Goal: Task Accomplishment & Management: Manage account settings

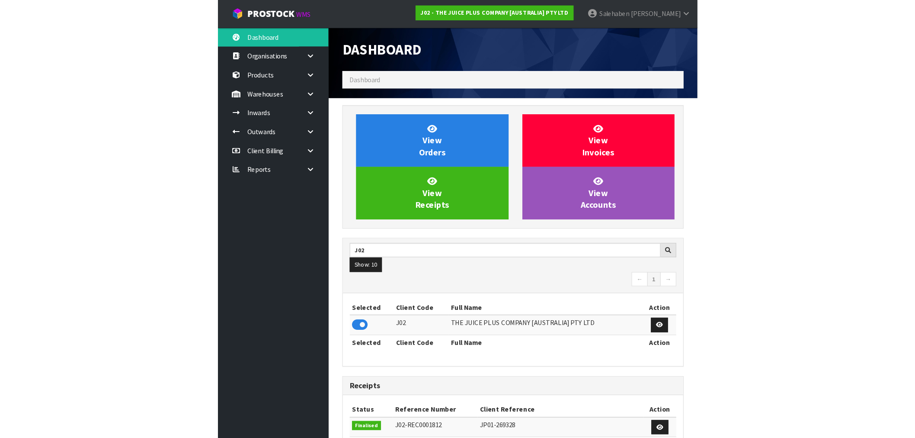
scroll to position [655, 399]
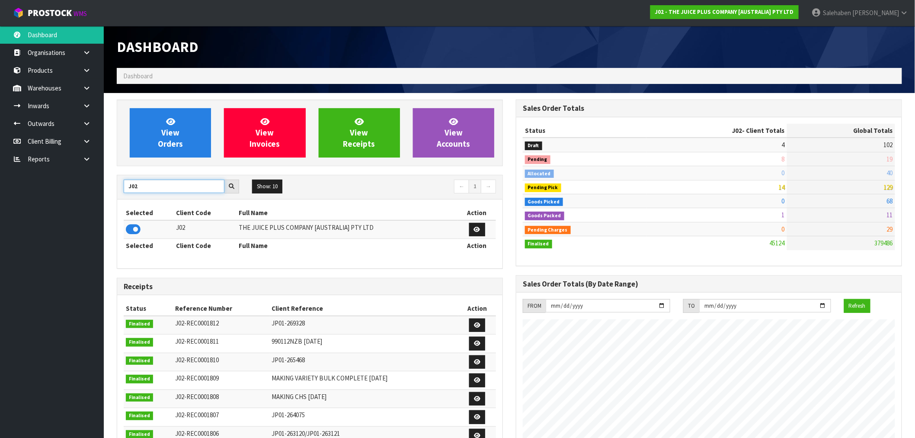
drag, startPoint x: 140, startPoint y: 186, endPoint x: 120, endPoint y: 195, distance: 22.0
click at [120, 195] on div "J02 Show: 10 5 10 25 50 ← 1 →" at bounding box center [309, 187] width 385 height 24
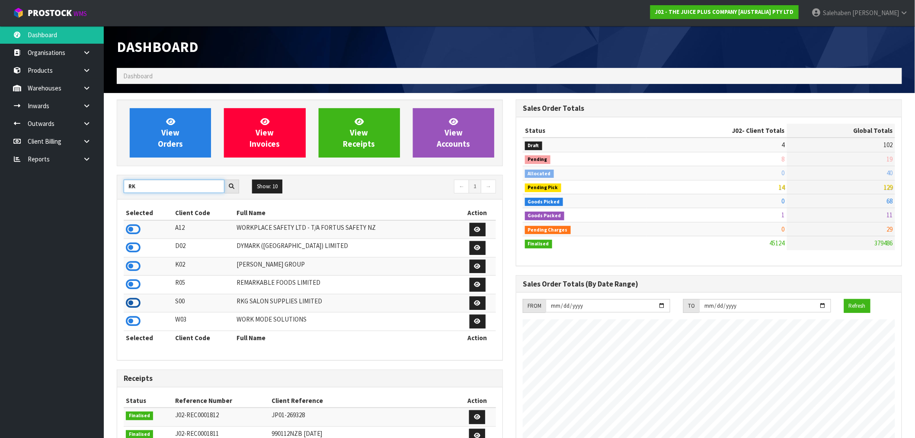
type input "RK"
click at [130, 305] on icon at bounding box center [133, 302] width 15 height 13
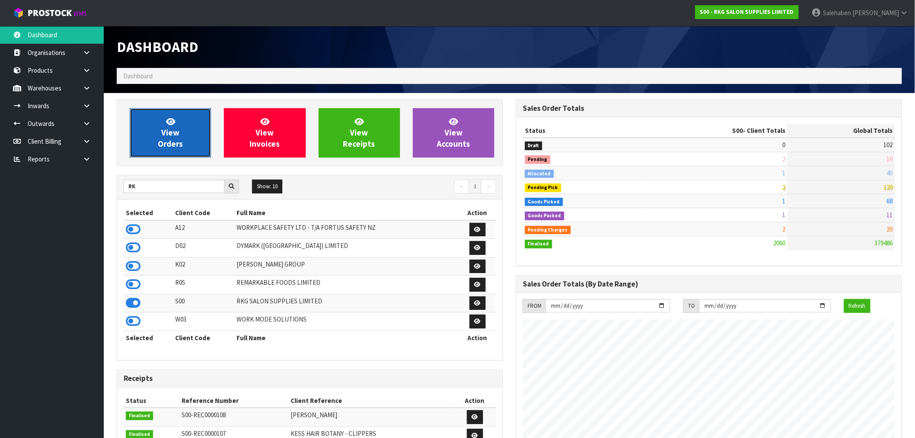
click at [181, 125] on link "View Orders" at bounding box center [170, 132] width 81 height 49
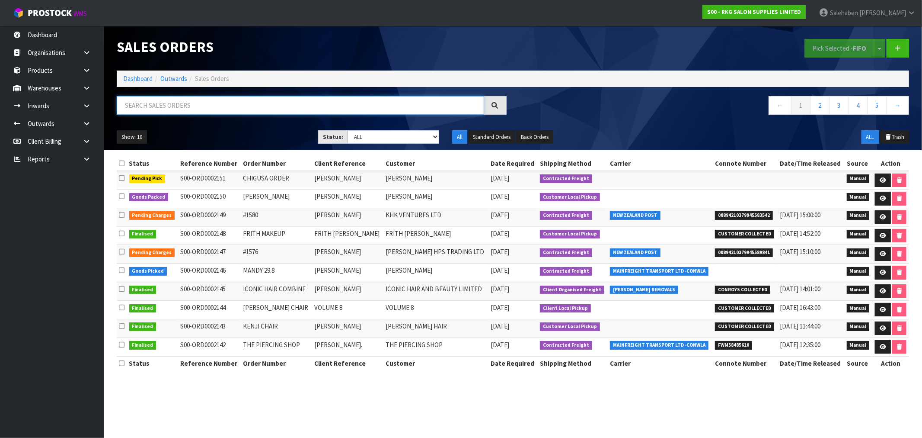
click at [203, 108] on input "text" at bounding box center [301, 105] width 368 height 19
paste input "4210379945589841"
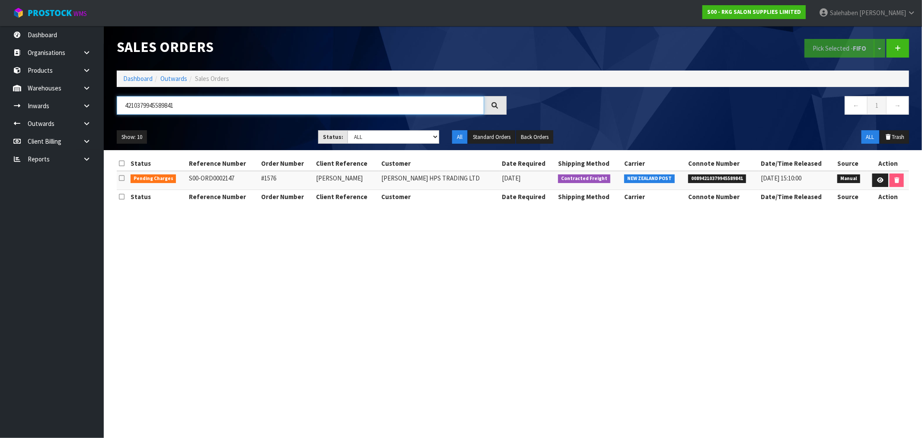
type input "4210379945589841"
click at [128, 81] on link "Dashboard" at bounding box center [137, 78] width 29 height 8
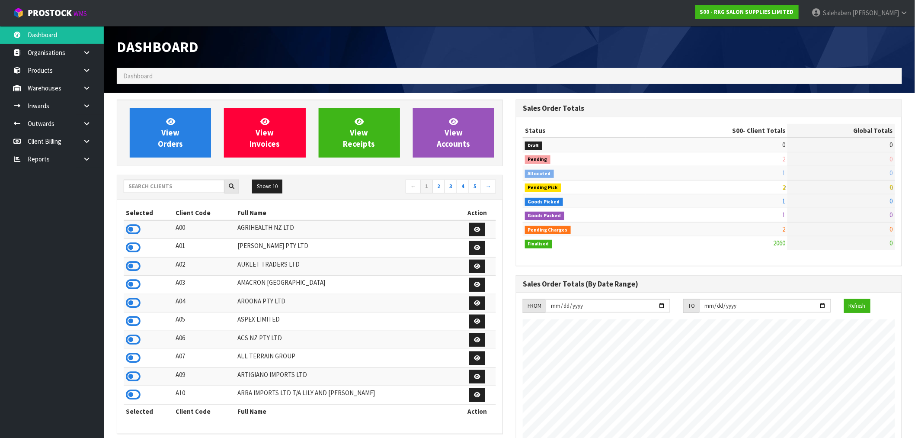
scroll to position [655, 399]
click at [184, 188] on input "text" at bounding box center [174, 185] width 101 height 13
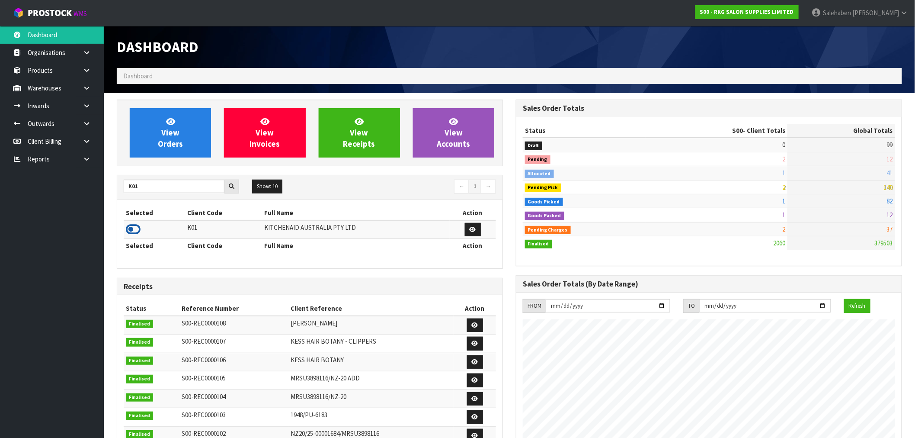
click at [128, 230] on icon at bounding box center [133, 229] width 15 height 13
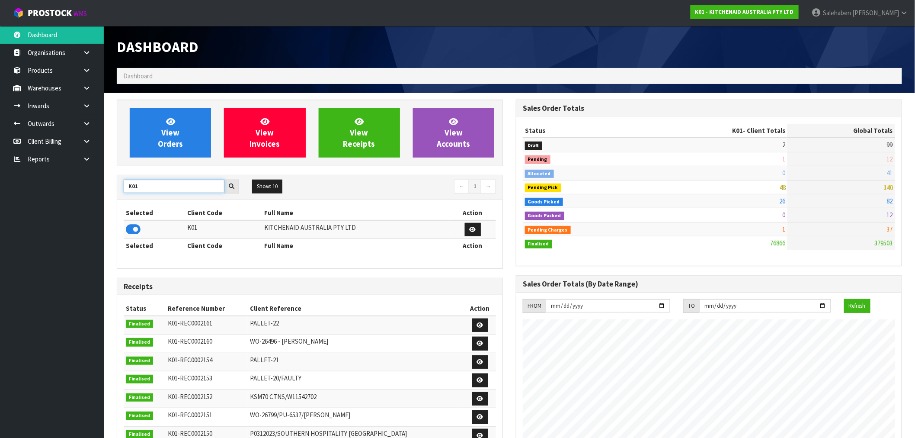
drag, startPoint x: 141, startPoint y: 182, endPoint x: 88, endPoint y: 187, distance: 53.4
click at [102, 187] on body "Toggle navigation ProStock WMS K01 - KITCHENAID AUSTRALIA PTY LTD Salehaben Pat…" at bounding box center [457, 219] width 915 height 438
click at [147, 185] on input "K01" at bounding box center [174, 185] width 101 height 13
drag, startPoint x: 146, startPoint y: 185, endPoint x: 133, endPoint y: 186, distance: 13.0
click at [133, 186] on input "K01" at bounding box center [174, 185] width 101 height 13
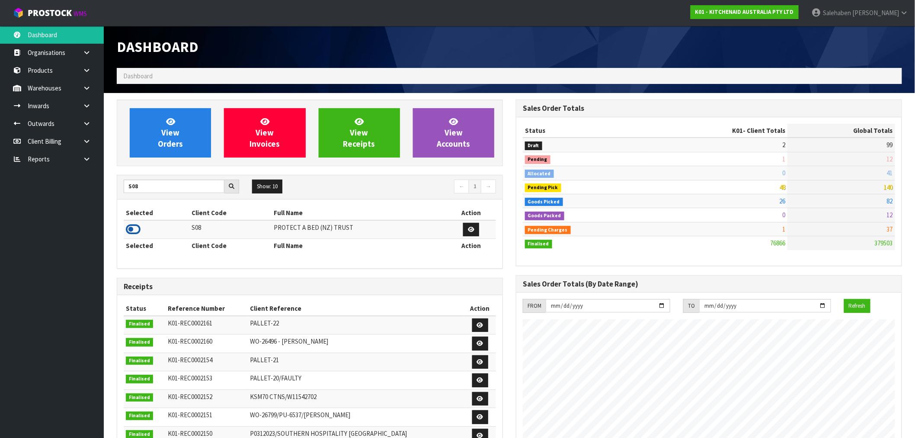
click at [135, 228] on icon at bounding box center [133, 229] width 15 height 13
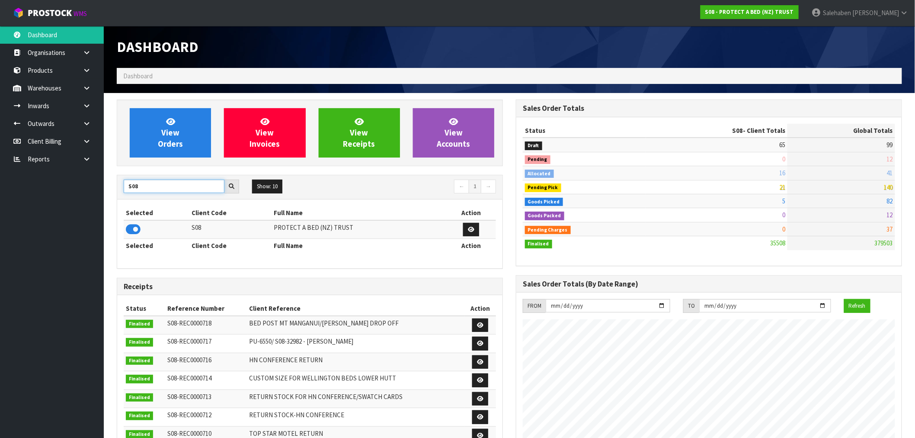
drag, startPoint x: 140, startPoint y: 185, endPoint x: 89, endPoint y: 205, distance: 55.1
click at [108, 199] on section "View Orders View Invoices View Receipts View Accounts S08 Show: 10 5 10 25 50 ←…" at bounding box center [509, 427] width 811 height 669
click at [144, 228] on td at bounding box center [156, 229] width 64 height 19
click at [131, 230] on icon at bounding box center [133, 229] width 15 height 13
drag, startPoint x: 139, startPoint y: 188, endPoint x: 126, endPoint y: 193, distance: 14.4
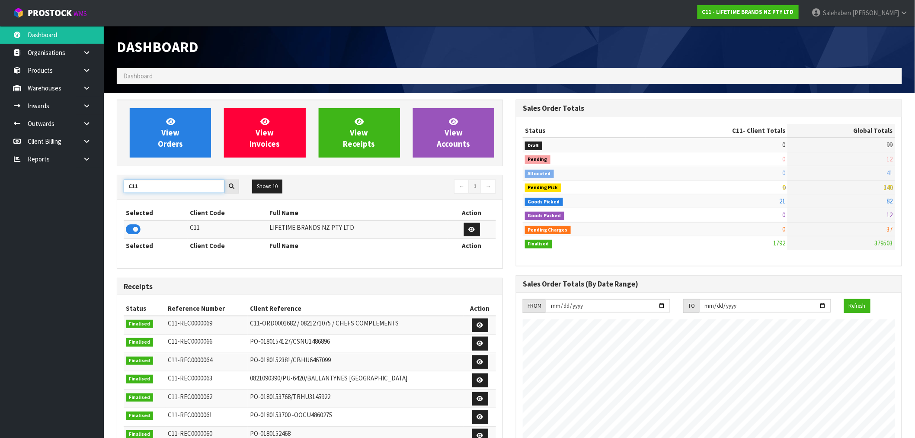
click at [126, 193] on div "C11 Show: 10 5 10 25 50 ← 1 →" at bounding box center [309, 186] width 385 height 15
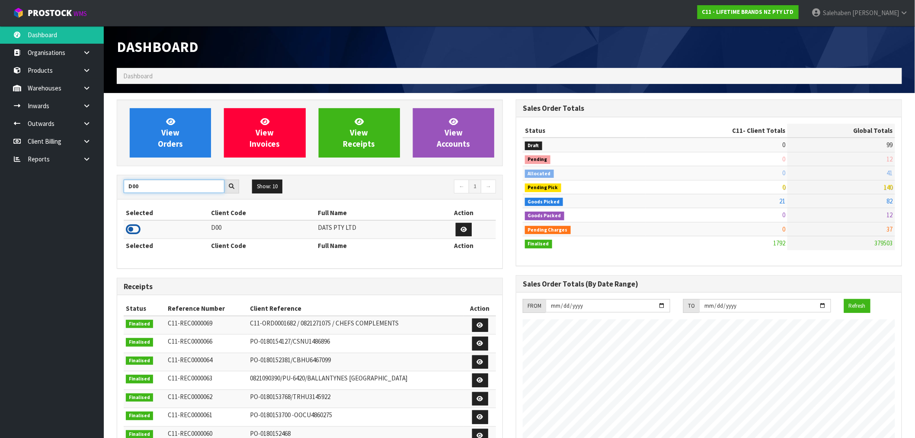
type input "D00"
click at [131, 230] on icon at bounding box center [133, 229] width 15 height 13
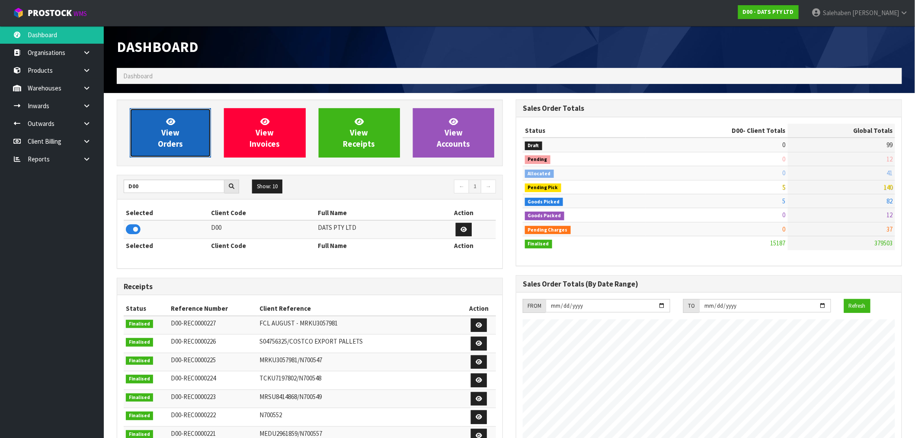
click at [164, 126] on link "View Orders" at bounding box center [170, 132] width 81 height 49
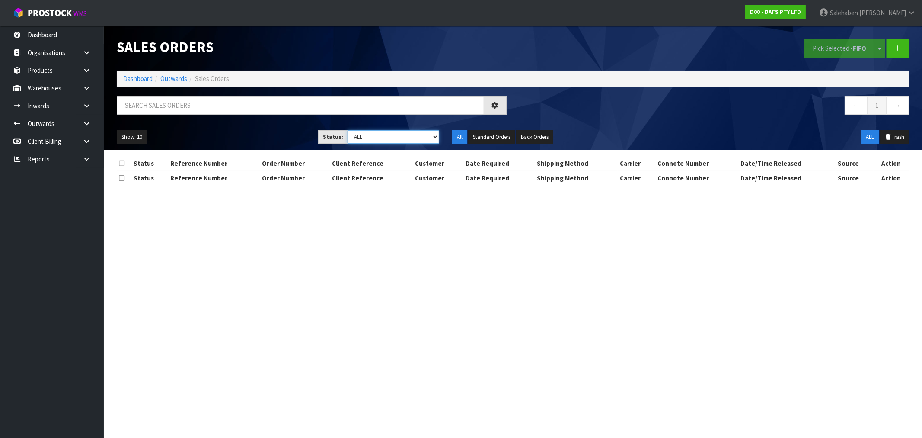
click at [374, 134] on select "Draft Pending Allocated Pending Pick Goods Picked Goods Packed Pending Charges …" at bounding box center [394, 136] width 92 height 13
select select "string:3"
click at [348, 130] on select "Draft Pending Allocated Pending Pick Goods Picked Goods Packed Pending Charges …" at bounding box center [394, 136] width 92 height 13
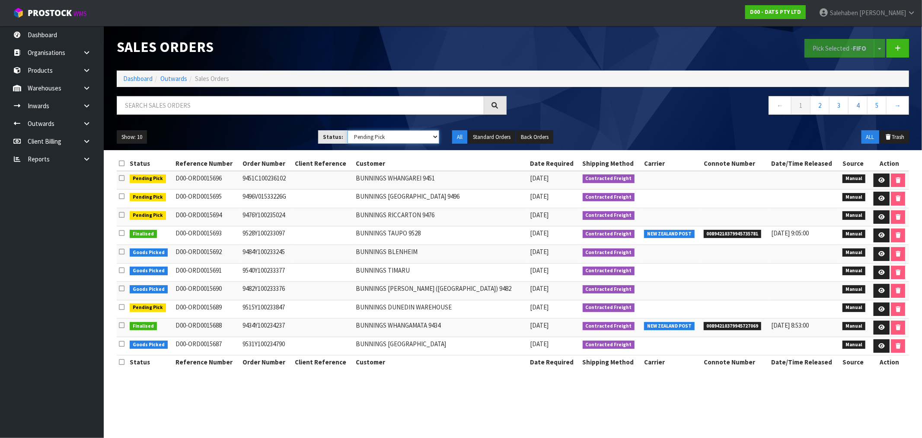
click at [419, 138] on select "Draft Pending Allocated Pending Pick Goods Picked Goods Packed Pending Charges …" at bounding box center [394, 136] width 92 height 13
click at [348, 130] on select "Draft Pending Allocated Pending Pick Goods Picked Goods Packed Pending Charges …" at bounding box center [394, 136] width 92 height 13
click at [497, 137] on button "Standard Orders" at bounding box center [491, 137] width 47 height 14
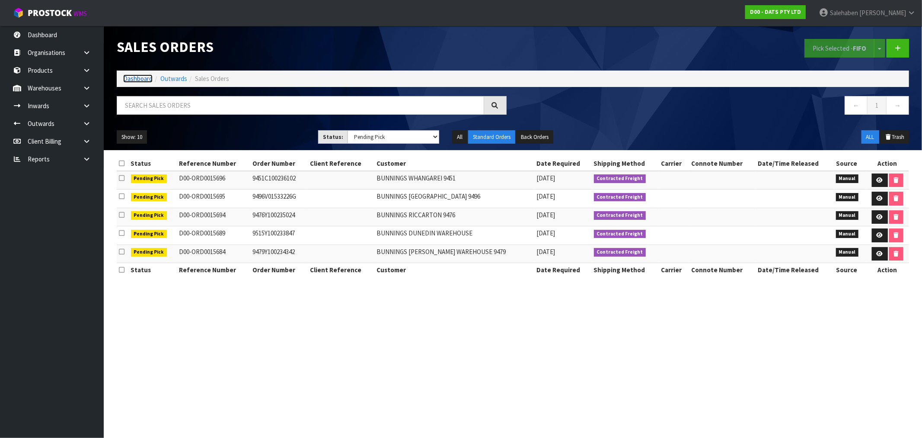
click at [135, 81] on link "Dashboard" at bounding box center [137, 78] width 29 height 8
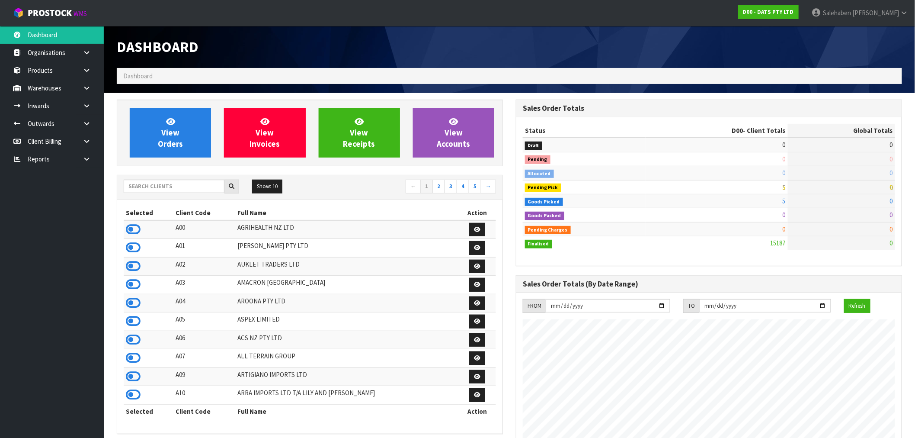
scroll to position [655, 399]
click at [144, 189] on input "text" at bounding box center [174, 185] width 101 height 13
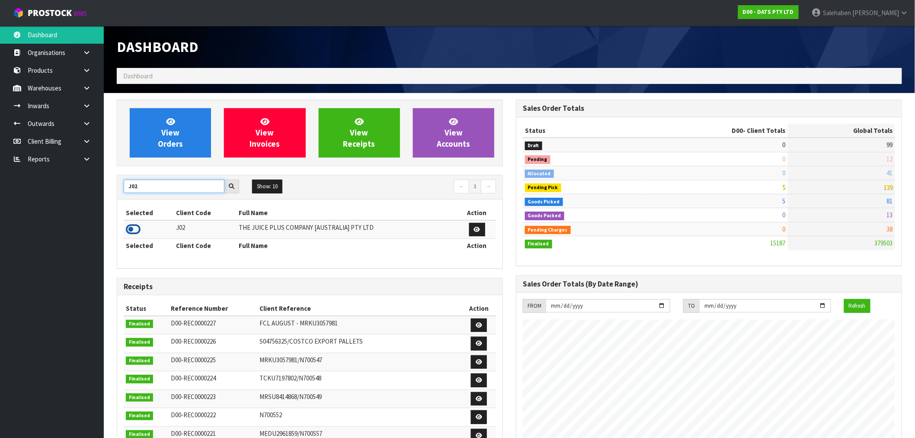
type input "J02"
click at [135, 228] on icon at bounding box center [133, 229] width 15 height 13
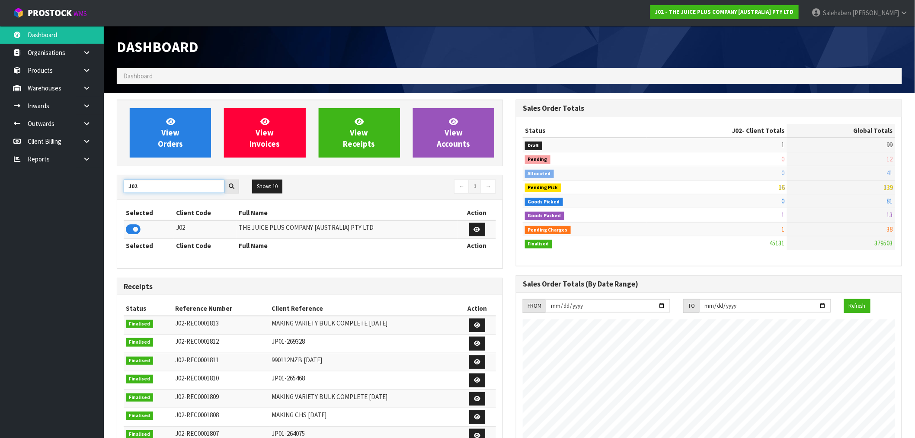
drag, startPoint x: 160, startPoint y: 181, endPoint x: 101, endPoint y: 198, distance: 61.7
click at [101, 198] on body "Toggle navigation ProStock WMS J02 - THE JUICE PLUS COMPANY [AUSTRALIA] PTY LTD…" at bounding box center [457, 219] width 915 height 438
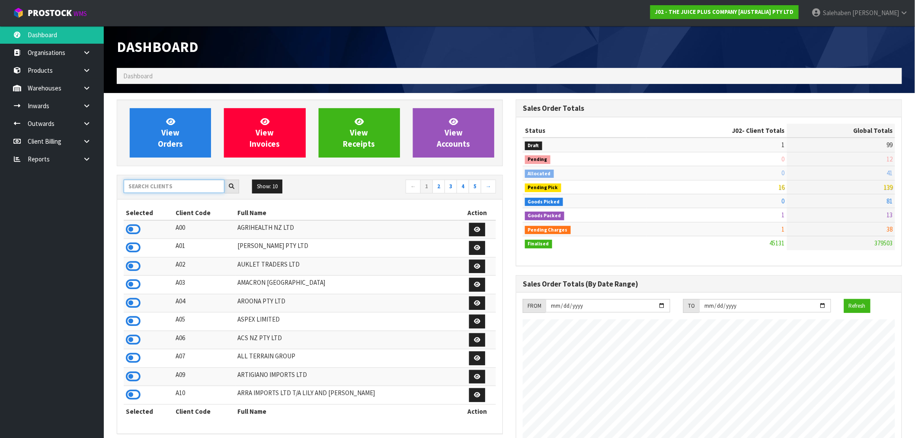
click at [170, 182] on input "text" at bounding box center [174, 185] width 101 height 13
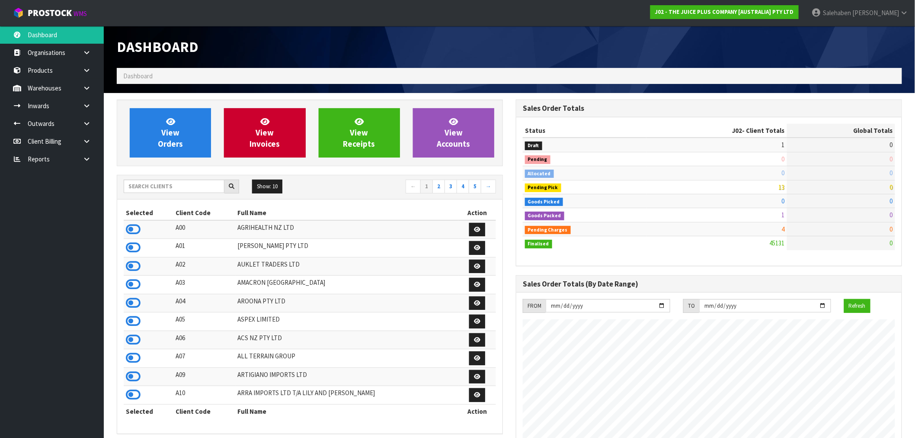
scroll to position [655, 399]
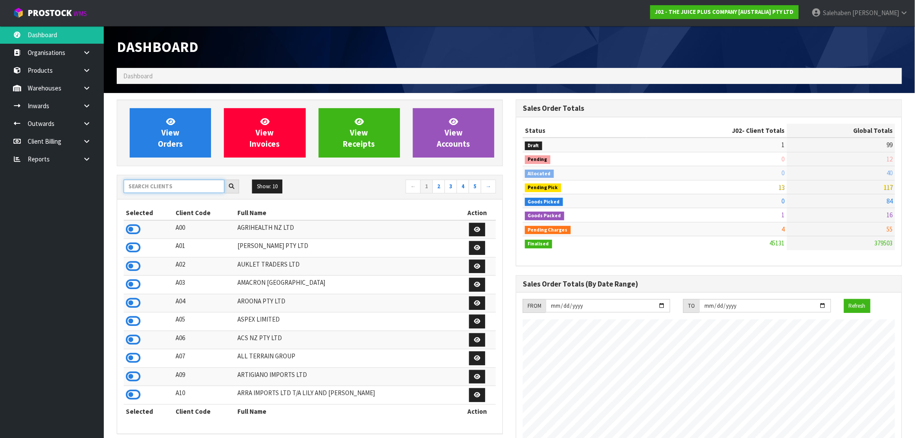
click at [160, 190] on input "text" at bounding box center [174, 185] width 101 height 13
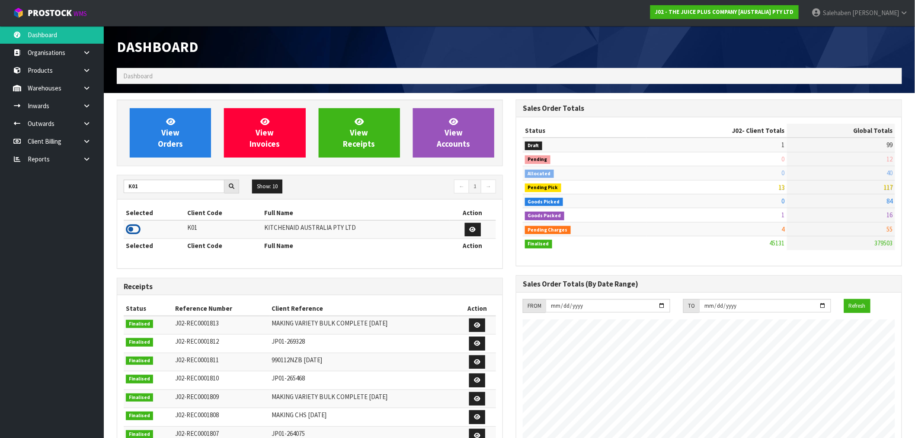
click at [131, 230] on icon at bounding box center [133, 229] width 15 height 13
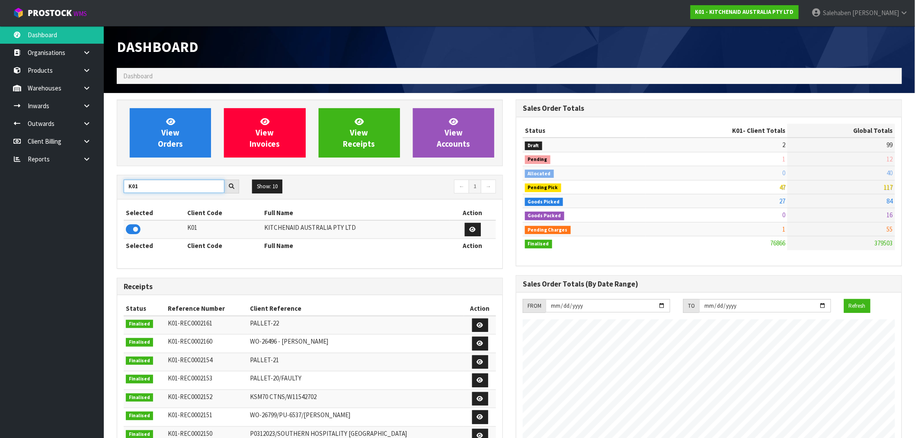
click at [115, 204] on div "View Orders View Invoices View Receipts View Accounts K01 Show: 10 5 10 25 50 ←…" at bounding box center [309, 370] width 399 height 543
type input "J02"
click at [134, 227] on icon at bounding box center [133, 229] width 15 height 13
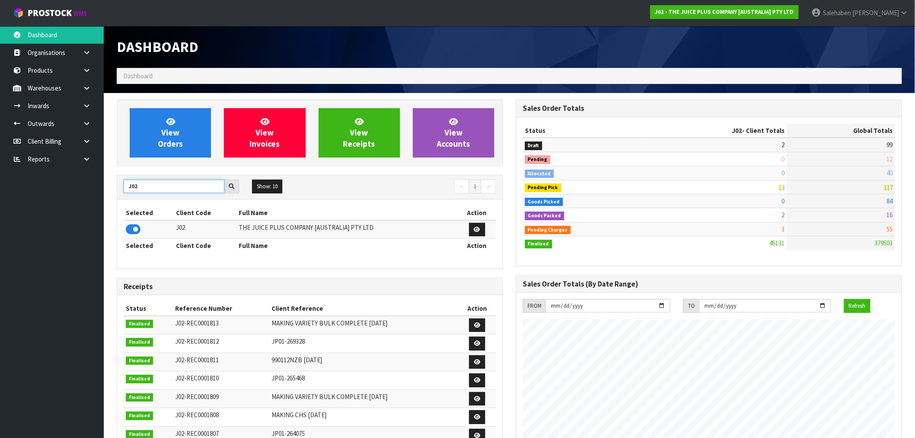
drag, startPoint x: 138, startPoint y: 189, endPoint x: 109, endPoint y: 197, distance: 30.9
click at [110, 196] on div "View Orders View Invoices View Receipts View Accounts J02 Show: 10 5 10 25 50 ←…" at bounding box center [309, 350] width 399 height 502
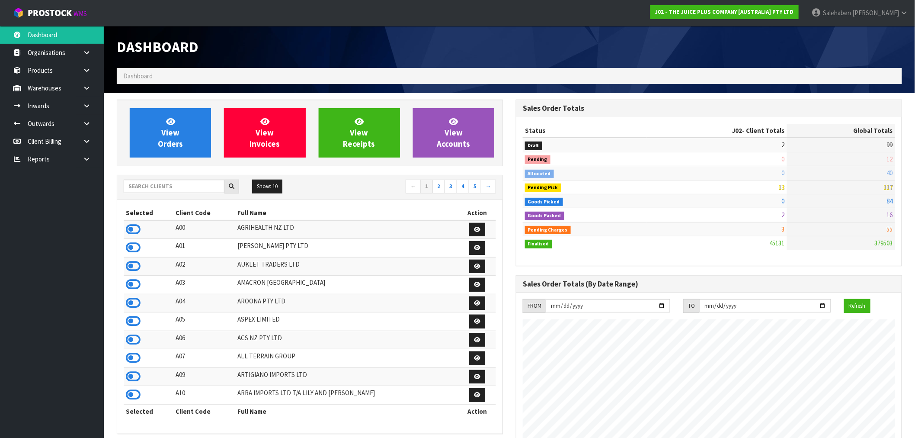
click at [270, 45] on h1 "Dashboard" at bounding box center [310, 47] width 386 height 16
click at [176, 185] on input "text" at bounding box center [174, 185] width 101 height 13
click at [151, 185] on input "text" at bounding box center [174, 185] width 101 height 13
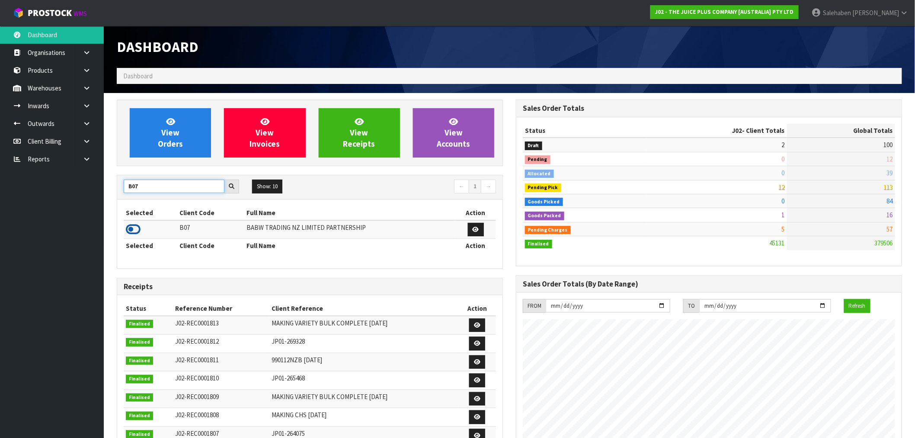
type input "B07"
click at [133, 227] on icon at bounding box center [133, 229] width 15 height 13
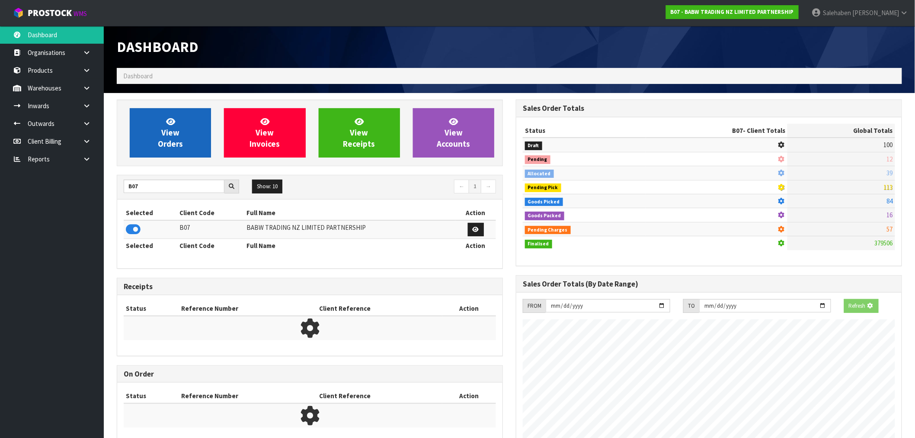
scroll to position [539, 399]
click at [186, 145] on link "View Orders" at bounding box center [170, 132] width 81 height 49
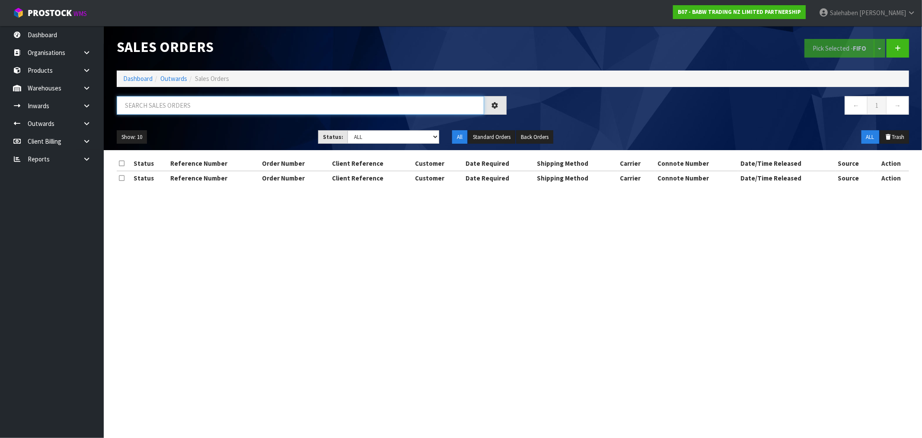
click at [190, 105] on input "text" at bounding box center [301, 105] width 368 height 19
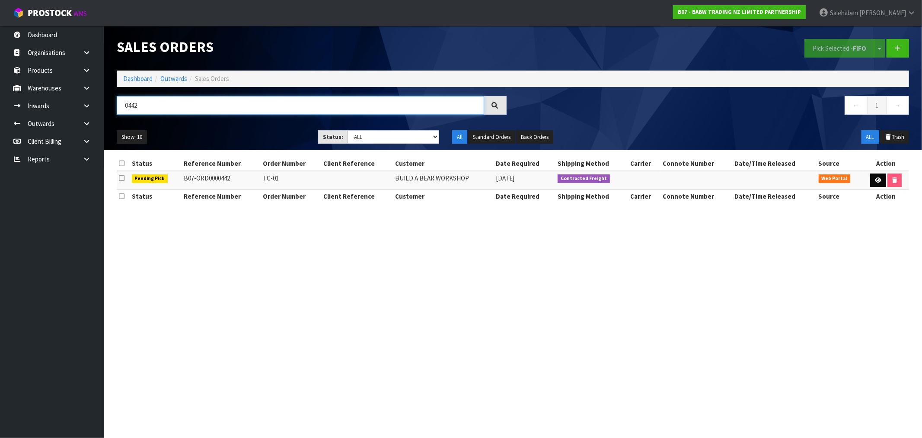
type input "0442"
click at [877, 180] on icon at bounding box center [878, 180] width 6 height 6
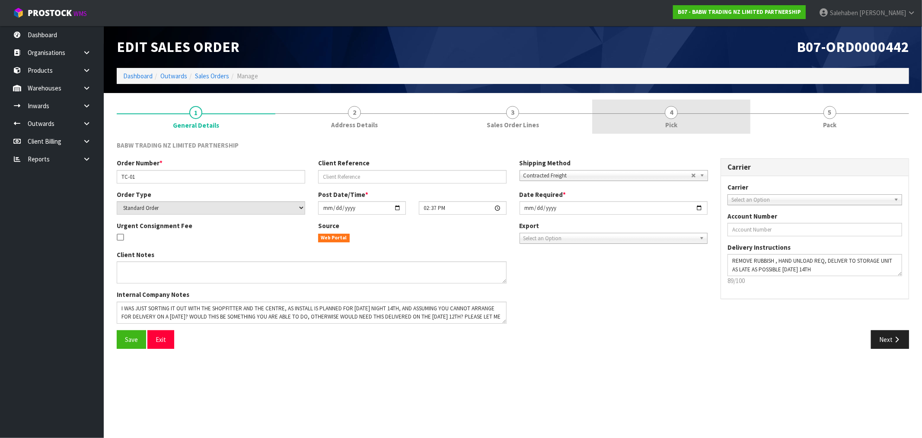
click at [670, 123] on span "Pick" at bounding box center [672, 124] width 12 height 9
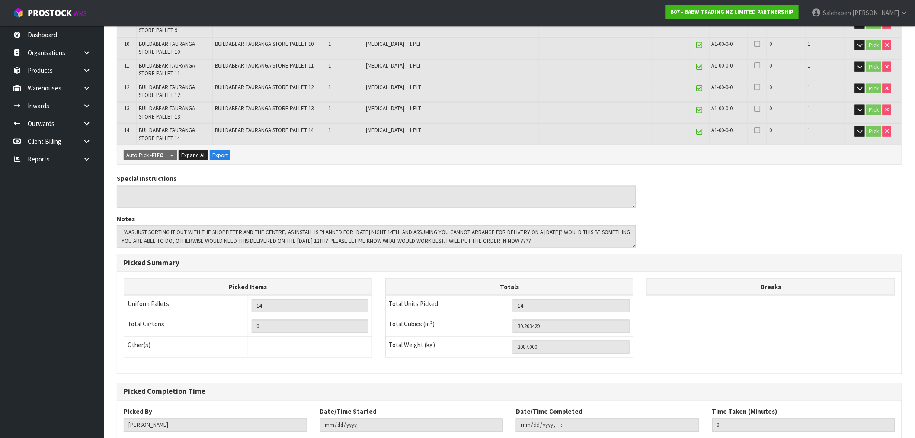
scroll to position [416, 0]
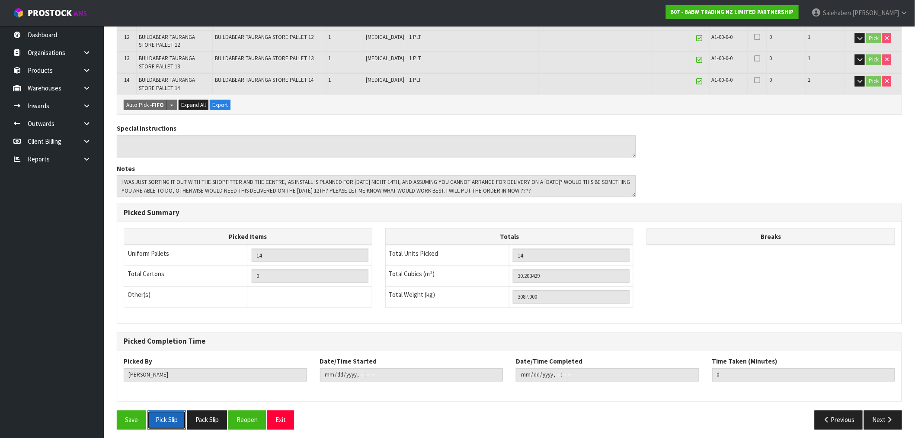
click at [165, 420] on button "Pick Slip" at bounding box center [166, 419] width 38 height 19
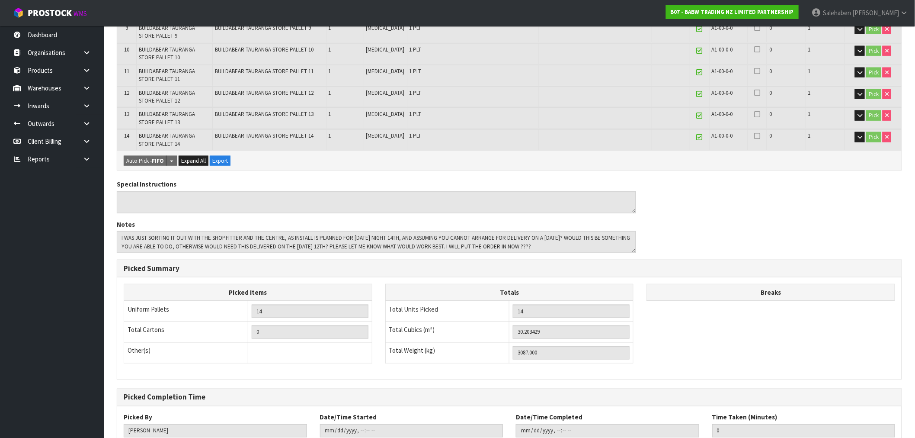
scroll to position [32, 0]
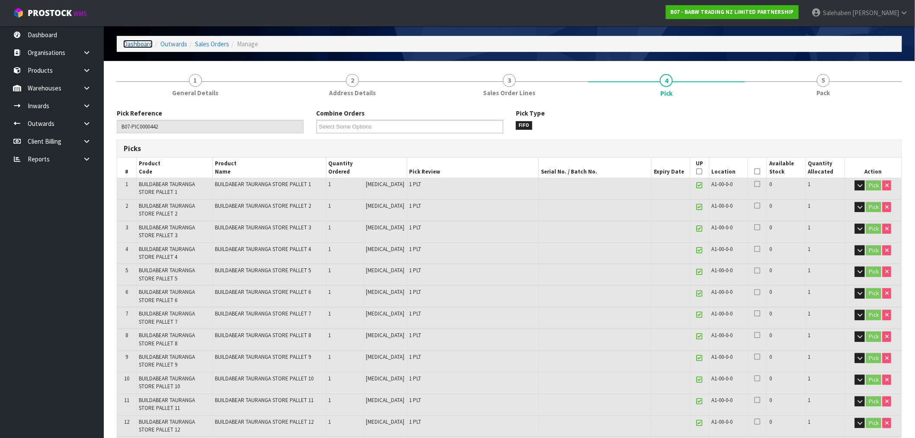
click at [137, 41] on link "Dashboard" at bounding box center [137, 44] width 29 height 8
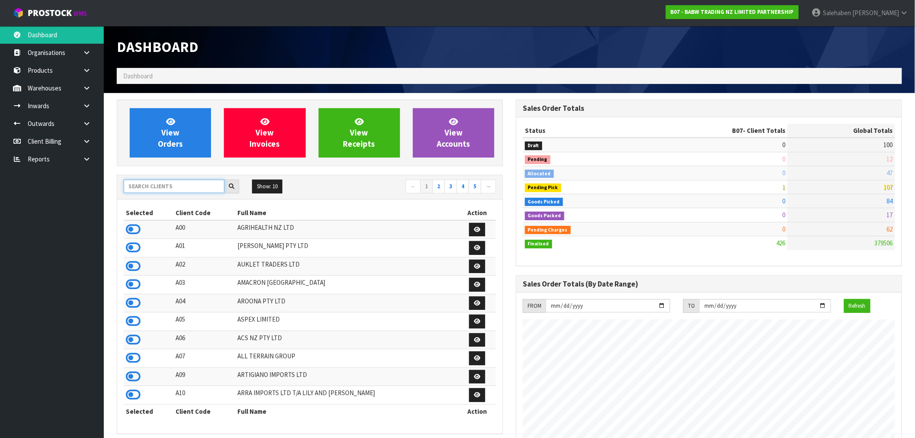
click at [179, 188] on input "text" at bounding box center [174, 185] width 101 height 13
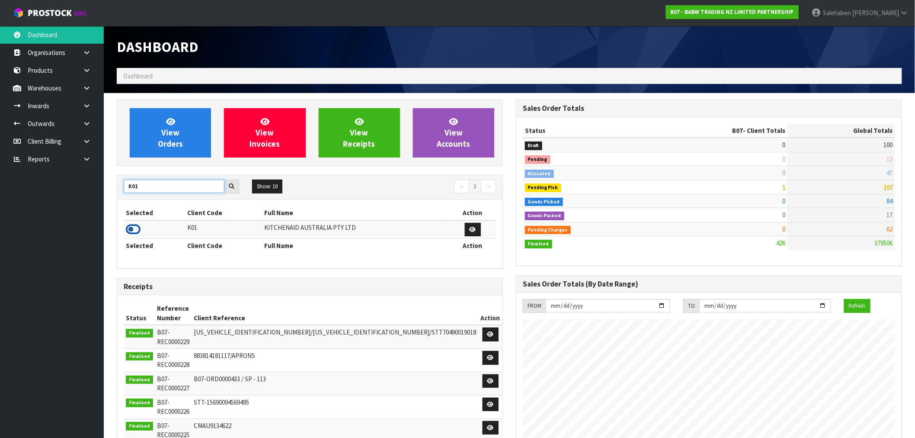
type input "K01"
click at [134, 230] on icon at bounding box center [133, 229] width 15 height 13
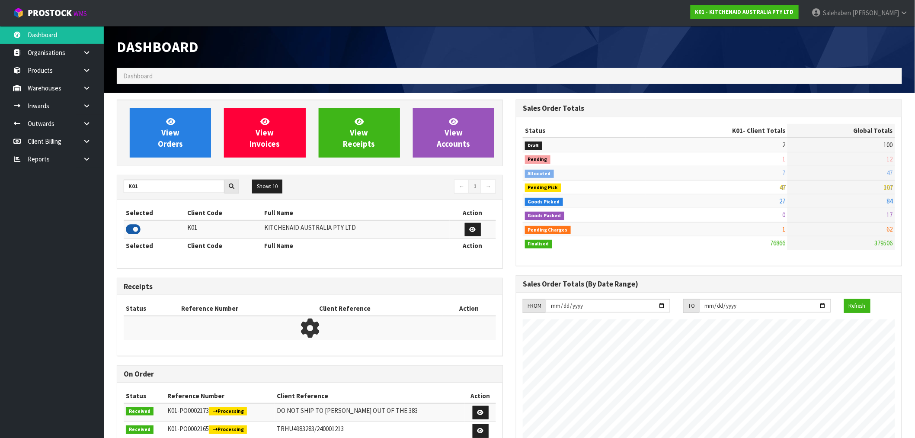
scroll to position [655, 399]
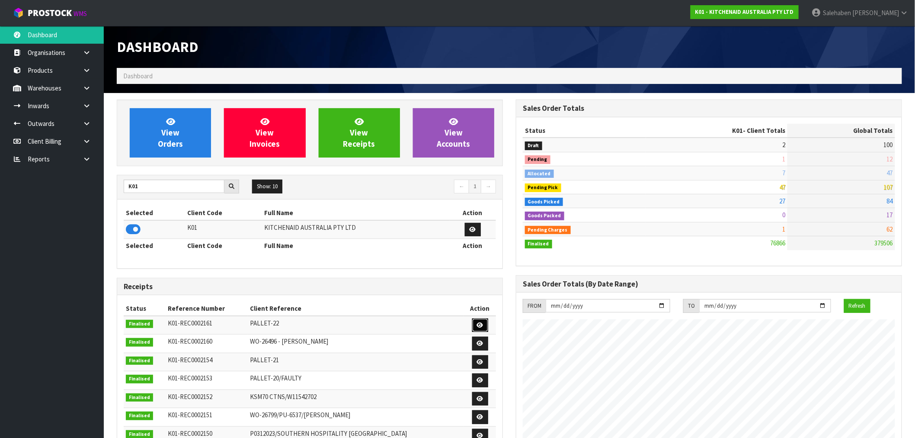
click at [474, 326] on link at bounding box center [480, 325] width 16 height 14
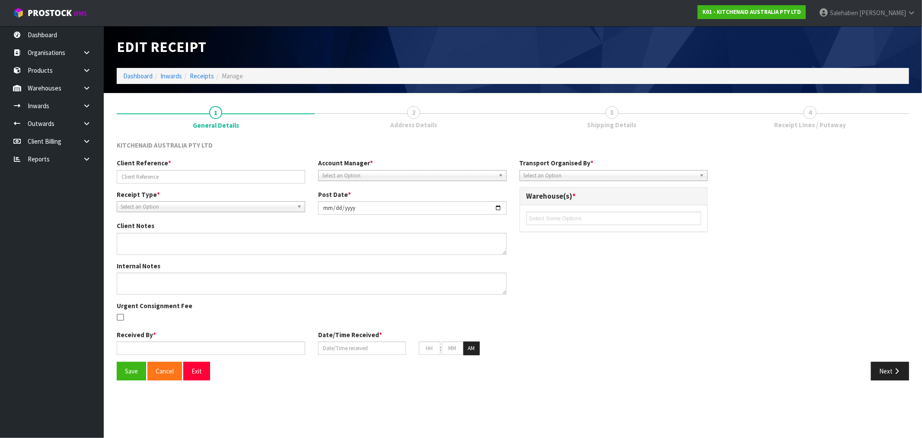
type input "PALLET-22"
type input "[DATE]"
type input "Prabhneet Kaur"
type input "01/08/2025"
type input "04"
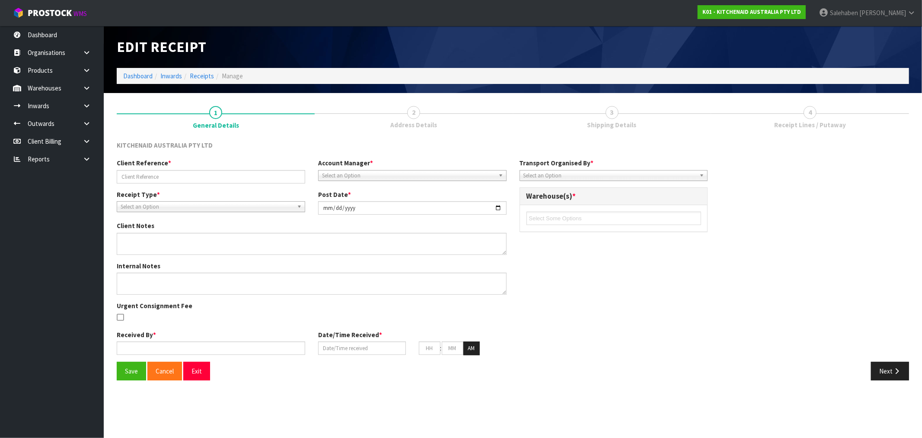
type input "06"
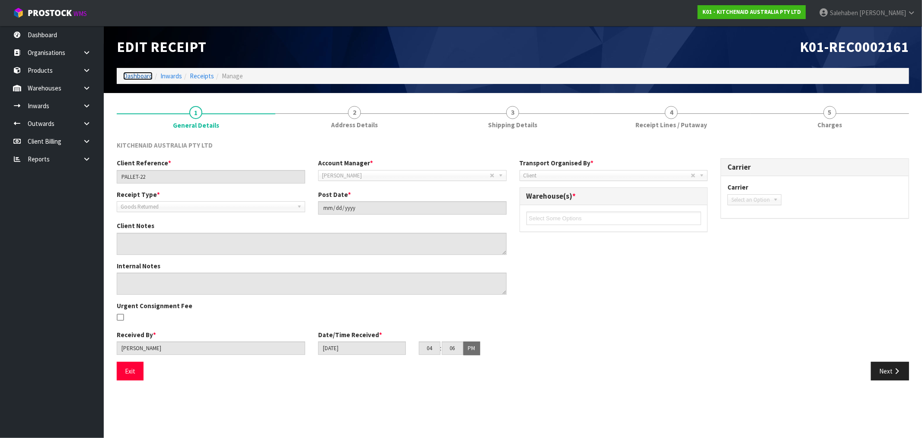
click at [138, 77] on link "Dashboard" at bounding box center [137, 76] width 29 height 8
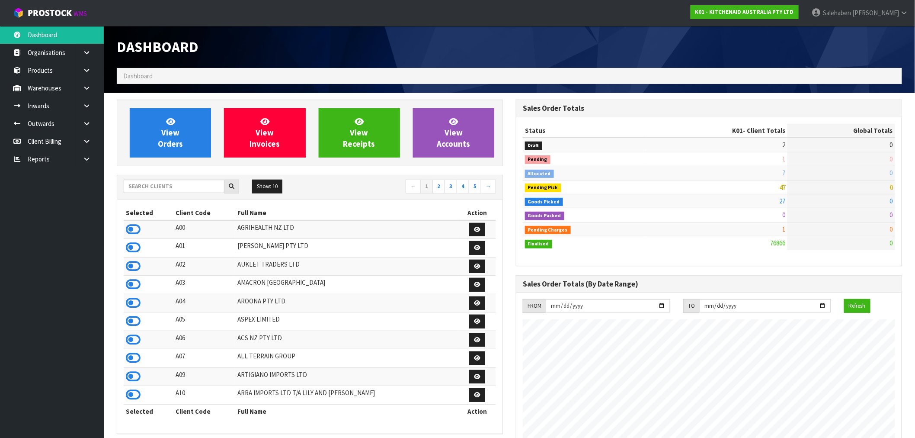
scroll to position [655, 399]
click at [148, 184] on input "text" at bounding box center [174, 185] width 101 height 13
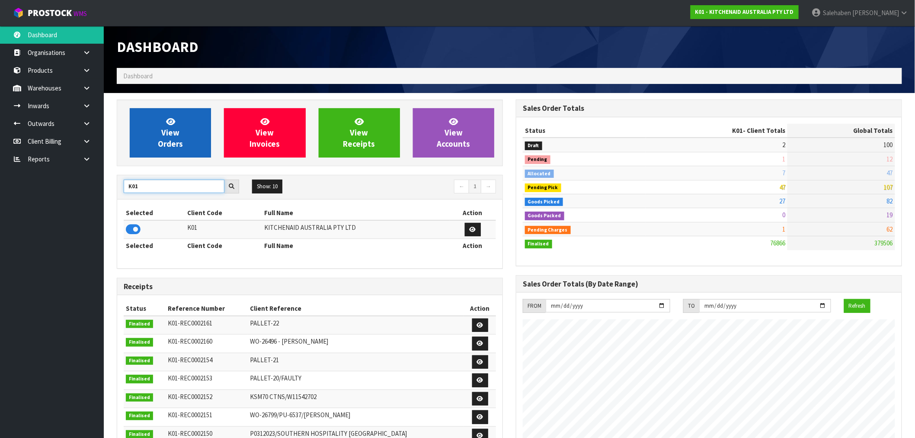
type input "K01"
click at [163, 149] on link "View Orders" at bounding box center [170, 132] width 81 height 49
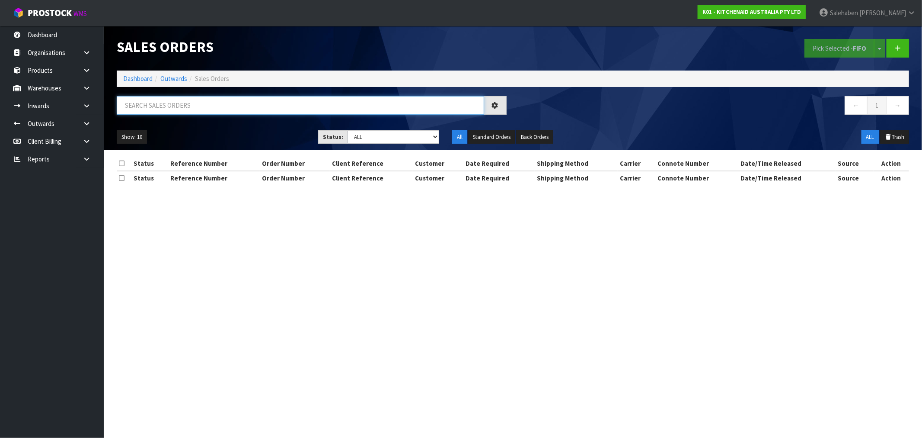
click at [192, 107] on input "text" at bounding box center [301, 105] width 368 height 19
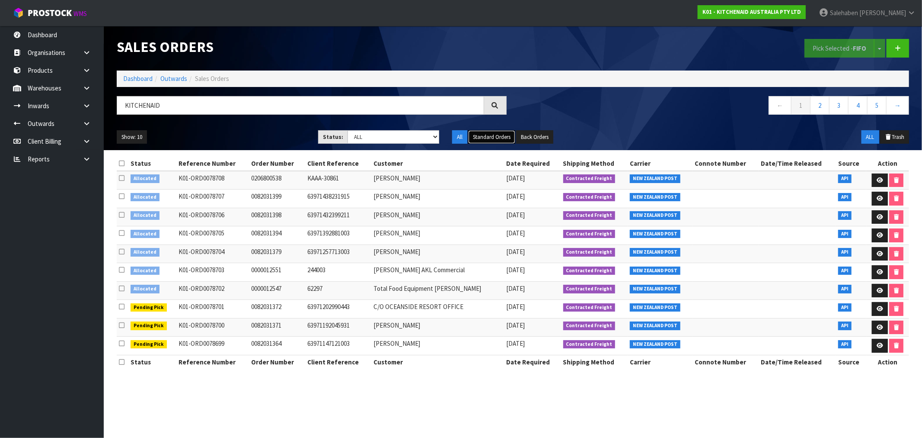
click at [501, 136] on button "Standard Orders" at bounding box center [491, 137] width 47 height 14
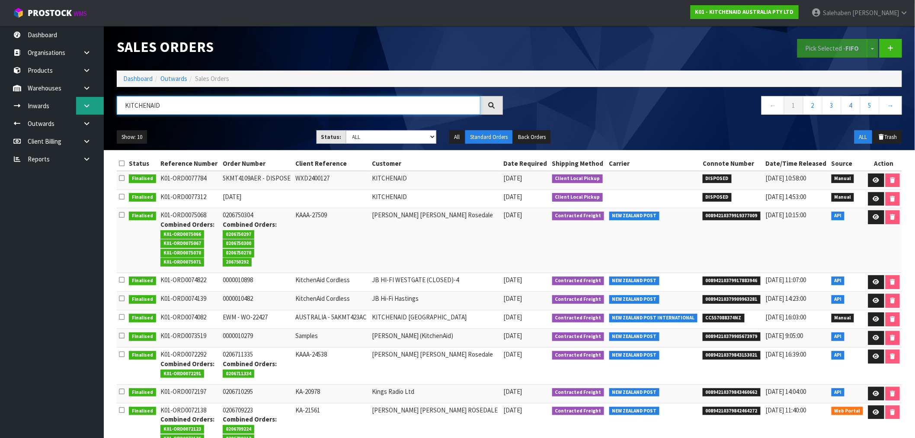
drag, startPoint x: 167, startPoint y: 104, endPoint x: 16, endPoint y: 120, distance: 151.3
click at [75, 110] on body "Toggle navigation ProStock WMS K01 - KITCHENAID AUSTRALIA PTY LTD Salehaben Pat…" at bounding box center [457, 219] width 915 height 438
type input "DISPOSE"
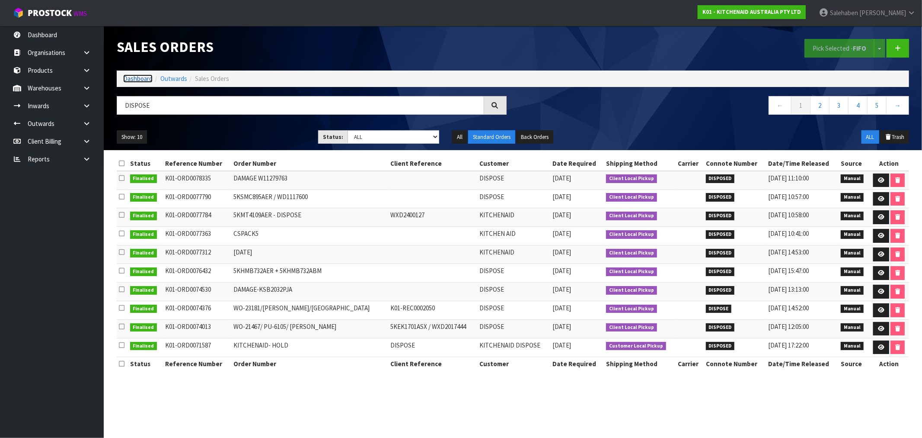
click at [136, 80] on link "Dashboard" at bounding box center [137, 78] width 29 height 8
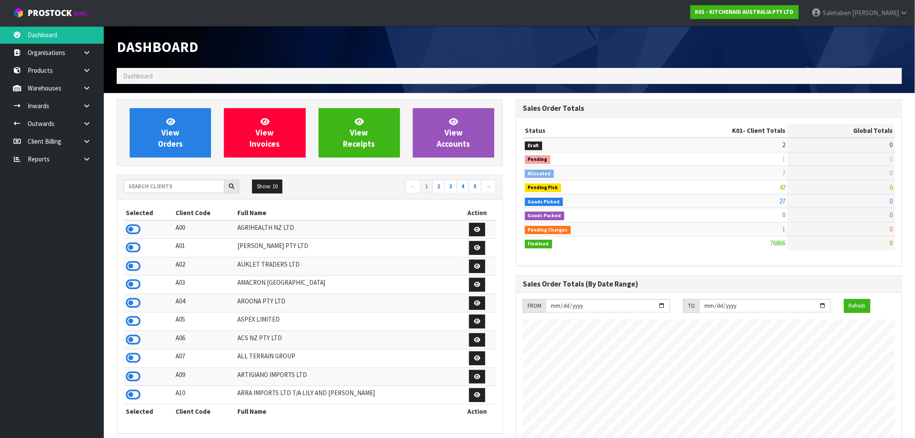
scroll to position [655, 399]
click at [176, 179] on div "Show: 10 5 10 25 50 ← 1 2 3 4 5 →" at bounding box center [309, 187] width 385 height 24
click at [176, 189] on input "text" at bounding box center [174, 185] width 101 height 13
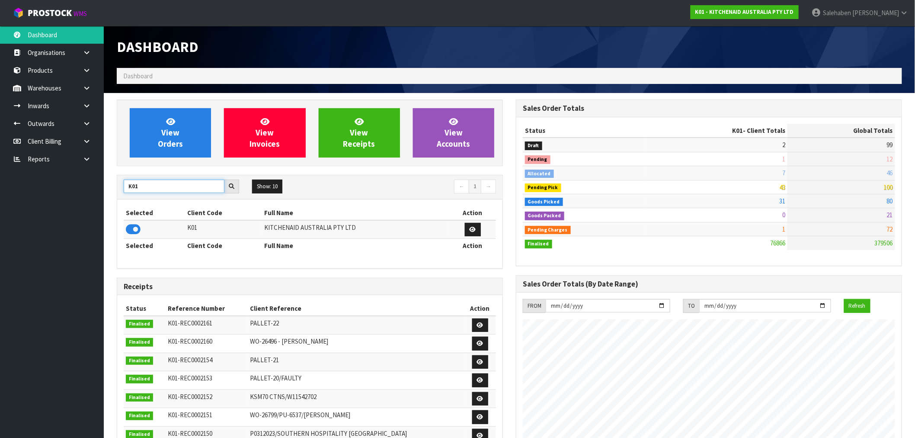
drag, startPoint x: 138, startPoint y: 183, endPoint x: 120, endPoint y: 193, distance: 21.1
click at [119, 195] on div "K01 Show: 10 5 10 25 50 ← 1 →" at bounding box center [309, 186] width 385 height 15
type input "N04"
click at [134, 230] on icon at bounding box center [133, 229] width 15 height 13
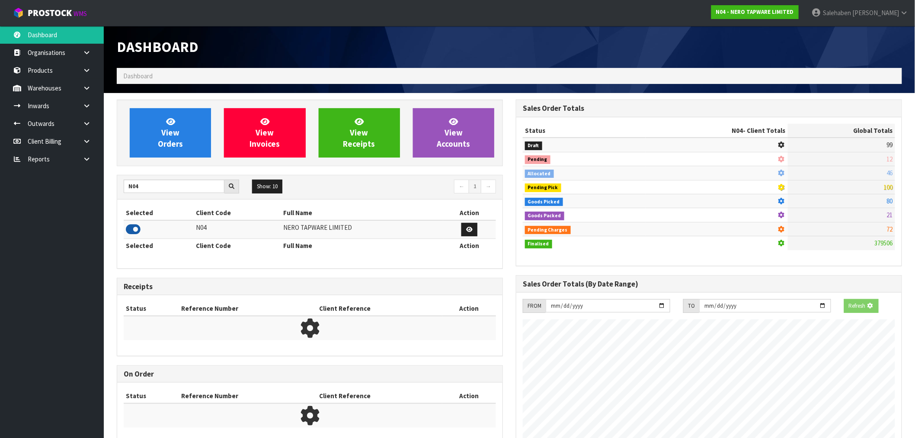
scroll to position [674, 399]
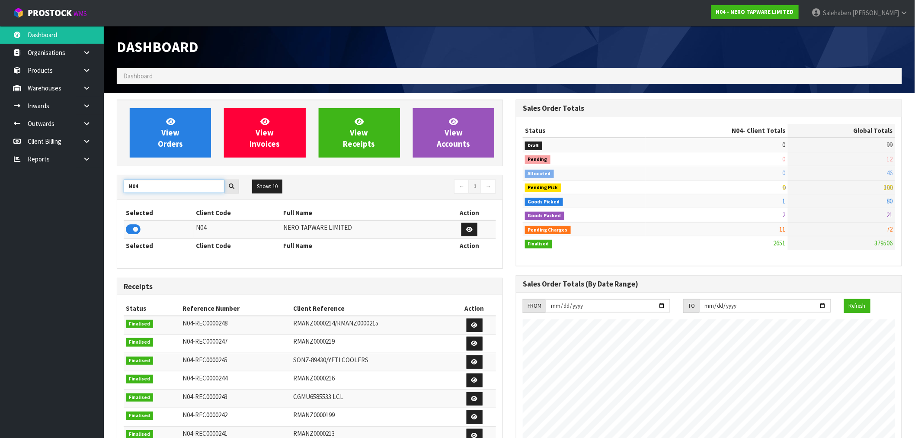
drag, startPoint x: 144, startPoint y: 186, endPoint x: 100, endPoint y: 186, distance: 44.1
click at [106, 185] on section "View Orders View Invoices View Receipts View Accounts N04 Show: 10 5 10 25 50 ←…" at bounding box center [509, 436] width 811 height 687
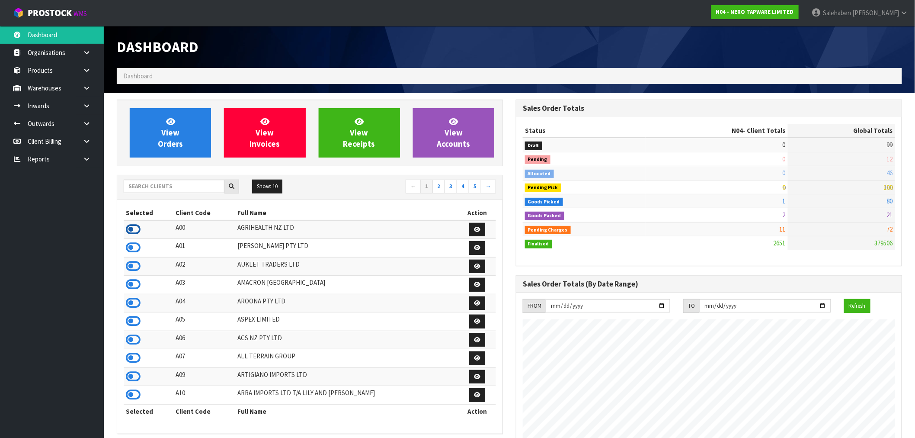
click at [128, 228] on icon at bounding box center [133, 229] width 15 height 13
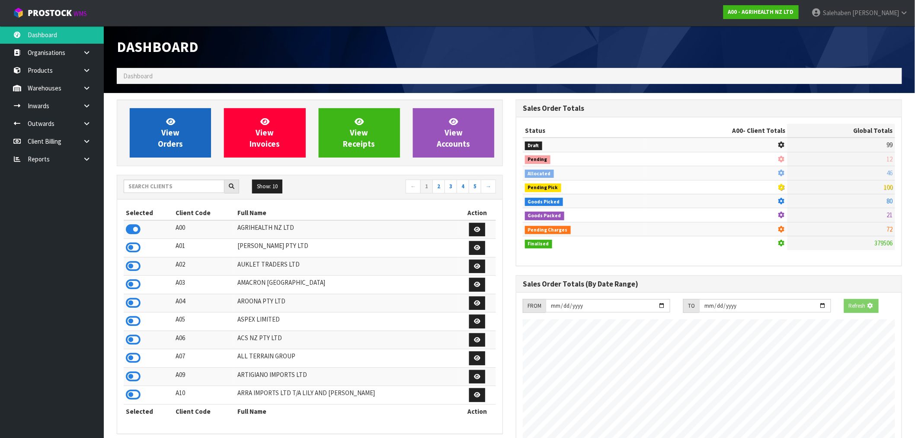
scroll to position [539, 399]
click at [175, 131] on span "View Orders" at bounding box center [170, 132] width 25 height 32
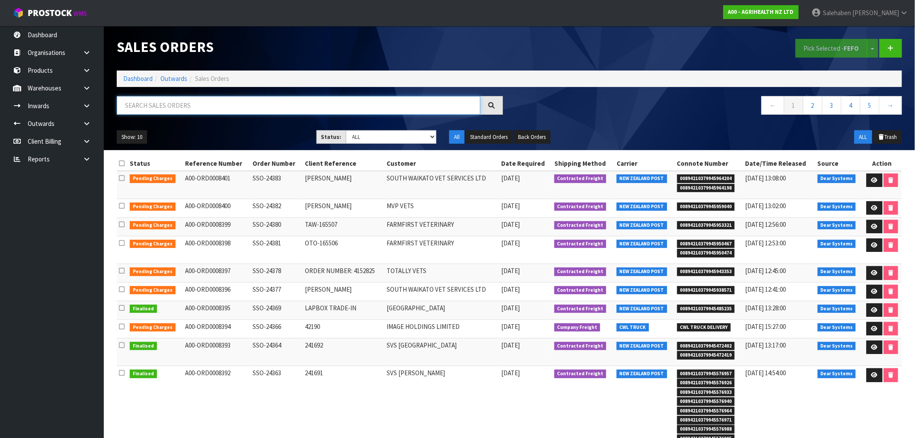
paste input "FWM58414352"
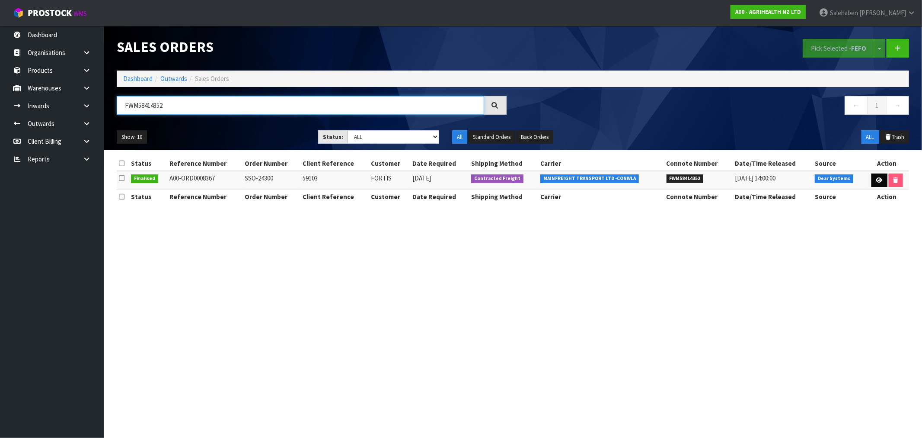
type input "FWM58414352"
click at [880, 179] on icon at bounding box center [880, 180] width 6 height 6
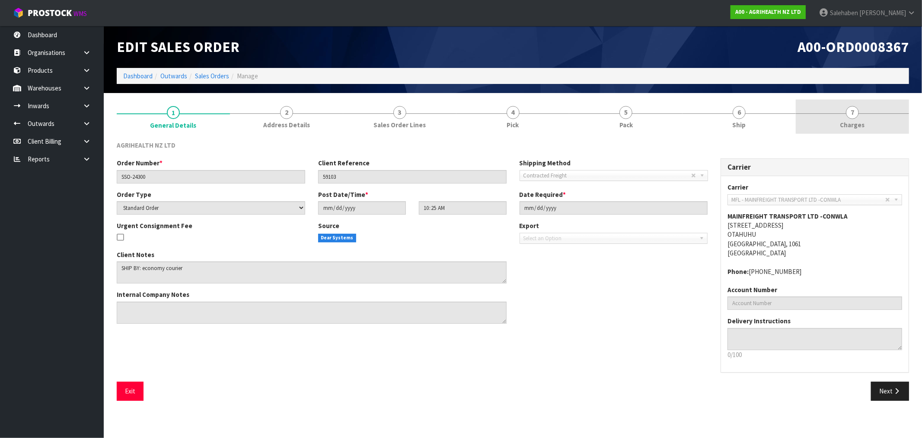
click at [854, 123] on span "Charges" at bounding box center [853, 124] width 25 height 9
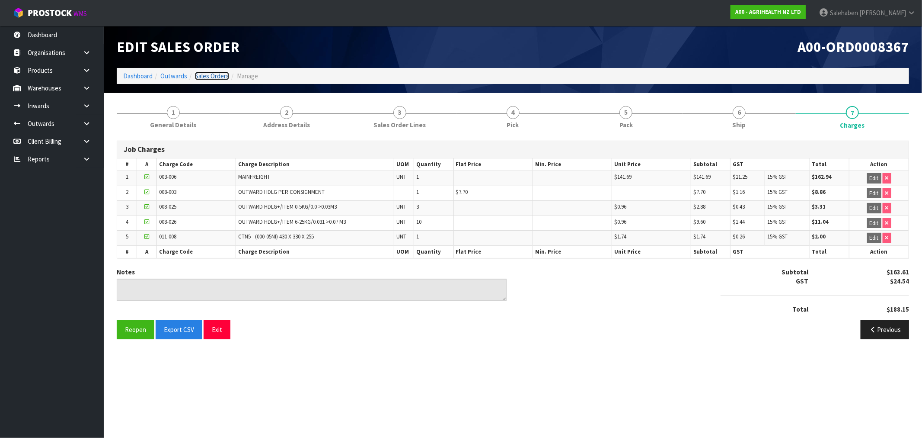
click at [212, 74] on link "Sales Orders" at bounding box center [212, 76] width 34 height 8
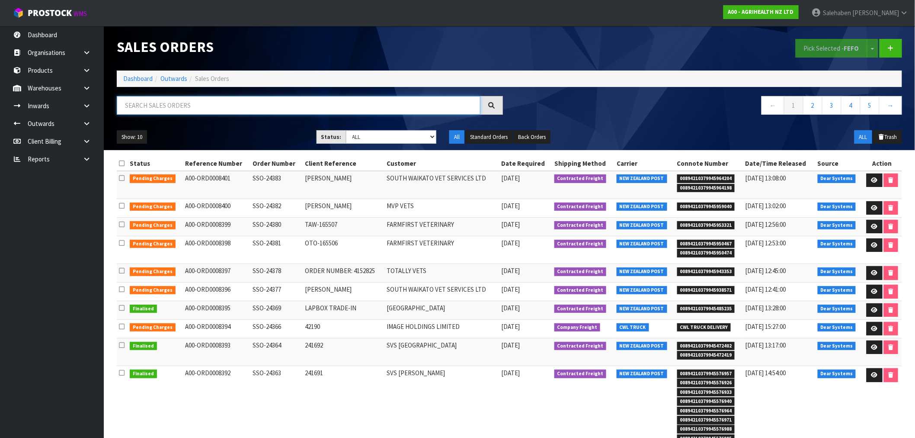
paste input "FWM58434665"
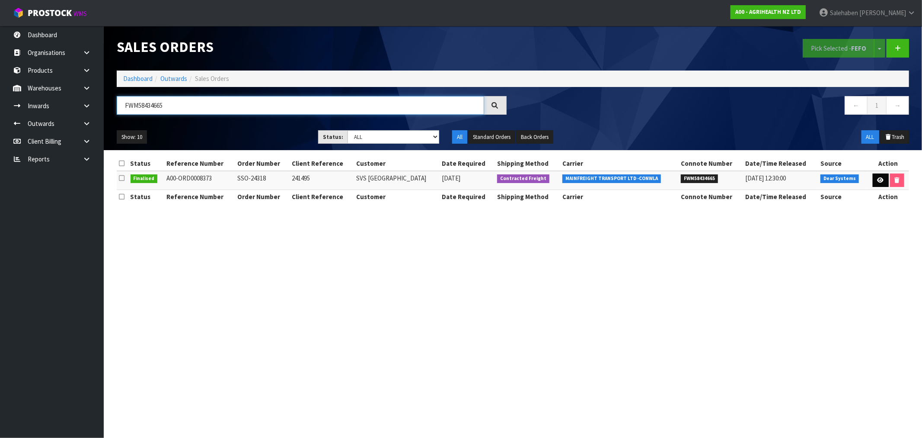
type input "FWM58434665"
click at [879, 178] on icon at bounding box center [881, 180] width 6 height 6
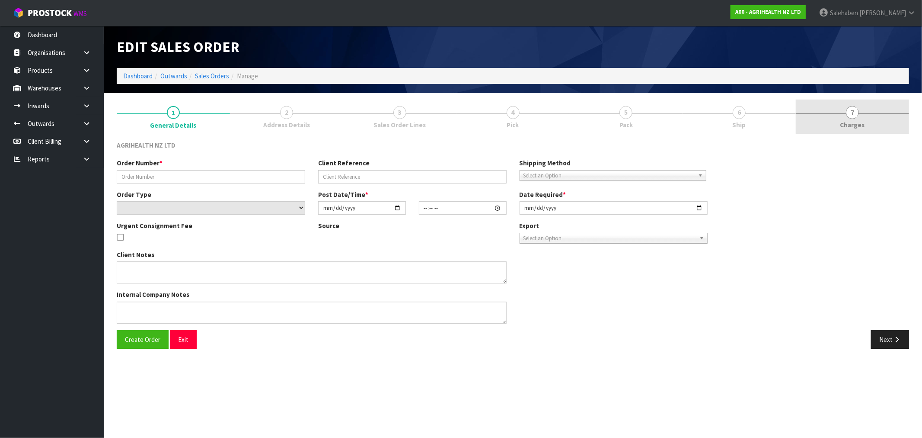
click at [846, 122] on span "Charges" at bounding box center [853, 124] width 25 height 9
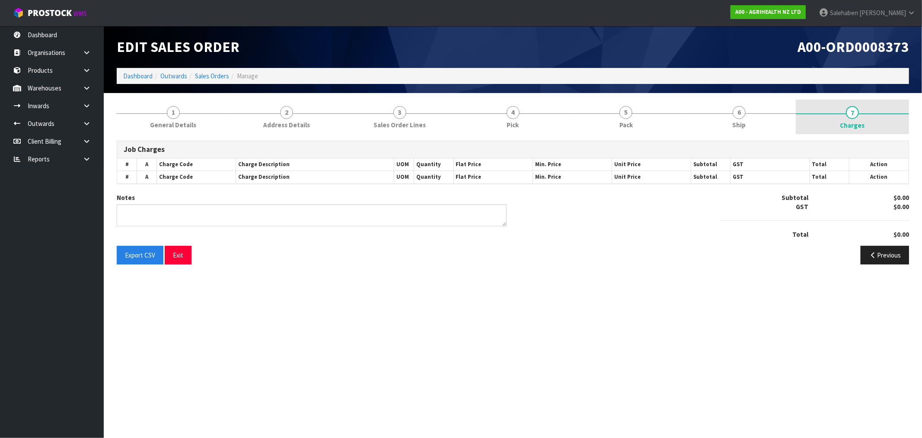
click at [853, 124] on span "Charges" at bounding box center [853, 125] width 25 height 9
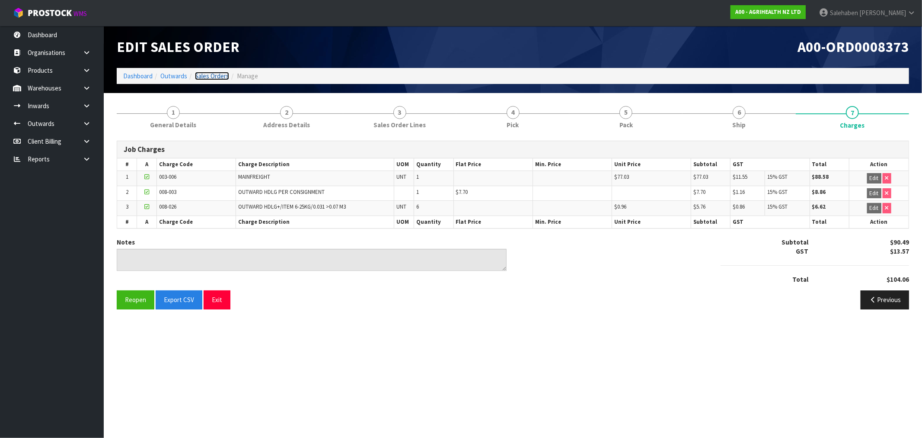
click at [218, 76] on link "Sales Orders" at bounding box center [212, 76] width 34 height 8
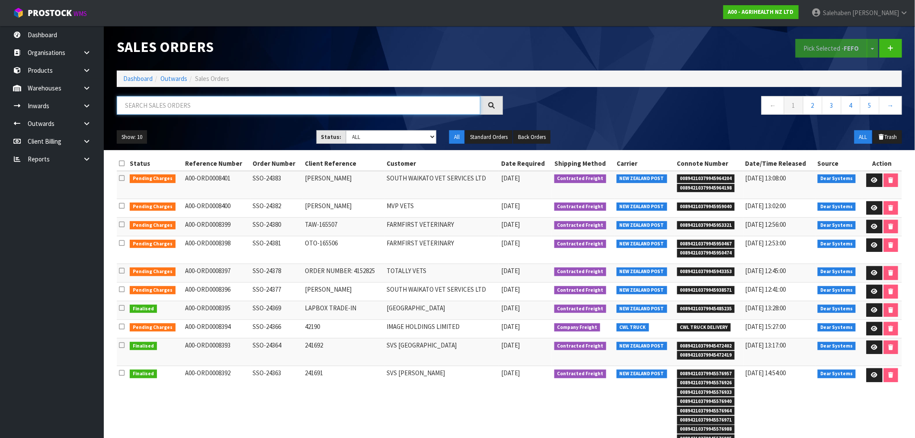
paste input "FWM58462784"
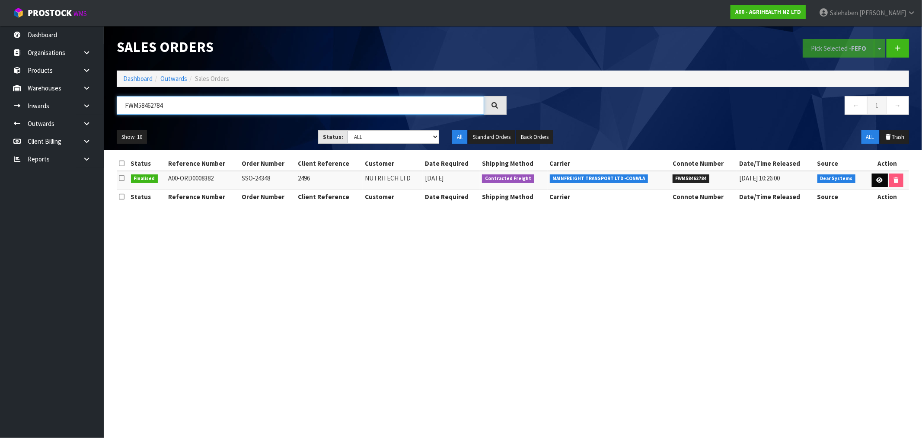
type input "FWM58462784"
click at [881, 177] on icon at bounding box center [880, 180] width 6 height 6
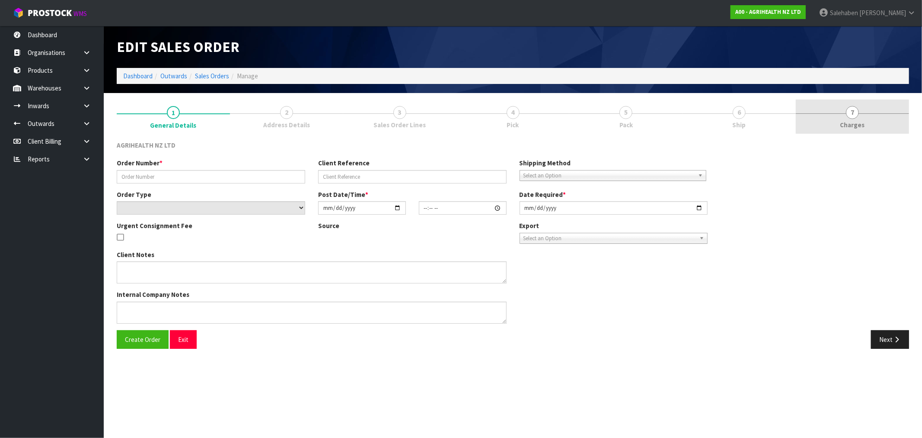
type input "SSO-24348"
type input "2496"
select select "number:0"
type input "2025-08-28"
type input "13:52:06.000"
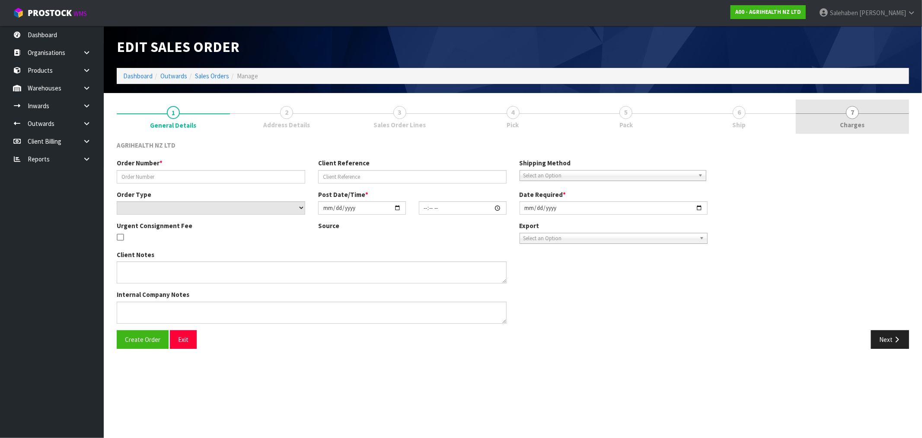
type input "2025-08-29"
type textarea "SHIP BY: Freight"
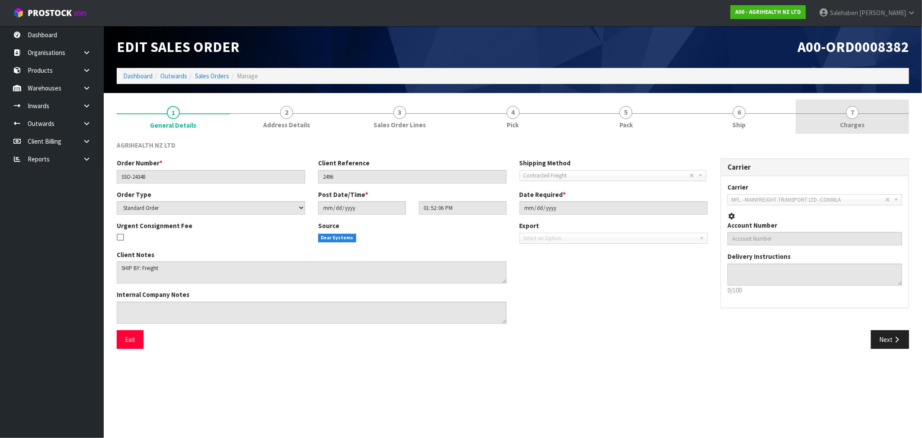
click at [846, 125] on span "Charges" at bounding box center [853, 124] width 25 height 9
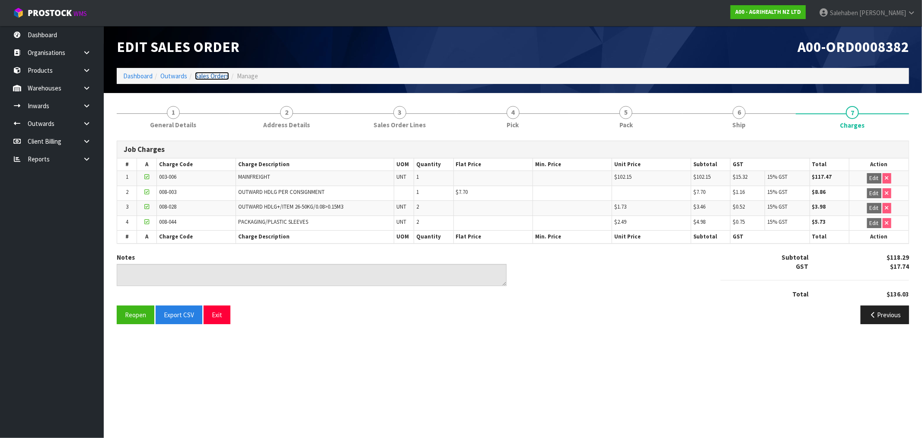
click at [212, 78] on link "Sales Orders" at bounding box center [212, 76] width 34 height 8
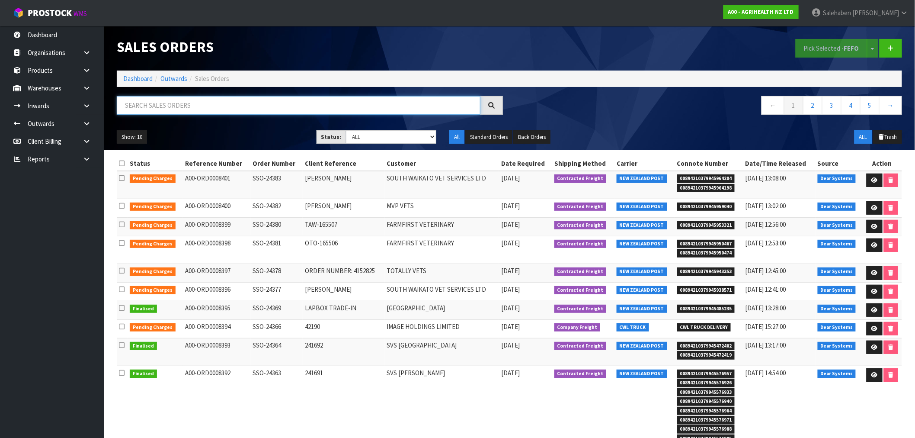
paste input "FWM58434876"
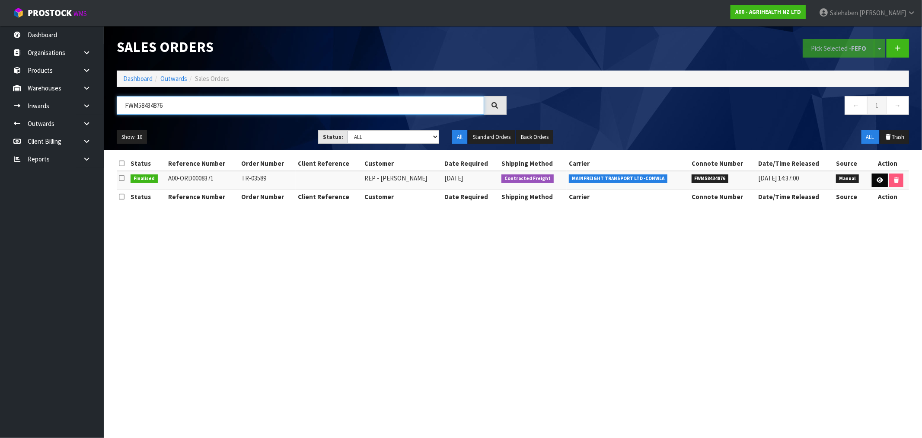
type input "FWM58434876"
click at [877, 179] on icon at bounding box center [880, 180] width 6 height 6
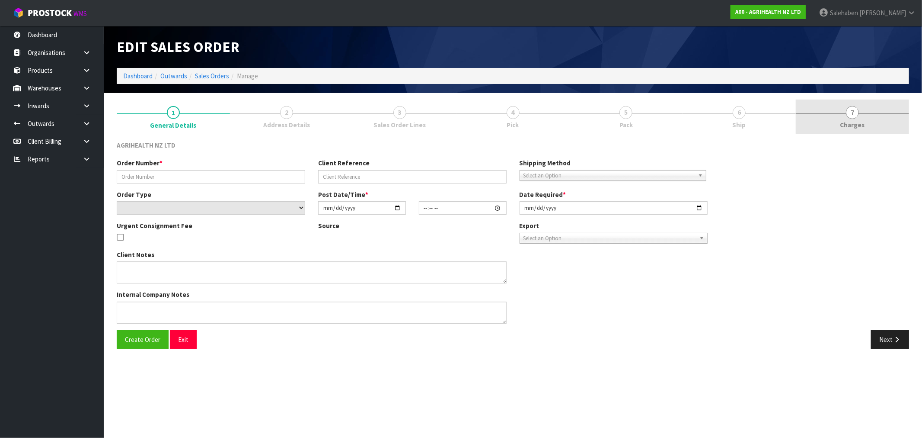
type input "TR-03589"
select select "number:0"
type input "2025-08-26"
type input "14:12:00.000"
type input "2025-08-27"
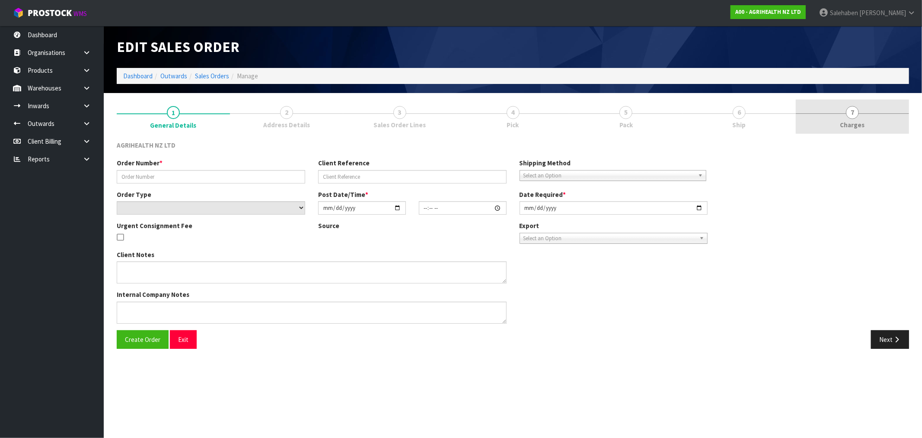
type textarea "FREIGHT"
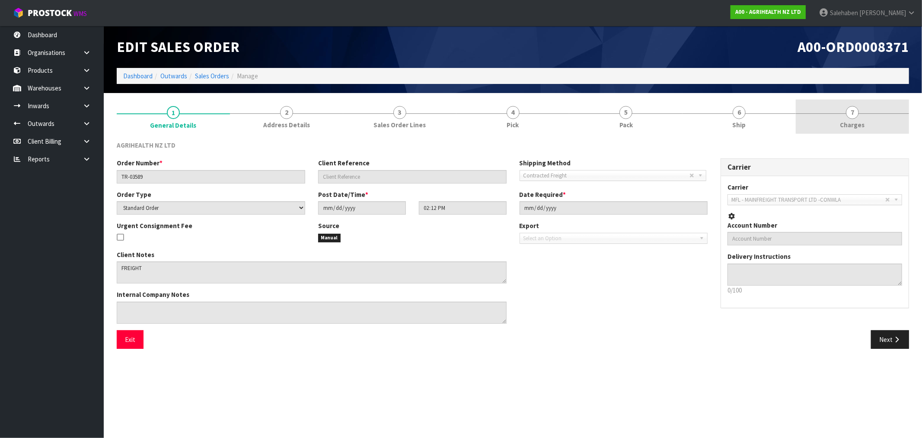
click at [854, 120] on span "Charges" at bounding box center [853, 124] width 25 height 9
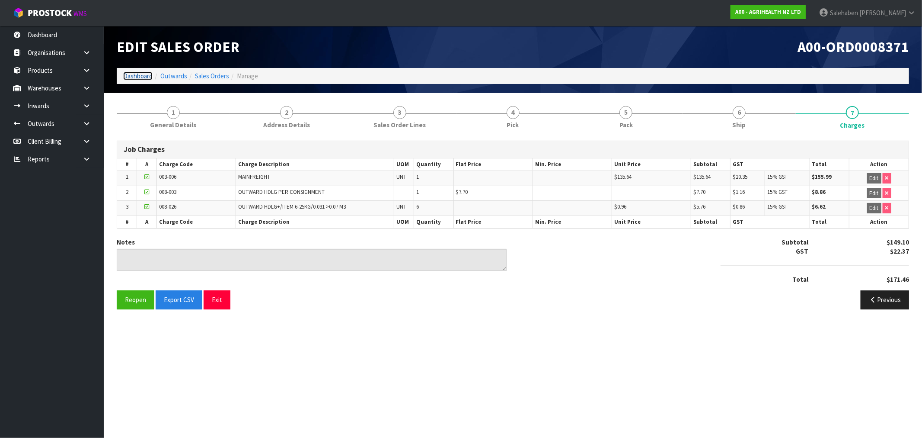
click at [136, 75] on link "Dashboard" at bounding box center [137, 76] width 29 height 8
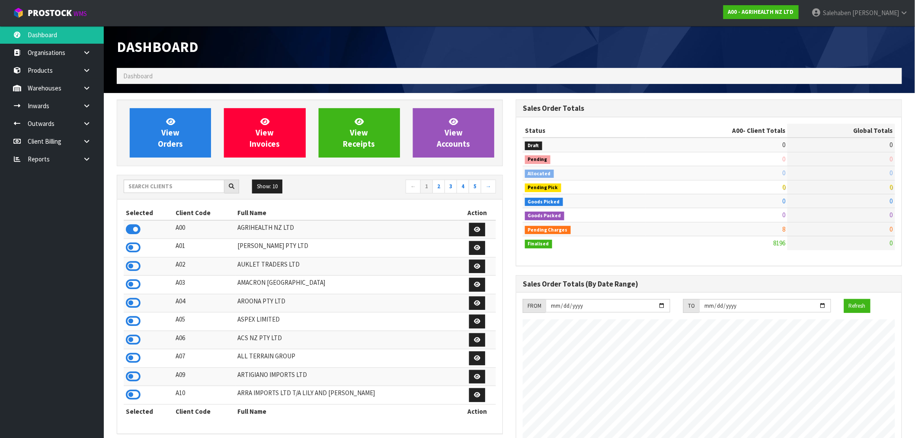
scroll to position [655, 399]
click at [145, 187] on input "text" at bounding box center [174, 185] width 101 height 13
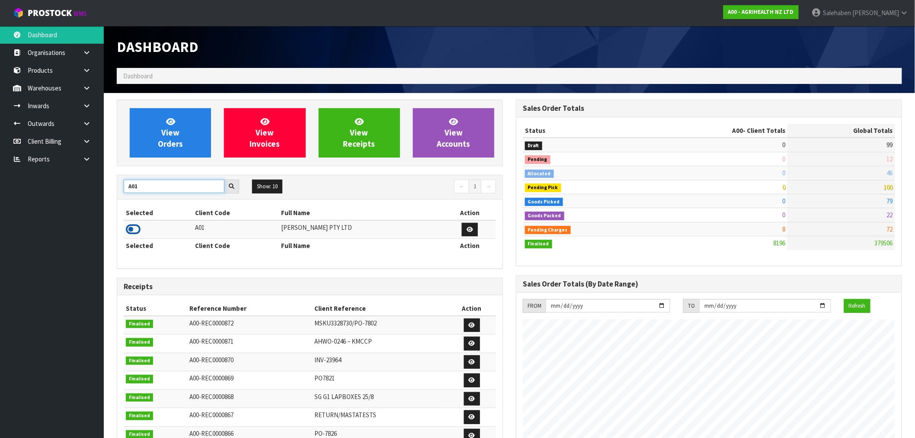
type input "A01"
click at [135, 230] on icon at bounding box center [133, 229] width 15 height 13
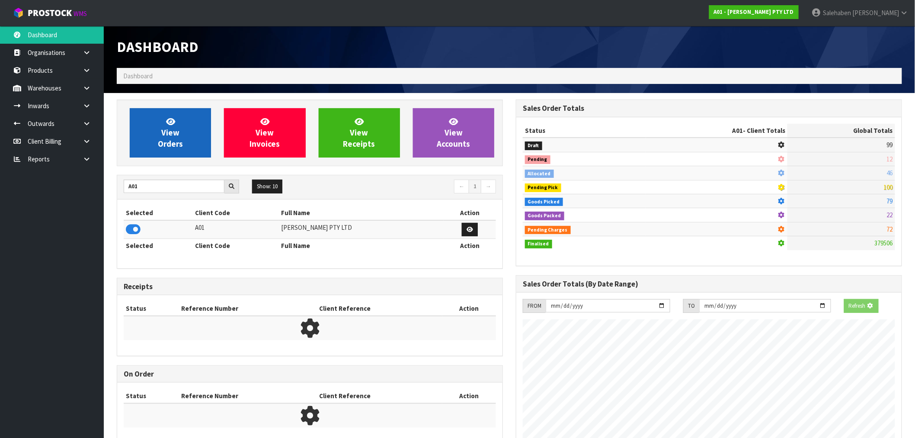
scroll to position [539, 399]
click at [179, 125] on link "View Orders" at bounding box center [170, 132] width 81 height 49
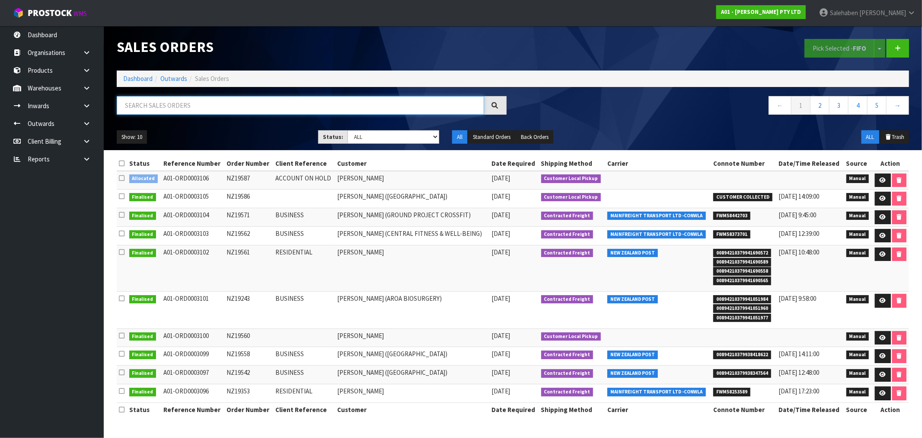
paste input "FWM58442703"
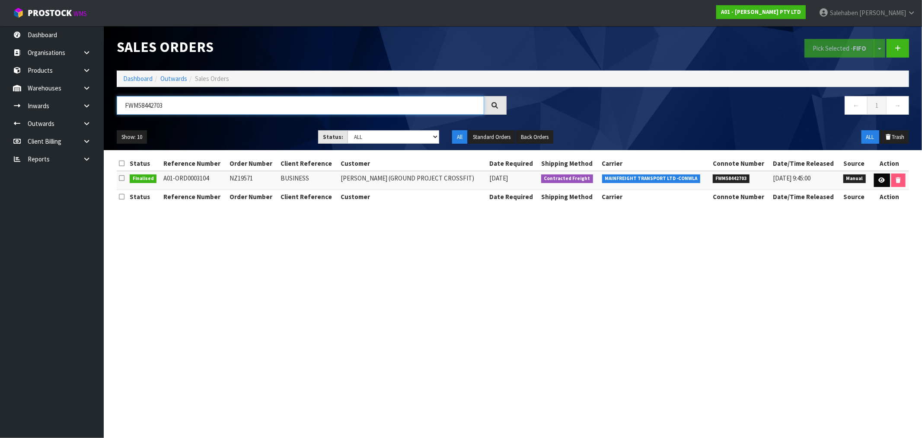
type input "FWM58442703"
click at [880, 180] on icon at bounding box center [882, 180] width 6 height 6
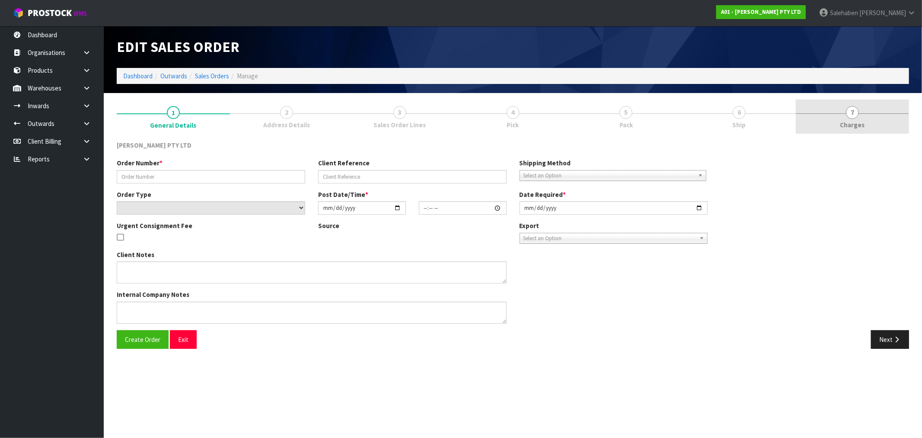
type input "NZ19571"
type input "BUSINESS"
select select "number:0"
type input "2025-08-26"
type input "11:14:00.000"
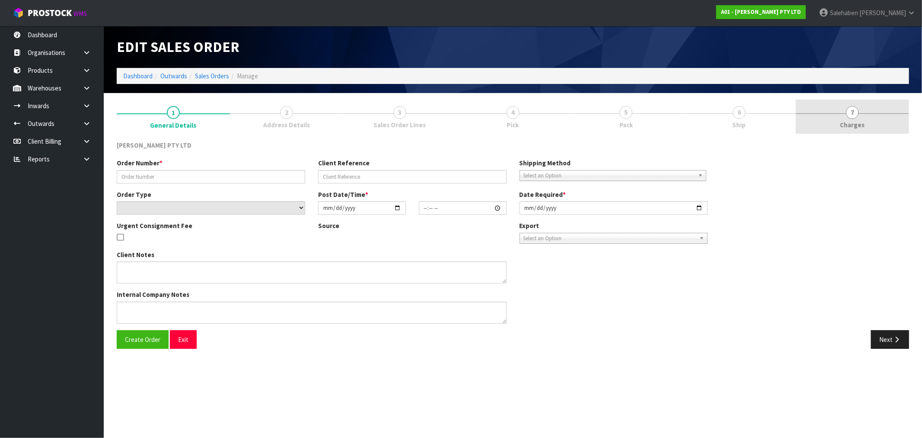
type input "2025-08-26"
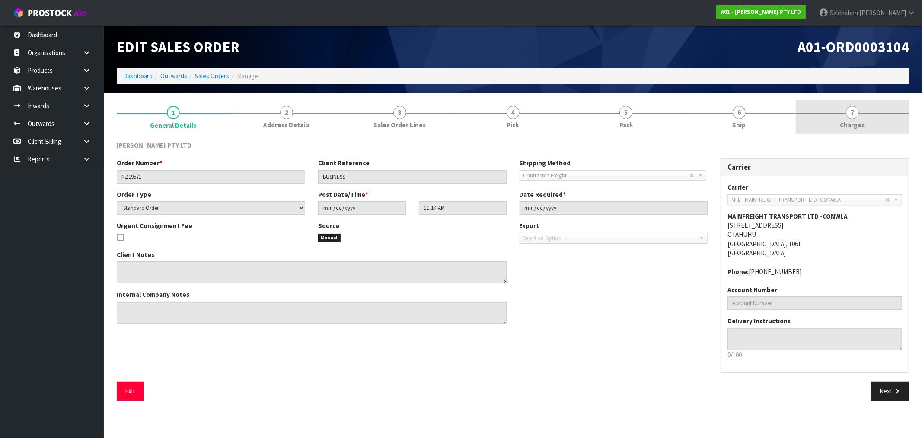
click at [850, 119] on link "7 Charges" at bounding box center [852, 116] width 113 height 34
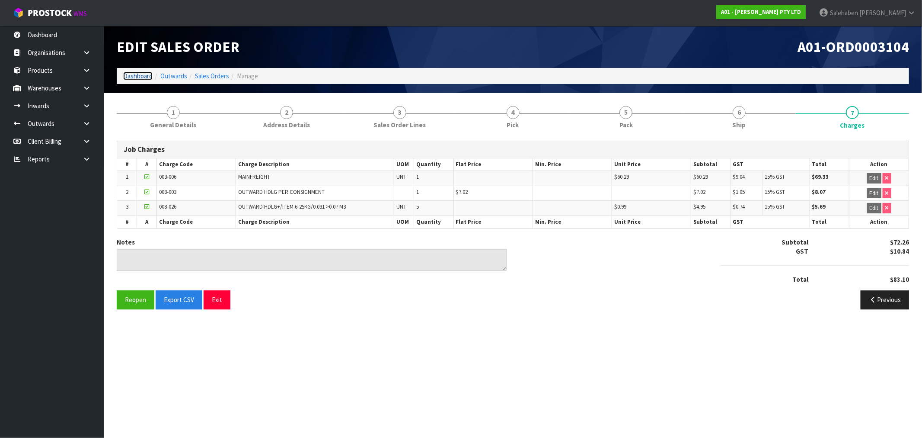
click at [134, 74] on link "Dashboard" at bounding box center [137, 76] width 29 height 8
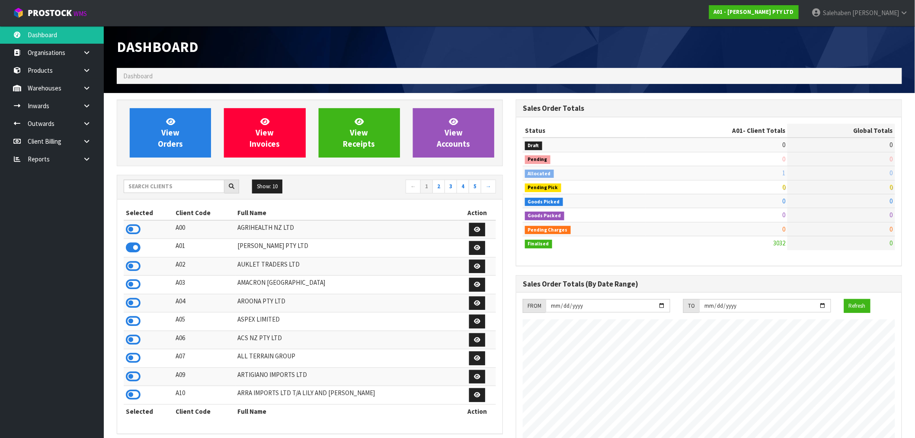
scroll to position [543, 399]
click at [151, 184] on input "text" at bounding box center [174, 185] width 101 height 13
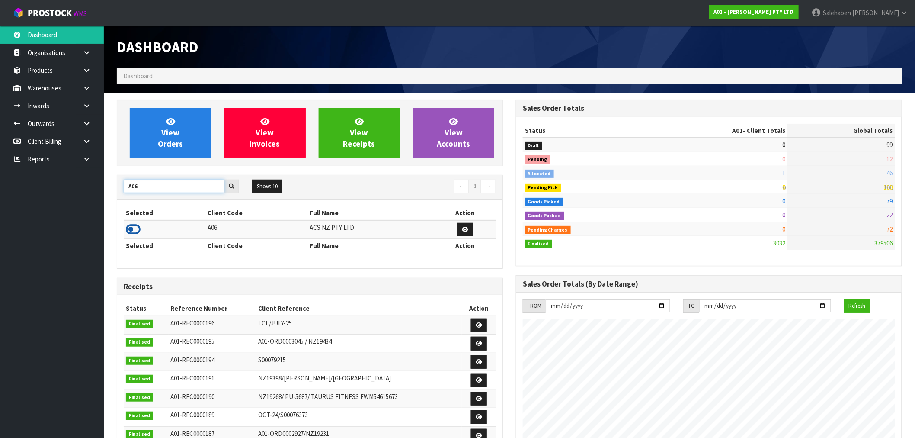
type input "A06"
click at [131, 229] on icon at bounding box center [133, 229] width 15 height 13
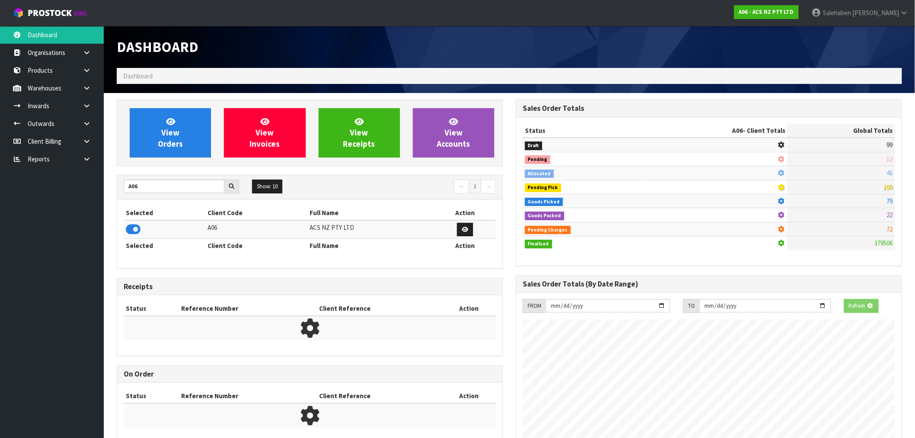
click at [182, 161] on div "View Orders View Invoices View Receipts View Accounts" at bounding box center [310, 132] width 386 height 67
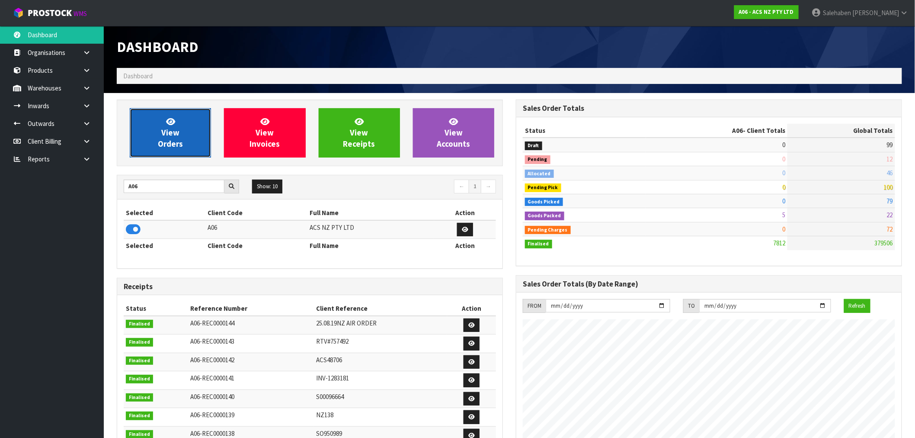
click at [201, 144] on link "View Orders" at bounding box center [170, 132] width 81 height 49
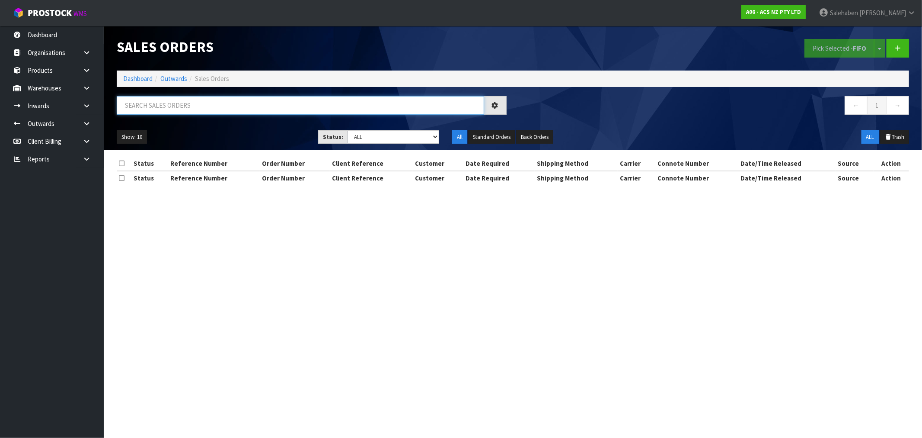
drag, startPoint x: 296, startPoint y: 98, endPoint x: 296, endPoint y: 104, distance: 6.1
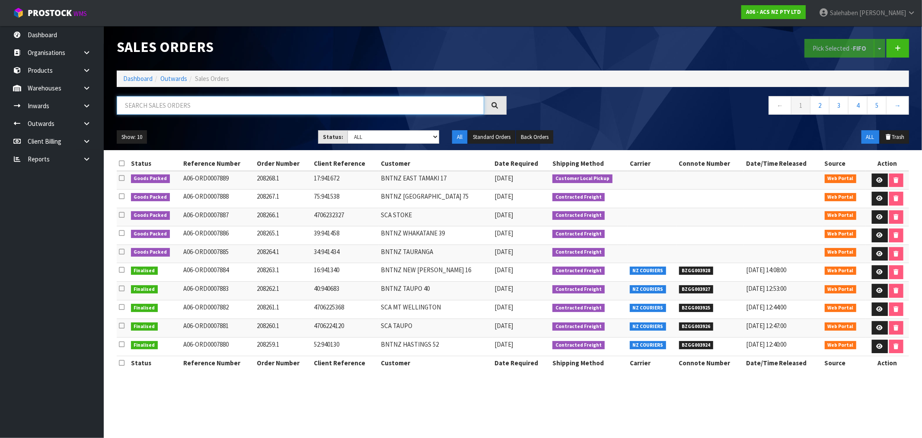
paste input "FWM58435057"
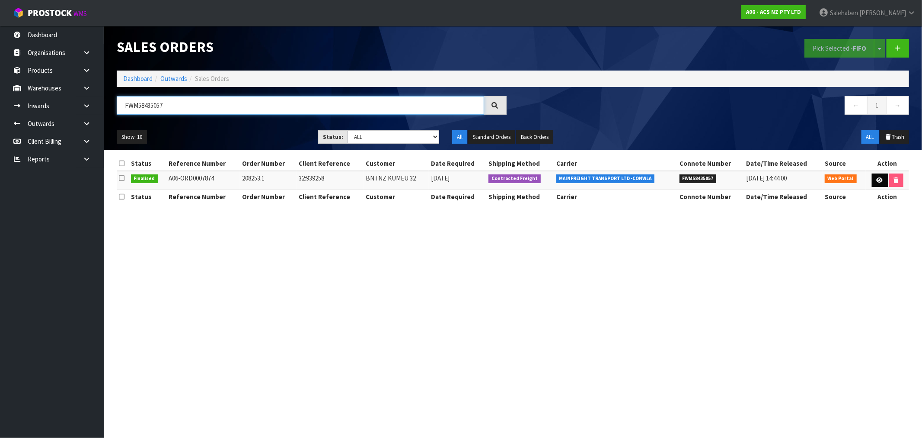
type input "FWM58435057"
click at [874, 179] on link at bounding box center [880, 180] width 16 height 14
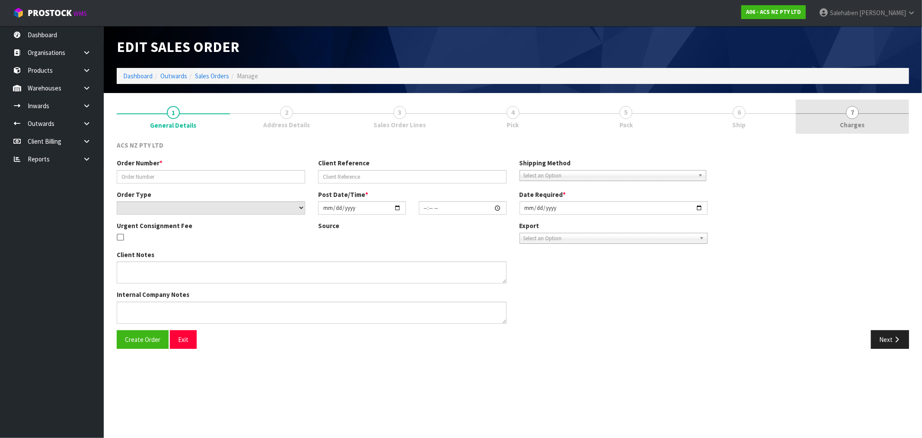
type input "208253.1"
type input "32:939258"
select select "number:0"
type input "2025-08-27"
type input "13:58:00.000"
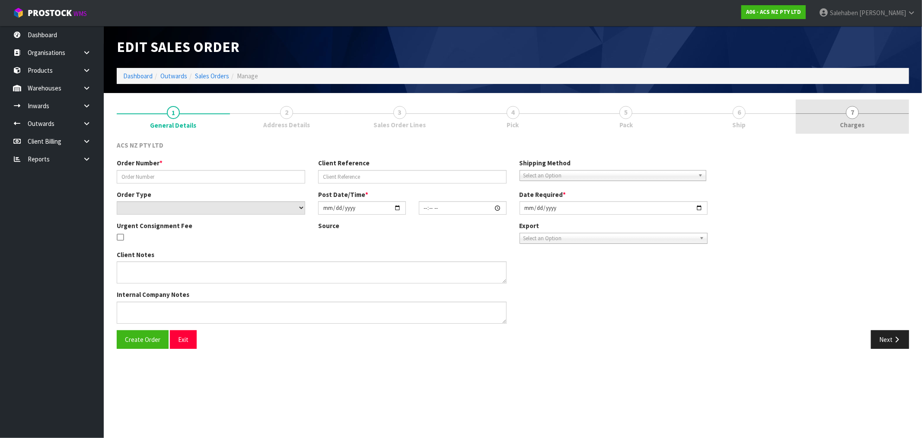
type input "2025-08-28"
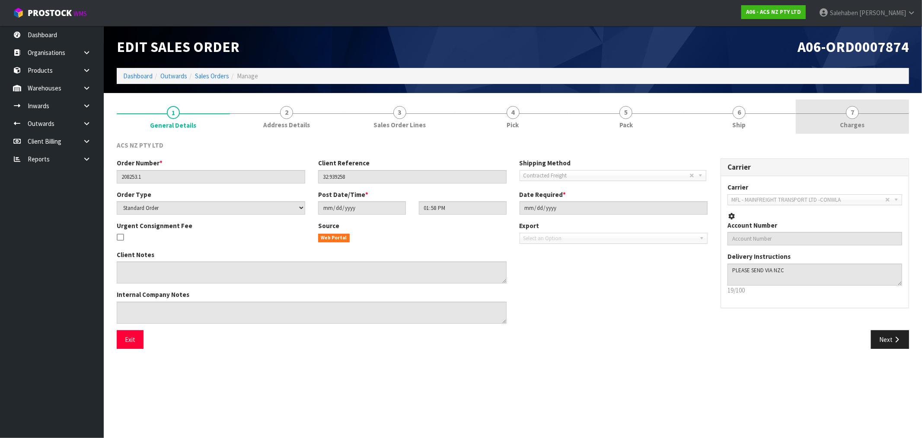
click at [854, 124] on span "Charges" at bounding box center [853, 124] width 25 height 9
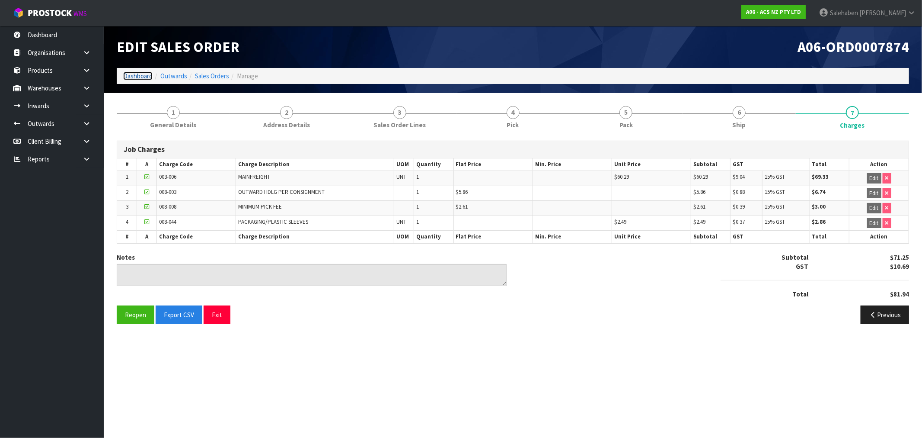
drag, startPoint x: 139, startPoint y: 77, endPoint x: 135, endPoint y: 80, distance: 5.5
click at [139, 77] on link "Dashboard" at bounding box center [137, 76] width 29 height 8
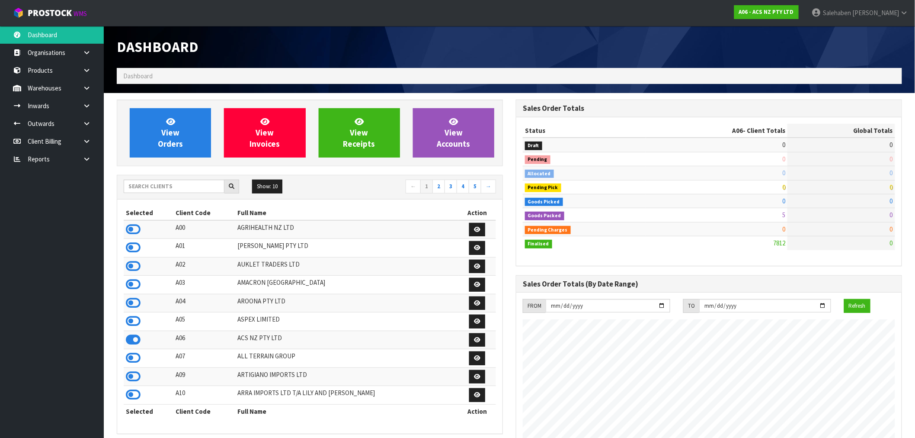
scroll to position [655, 399]
click at [151, 179] on input "text" at bounding box center [174, 185] width 101 height 13
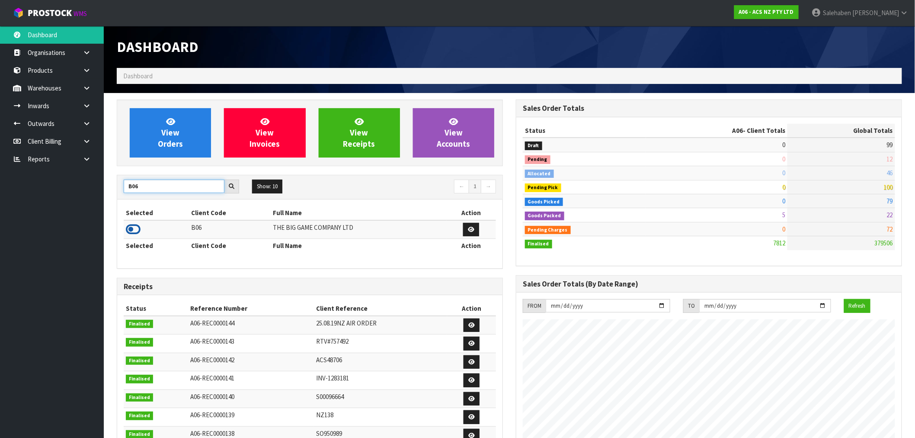
type input "B06"
drag, startPoint x: 131, startPoint y: 225, endPoint x: 138, endPoint y: 196, distance: 29.6
click at [131, 224] on icon at bounding box center [133, 229] width 15 height 13
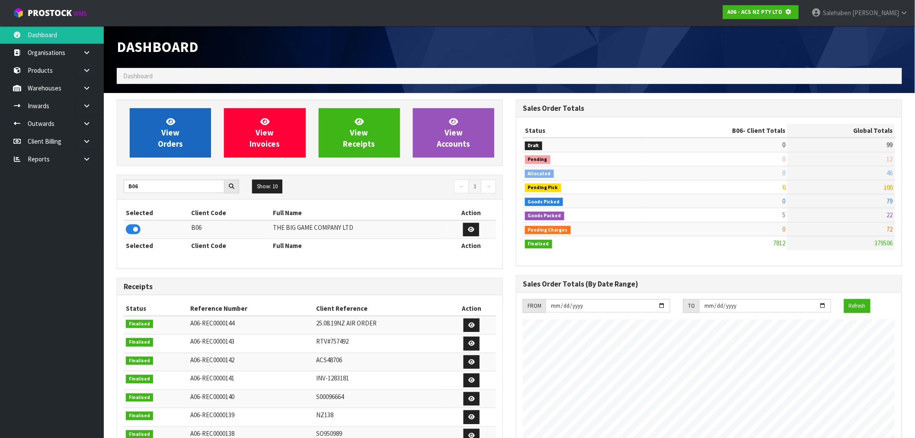
scroll to position [431892, 432032]
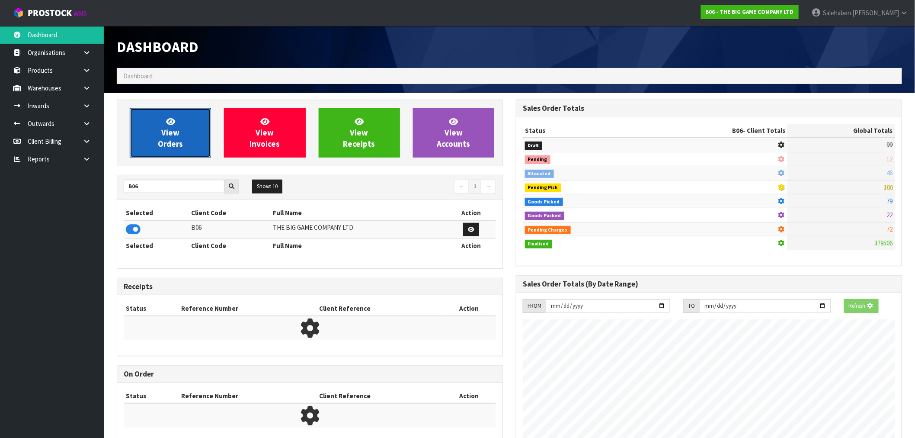
click at [161, 137] on link "View Orders" at bounding box center [170, 132] width 81 height 49
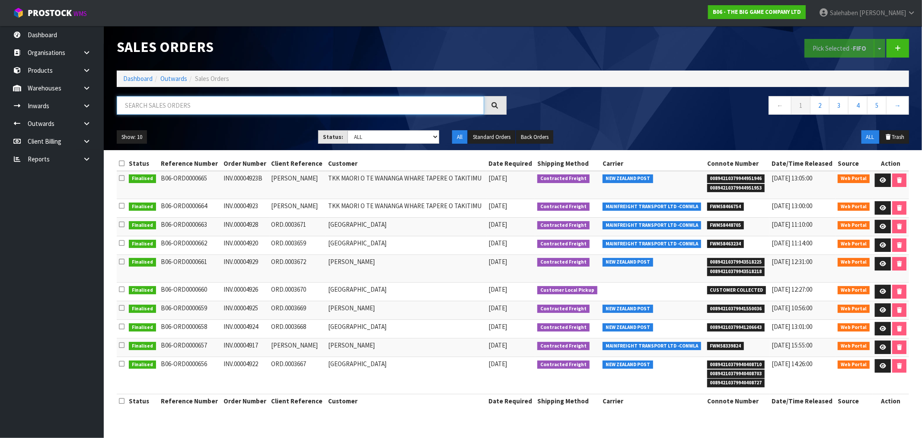
click at [203, 109] on input "text" at bounding box center [301, 105] width 368 height 19
paste input "FWM58463234"
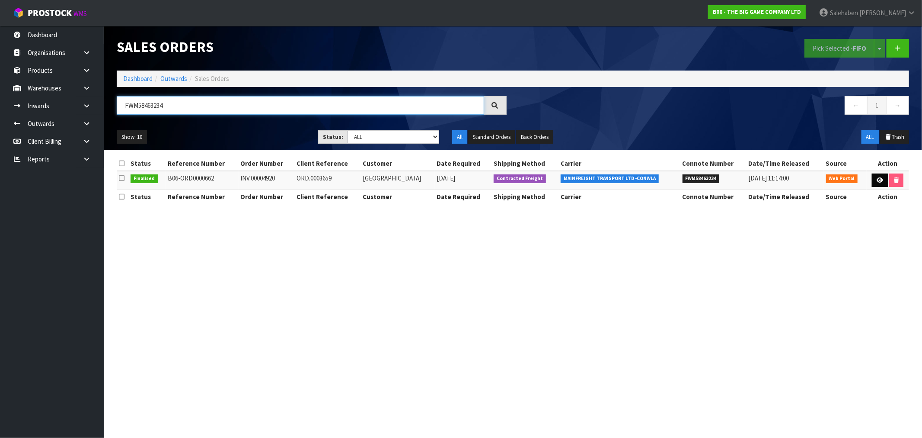
type input "FWM58463234"
click at [879, 175] on link at bounding box center [880, 180] width 16 height 14
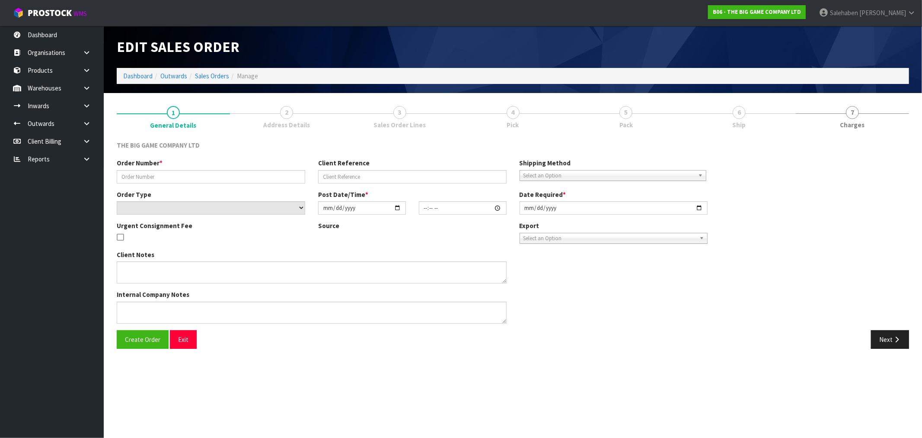
type input "INV.00004920"
type input "ORD.0003659"
select select "number:0"
type input "2025-08-26"
type input "14:33:00.000"
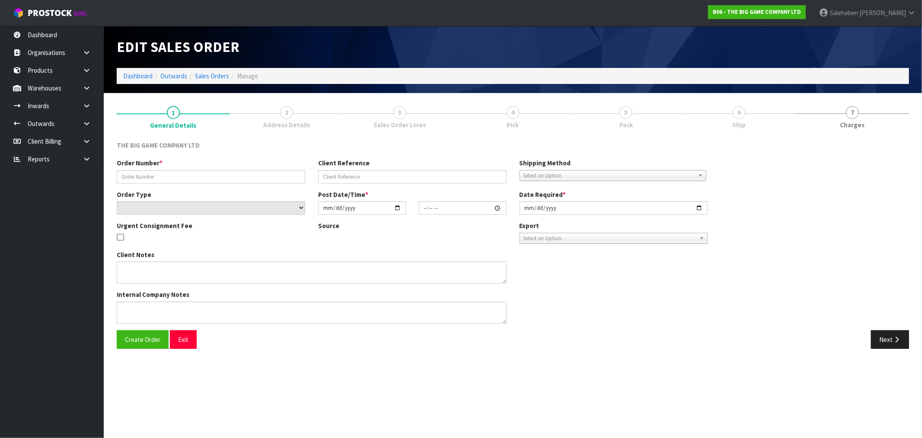
type input "2025-08-27"
type textarea "REMOVED 4 X BS26101 - PLEASE REMOVE THE GIANT CHESS BAGS FROM THIS ORDER. I HAV…"
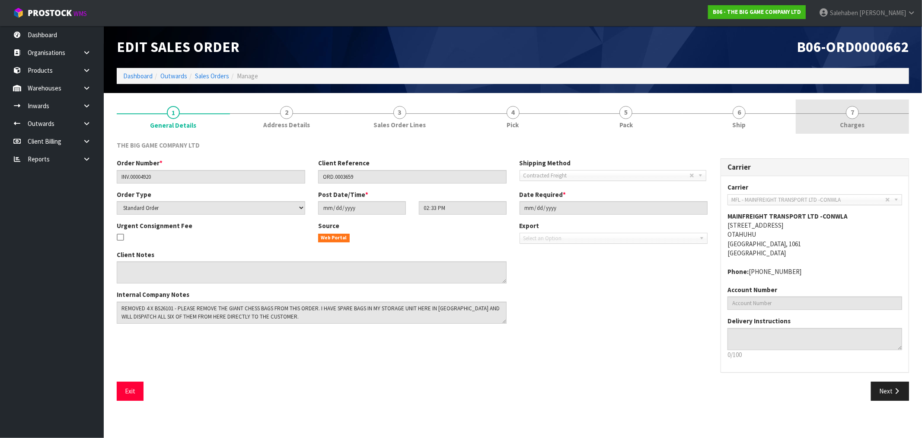
click at [849, 124] on span "Charges" at bounding box center [853, 124] width 25 height 9
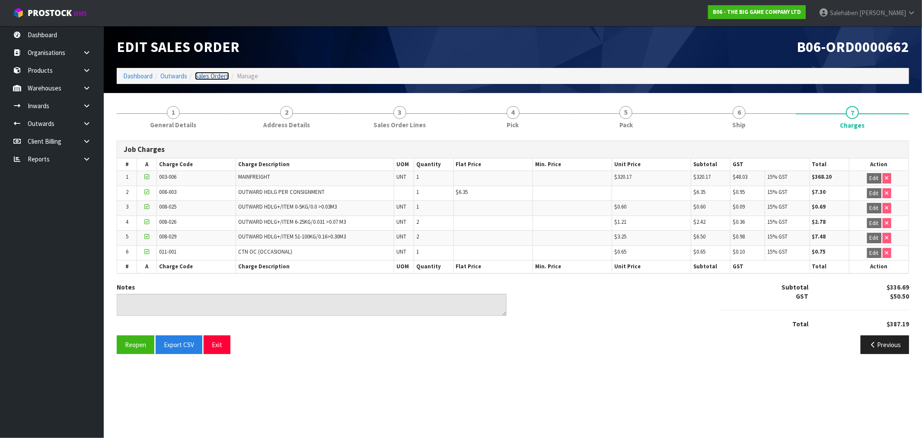
click at [213, 74] on link "Sales Orders" at bounding box center [212, 76] width 34 height 8
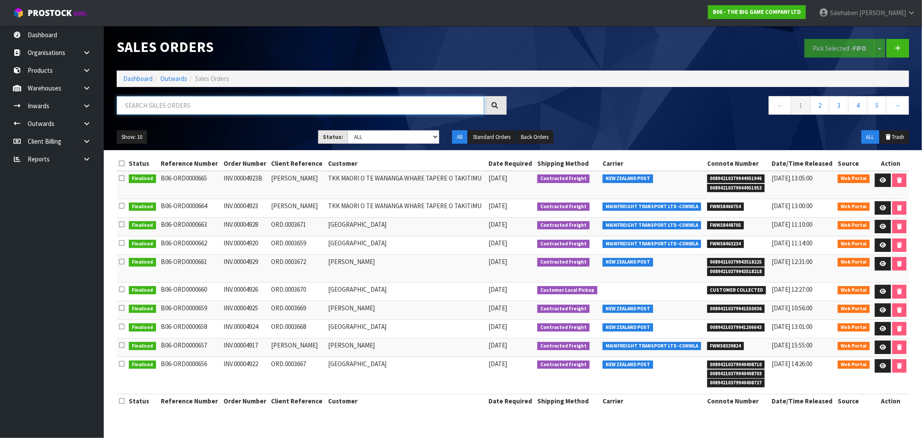
paste input "FWM58466754"
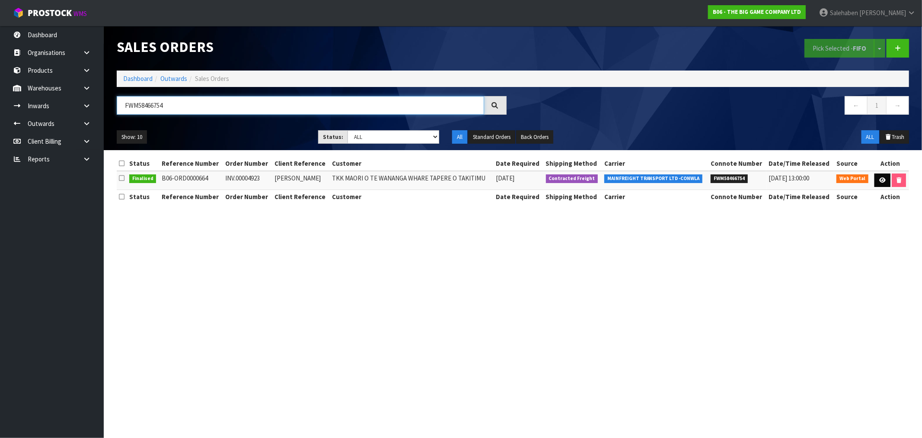
type input "FWM58466754"
click at [881, 178] on icon at bounding box center [883, 180] width 6 height 6
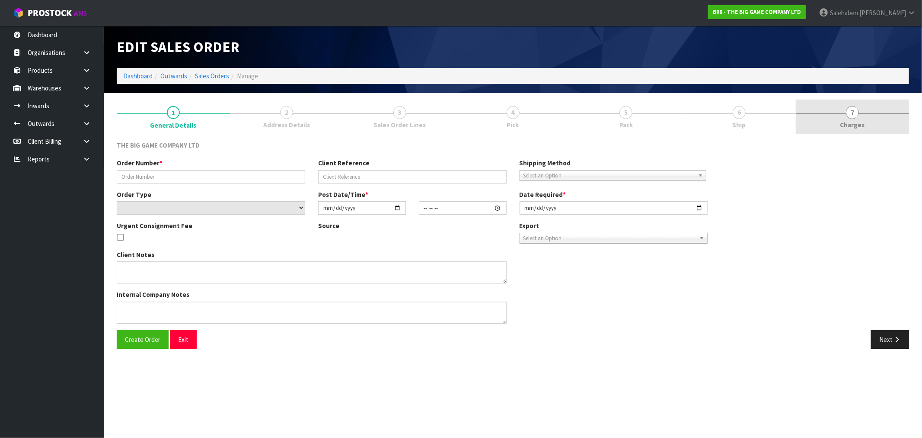
type input "INV.00004923"
type input "FLEUR WAINOHU"
select select "number:0"
type input "2025-08-29"
type input "11:04:00.000"
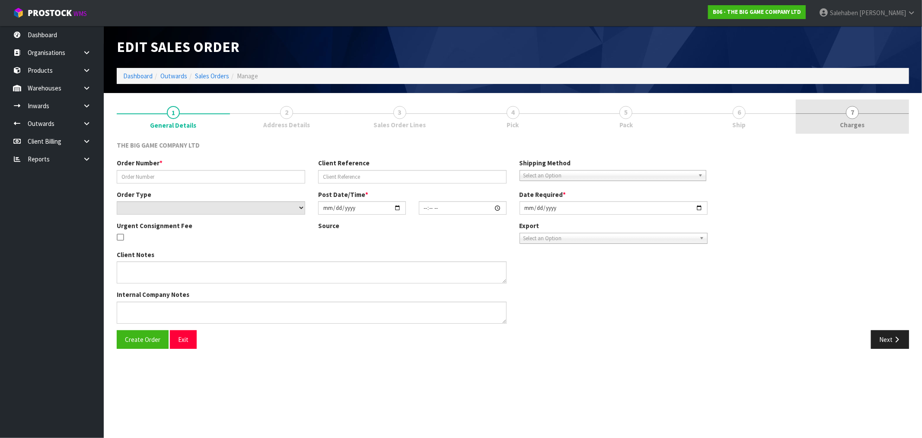
type input "2025-08-29"
click at [851, 122] on span "Charges" at bounding box center [853, 124] width 25 height 9
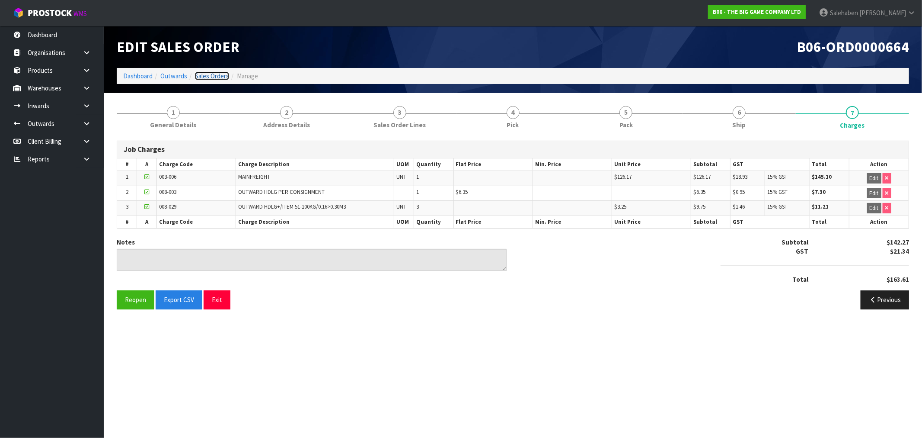
click at [209, 74] on link "Sales Orders" at bounding box center [212, 76] width 34 height 8
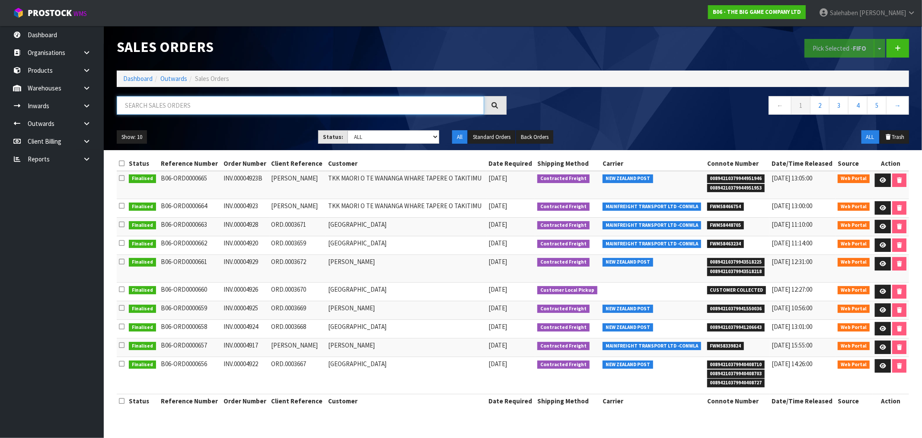
click at [234, 104] on input "text" at bounding box center [301, 105] width 368 height 19
paste input "FWM58448705"
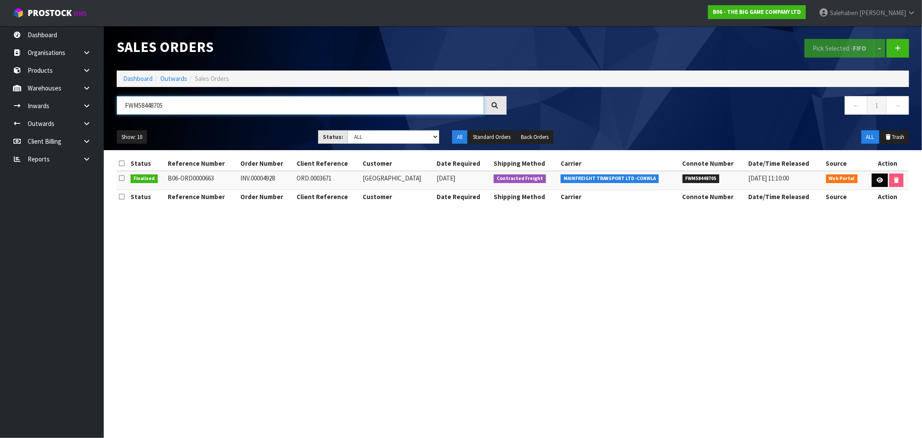
type input "FWM58448705"
click at [881, 176] on link at bounding box center [880, 180] width 16 height 14
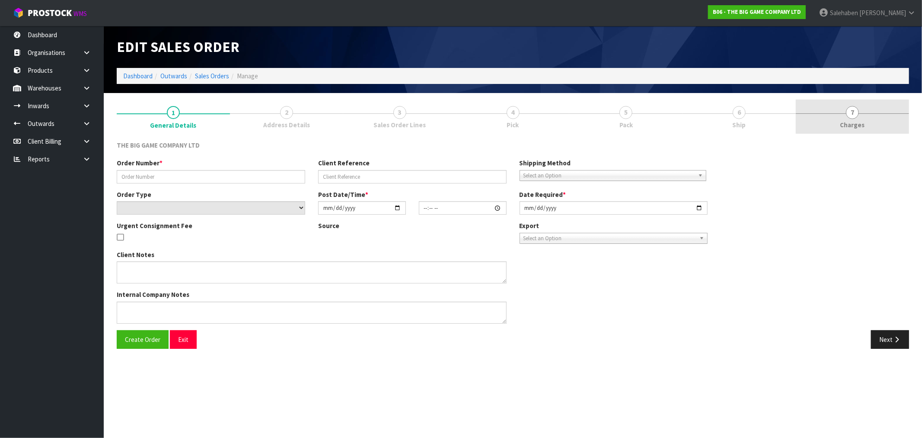
type input "INV.00004928"
type input "ORD.0003671"
select select "number:0"
type input "2025-08-27"
type input "12:20:00.000"
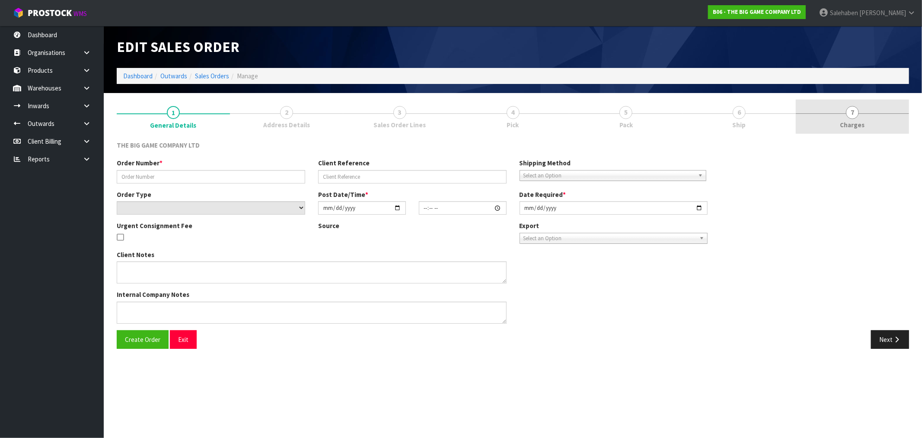
type input "2025-08-27"
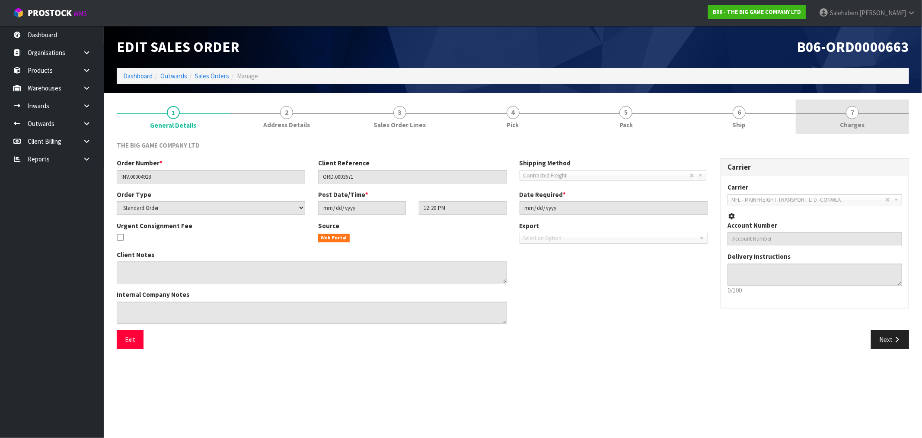
click at [858, 115] on link "7 Charges" at bounding box center [852, 116] width 113 height 34
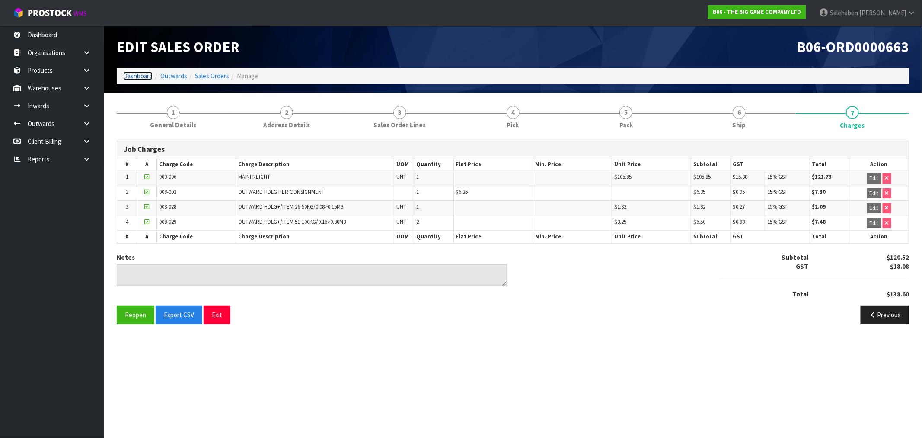
click at [136, 76] on link "Dashboard" at bounding box center [137, 76] width 29 height 8
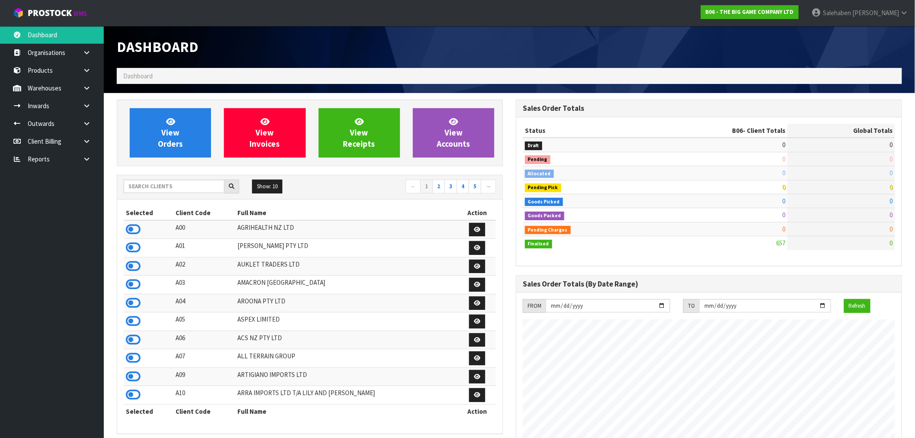
scroll to position [599, 399]
click at [185, 185] on input "text" at bounding box center [174, 185] width 101 height 13
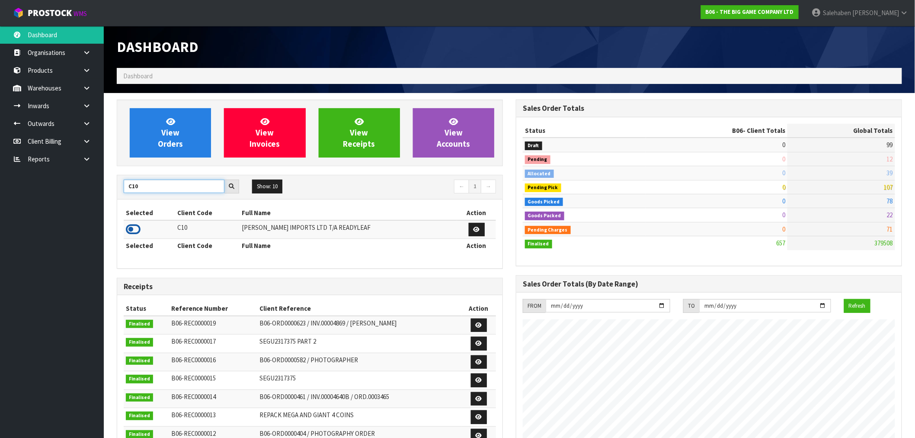
type input "C10"
click at [130, 230] on icon at bounding box center [133, 229] width 15 height 13
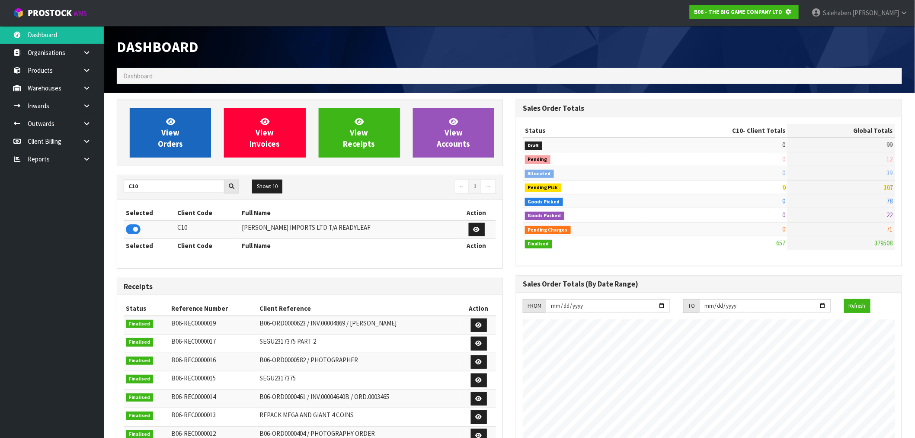
scroll to position [431892, 432032]
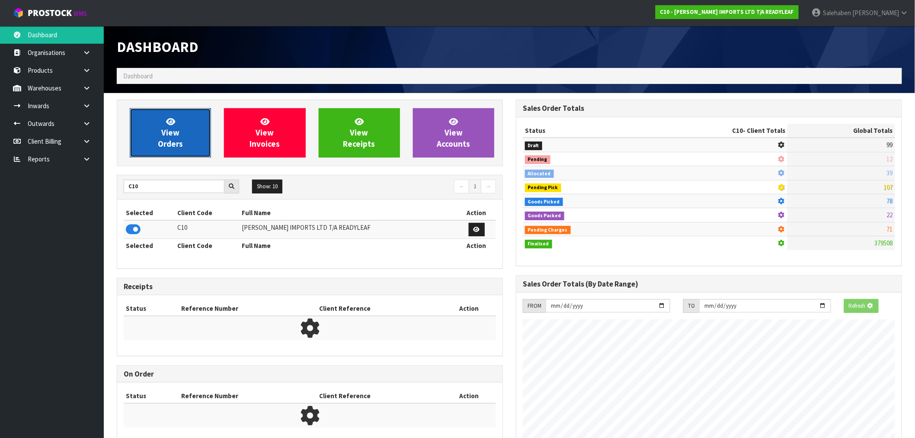
click at [173, 115] on link "View Orders" at bounding box center [170, 132] width 81 height 49
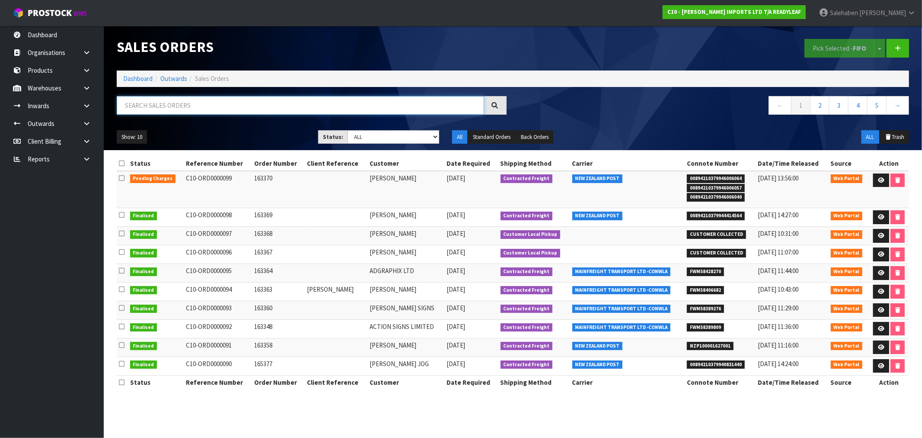
click at [235, 100] on input "text" at bounding box center [301, 105] width 368 height 19
paste input "FWM58389809"
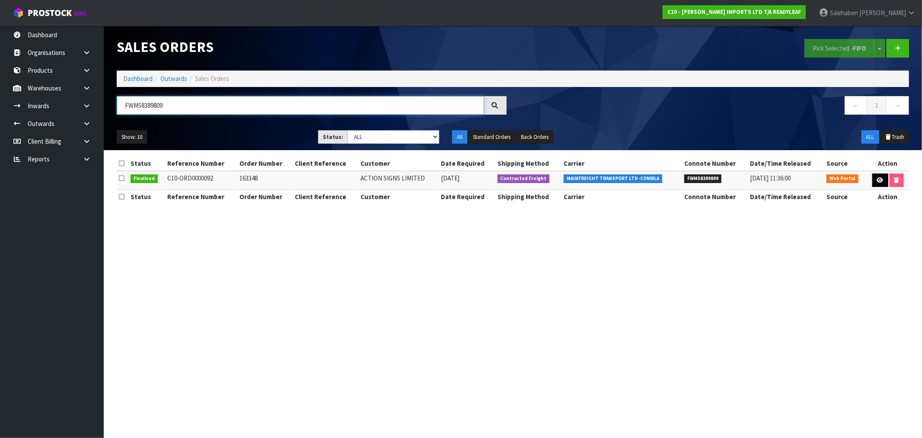
type input "FWM58389809"
click at [881, 180] on icon at bounding box center [880, 180] width 6 height 6
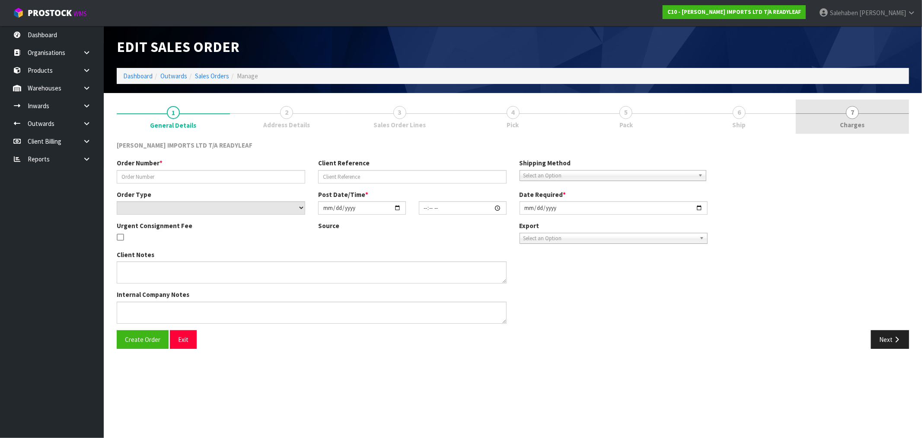
type input "163348"
select select "number:0"
type input "2025-08-22"
type input "11:32:00.000"
type input "2025-08-25"
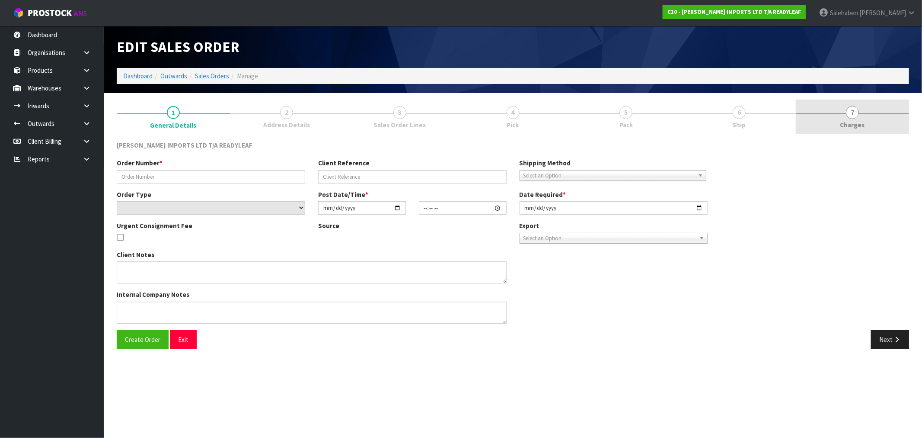
type textarea "URGENT DISPATCH PLEASE"
click at [848, 122] on span "Charges" at bounding box center [853, 124] width 25 height 9
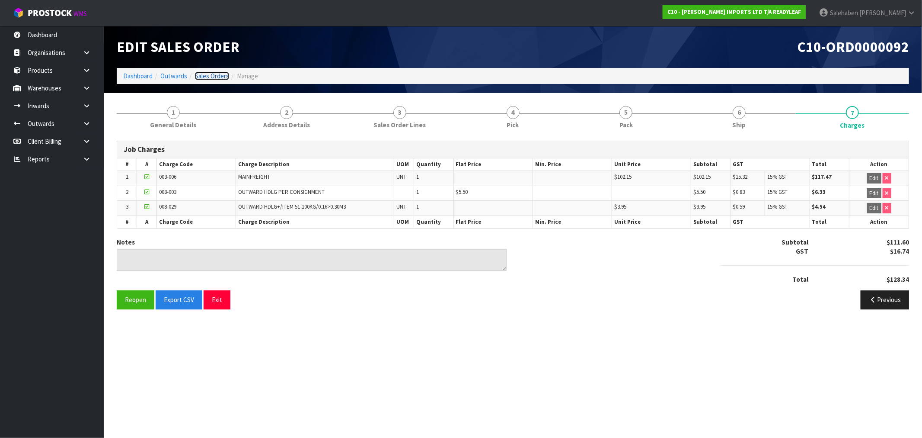
click at [203, 76] on link "Sales Orders" at bounding box center [212, 76] width 34 height 8
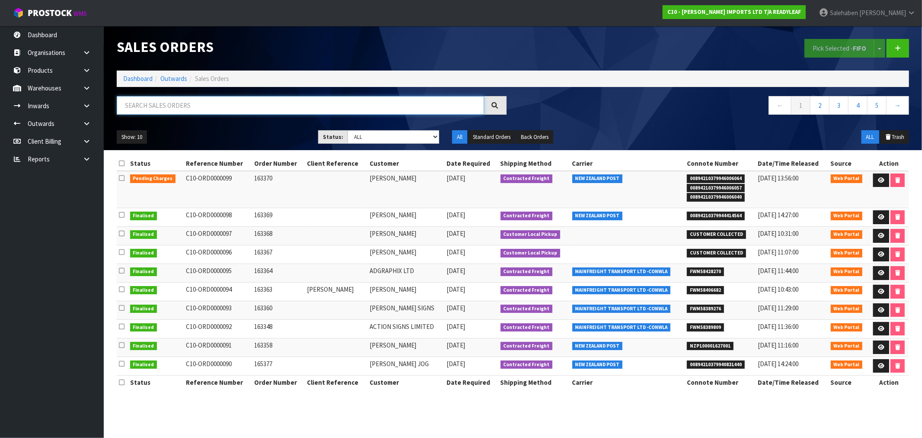
paste input "FWM58389276"
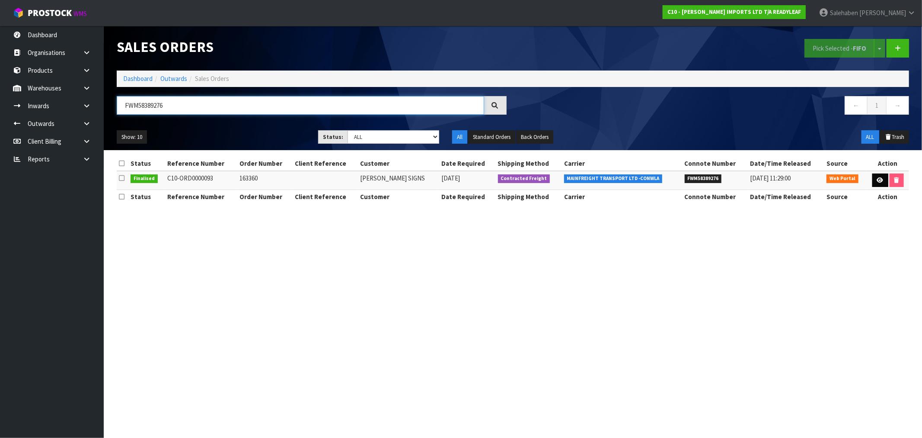
type input "FWM58389276"
click at [877, 179] on icon at bounding box center [880, 180] width 6 height 6
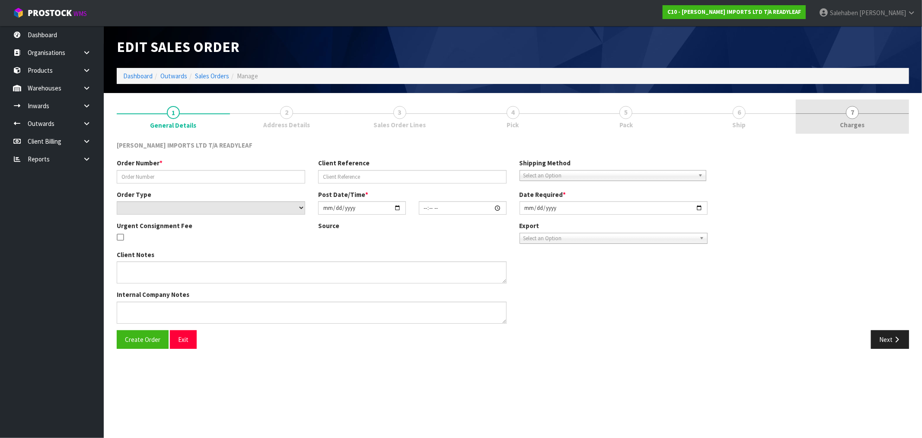
click at [851, 117] on span "7" at bounding box center [852, 112] width 13 height 13
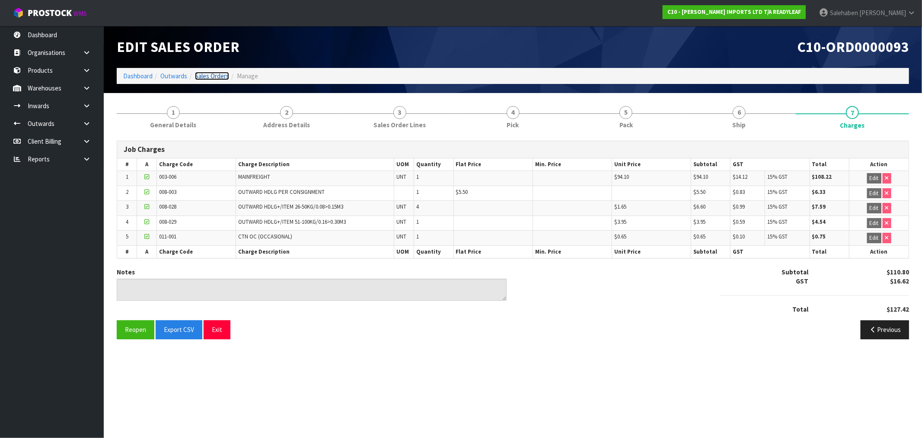
click at [214, 75] on link "Sales Orders" at bounding box center [212, 76] width 34 height 8
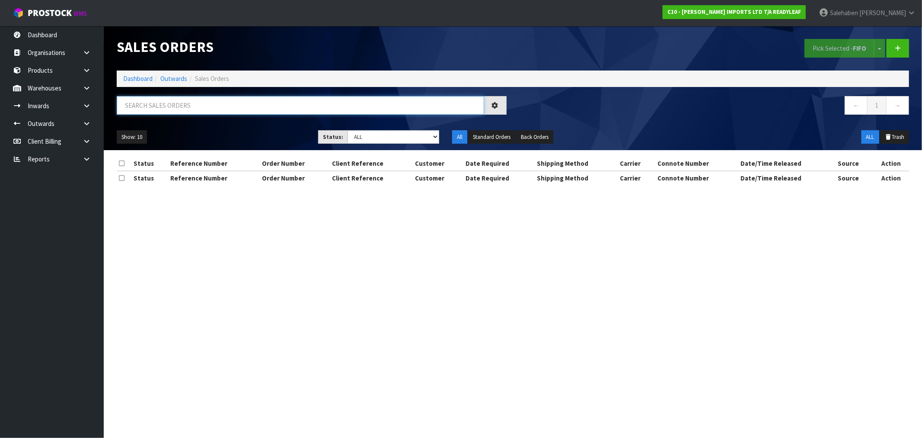
click at [221, 107] on input "text" at bounding box center [301, 105] width 368 height 19
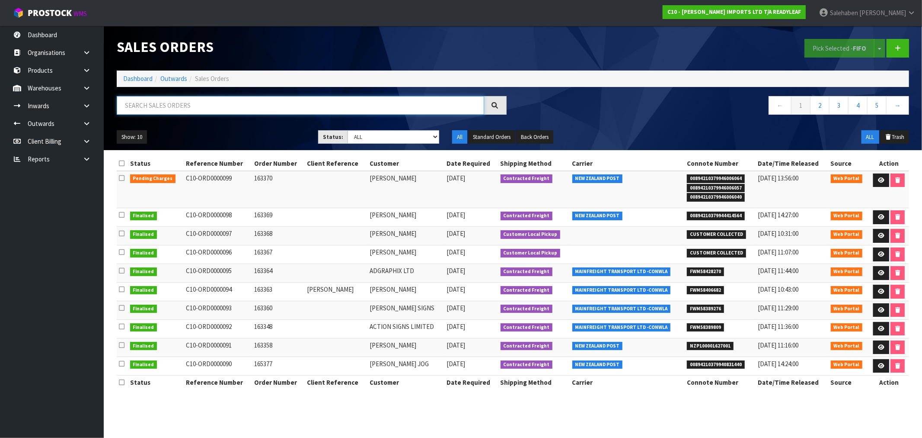
paste input "FWM58406682"
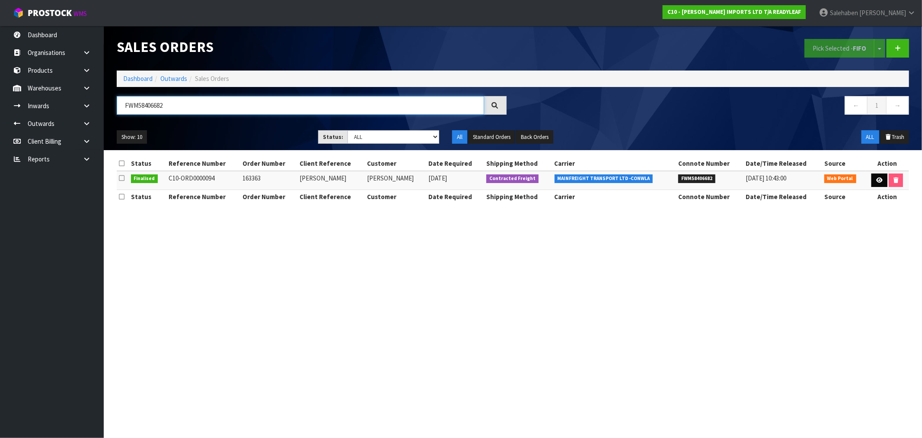
type input "FWM58406682"
click at [877, 180] on icon at bounding box center [880, 180] width 6 height 6
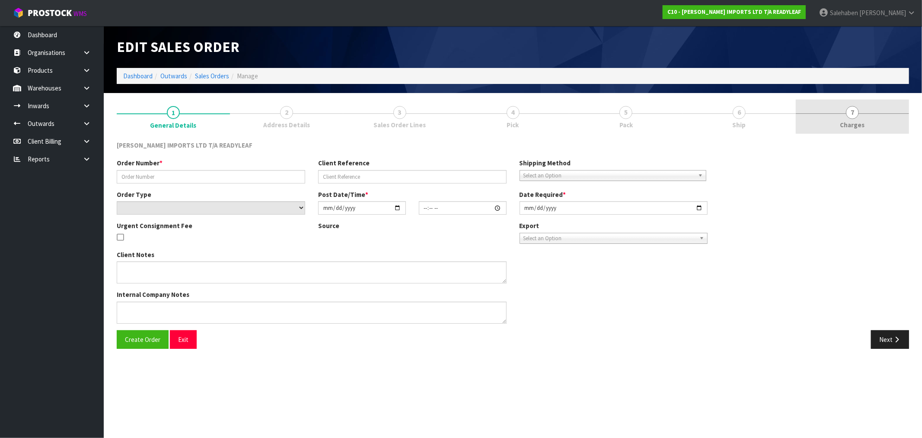
type input "163363"
type input "BRIDGIT FOLEY"
select select "number:0"
type input "2025-08-25"
type input "11:49:00.000"
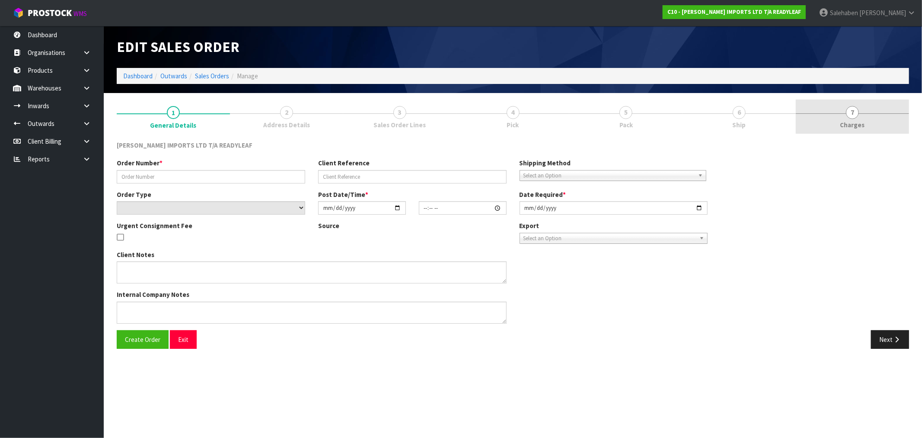
type input "2025-08-25"
click at [848, 121] on span "Charges" at bounding box center [853, 124] width 25 height 9
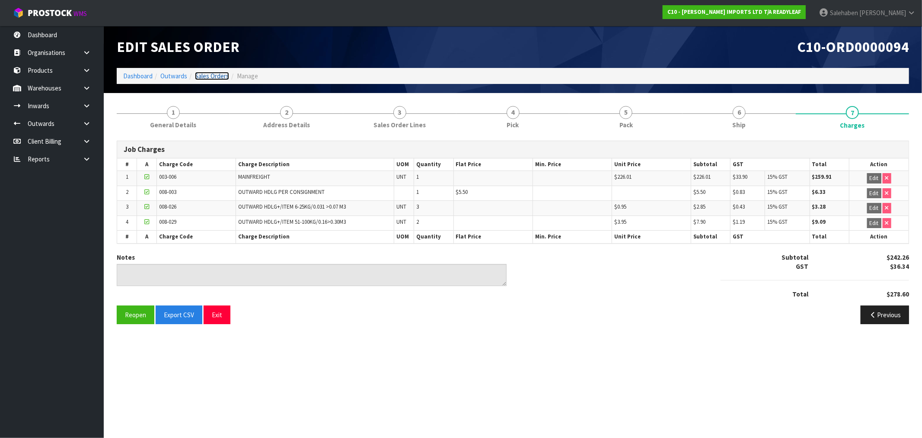
click at [213, 78] on link "Sales Orders" at bounding box center [212, 76] width 34 height 8
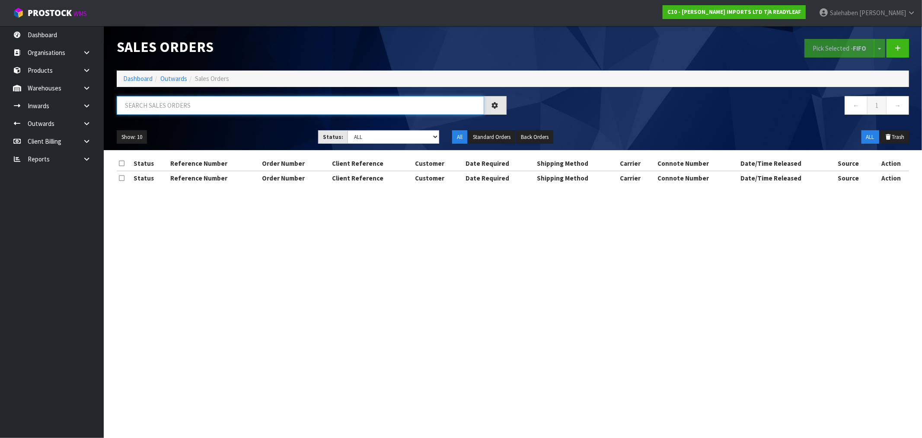
drag, startPoint x: 153, startPoint y: 100, endPoint x: 150, endPoint y: 104, distance: 5.0
click at [152, 101] on input "text" at bounding box center [301, 105] width 368 height 19
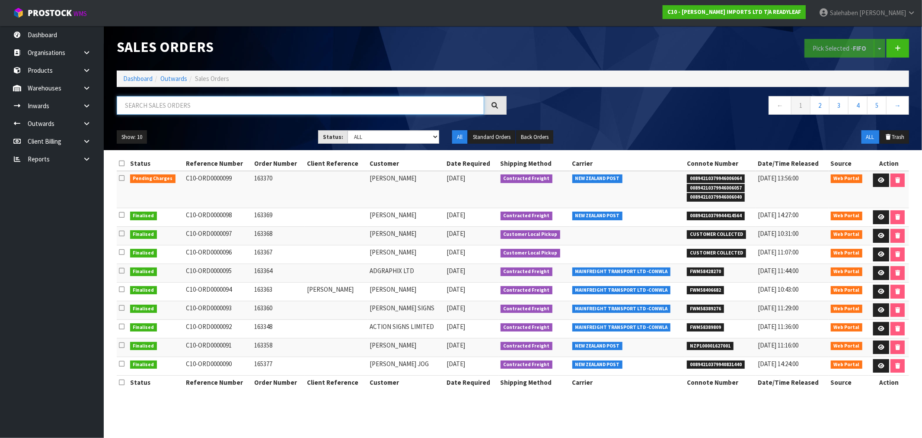
paste input "FWM58428270"
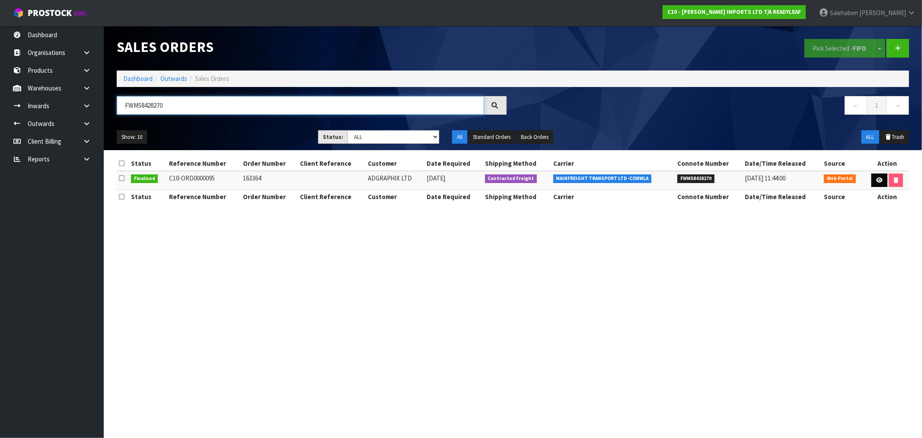
type input "FWM58428270"
click at [879, 180] on icon at bounding box center [880, 180] width 6 height 6
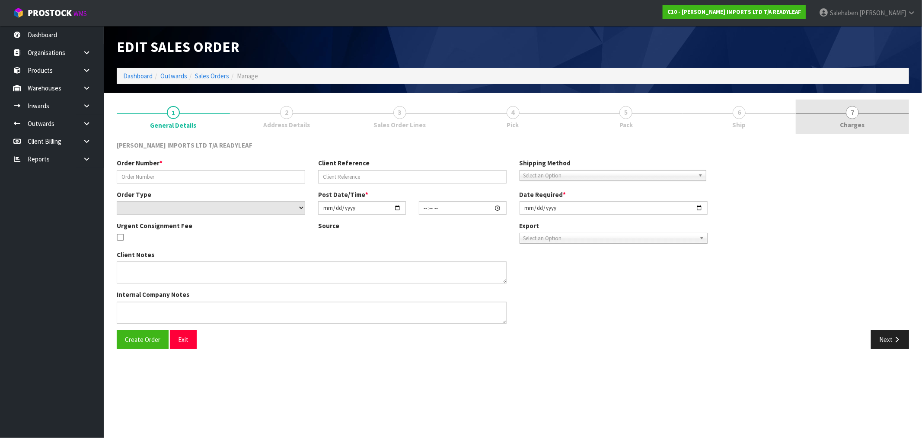
type input "163364"
select select "number:0"
type input "2025-08-26"
type input "12:27:00.000"
type input "2025-08-27"
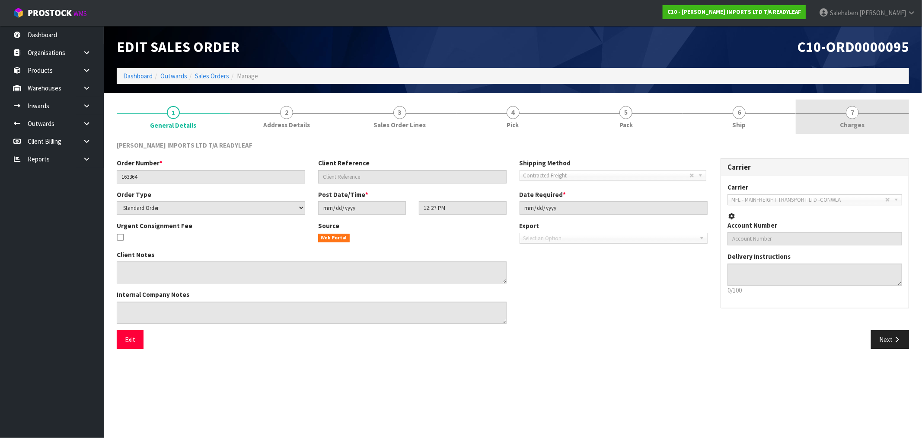
click at [850, 120] on span "Charges" at bounding box center [853, 124] width 25 height 9
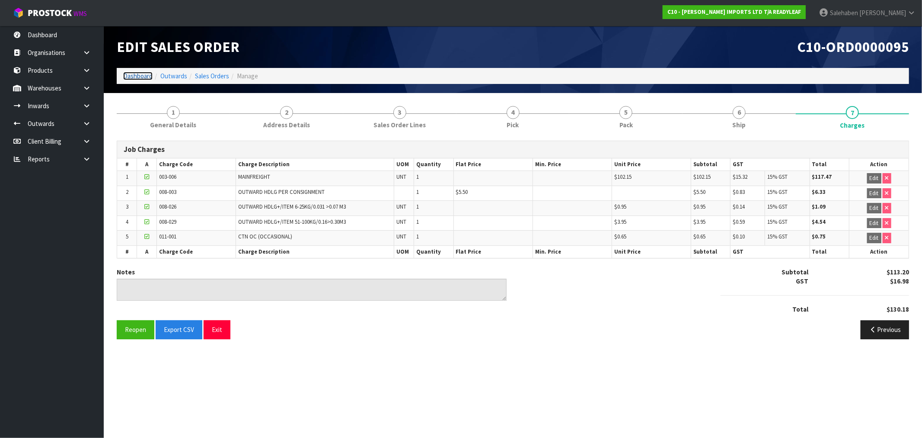
click at [139, 73] on link "Dashboard" at bounding box center [137, 76] width 29 height 8
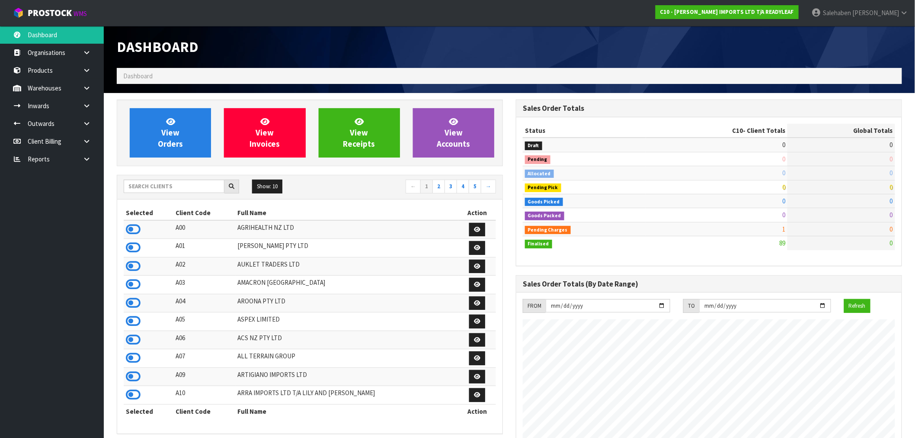
scroll to position [557, 399]
click at [158, 186] on input "text" at bounding box center [174, 185] width 101 height 13
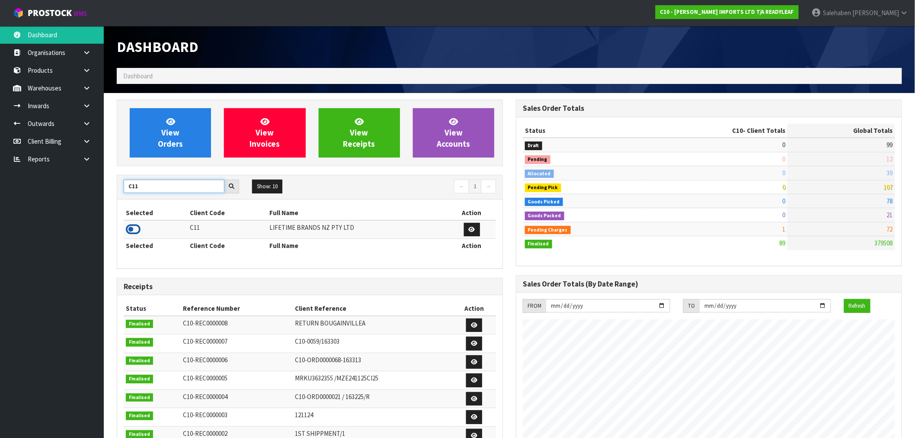
type input "C11"
click at [133, 231] on icon at bounding box center [133, 229] width 15 height 13
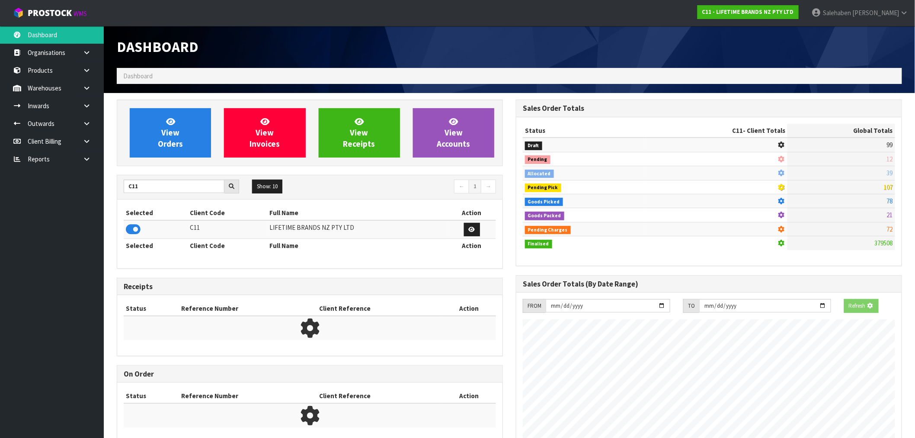
scroll to position [539, 399]
click at [182, 143] on link "View Orders" at bounding box center [170, 132] width 81 height 49
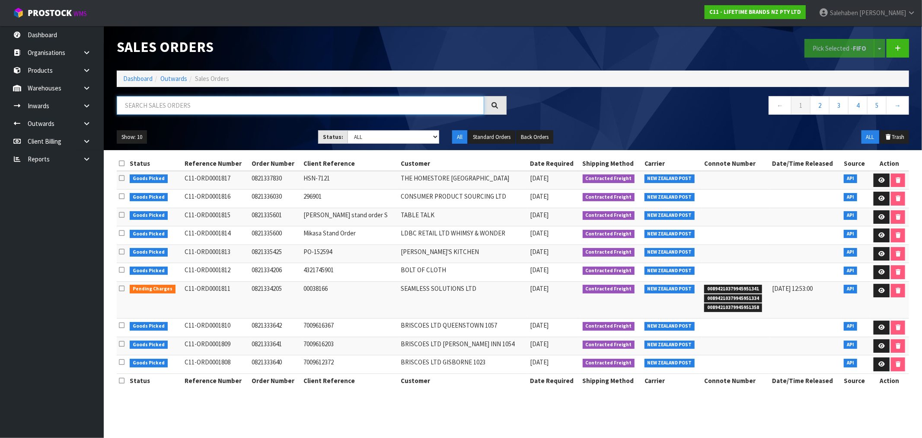
click at [230, 106] on input "text" at bounding box center [301, 105] width 368 height 19
paste input "FWM58437369"
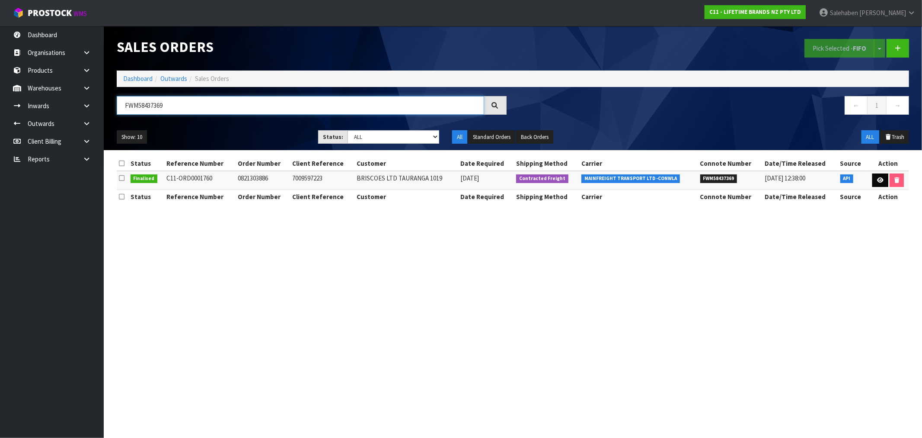
type input "FWM58437369"
click at [880, 177] on icon at bounding box center [880, 180] width 6 height 6
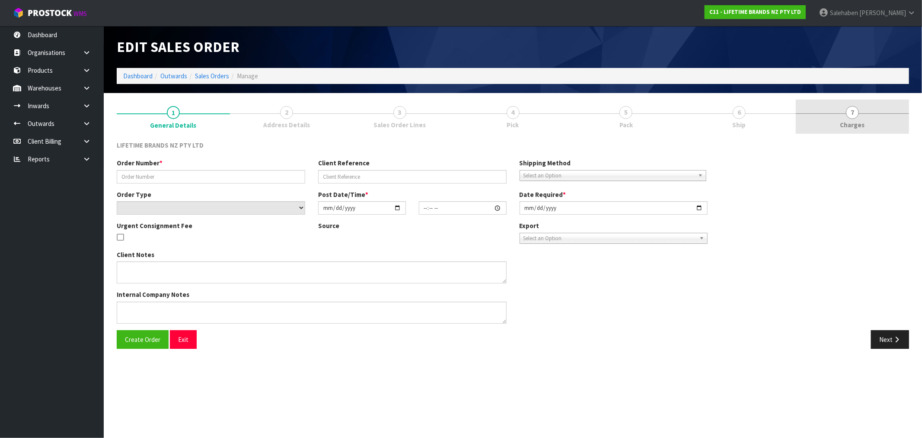
type input "0821303886"
type input "7009597223"
select select "number:0"
type input "2025-08-25"
type input "16:13:44.000"
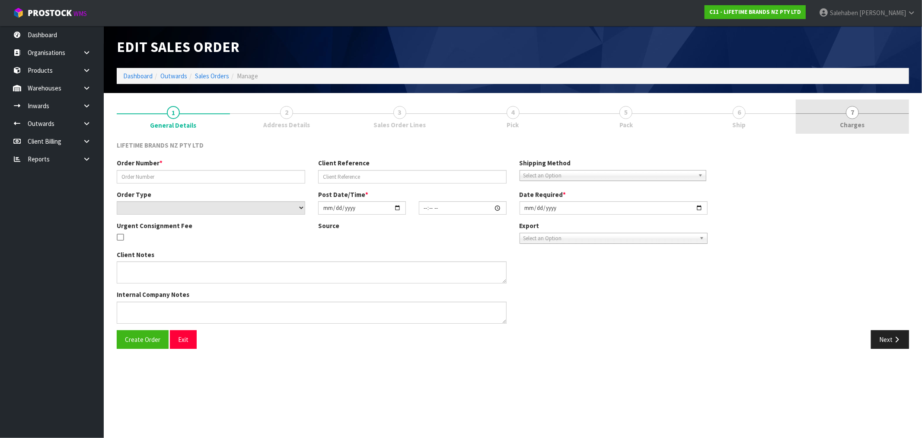
type input "2025-08-26"
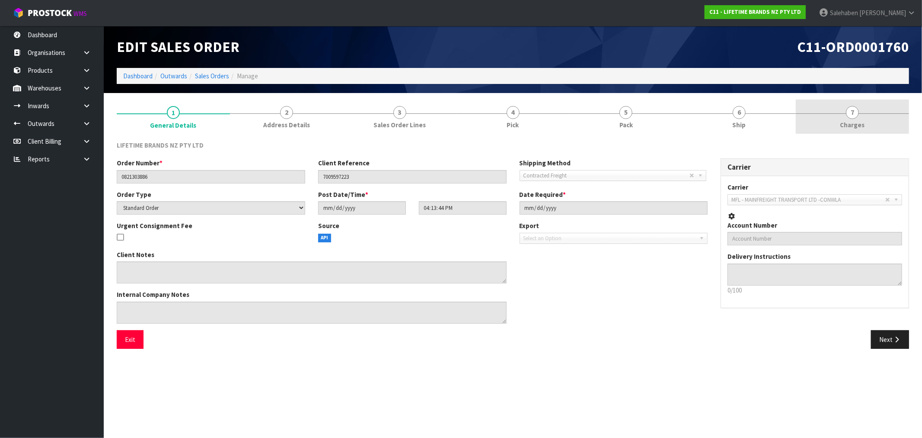
click at [854, 126] on span "Charges" at bounding box center [853, 124] width 25 height 9
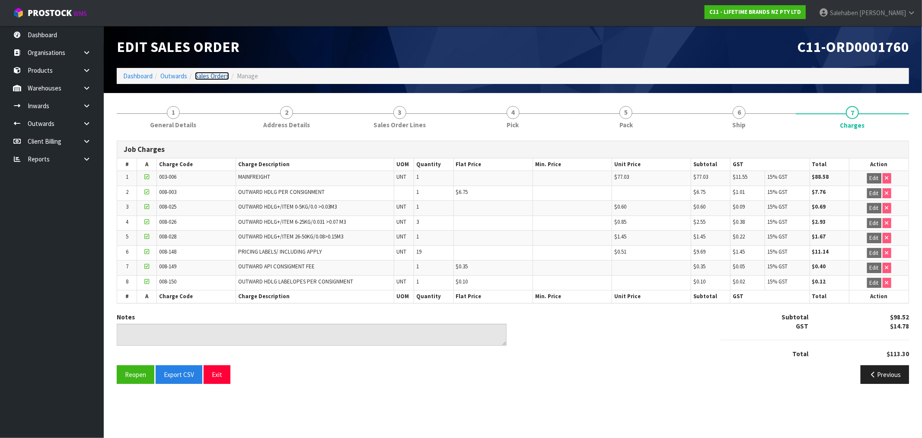
click at [208, 74] on link "Sales Orders" at bounding box center [212, 76] width 34 height 8
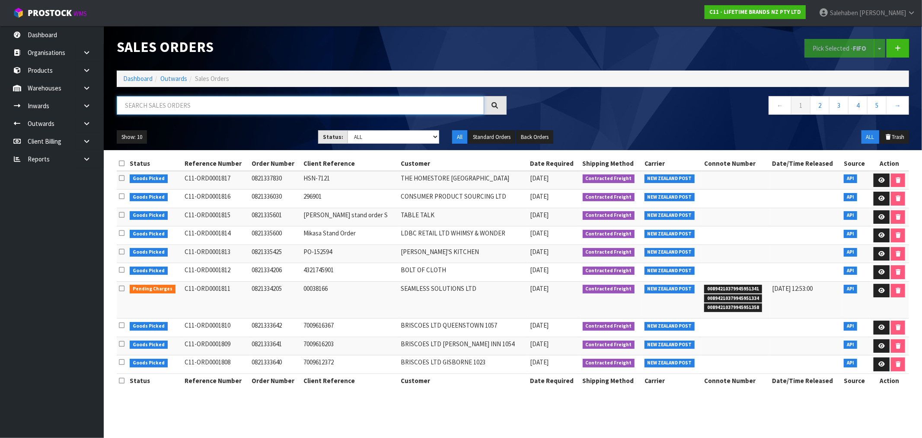
paste input "FWM58418300"
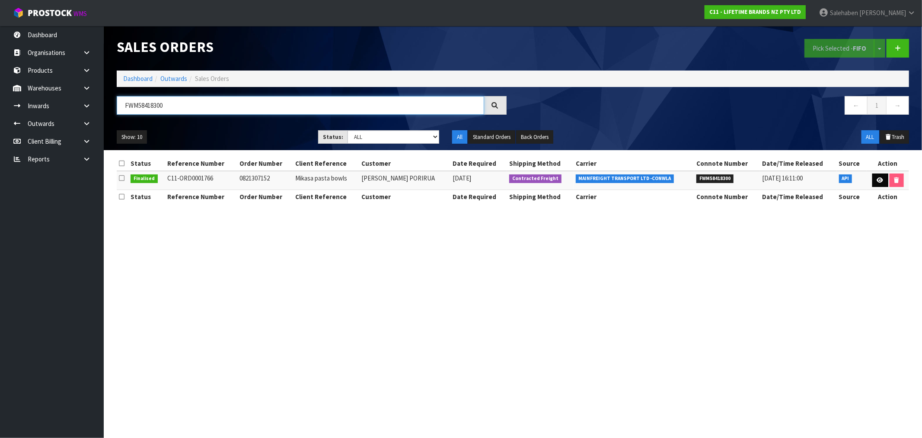
type input "FWM58418300"
click at [878, 179] on icon at bounding box center [880, 180] width 6 height 6
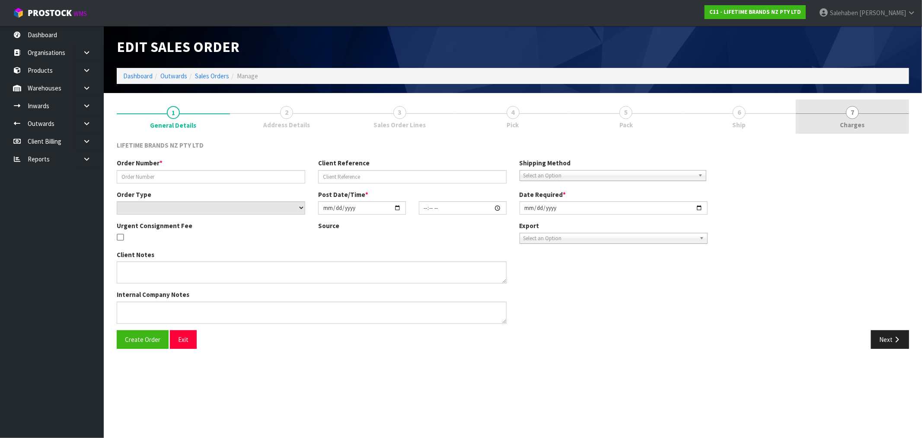
type input "0821307152"
type input "Mikasa pasta bowls"
select select "number:0"
type input "2025-08-26"
type input "07:58:39.000"
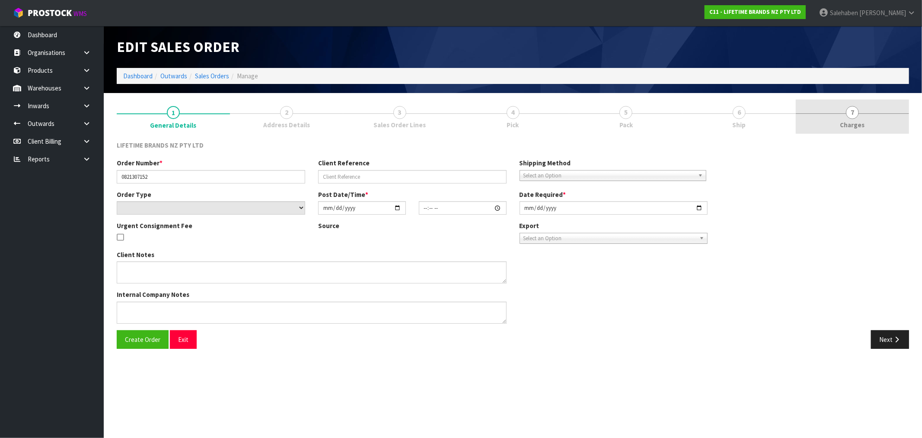
type input "2025-08-26"
click at [857, 121] on span "Charges" at bounding box center [853, 124] width 25 height 9
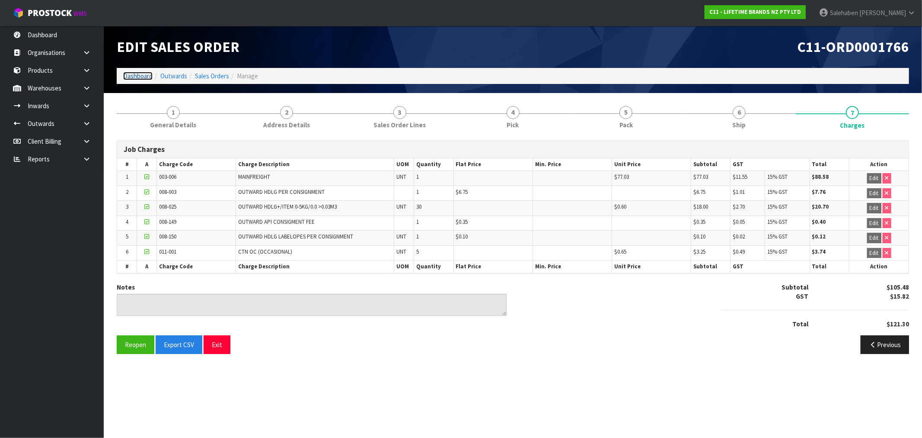
drag, startPoint x: 134, startPoint y: 75, endPoint x: 128, endPoint y: 79, distance: 7.4
click at [134, 75] on link "Dashboard" at bounding box center [137, 76] width 29 height 8
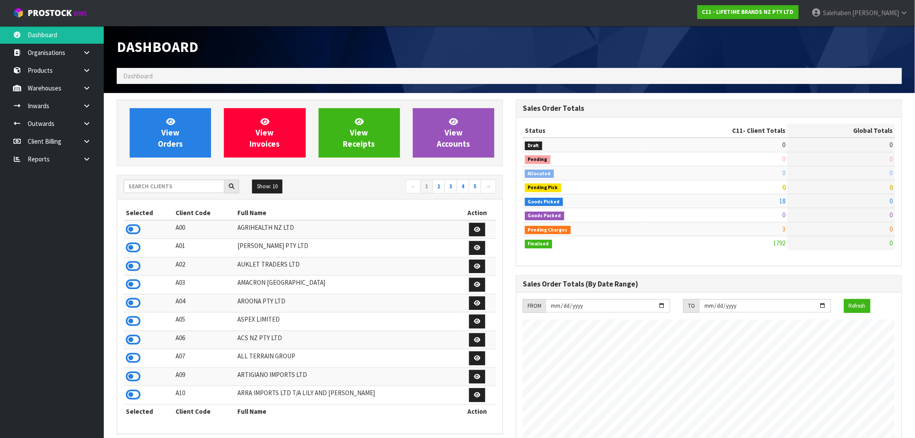
scroll to position [655, 399]
click at [167, 180] on input "text" at bounding box center [174, 185] width 101 height 13
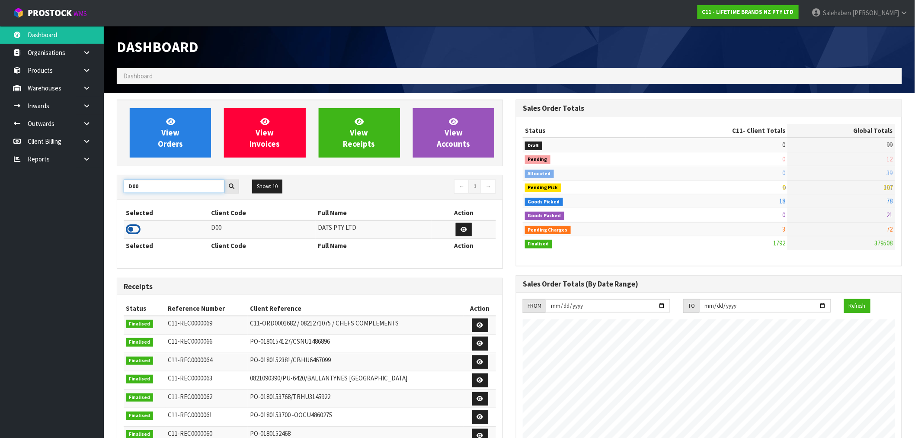
type input "D00"
click at [136, 232] on icon at bounding box center [133, 229] width 15 height 13
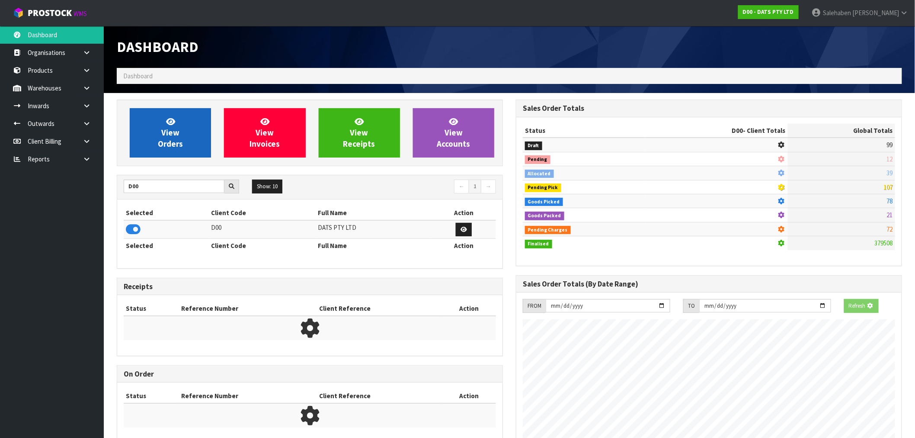
scroll to position [431892, 432032]
click at [179, 140] on span "View Orders" at bounding box center [170, 132] width 25 height 32
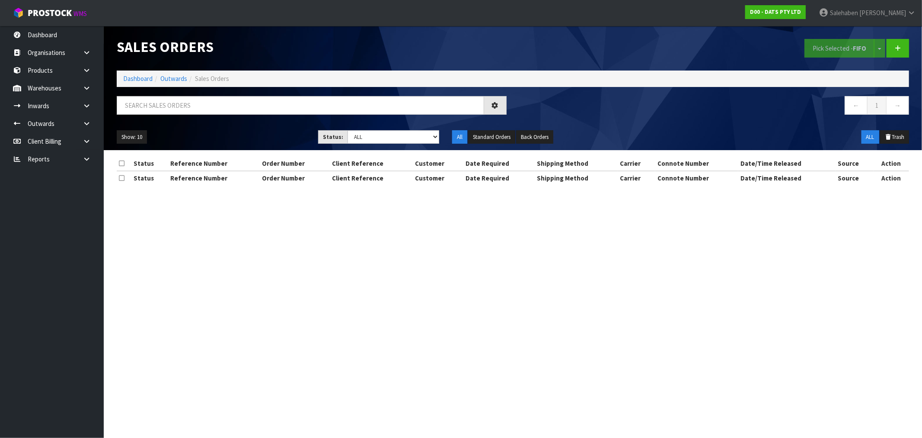
drag, startPoint x: 201, startPoint y: 94, endPoint x: 202, endPoint y: 99, distance: 5.8
click at [201, 94] on div "Sales Orders Pick Selected - FIFO Split button! FIFO - First In First Out FEFO …" at bounding box center [513, 88] width 806 height 124
click at [202, 100] on input "text" at bounding box center [301, 105] width 368 height 19
paste input "FWM58460939"
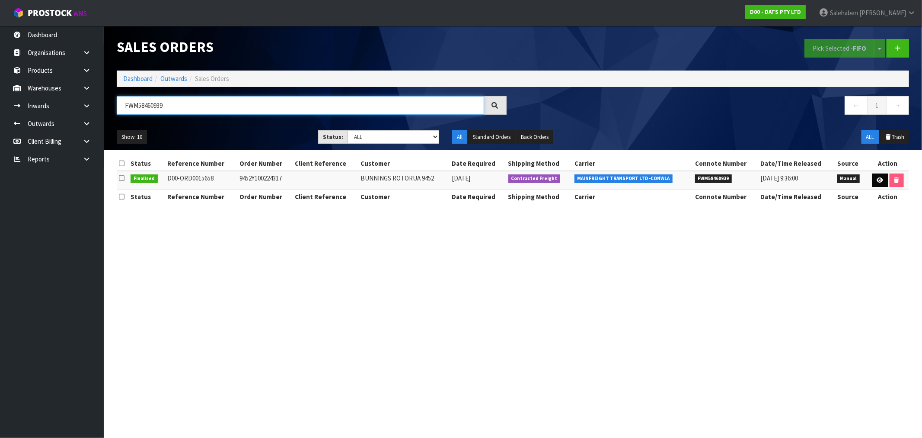
type input "FWM58460939"
click at [880, 174] on link at bounding box center [881, 180] width 16 height 14
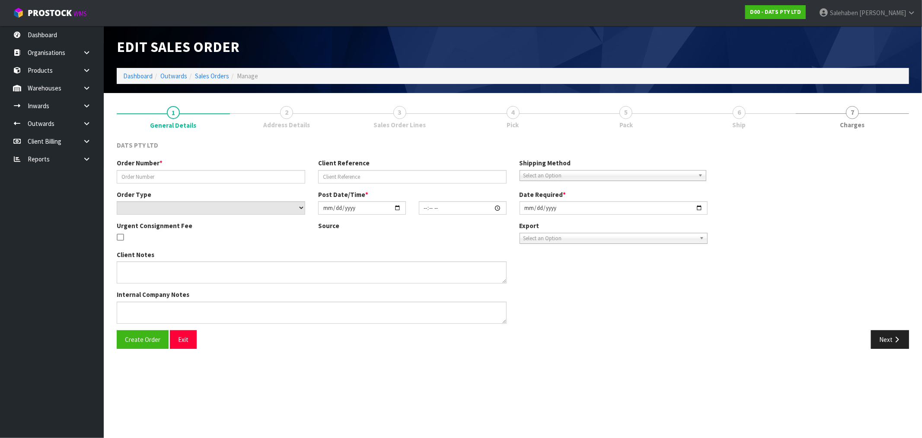
type input "9452Y100224317"
select select "number:0"
type input "2025-08-28"
type input "08:45:00.000"
type input "2025-08-28"
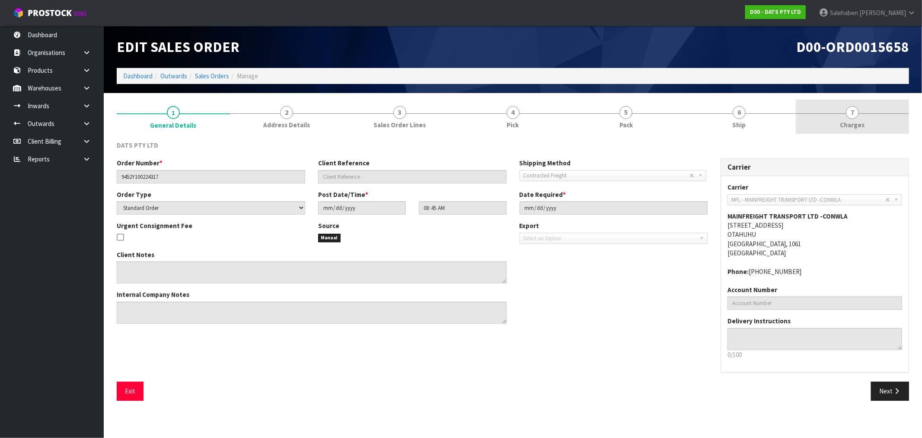
click at [854, 123] on span "Charges" at bounding box center [853, 124] width 25 height 9
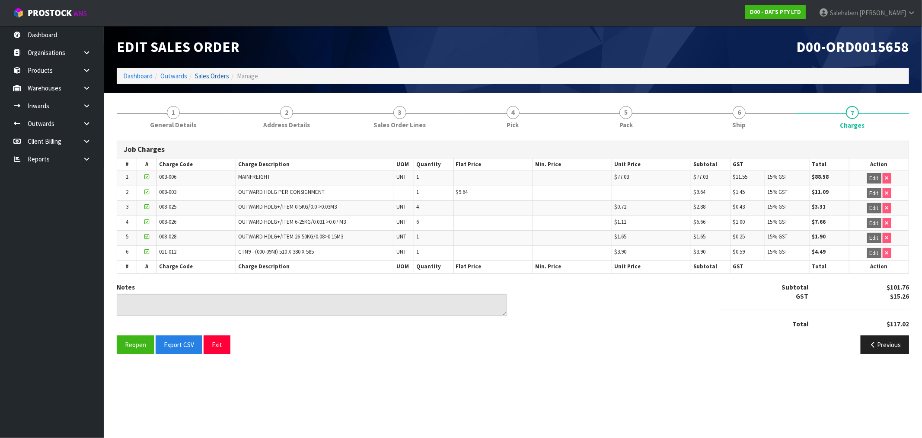
click at [215, 80] on ol "Dashboard Outwards Sales Orders Manage" at bounding box center [513, 76] width 793 height 16
click at [213, 80] on link "Sales Orders" at bounding box center [212, 76] width 34 height 8
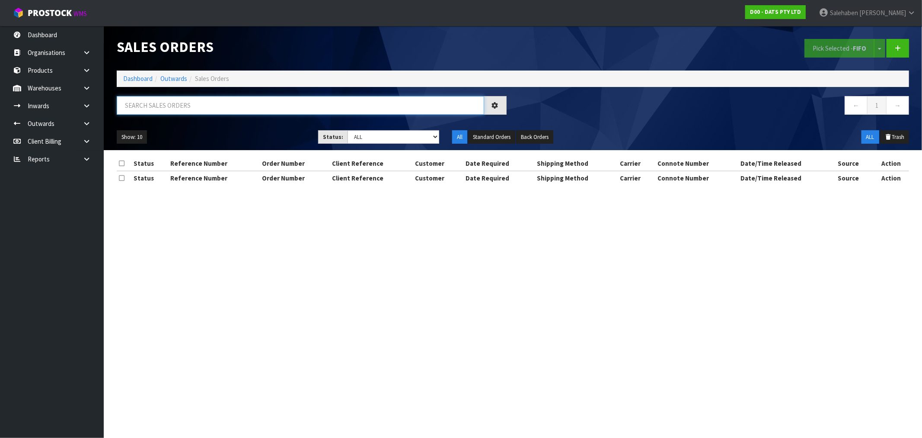
click at [215, 105] on input "text" at bounding box center [301, 105] width 368 height 19
paste input "FWM58471669"
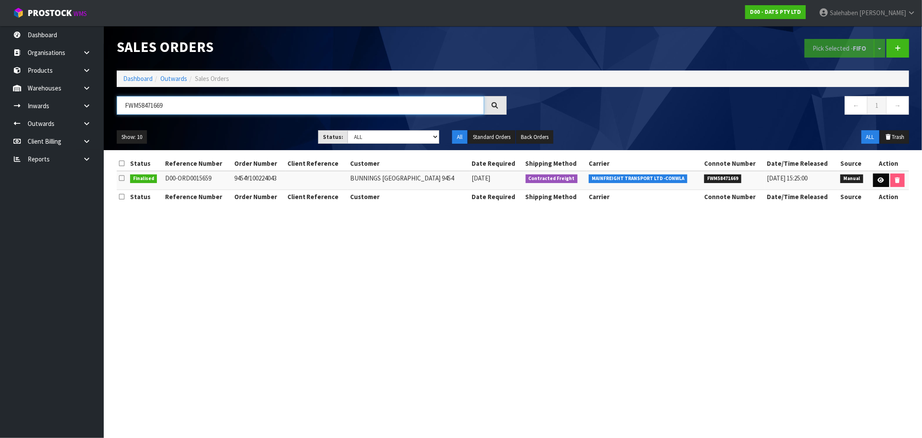
type input "FWM58471669"
click at [876, 180] on link at bounding box center [882, 180] width 16 height 14
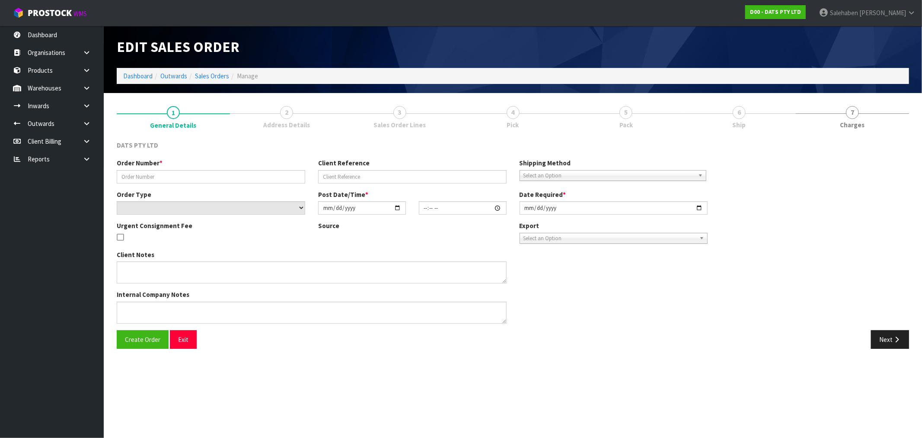
type input "9454Y100224043"
select select "number:0"
type input "2025-08-28"
type input "08:51:00.000"
type input "2025-08-28"
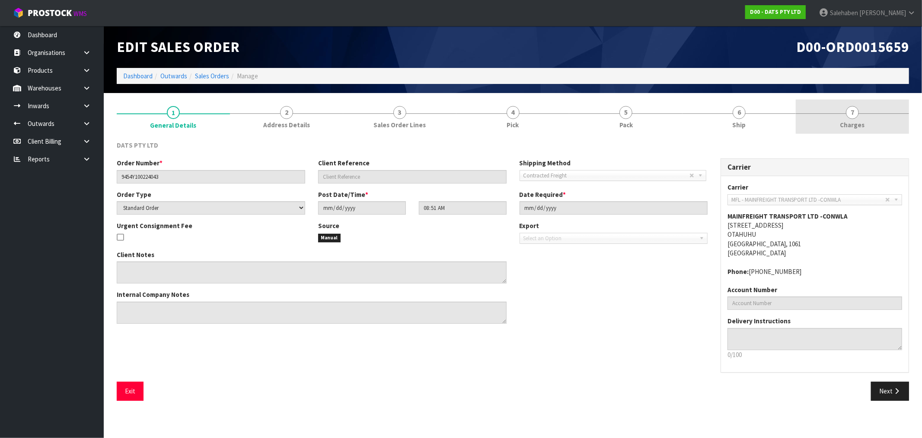
click at [851, 123] on span "Charges" at bounding box center [853, 124] width 25 height 9
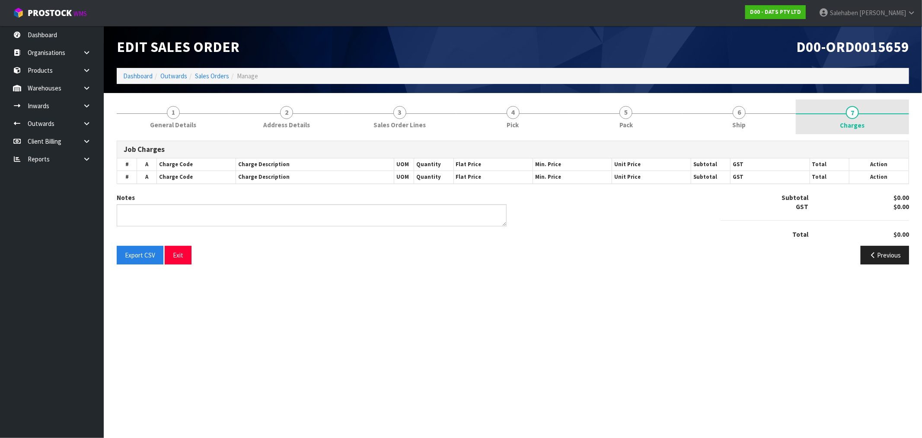
click at [851, 119] on link "7 Charges" at bounding box center [852, 116] width 113 height 35
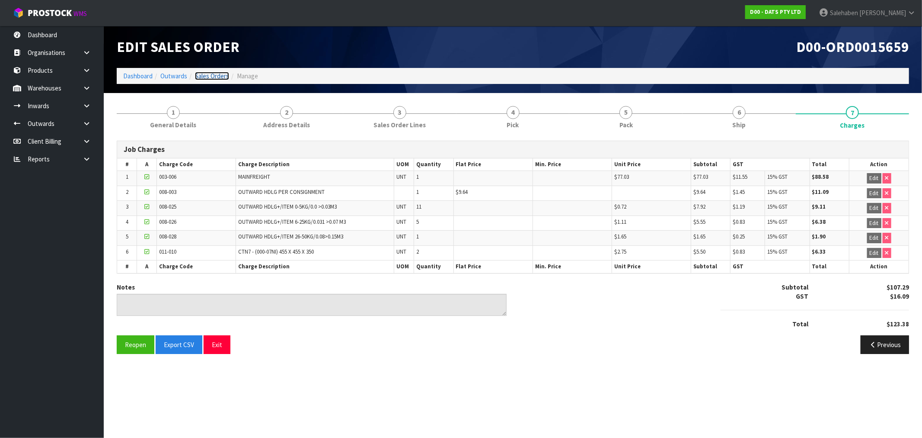
click at [211, 77] on link "Sales Orders" at bounding box center [212, 76] width 34 height 8
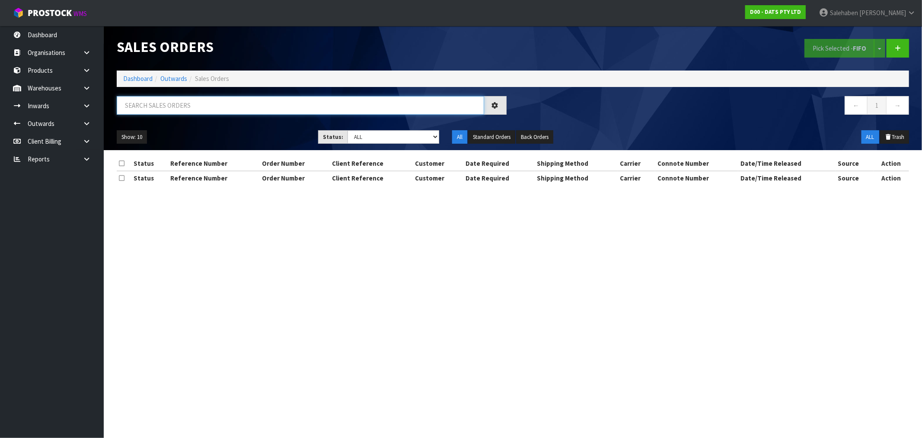
paste input "FWM58461053"
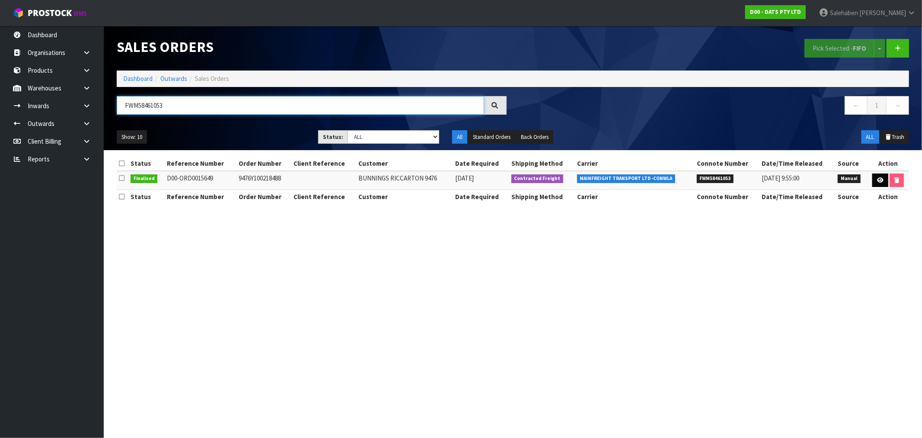
type input "FWM58461053"
click at [877, 180] on icon at bounding box center [880, 180] width 6 height 6
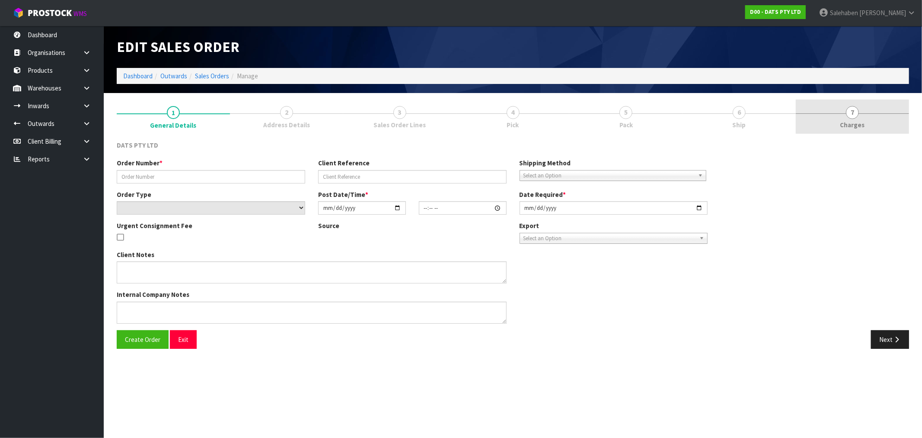
type input "9476Y100218488"
select select "number:0"
type input "2025-08-26"
type input "08:57:00.000"
type input "2025-08-26"
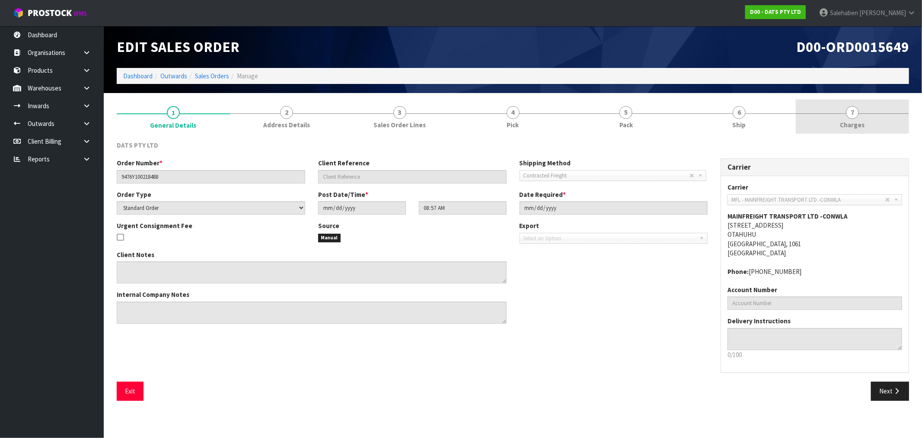
click at [848, 123] on span "Charges" at bounding box center [853, 124] width 25 height 9
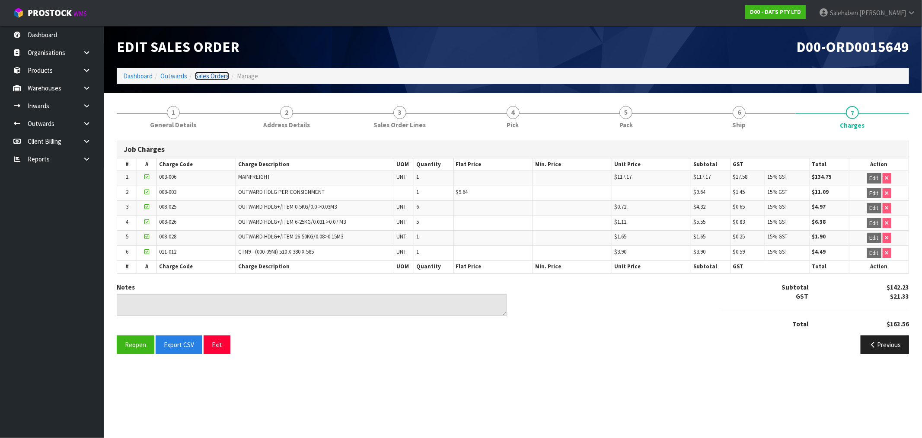
click at [208, 77] on link "Sales Orders" at bounding box center [212, 76] width 34 height 8
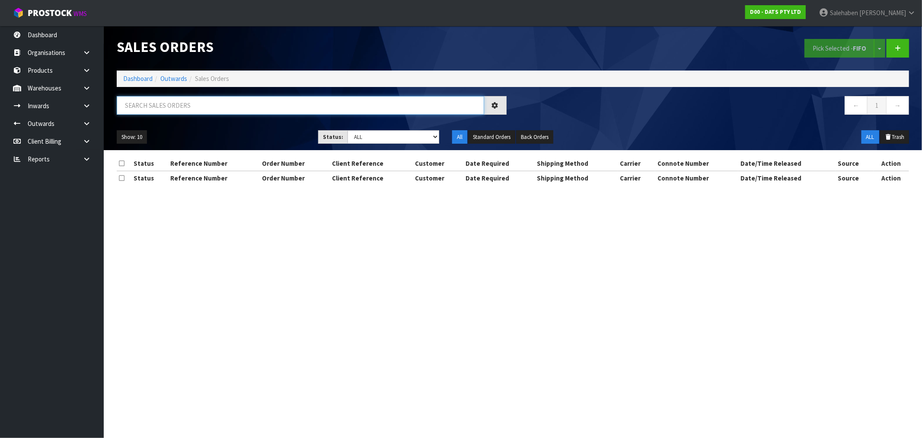
click at [225, 102] on input "text" at bounding box center [301, 105] width 368 height 19
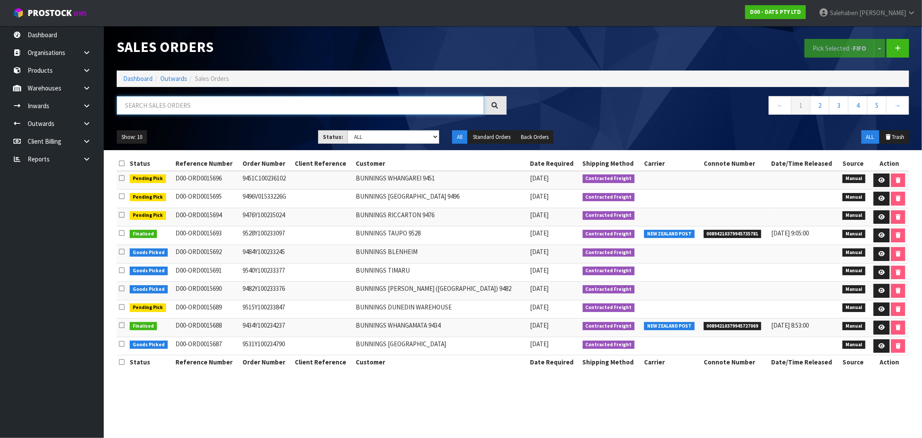
paste input "FWM58454298"
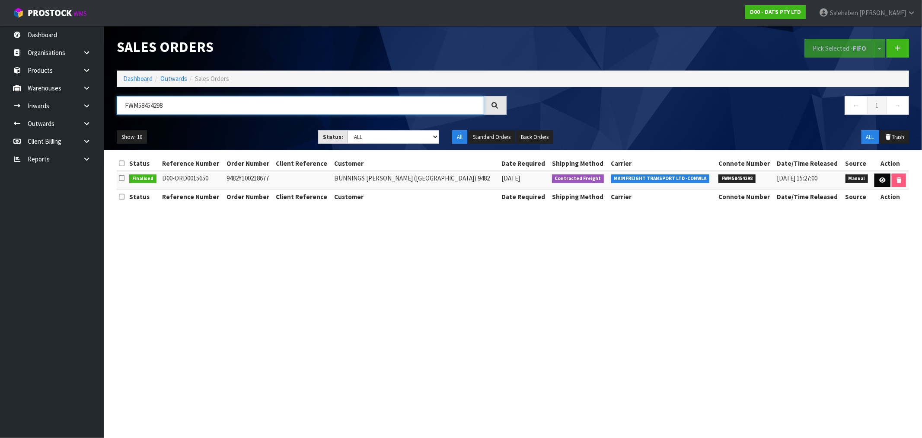
type input "FWM58454298"
click at [880, 177] on icon at bounding box center [883, 180] width 6 height 6
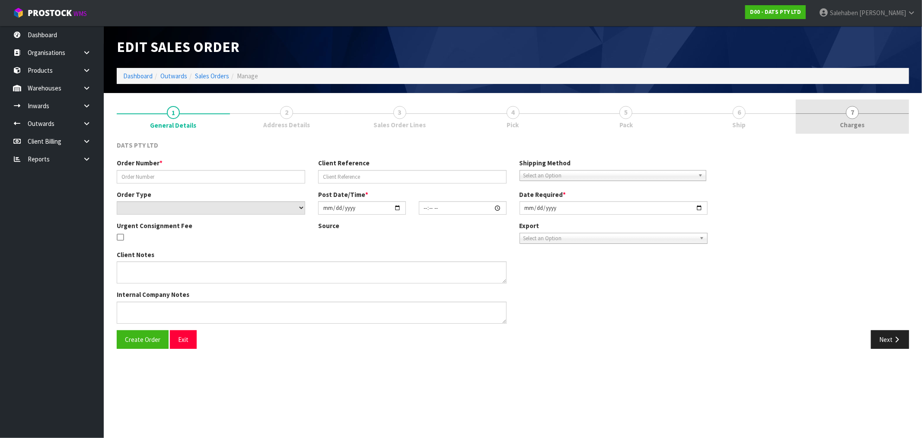
type input "9482Y100218677"
select select "number:0"
type input "2025-08-26"
type input "09:00:00.000"
type input "2025-08-26"
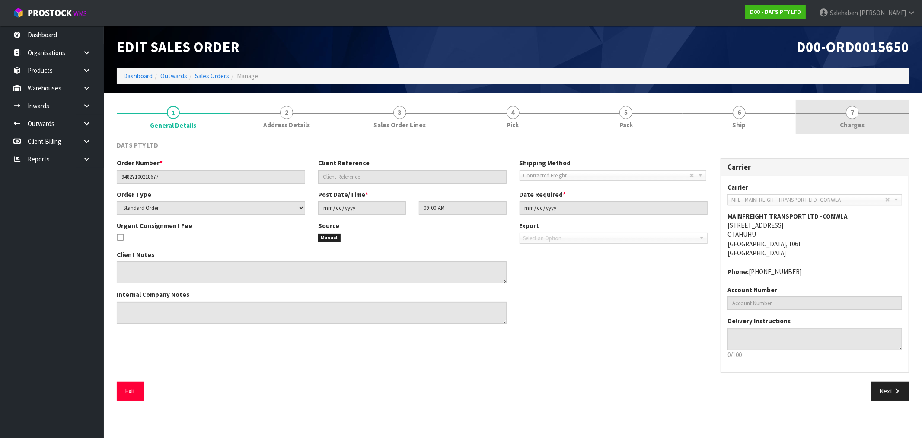
drag, startPoint x: 858, startPoint y: 122, endPoint x: 851, endPoint y: 128, distance: 9.3
click at [857, 123] on span "Charges" at bounding box center [853, 124] width 25 height 9
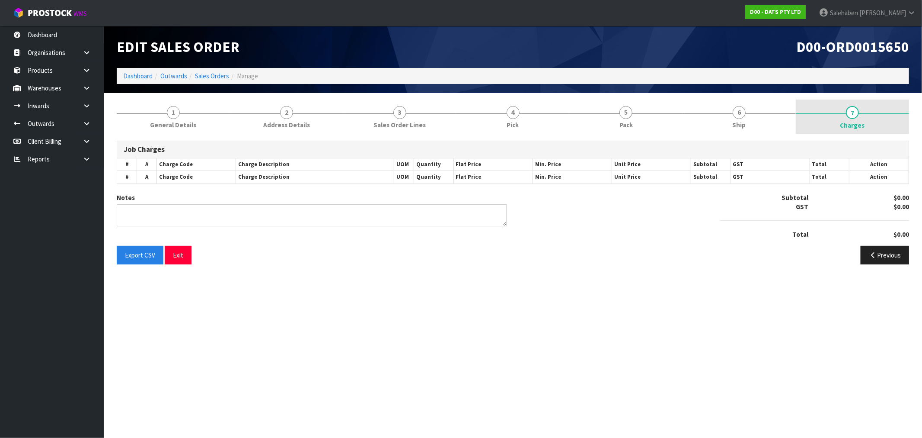
click at [855, 123] on span "Charges" at bounding box center [853, 125] width 25 height 9
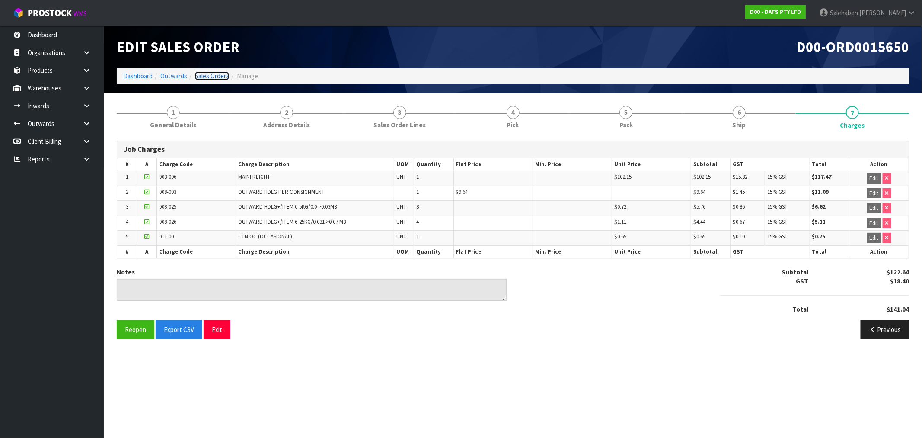
click at [213, 74] on link "Sales Orders" at bounding box center [212, 76] width 34 height 8
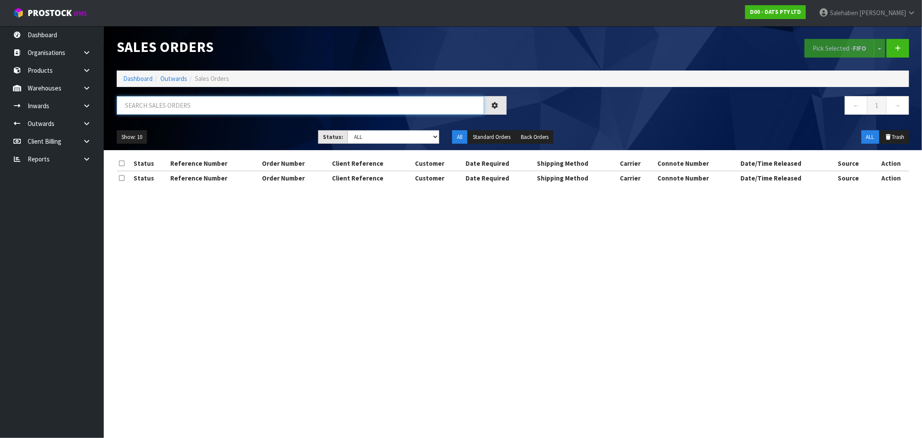
paste input "FWM58451795"
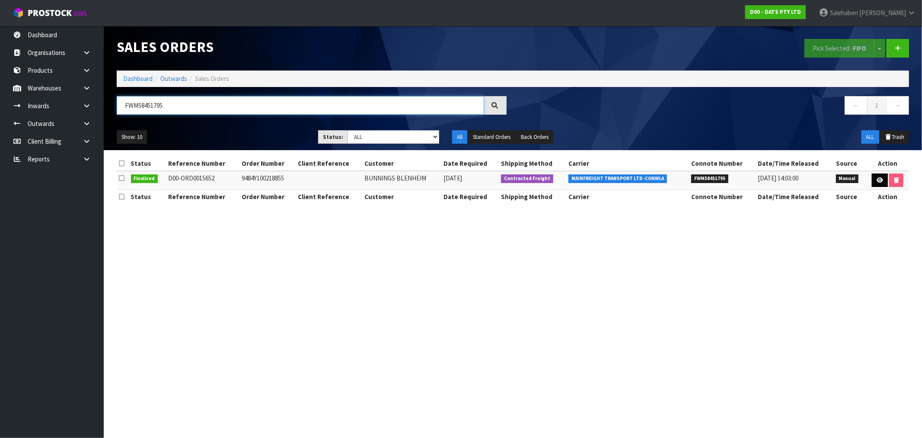
type input "FWM58451795"
click at [881, 179] on icon at bounding box center [880, 180] width 6 height 6
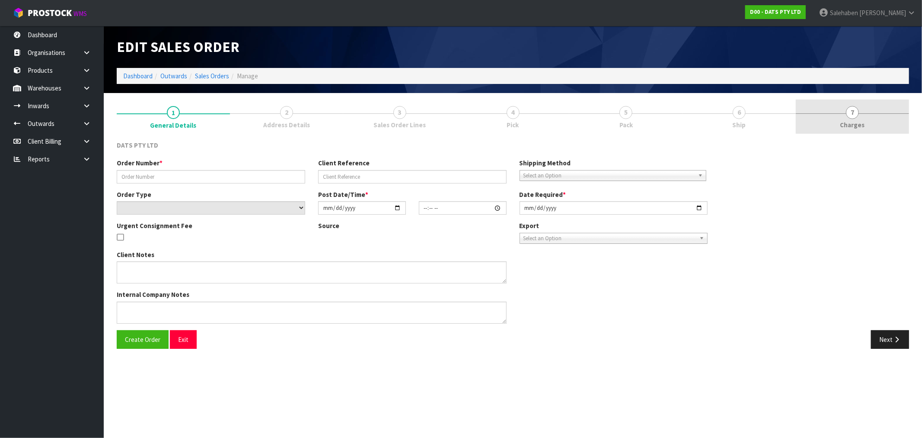
type input "9484Y100218855"
select select "number:0"
type input "2025-08-26"
type input "09:04:00.000"
type input "2025-08-26"
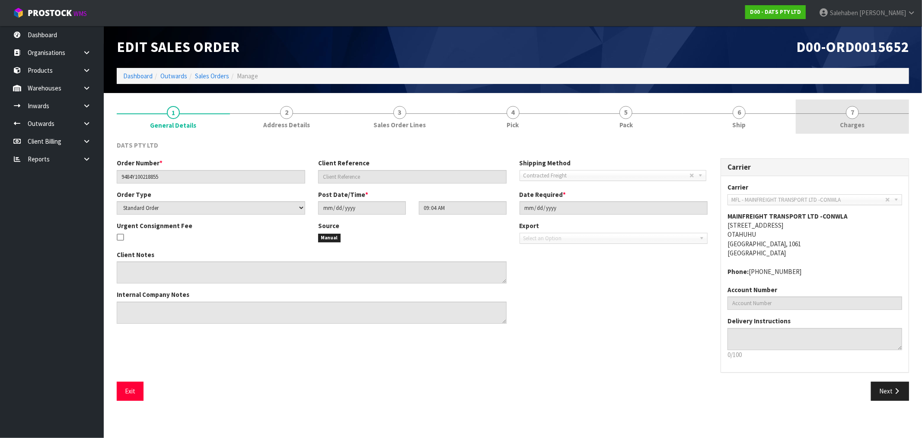
click at [851, 125] on span "Charges" at bounding box center [853, 124] width 25 height 9
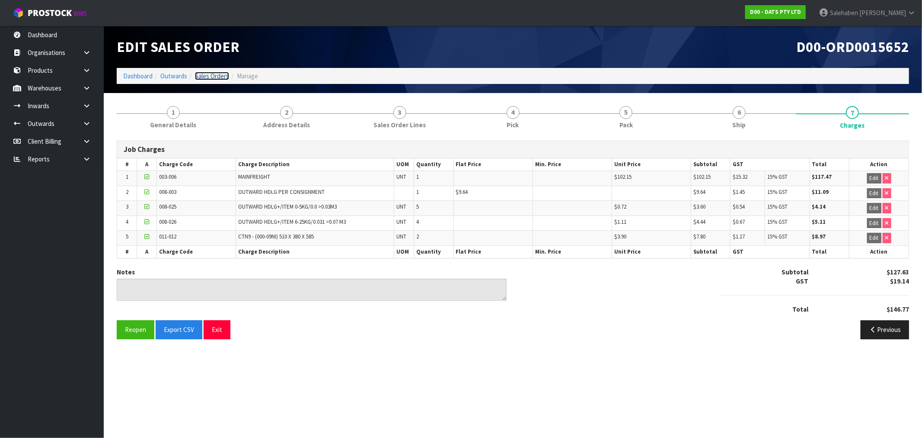
click at [207, 72] on link "Sales Orders" at bounding box center [212, 76] width 34 height 8
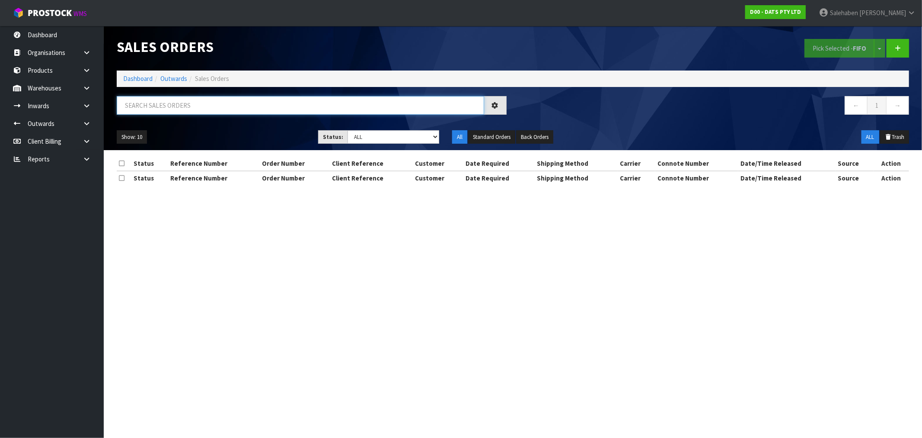
click at [197, 99] on input "text" at bounding box center [301, 105] width 368 height 19
paste input "FWM58465901"
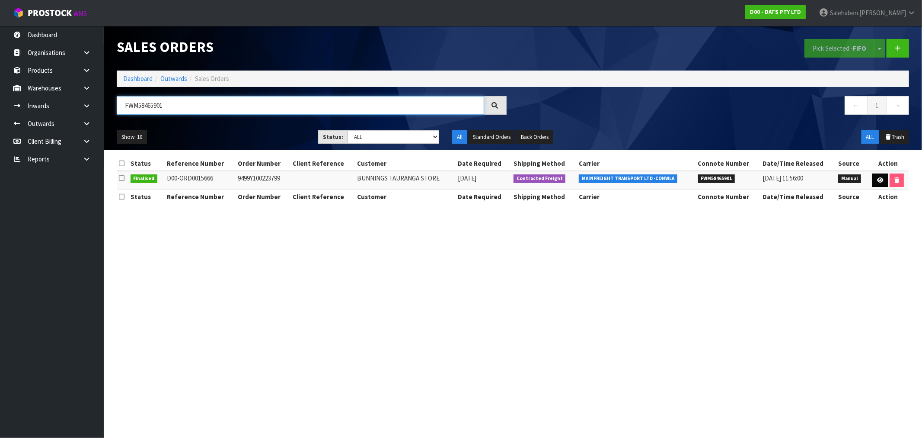
type input "FWM58465901"
click at [883, 179] on link at bounding box center [881, 180] width 16 height 14
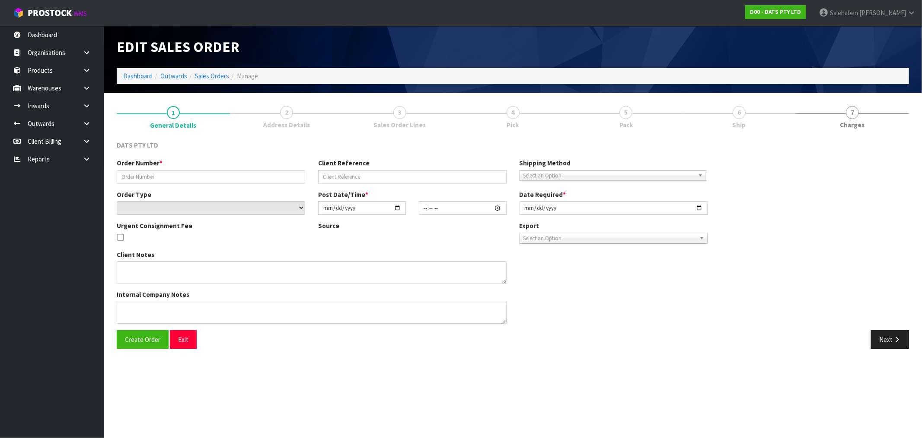
type input "9499Y100223799"
select select "number:0"
type input "2025-08-28"
type input "09:07:00.000"
type input "2025-08-28"
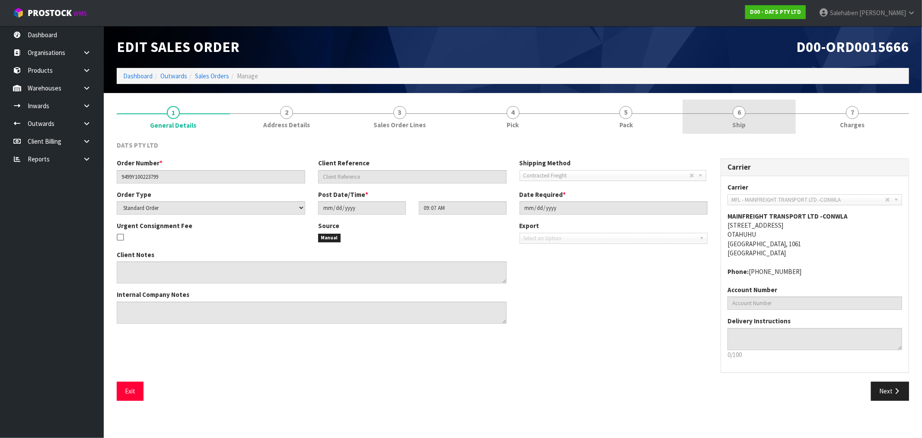
click at [742, 127] on span "Ship" at bounding box center [739, 124] width 13 height 9
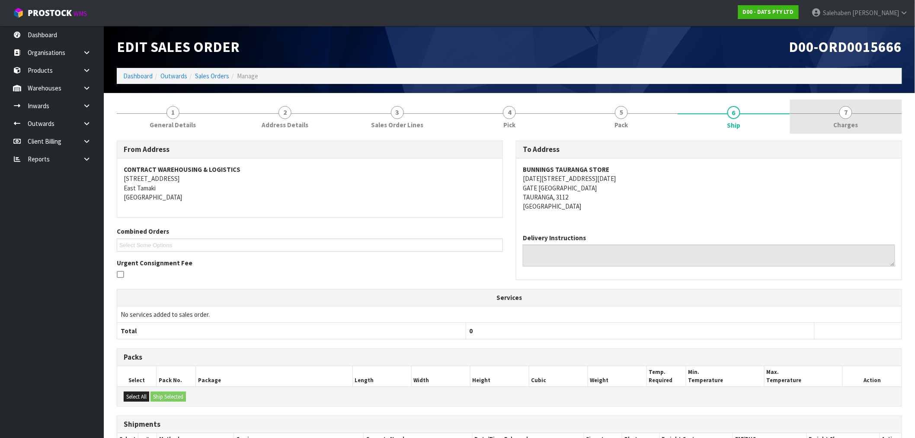
click at [852, 117] on link "7 Charges" at bounding box center [846, 116] width 112 height 34
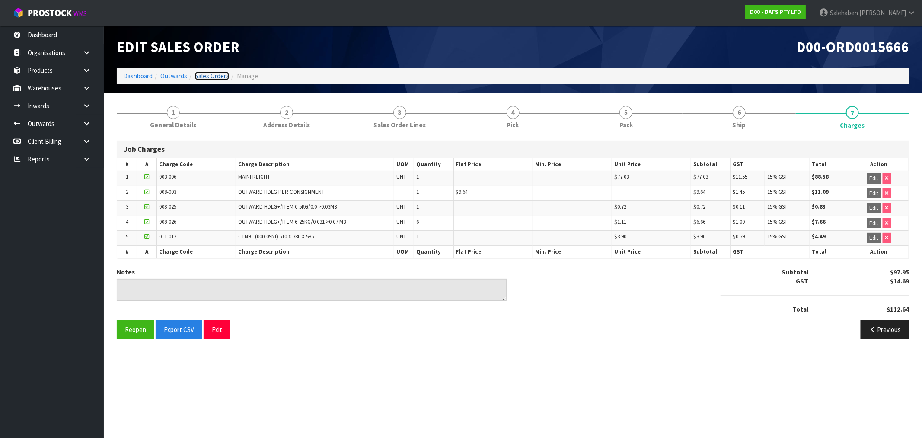
click at [209, 75] on link "Sales Orders" at bounding box center [212, 76] width 34 height 8
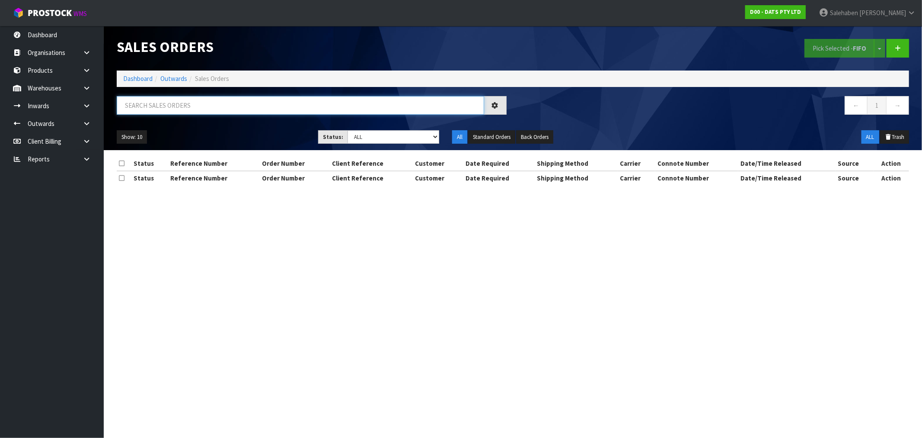
drag, startPoint x: 186, startPoint y: 99, endPoint x: 185, endPoint y: 113, distance: 14.4
click at [185, 109] on input "text" at bounding box center [301, 105] width 368 height 19
click at [188, 106] on input "text" at bounding box center [301, 105] width 368 height 19
paste input "FWM58460705"
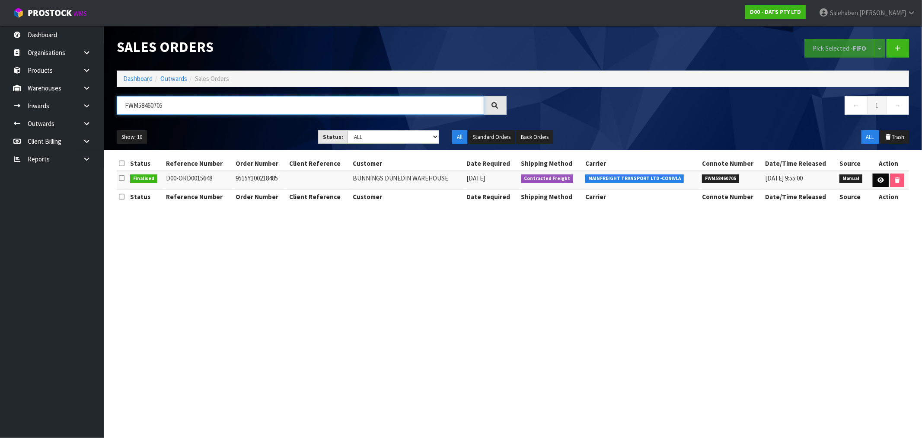
type input "FWM58460705"
click at [880, 179] on icon at bounding box center [881, 180] width 6 height 6
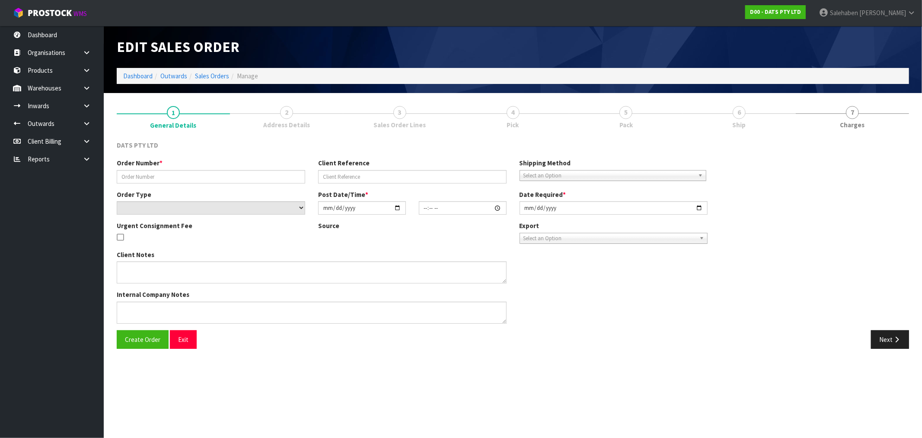
type input "9515Y100218485"
select select "number:0"
type input "2025-08-26"
type input "08:55:00.000"
type input "2025-08-26"
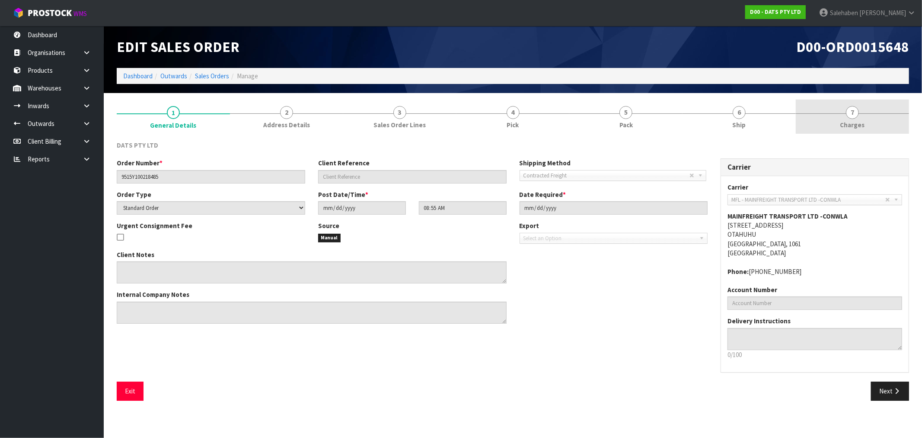
click at [855, 128] on span "Charges" at bounding box center [853, 124] width 25 height 9
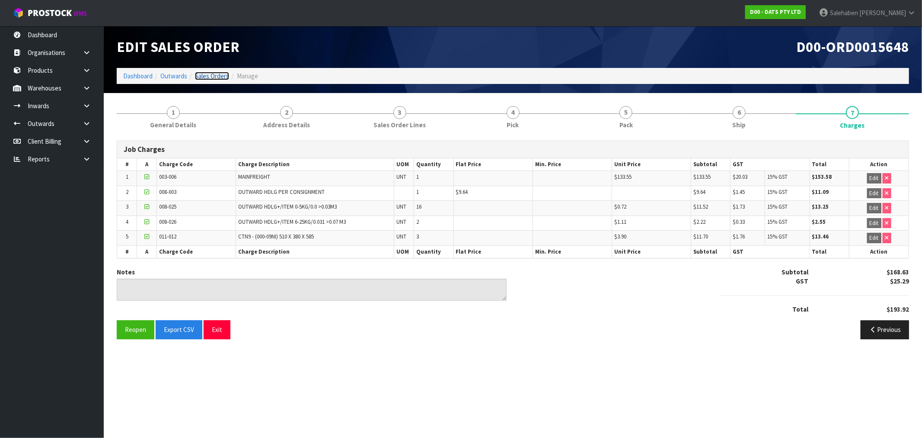
click at [214, 72] on link "Sales Orders" at bounding box center [212, 76] width 34 height 8
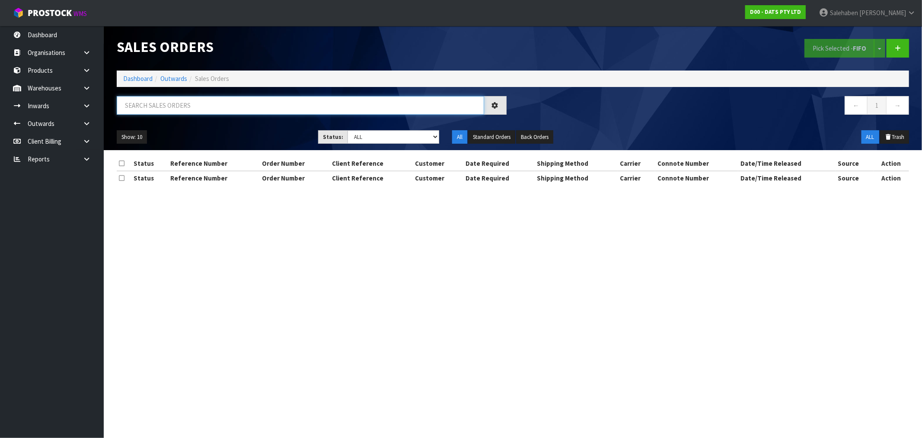
click at [226, 102] on input "text" at bounding box center [301, 105] width 368 height 19
type input "D00"
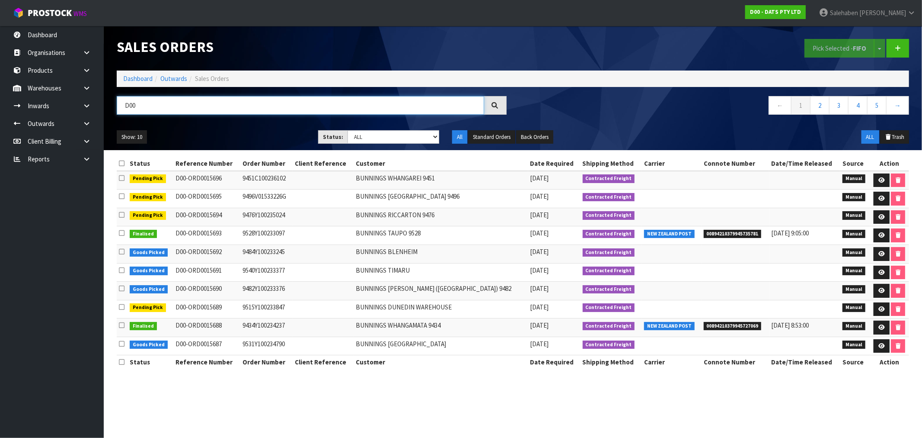
drag, startPoint x: 144, startPoint y: 106, endPoint x: 124, endPoint y: 106, distance: 20.8
click at [124, 106] on input "D00" at bounding box center [301, 105] width 368 height 19
paste input "FWM58454951"
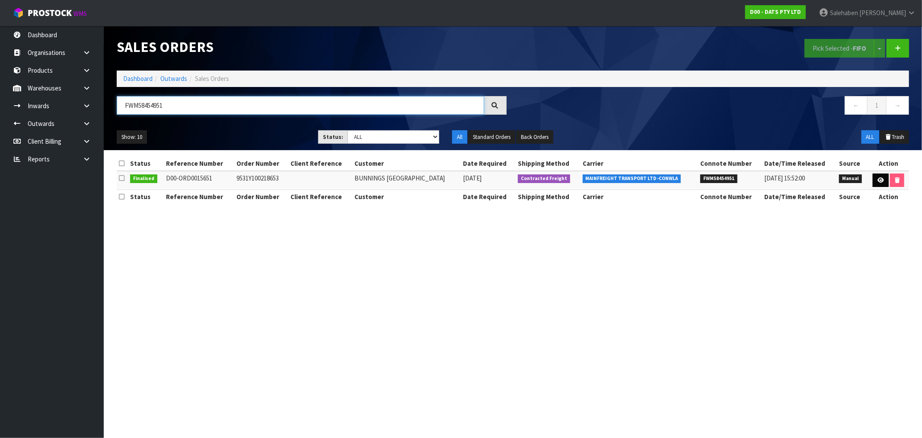
type input "FWM58454951"
click at [880, 176] on link at bounding box center [881, 180] width 16 height 14
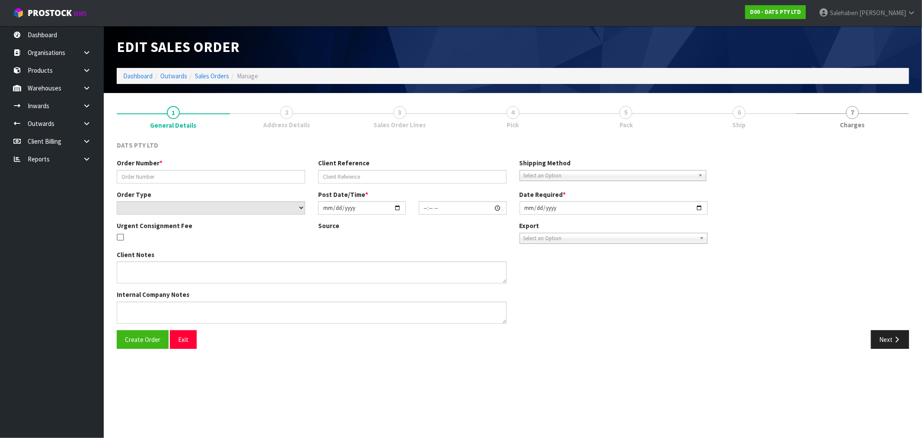
type input "9531Y100218653"
select select "number:0"
type input "2025-08-26"
type input "09:02:00.000"
type input "2025-08-26"
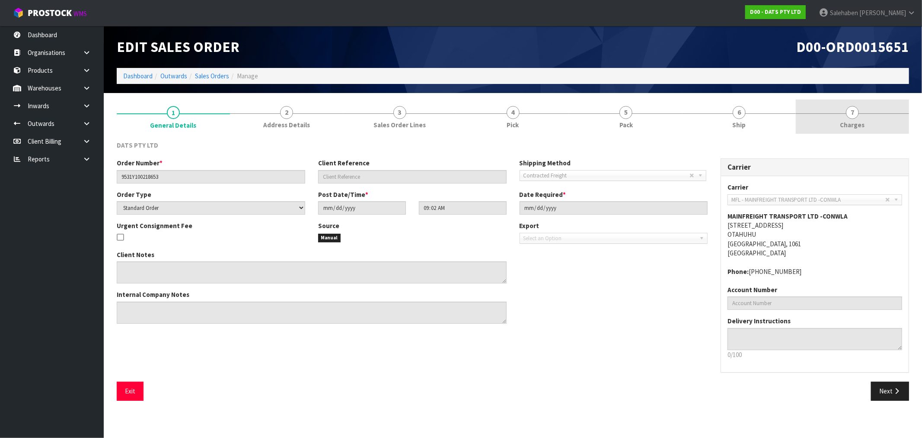
click at [852, 119] on link "7 Charges" at bounding box center [852, 116] width 113 height 34
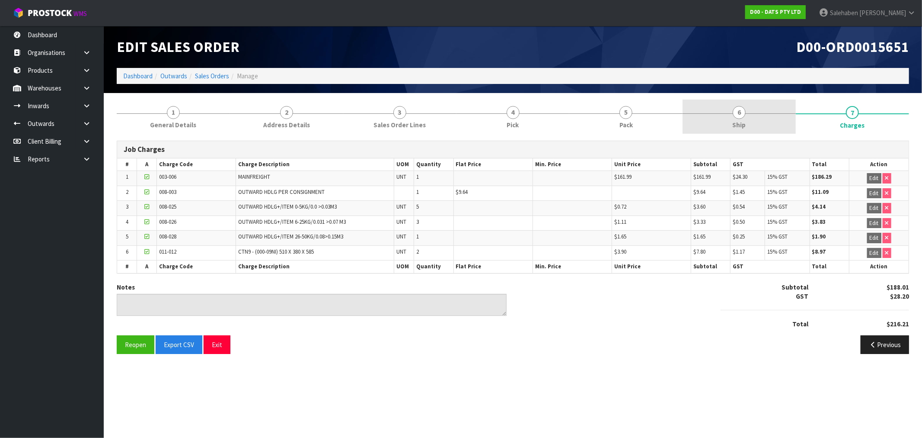
click at [741, 122] on span "Ship" at bounding box center [739, 124] width 13 height 9
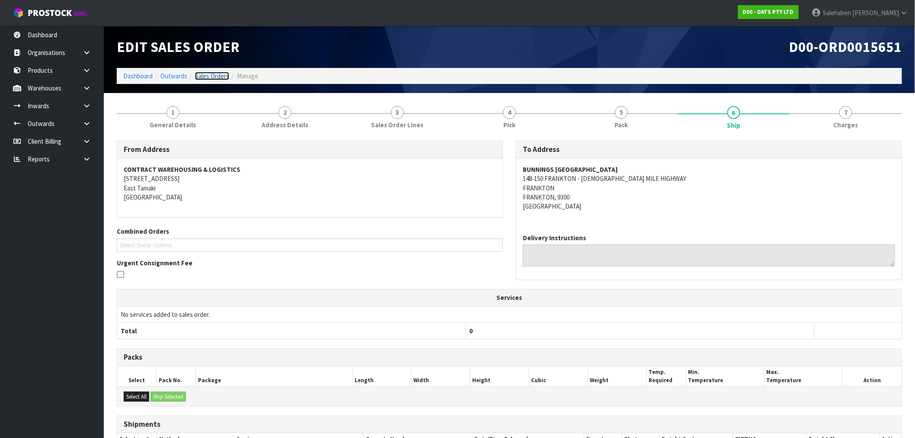
click at [212, 75] on link "Sales Orders" at bounding box center [212, 76] width 34 height 8
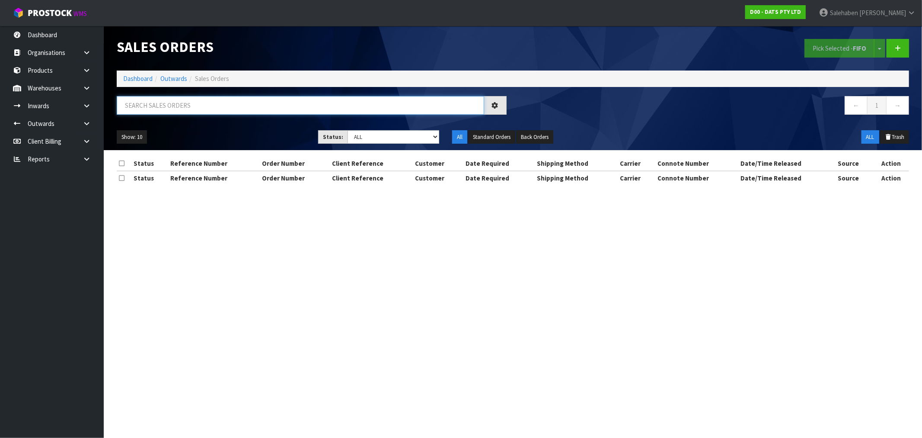
paste input "FWM58453828"
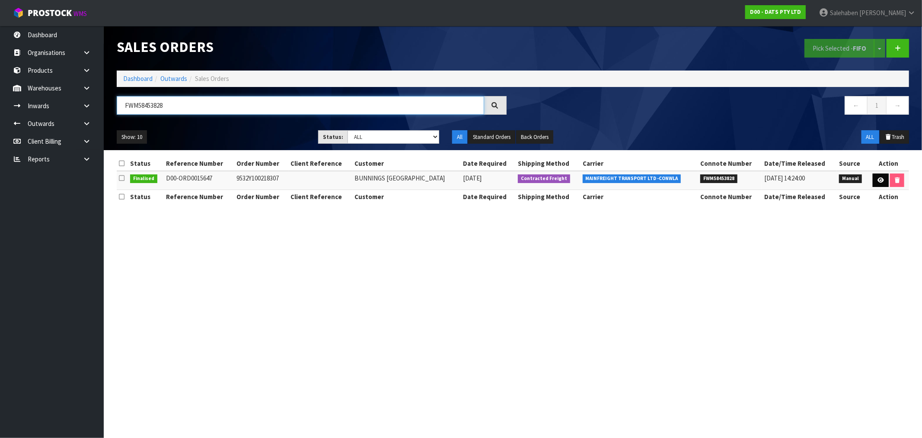
type input "FWM58453828"
click at [880, 182] on icon at bounding box center [881, 180] width 6 height 6
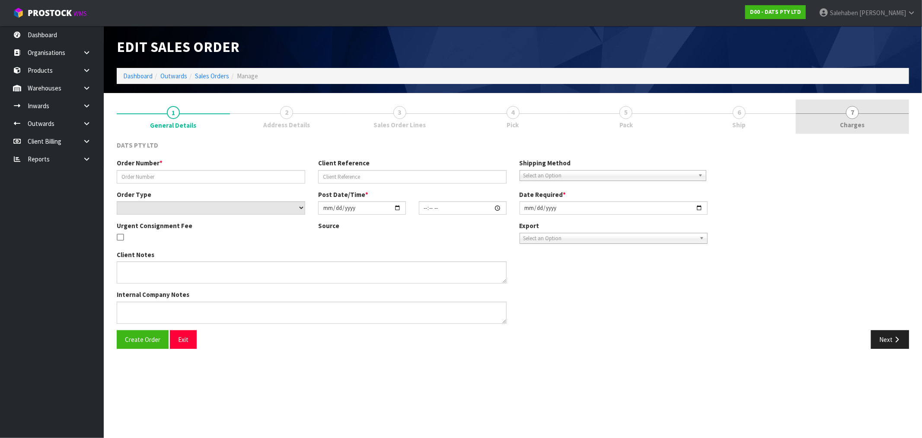
type input "9532Y100218307"
select select "number:0"
type input "2025-08-26"
type input "08:52:00.000"
type input "2025-08-26"
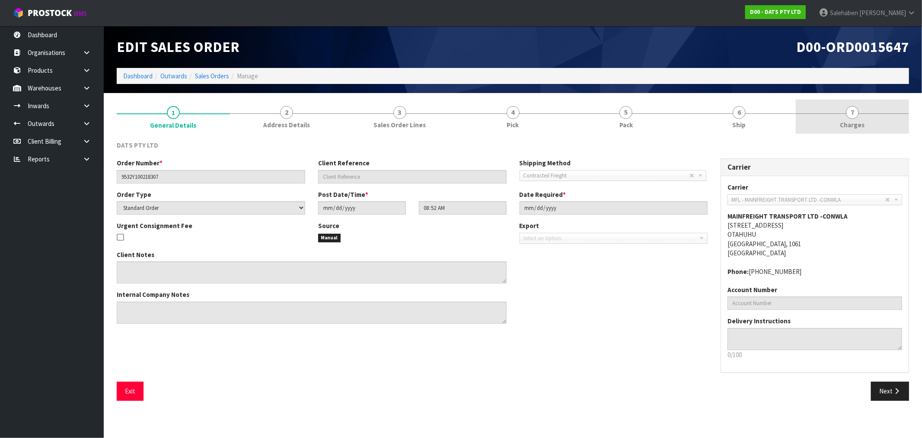
click at [848, 124] on span "Charges" at bounding box center [853, 124] width 25 height 9
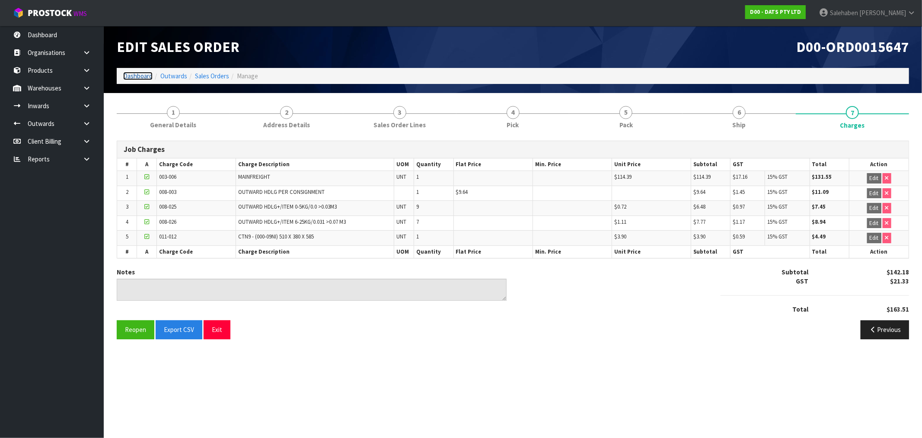
click at [130, 74] on link "Dashboard" at bounding box center [137, 76] width 29 height 8
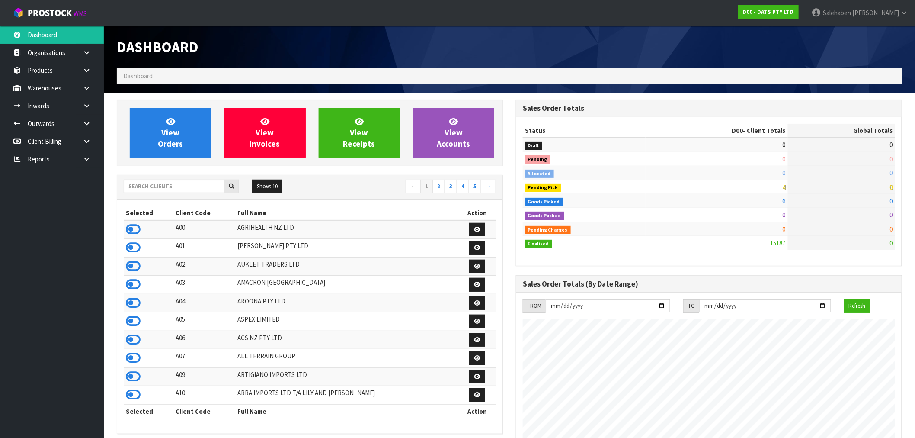
scroll to position [655, 399]
click at [161, 183] on input "text" at bounding box center [174, 185] width 101 height 13
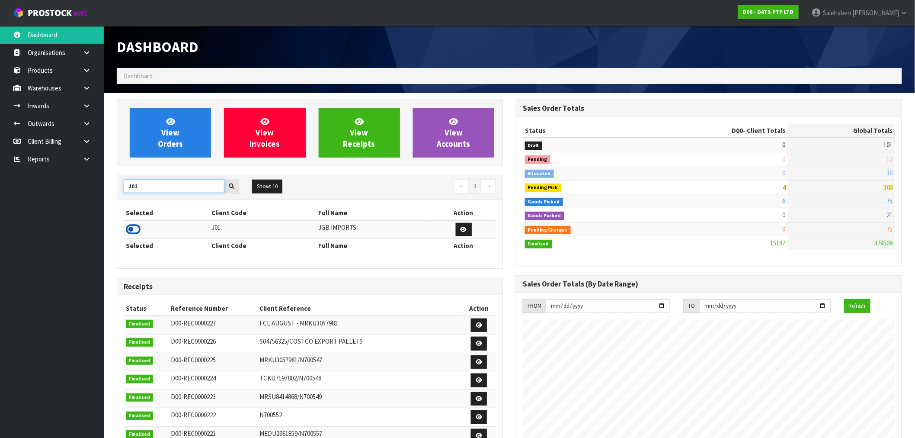
type input "J01"
click at [134, 227] on icon at bounding box center [133, 229] width 15 height 13
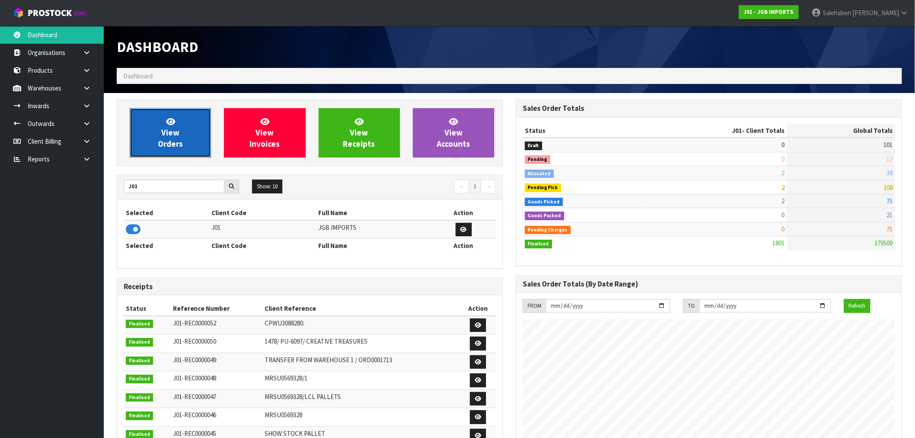
click at [177, 130] on span "View Orders" at bounding box center [170, 132] width 25 height 32
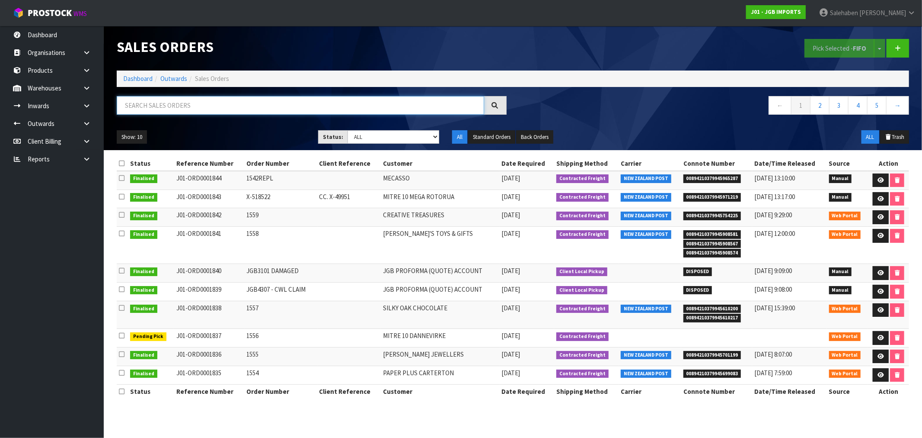
drag, startPoint x: 303, startPoint y: 97, endPoint x: 304, endPoint y: 105, distance: 8.2
click at [304, 98] on input "text" at bounding box center [301, 105] width 368 height 19
paste input "FWM58405129"
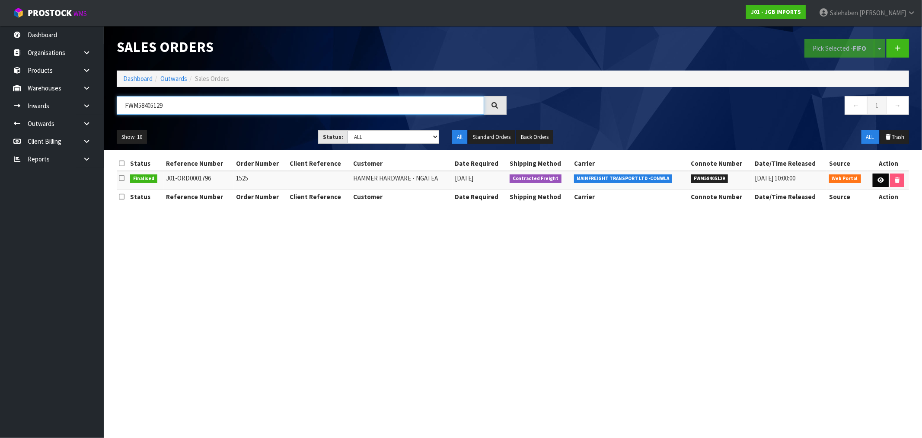
type input "FWM58405129"
click at [879, 178] on icon at bounding box center [881, 180] width 6 height 6
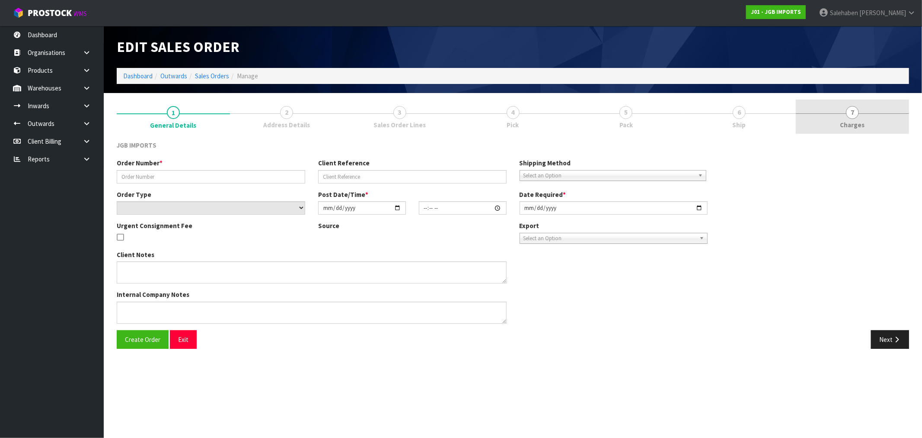
type input "1525"
select select "number:0"
type input "2025-08-18"
type input "18:43:00.000"
type input "2025-08-26"
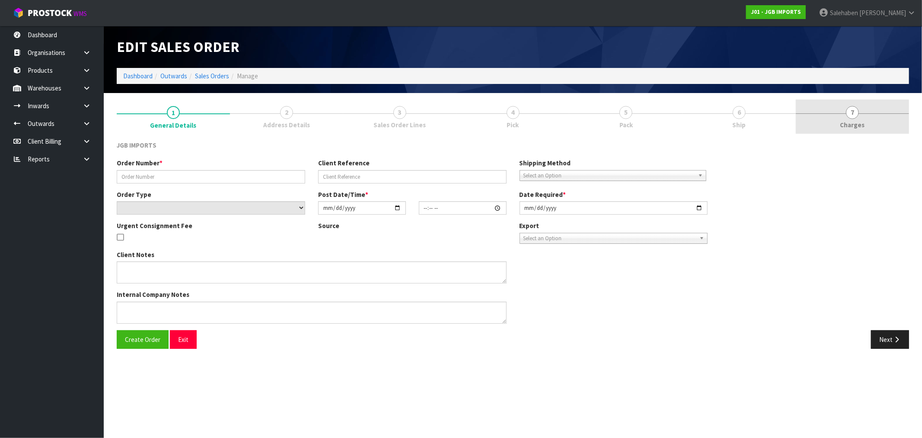
type textarea "UPDATED LOCATION. COPY PRINTED"
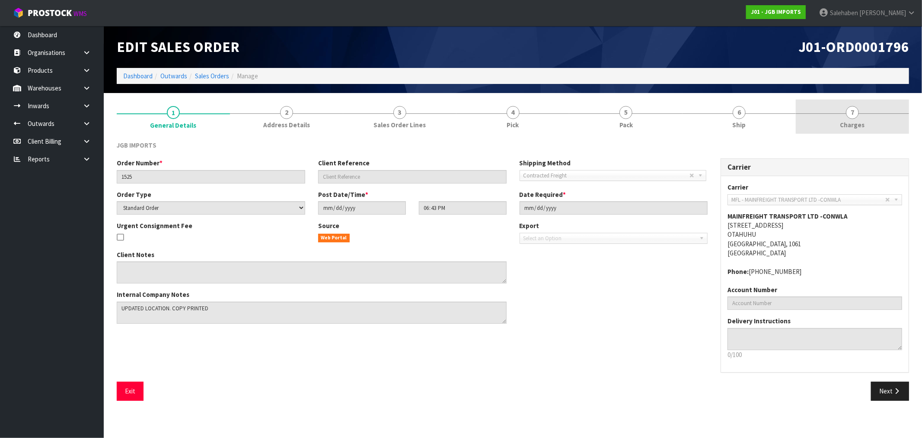
click at [850, 127] on span "Charges" at bounding box center [853, 124] width 25 height 9
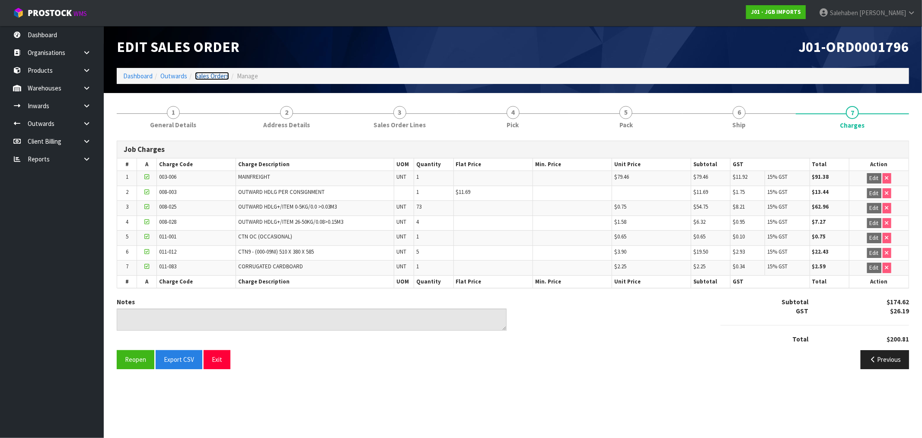
click at [205, 75] on link "Sales Orders" at bounding box center [212, 76] width 34 height 8
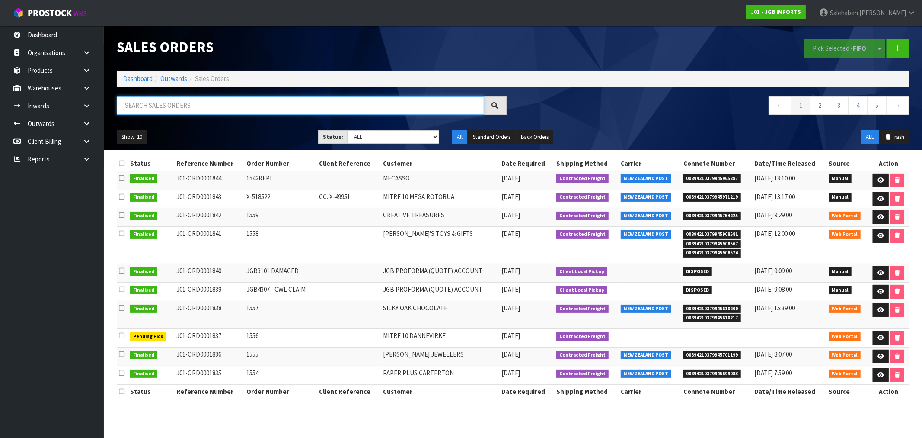
paste input "FWM58463533"
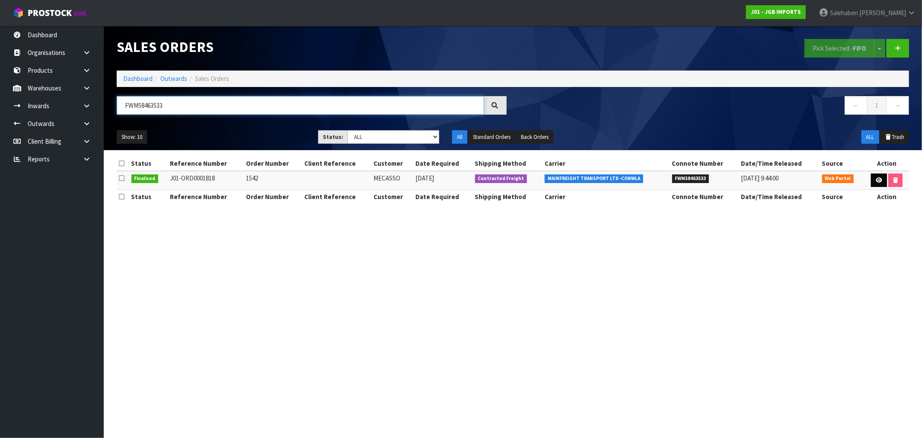
type input "FWM58463533"
click at [880, 179] on icon at bounding box center [879, 180] width 6 height 6
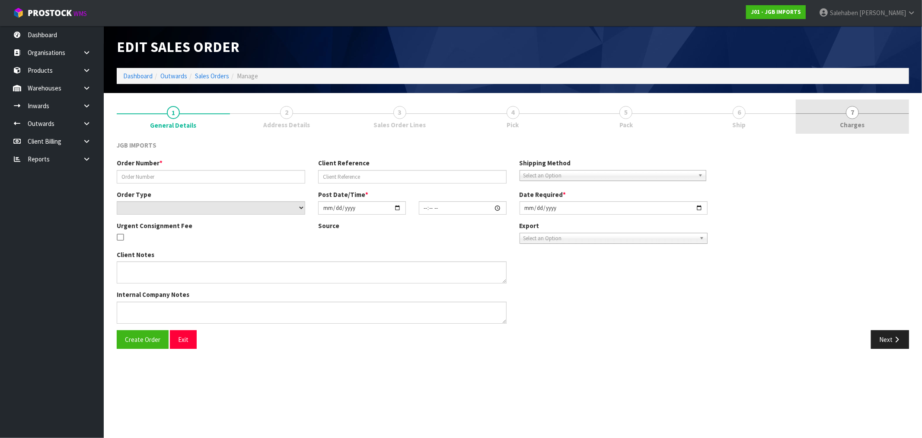
click at [845, 117] on link "7 Charges" at bounding box center [852, 116] width 113 height 34
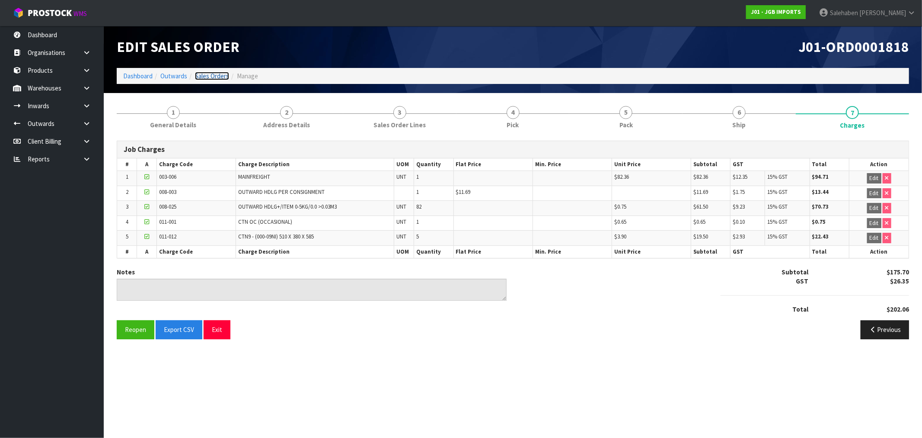
click at [208, 76] on link "Sales Orders" at bounding box center [212, 76] width 34 height 8
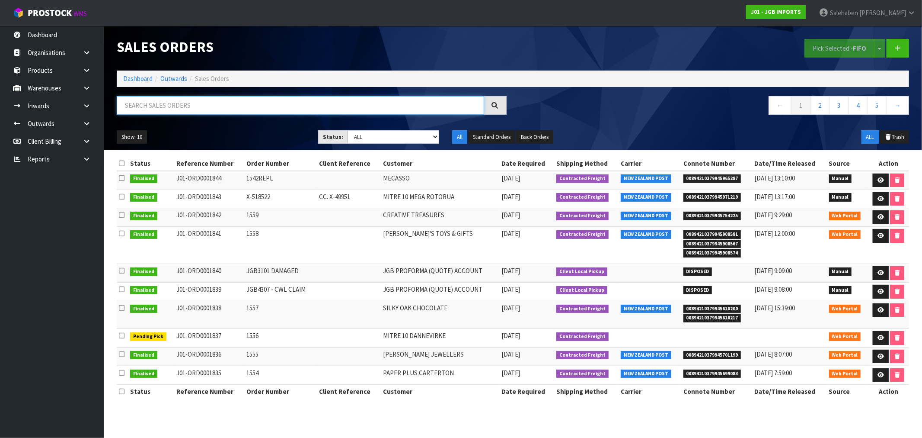
paste input "FWM58471614"
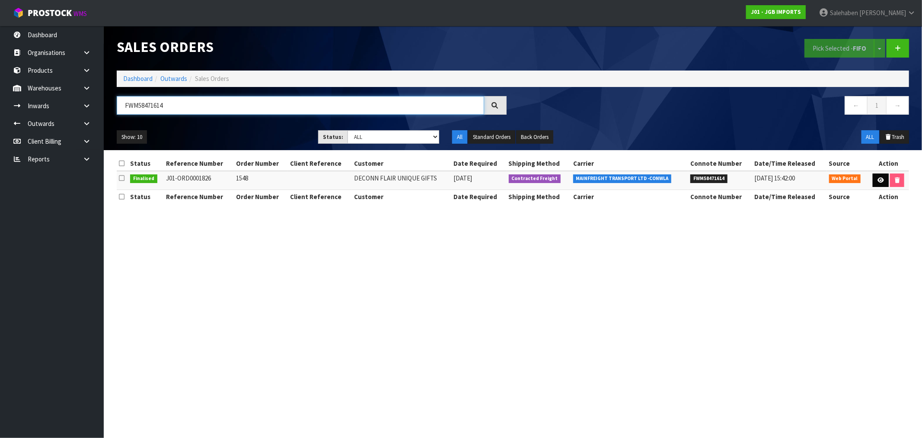
type input "FWM58471614"
click at [880, 177] on icon at bounding box center [881, 180] width 6 height 6
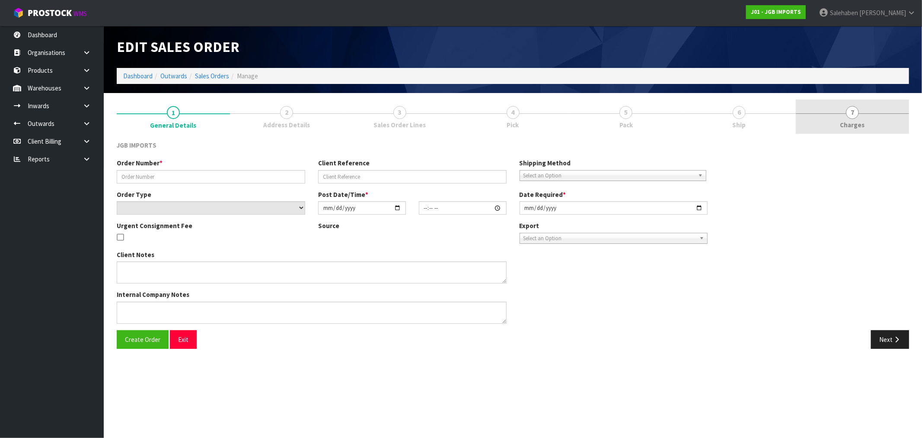
type input "1548"
select select "number:0"
type input "2025-08-28"
type input "15:48:00.000"
type input "2025-08-29"
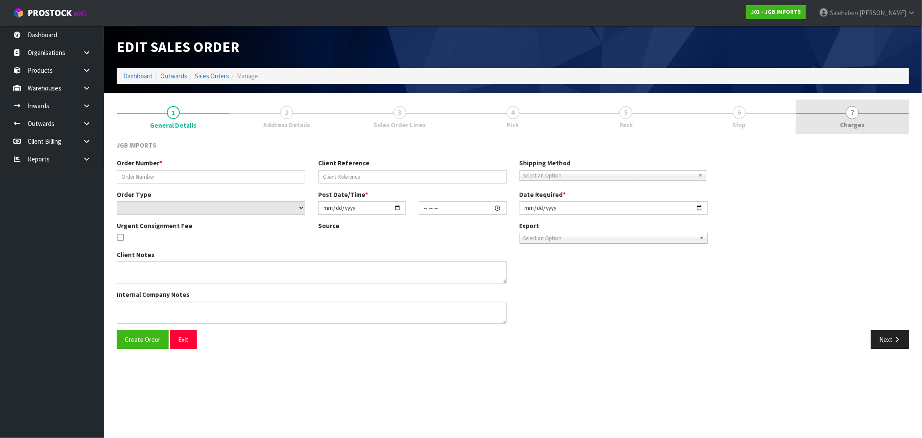
type textarea "ITEMS JGB1506 & JGB1503 ARE TO BE DISCOUNTED TO $19-99 + GST EACH. PLEASE SHOW …"
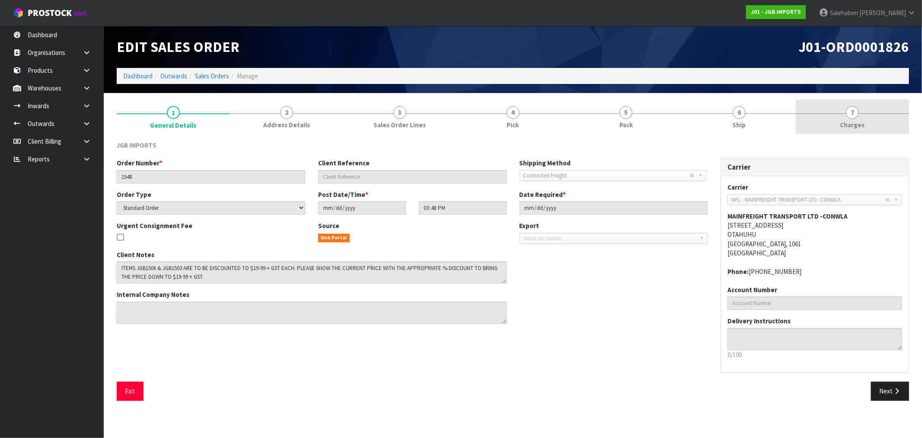
click at [854, 124] on span "Charges" at bounding box center [853, 124] width 25 height 9
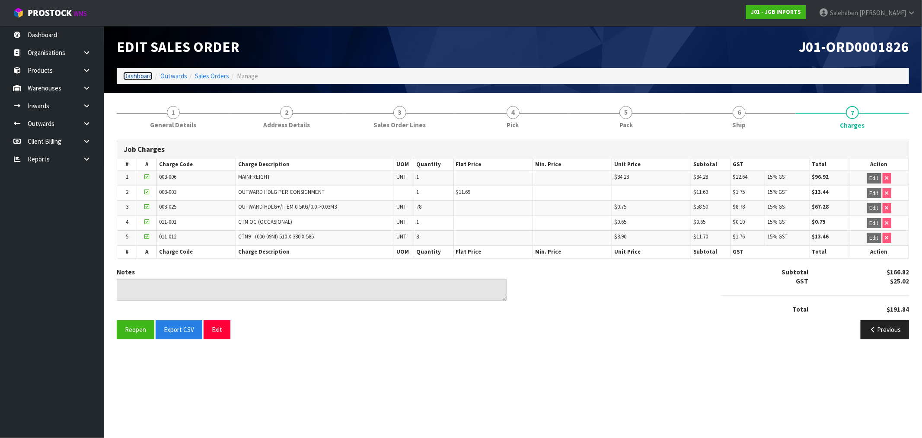
click at [138, 76] on link "Dashboard" at bounding box center [137, 76] width 29 height 8
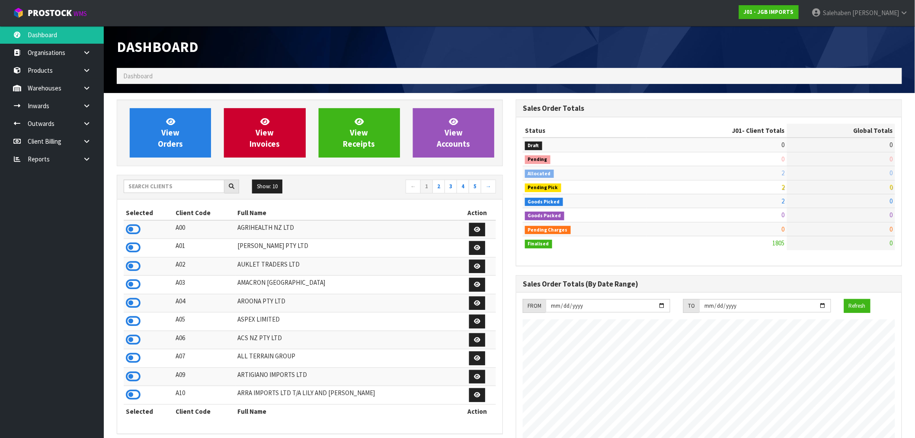
scroll to position [655, 399]
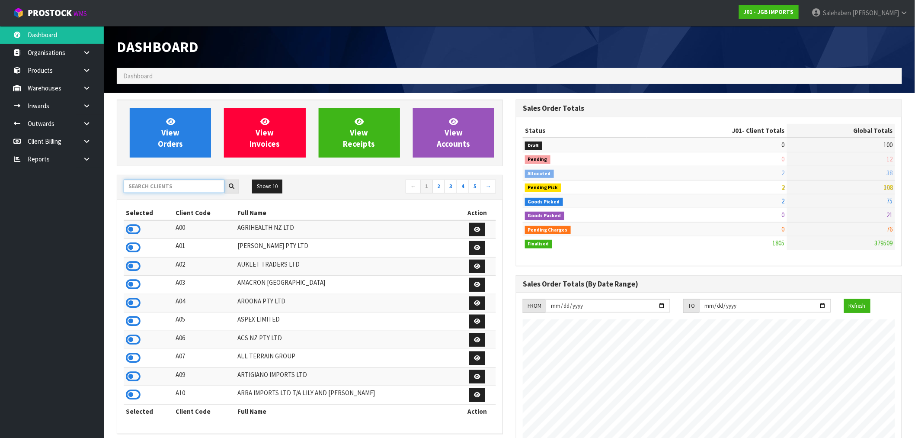
click at [192, 187] on input "text" at bounding box center [174, 185] width 101 height 13
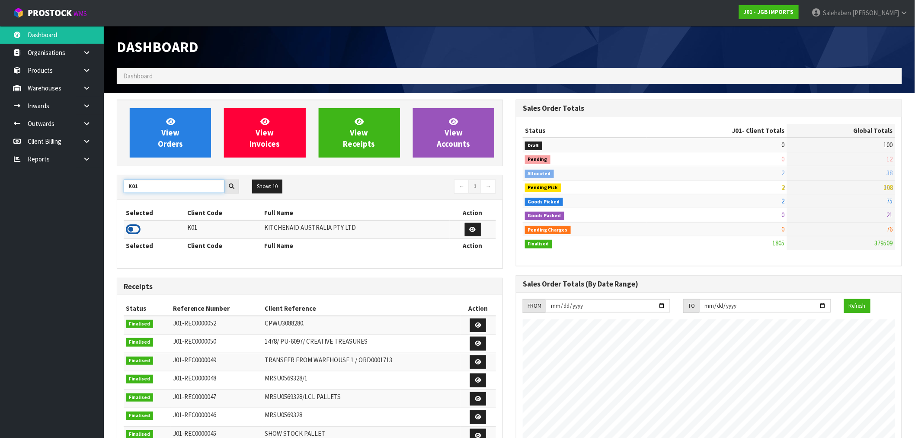
type input "K01"
click at [129, 227] on icon at bounding box center [133, 229] width 15 height 13
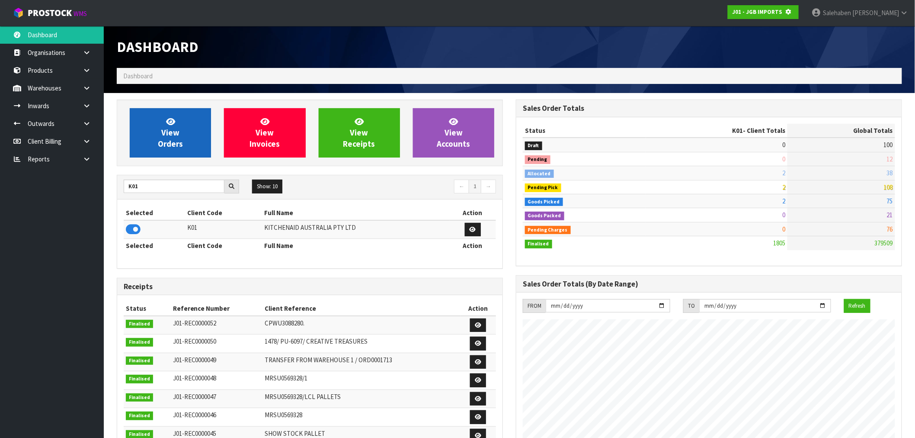
scroll to position [431892, 432032]
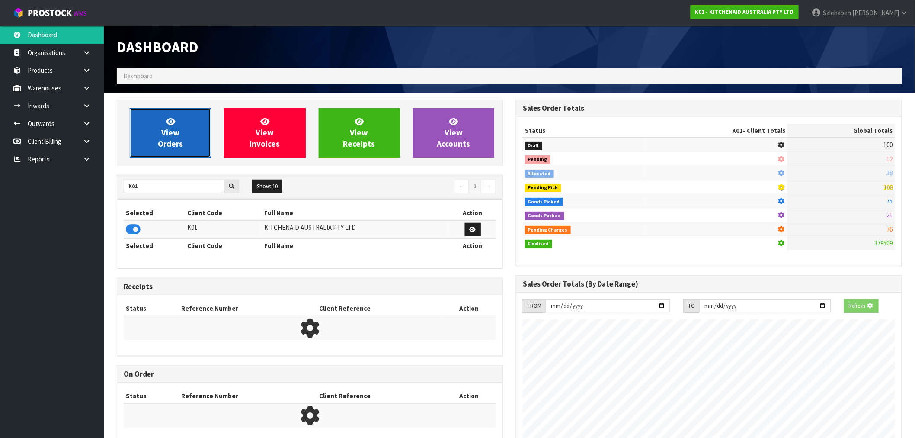
click at [170, 142] on span "View Orders" at bounding box center [170, 132] width 25 height 32
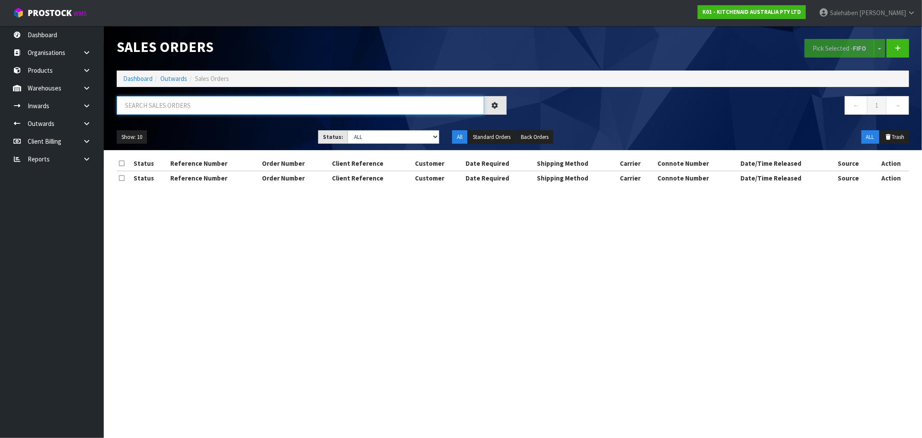
paste input "FWM58460380"
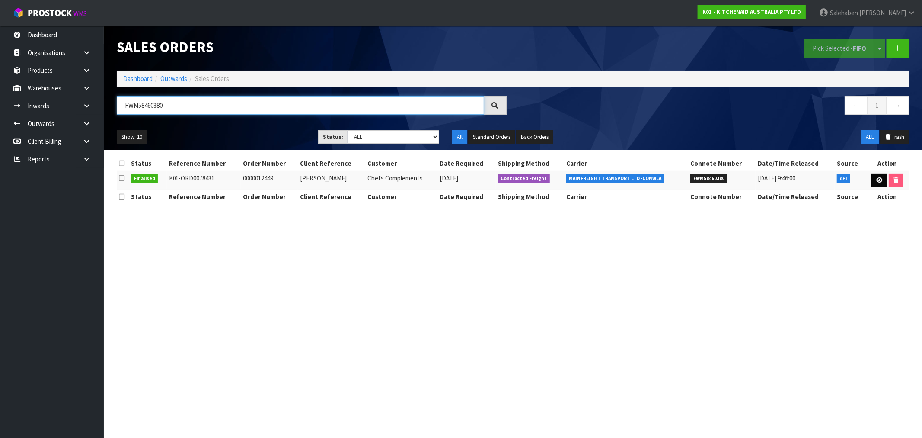
type input "FWM58460380"
click at [877, 177] on icon at bounding box center [880, 180] width 6 height 6
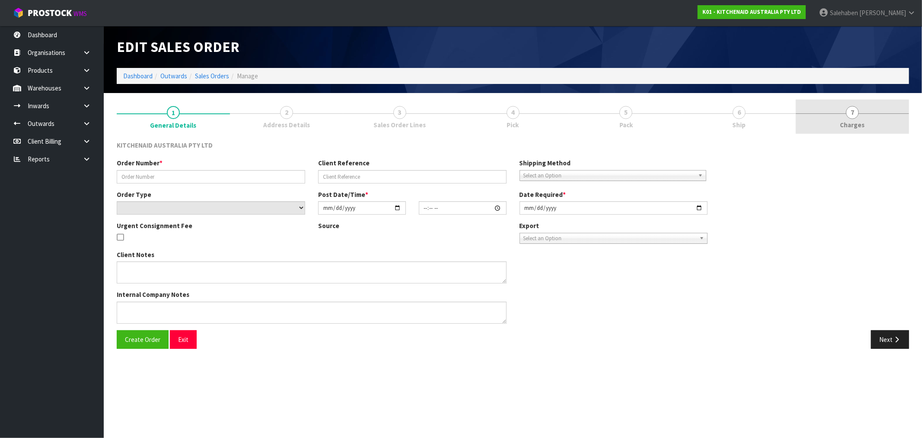
type input "0000012449"
type input "Vicki"
select select "number:0"
type input "2025-08-28"
type input "09:32:06.000"
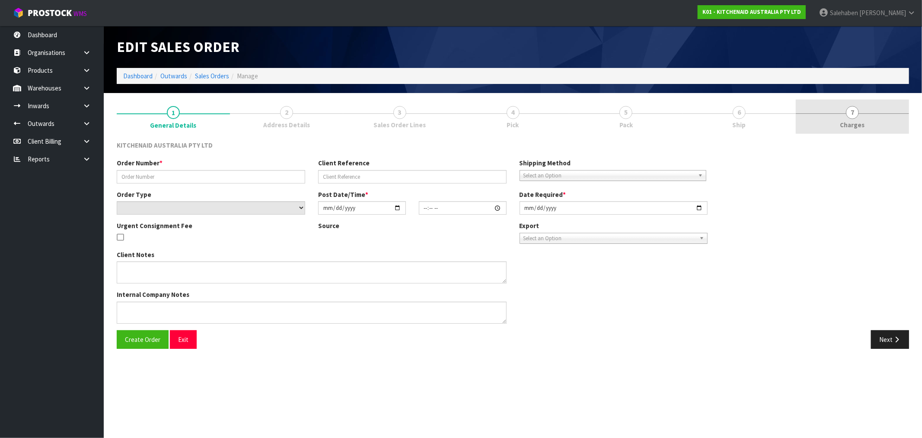
type input "2025-08-28"
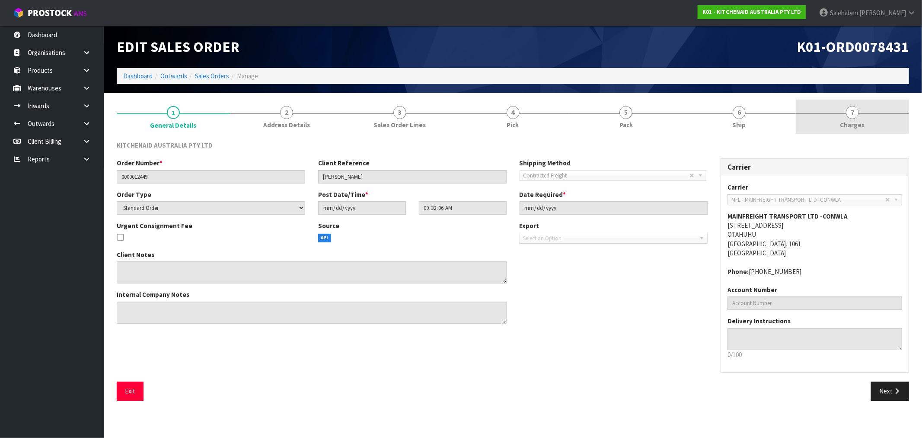
click at [848, 120] on span "Charges" at bounding box center [853, 124] width 25 height 9
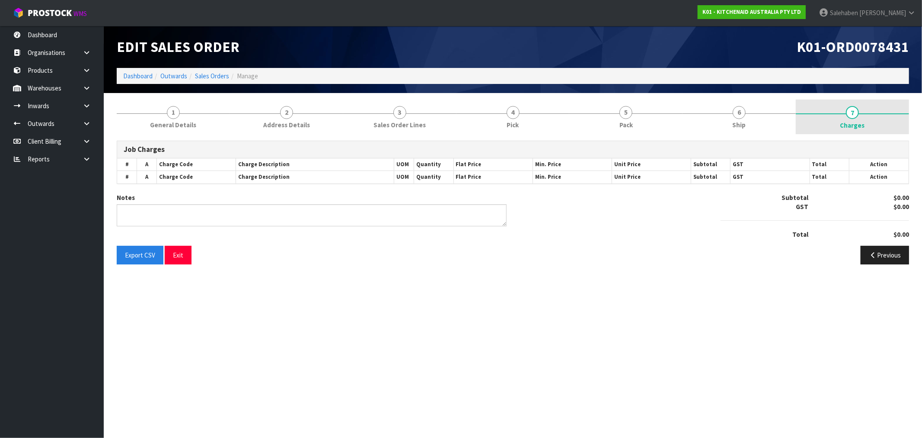
type textarea "2 STAND MIXER DAMAGED IN TRANSIT."
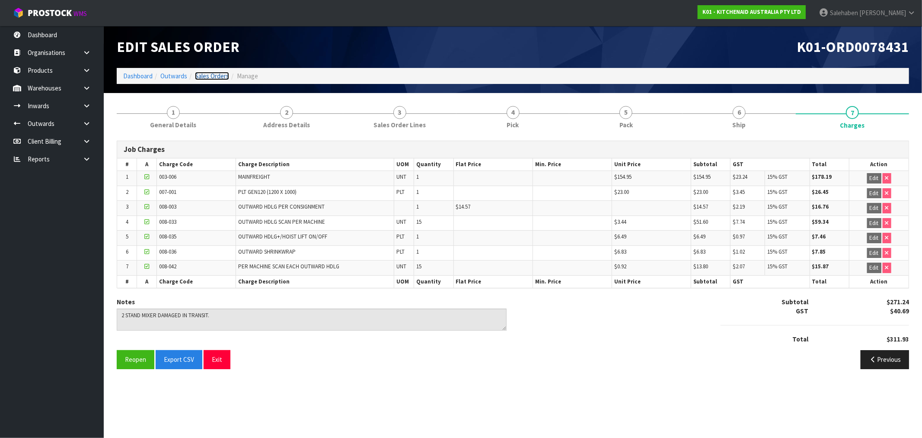
click at [215, 79] on link "Sales Orders" at bounding box center [212, 76] width 34 height 8
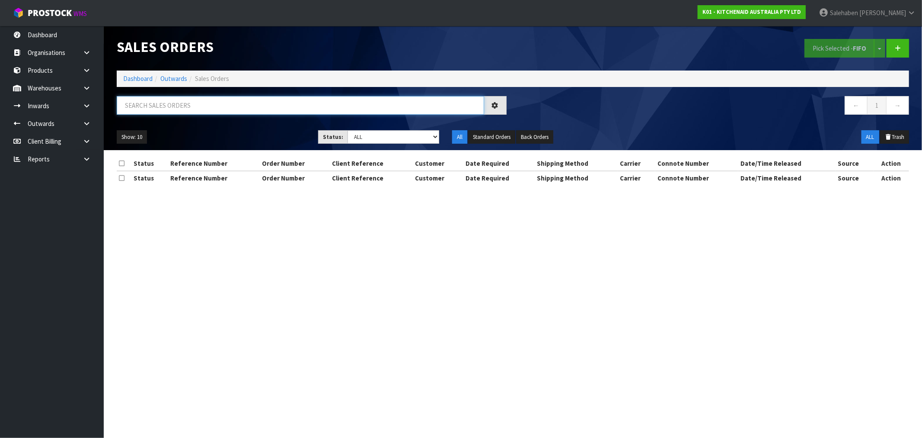
paste input "FWM58468147"
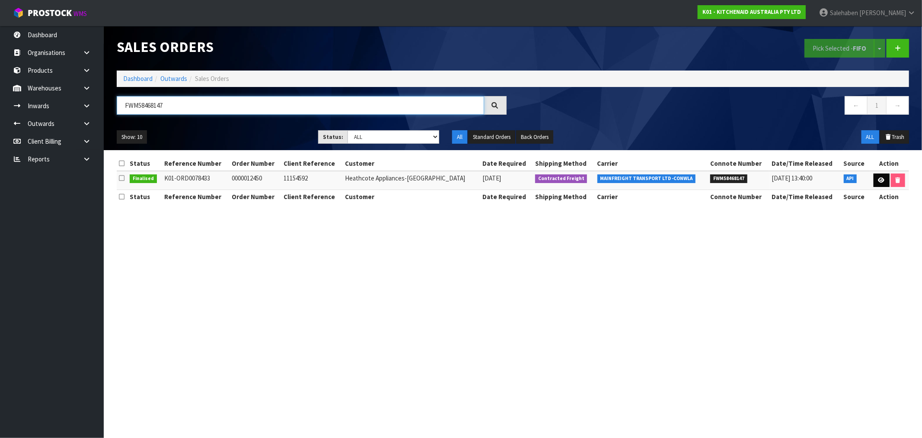
type input "FWM58468147"
click at [885, 180] on link at bounding box center [882, 180] width 16 height 14
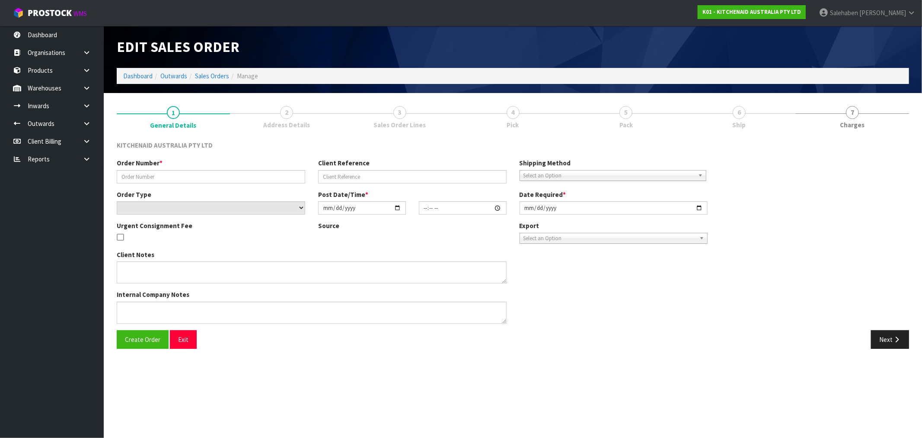
type input "0000012450"
type input "11154592"
select select "number:0"
type input "2025-08-28"
type input "11:32:06.000"
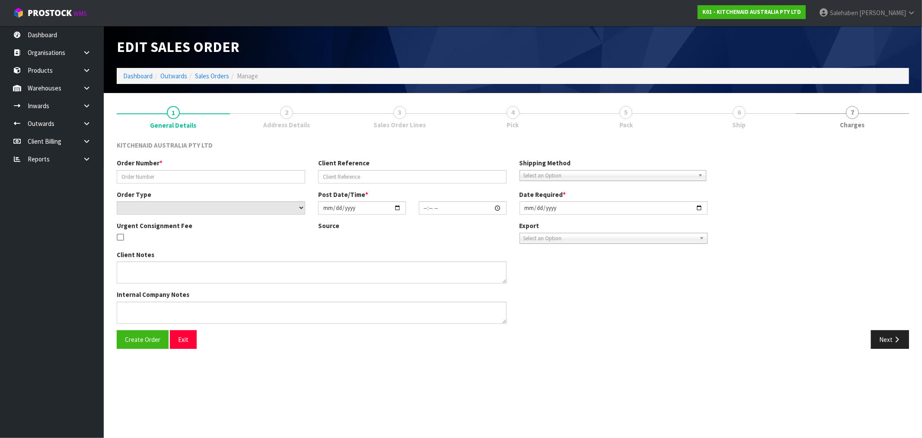
type input "2025-08-28"
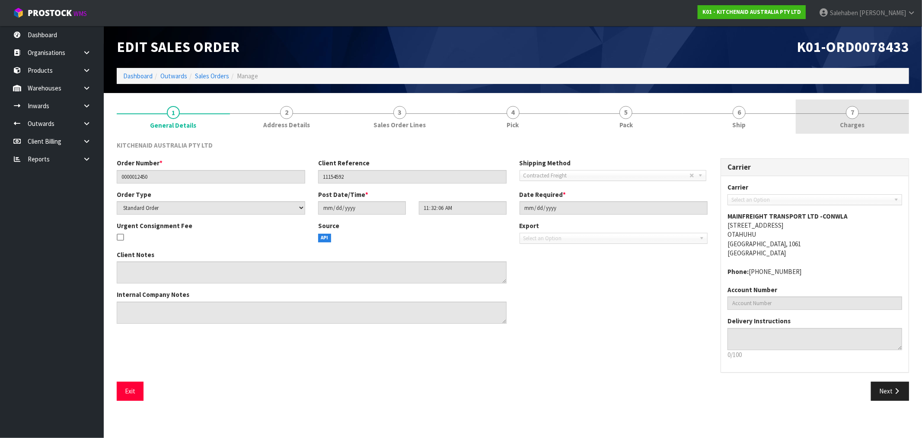
click at [852, 122] on span "Charges" at bounding box center [853, 124] width 25 height 9
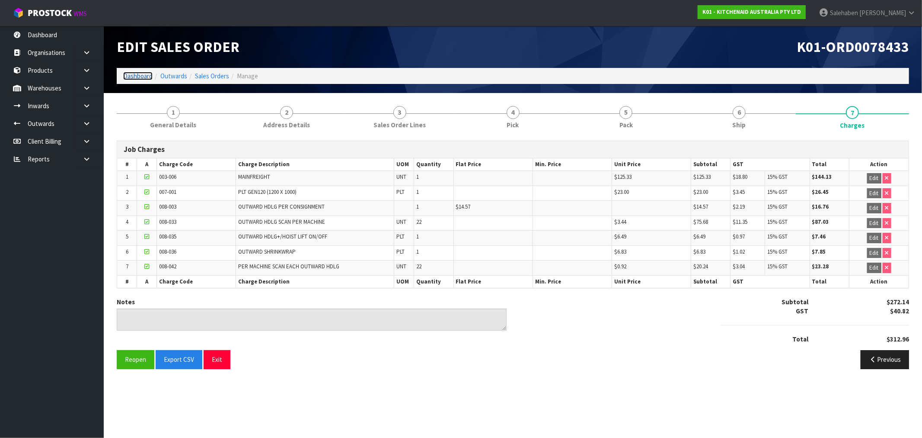
click at [128, 74] on link "Dashboard" at bounding box center [137, 76] width 29 height 8
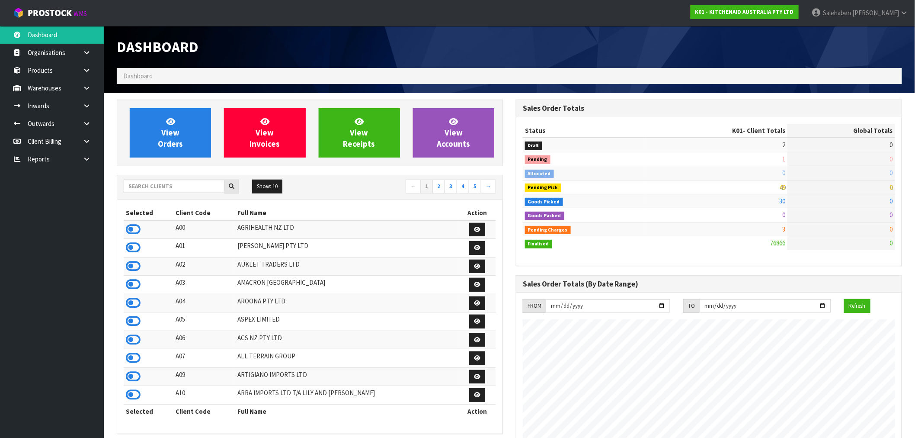
scroll to position [655, 399]
click at [151, 185] on input "text" at bounding box center [174, 185] width 101 height 13
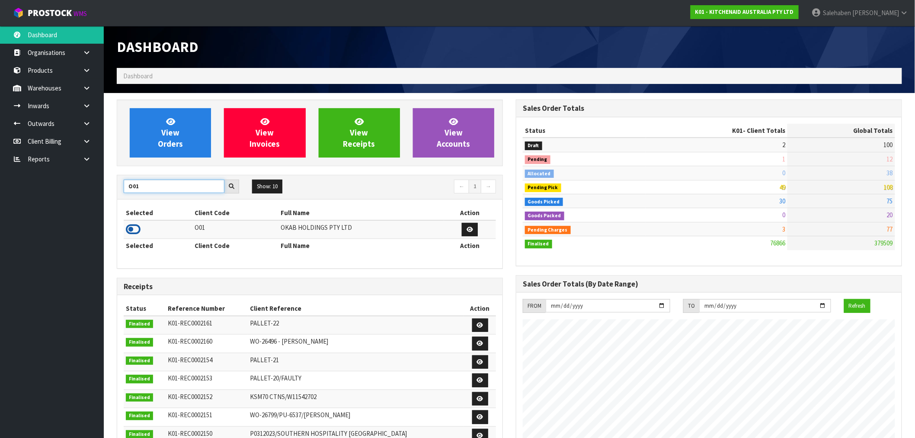
type input "O01"
click at [133, 228] on icon at bounding box center [133, 229] width 15 height 13
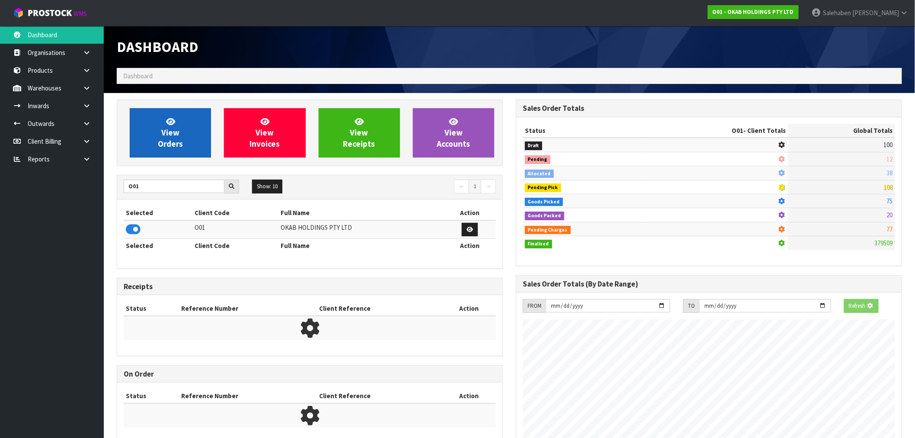
scroll to position [539, 399]
click at [173, 131] on span "View Orders" at bounding box center [170, 132] width 25 height 32
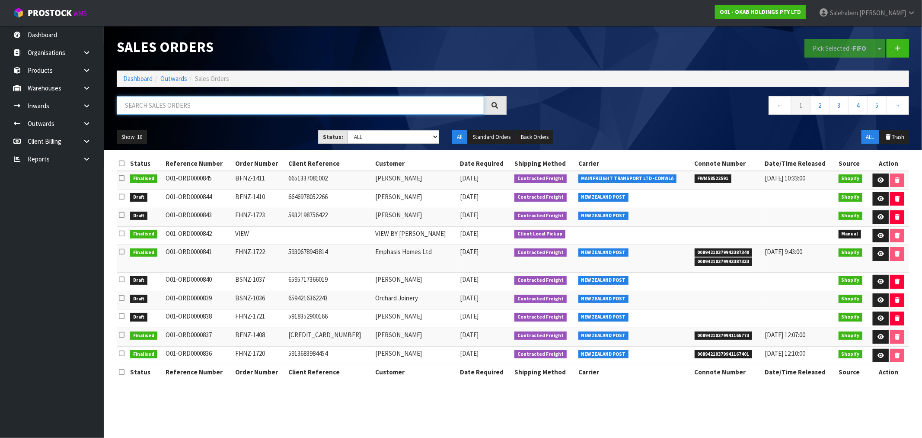
drag, startPoint x: 201, startPoint y: 117, endPoint x: 218, endPoint y: 102, distance: 21.8
paste input "FWM58424950"
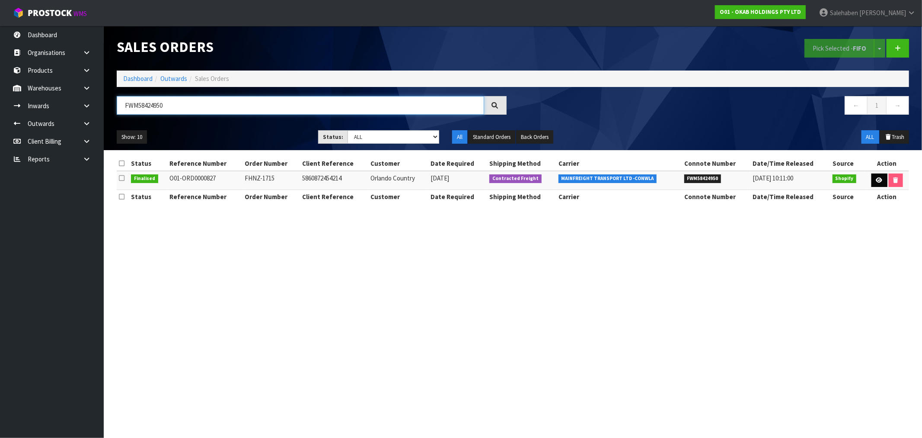
type input "FWM58424950"
click at [872, 177] on link at bounding box center [880, 180] width 16 height 14
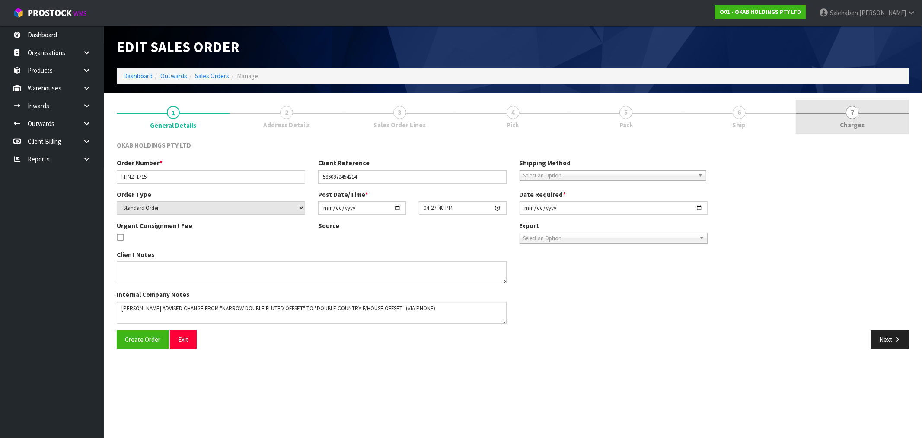
click at [855, 126] on span "Charges" at bounding box center [853, 124] width 25 height 9
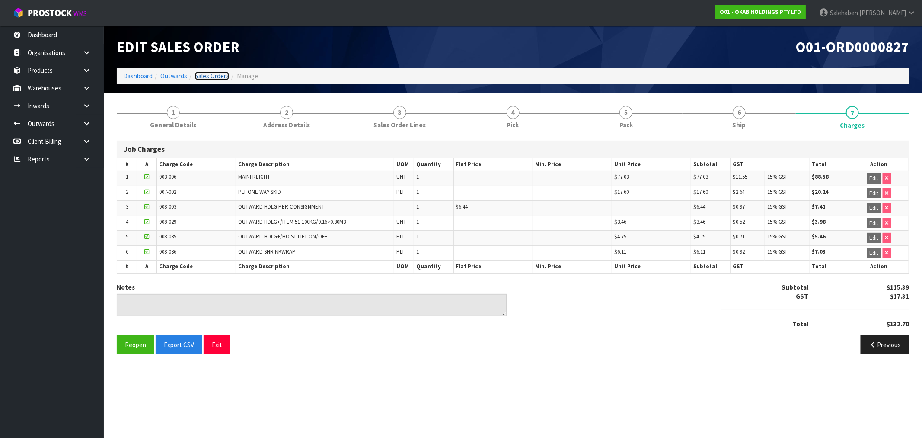
click at [211, 72] on link "Sales Orders" at bounding box center [212, 76] width 34 height 8
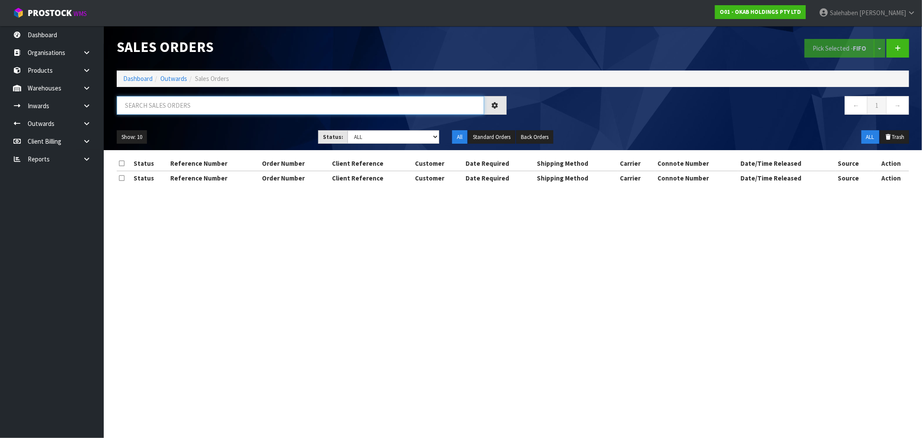
drag, startPoint x: 202, startPoint y: 101, endPoint x: 201, endPoint y: 106, distance: 4.5
click at [202, 102] on input "text" at bounding box center [301, 105] width 368 height 19
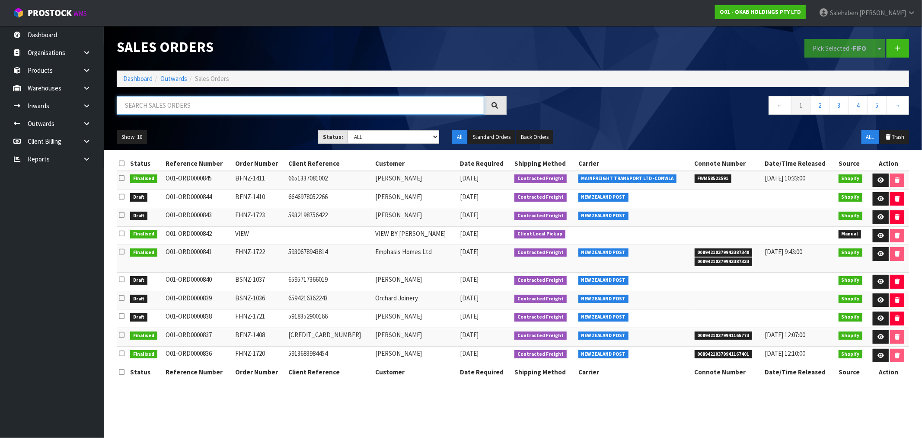
paste input "FWM58423064"
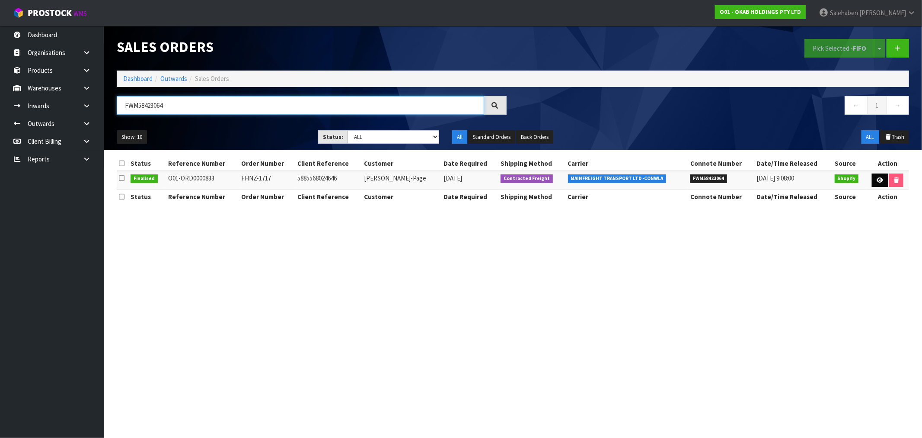
type input "FWM58423064"
click at [877, 182] on link at bounding box center [880, 180] width 16 height 14
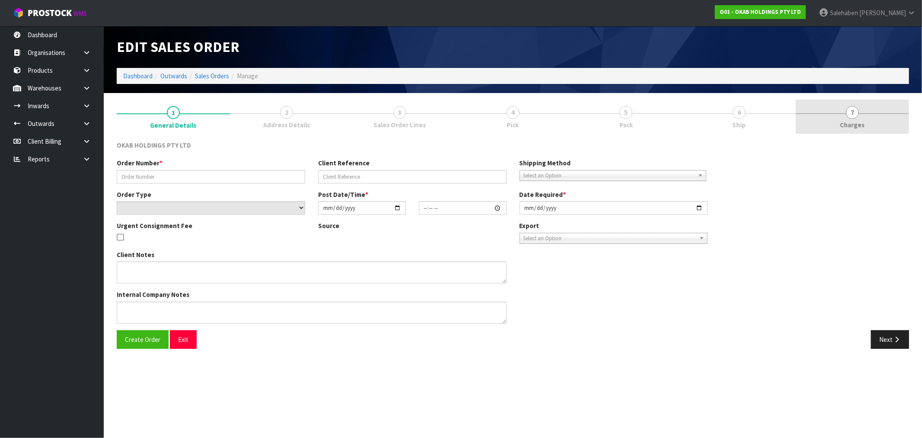
type input "FHNZ-1717"
type input "5885568024646"
select select "number:0"
type input "2025-08-07"
type input "21:09:41.000"
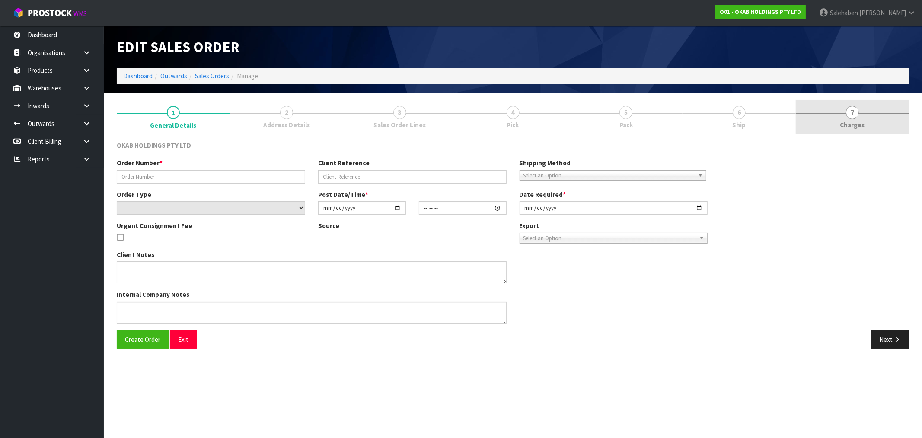
type input "2025-08-26"
type textarea "ANDREW ADVISED CHANGE TO DOUBLE FLUTED (VIA PHONE)"
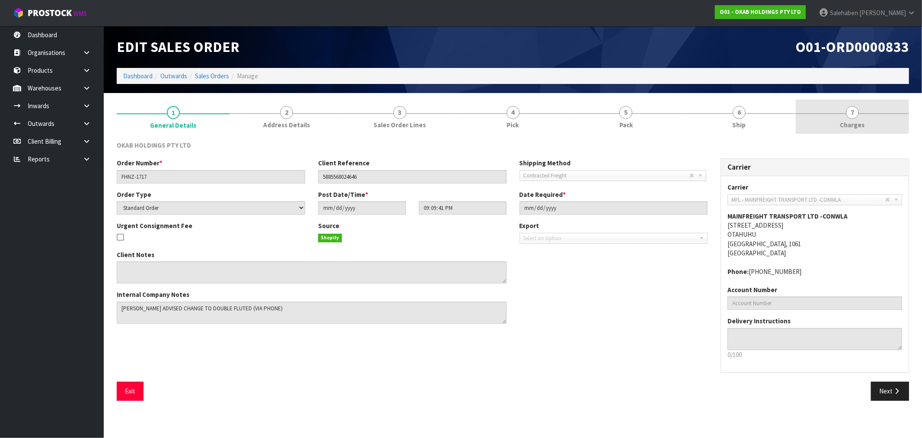
click at [853, 125] on span "Charges" at bounding box center [853, 124] width 25 height 9
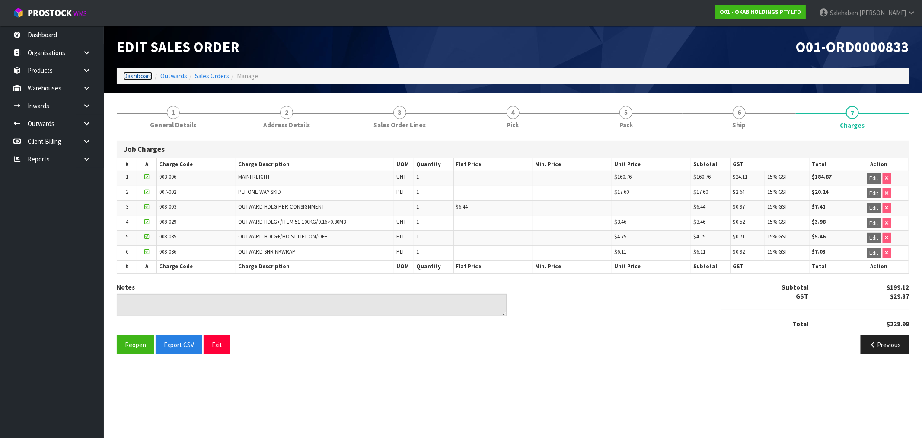
click at [131, 77] on link "Dashboard" at bounding box center [137, 76] width 29 height 8
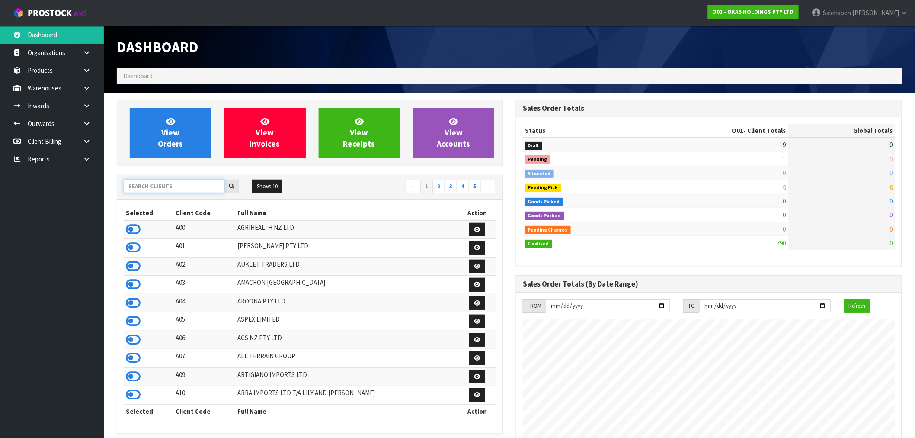
click at [149, 183] on input "text" at bounding box center [174, 185] width 101 height 13
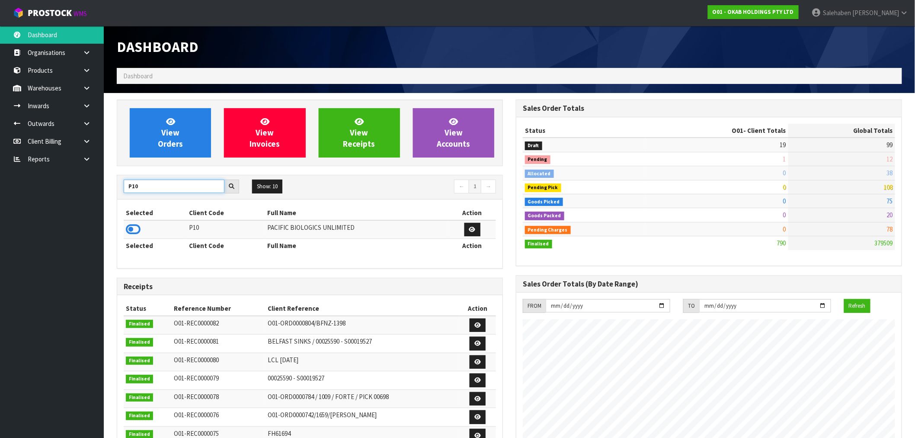
type input "P10"
click at [124, 218] on th "Selected" at bounding box center [155, 213] width 63 height 14
click at [131, 230] on icon at bounding box center [133, 229] width 15 height 13
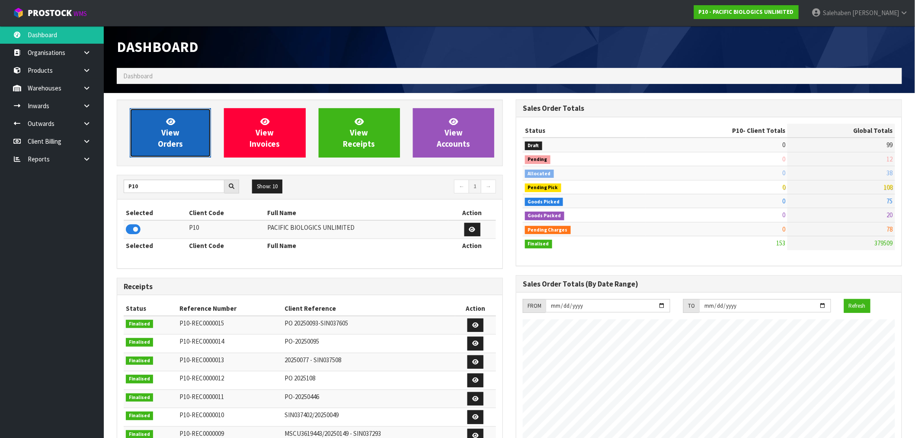
click at [183, 125] on link "View Orders" at bounding box center [170, 132] width 81 height 49
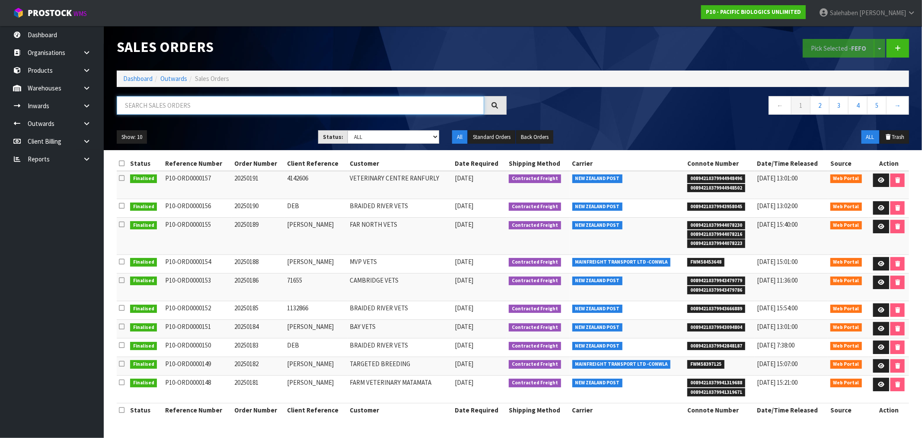
paste input "FWM58397125"
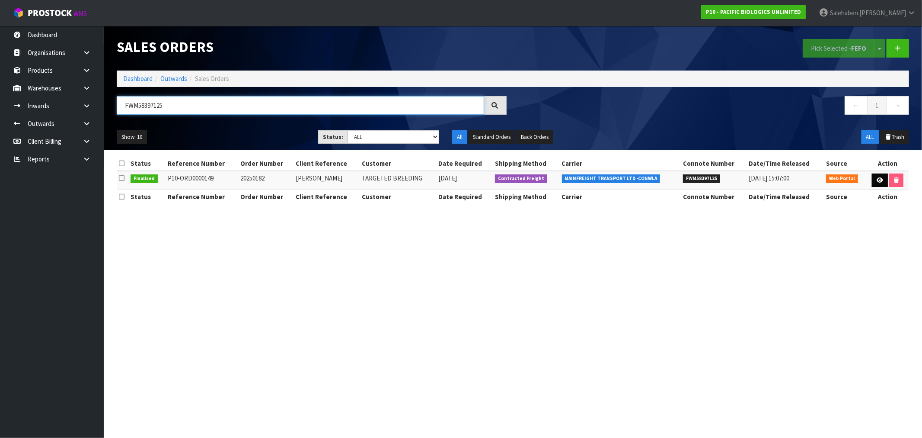
type input "FWM58397125"
click at [883, 183] on link at bounding box center [880, 180] width 16 height 14
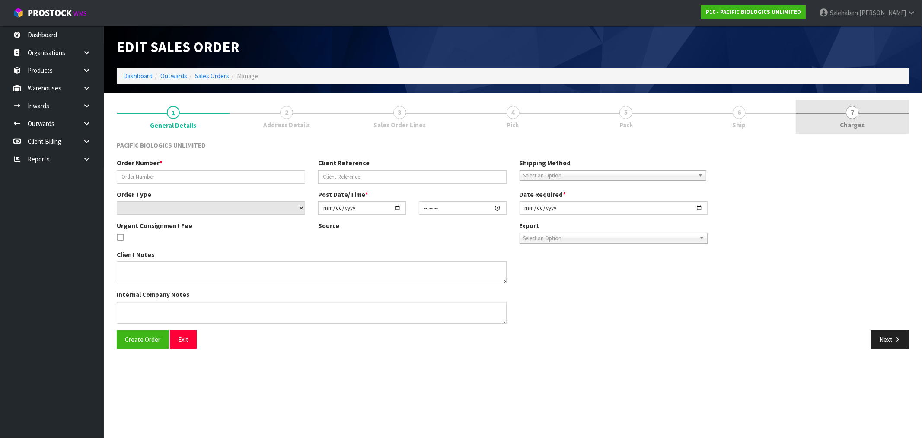
drag, startPoint x: 861, startPoint y: 121, endPoint x: 857, endPoint y: 125, distance: 5.9
click at [861, 121] on span "Charges" at bounding box center [853, 124] width 25 height 9
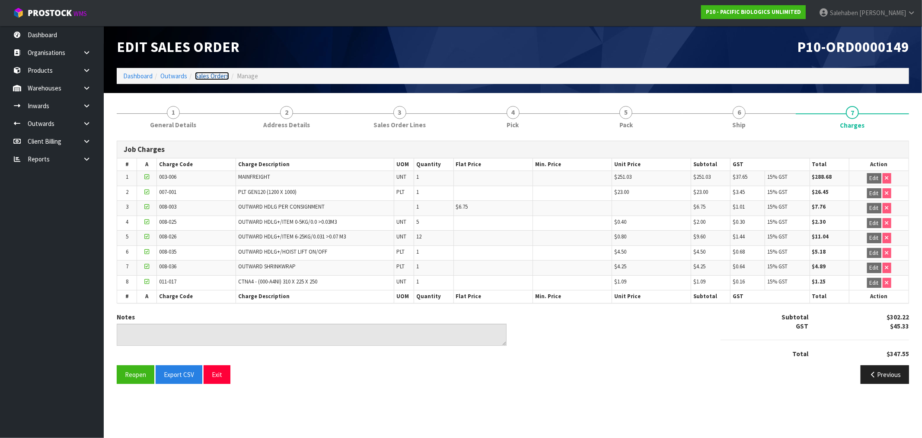
click at [210, 77] on link "Sales Orders" at bounding box center [212, 76] width 34 height 8
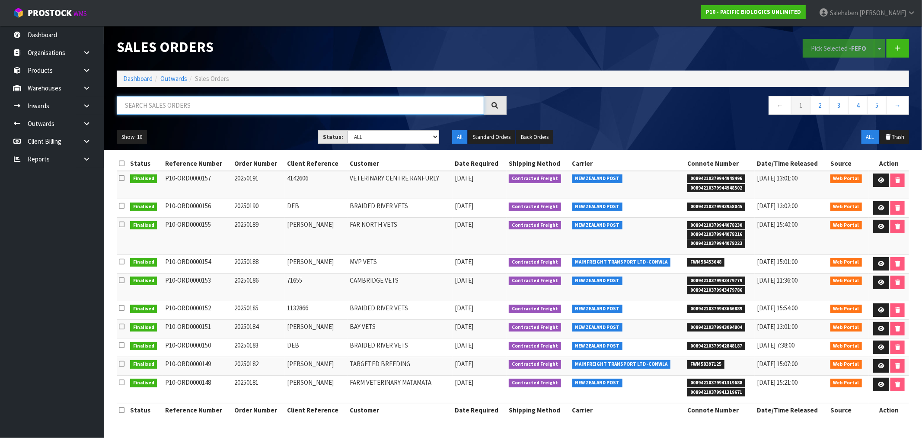
click at [170, 106] on input "text" at bounding box center [301, 105] width 368 height 19
paste input "FWM58453648"
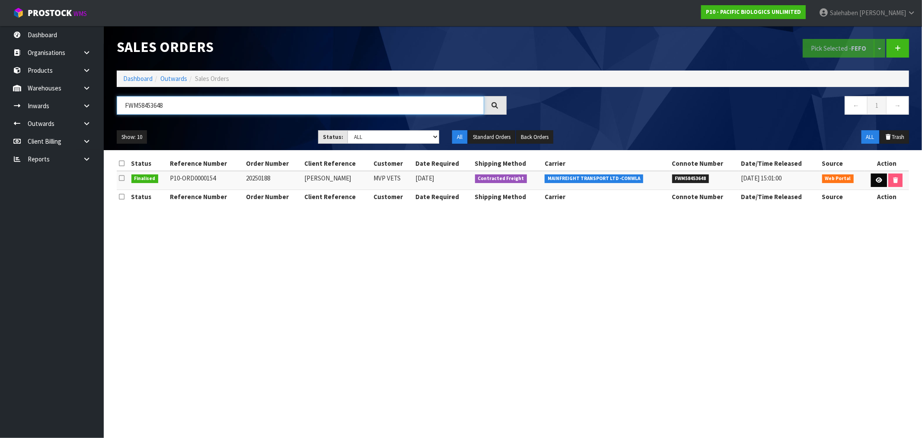
type input "FWM58453648"
click at [878, 179] on icon at bounding box center [879, 180] width 6 height 6
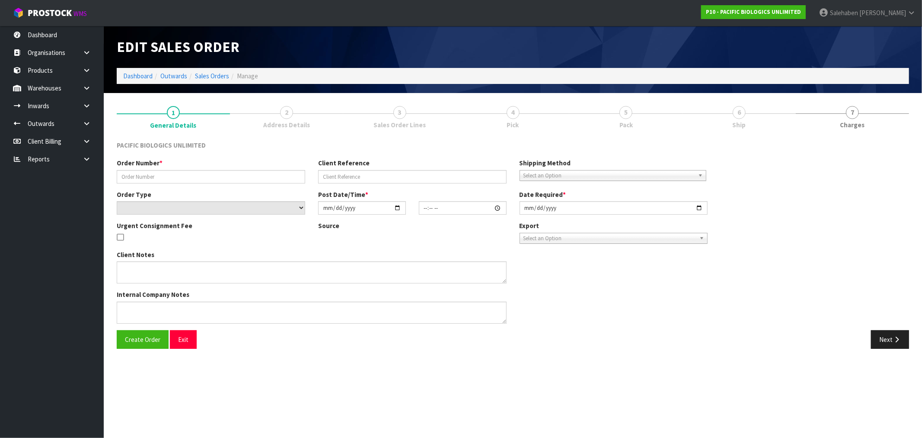
type input "20250188"
type input "KATE"
select select "number:0"
type input "2025-08-27"
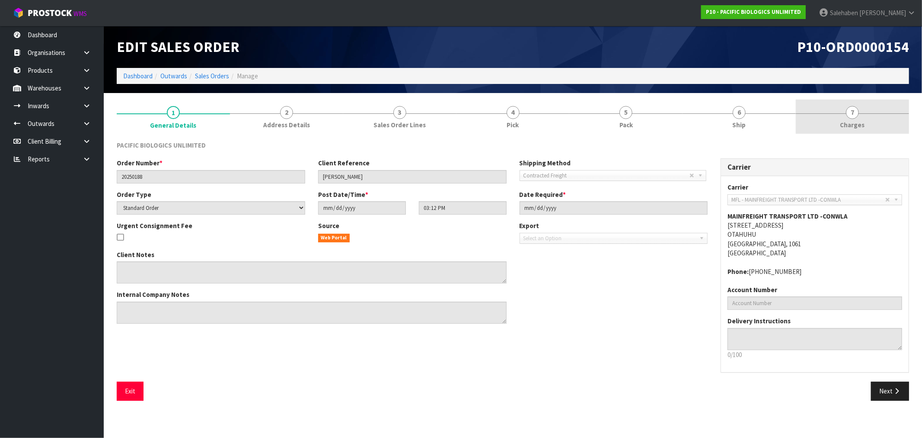
drag, startPoint x: 838, startPoint y: 126, endPoint x: 845, endPoint y: 127, distance: 6.5
click at [839, 126] on link "7 Charges" at bounding box center [852, 116] width 113 height 34
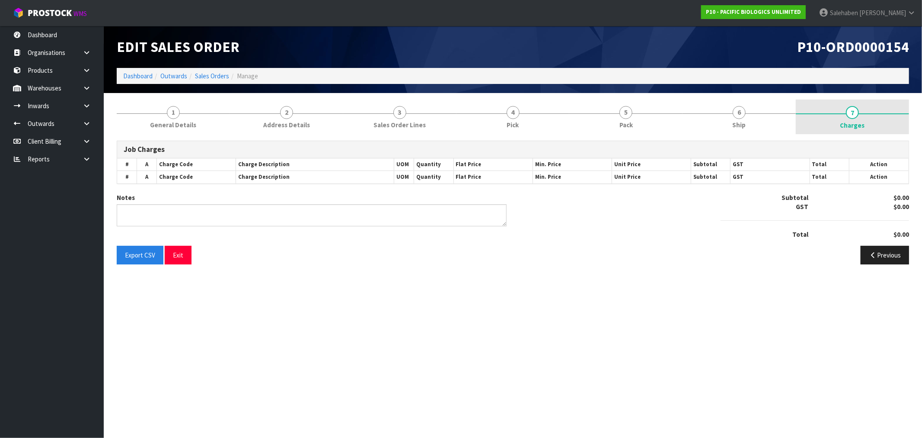
click at [850, 127] on span "Charges" at bounding box center [853, 125] width 25 height 9
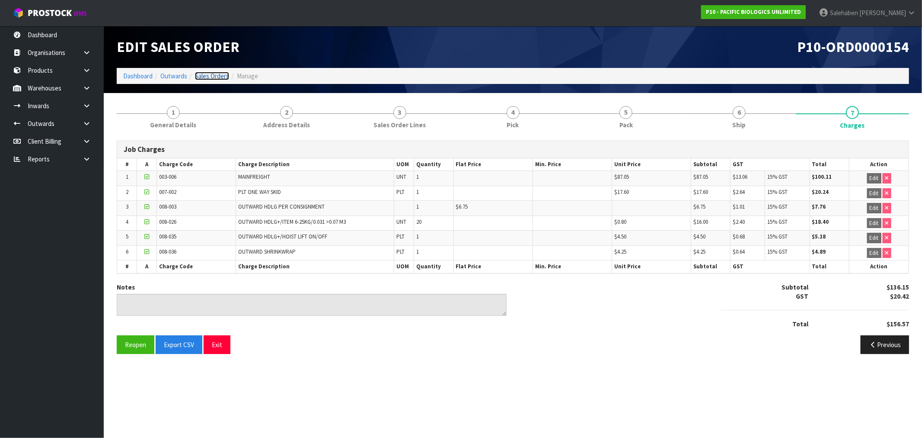
click at [202, 76] on link "Sales Orders" at bounding box center [212, 76] width 34 height 8
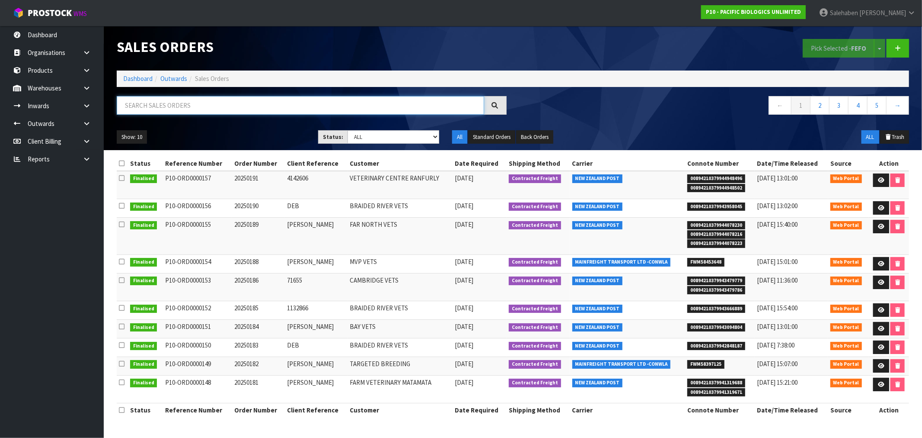
paste input "FWM58414662"
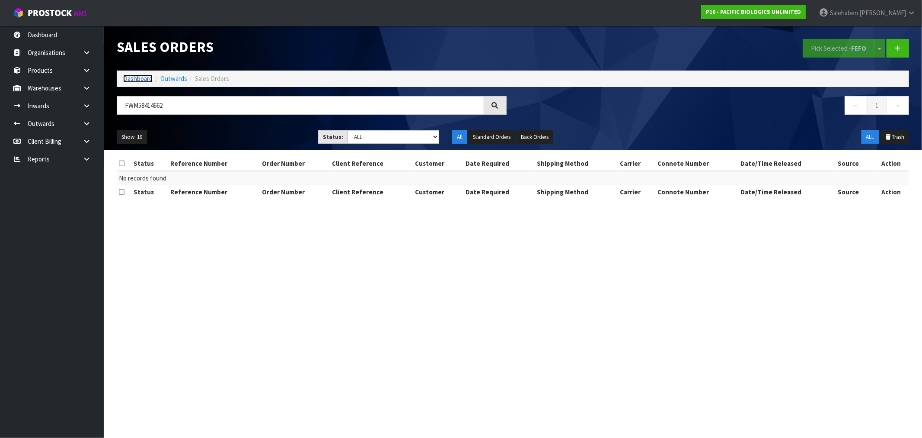
click at [145, 77] on link "Dashboard" at bounding box center [137, 78] width 29 height 8
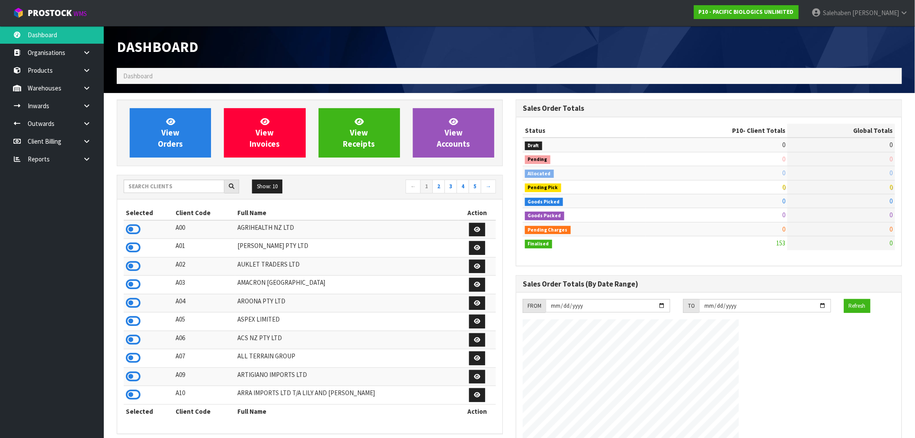
scroll to position [571, 399]
click at [135, 184] on input "text" at bounding box center [174, 185] width 101 height 13
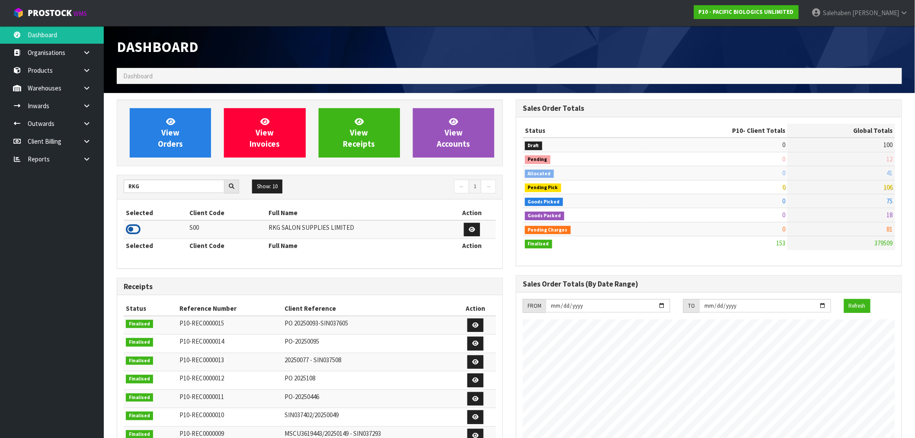
click at [132, 231] on icon at bounding box center [133, 229] width 15 height 13
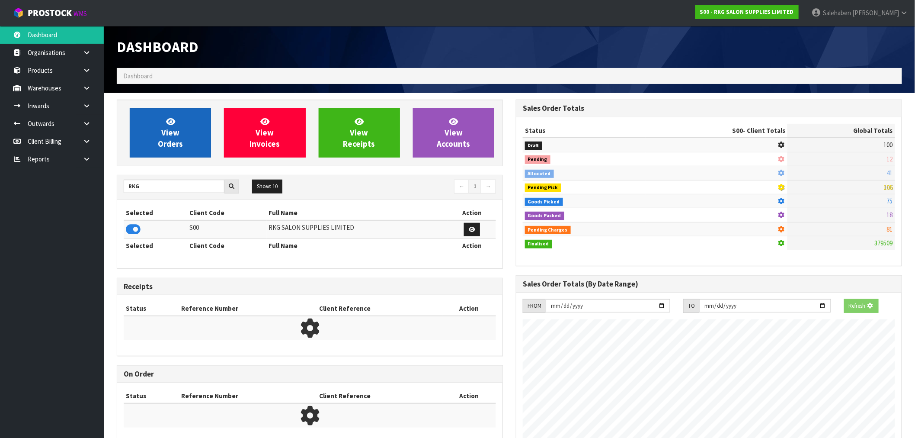
scroll to position [539, 399]
click at [178, 144] on span "View Orders" at bounding box center [170, 132] width 25 height 32
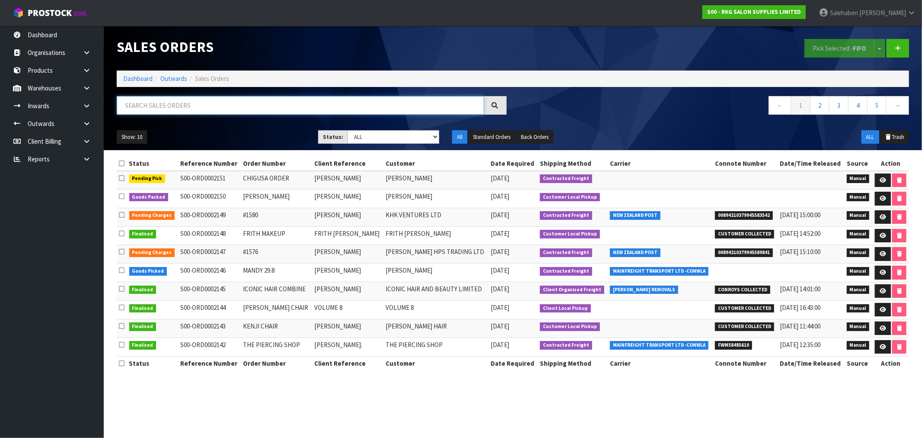
click at [251, 104] on input "text" at bounding box center [301, 105] width 368 height 19
paste input "FWM58414662"
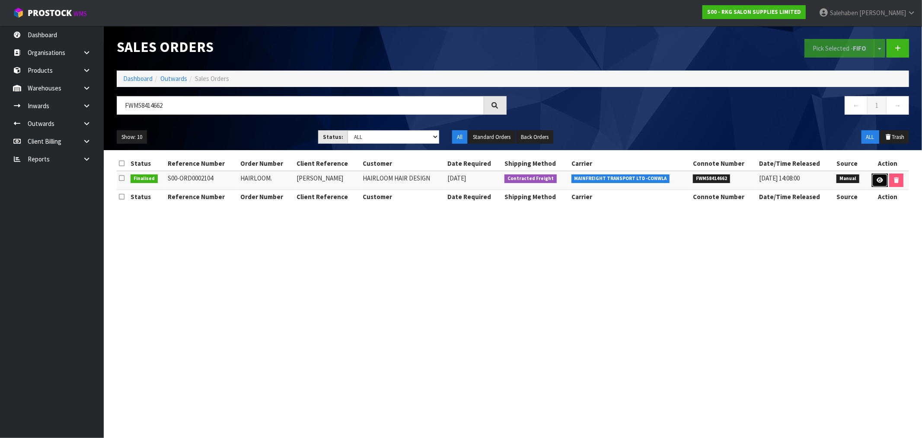
click at [880, 179] on icon at bounding box center [880, 180] width 6 height 6
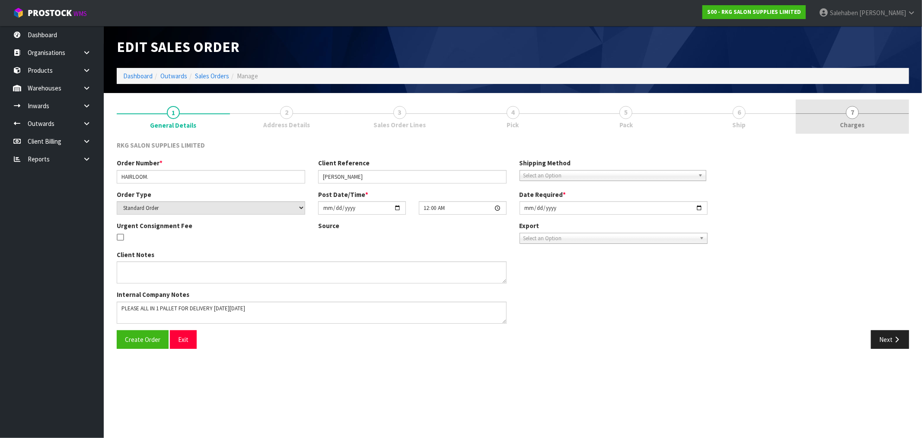
click at [860, 122] on span "Charges" at bounding box center [853, 124] width 25 height 9
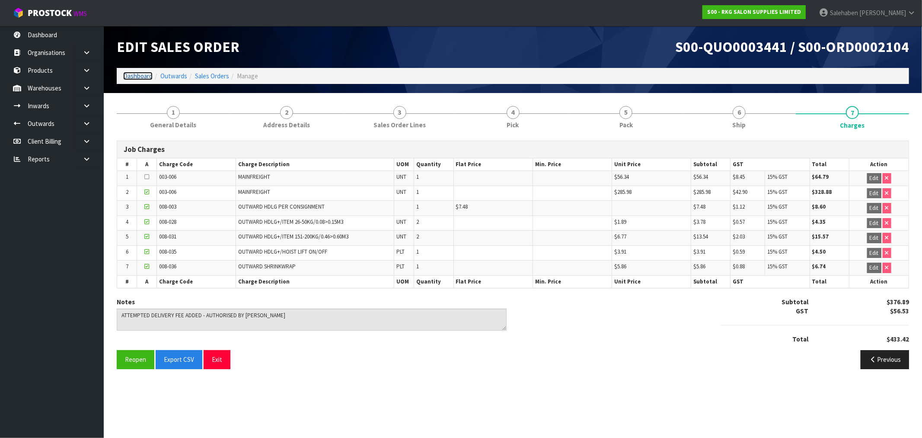
click at [141, 75] on link "Dashboard" at bounding box center [137, 76] width 29 height 8
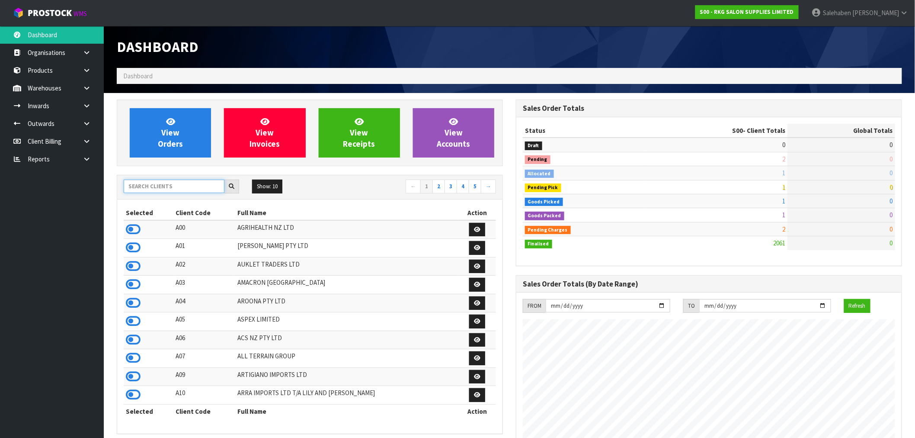
click at [152, 189] on input "text" at bounding box center [174, 185] width 101 height 13
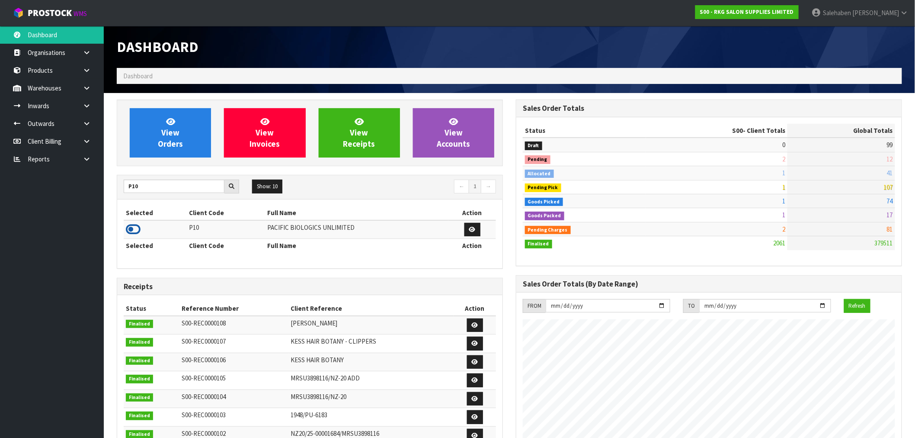
click at [134, 232] on icon at bounding box center [133, 229] width 15 height 13
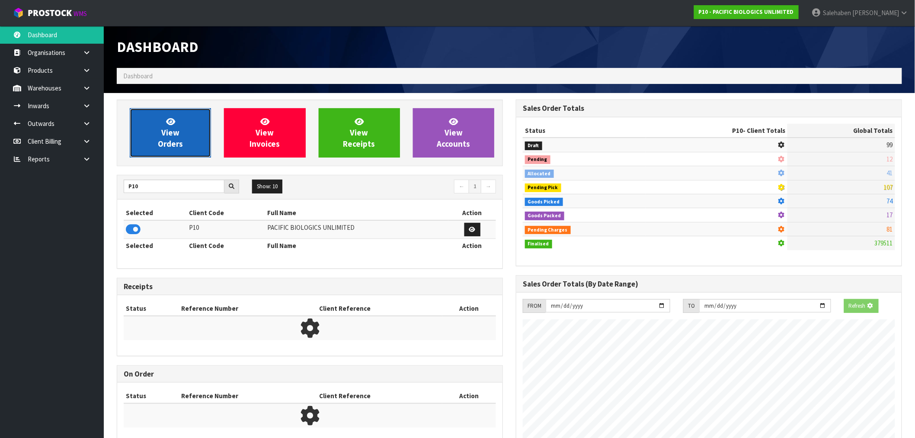
click at [169, 125] on icon at bounding box center [170, 121] width 9 height 8
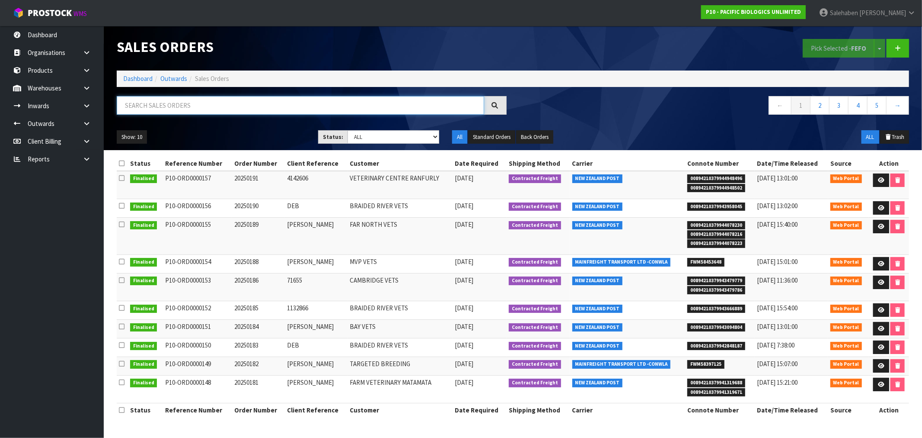
paste input "FWM58453648"
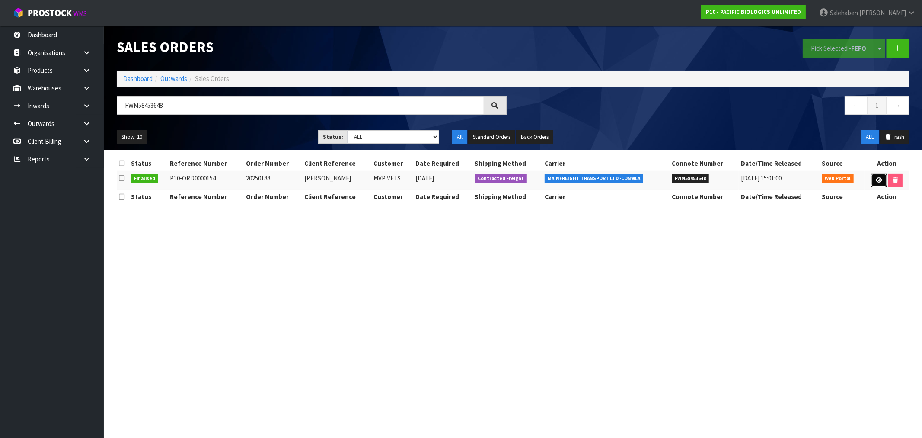
click at [878, 176] on link at bounding box center [879, 180] width 16 height 14
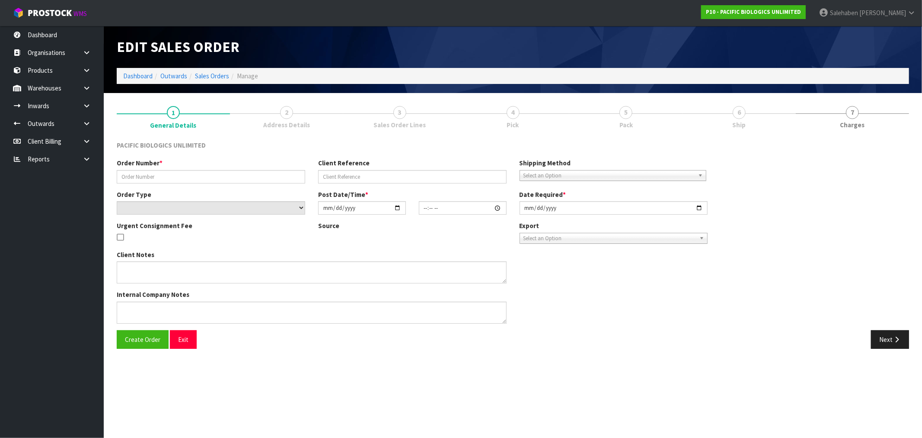
click at [854, 117] on span "7" at bounding box center [852, 112] width 13 height 13
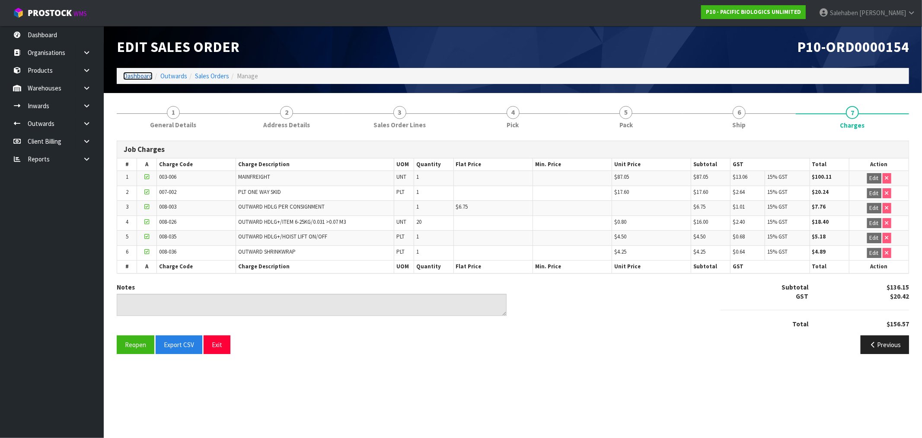
click at [141, 75] on link "Dashboard" at bounding box center [137, 76] width 29 height 8
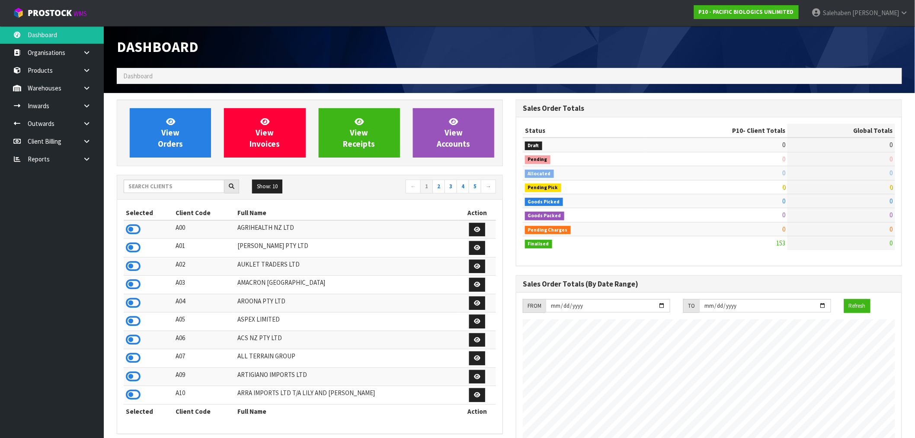
scroll to position [571, 399]
click at [153, 184] on input "text" at bounding box center [174, 185] width 101 height 13
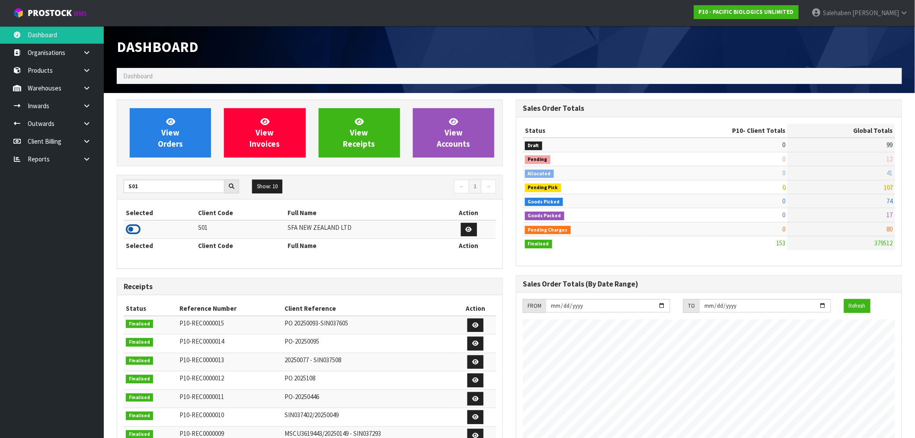
click at [134, 227] on icon at bounding box center [133, 229] width 15 height 13
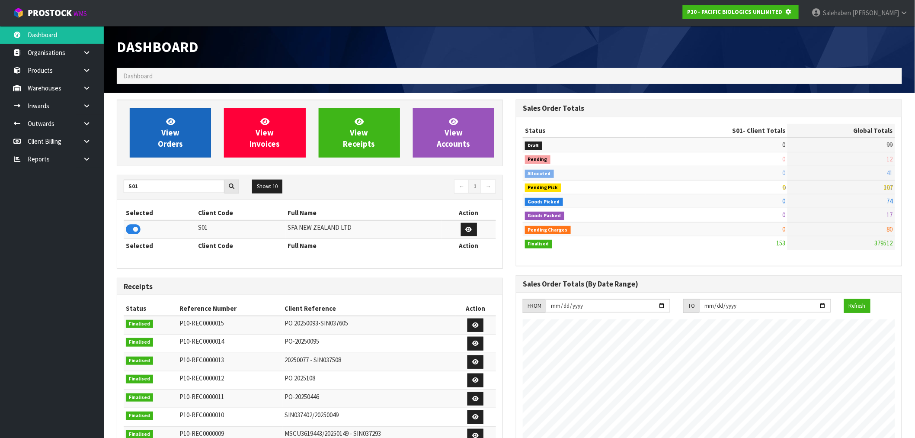
scroll to position [539, 399]
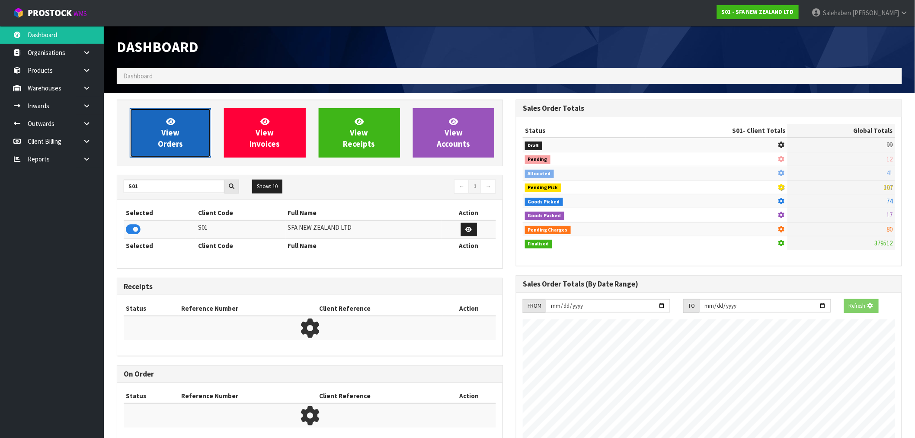
click at [176, 148] on span "View Orders" at bounding box center [170, 132] width 25 height 32
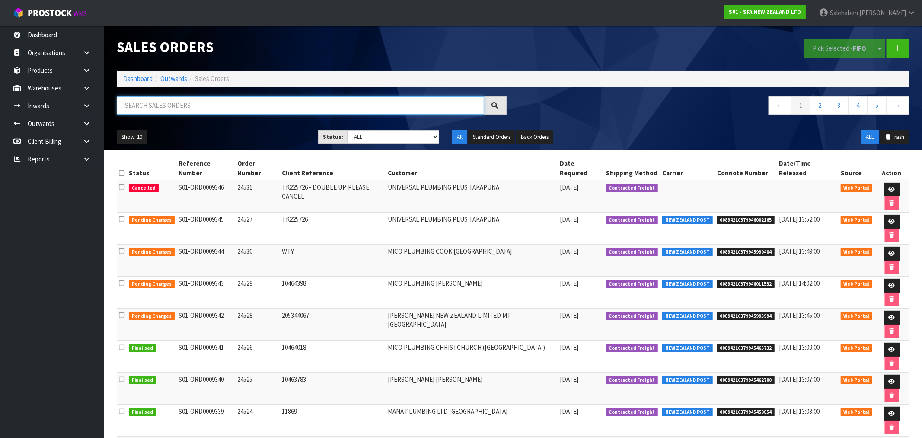
paste input "FWM58434962"
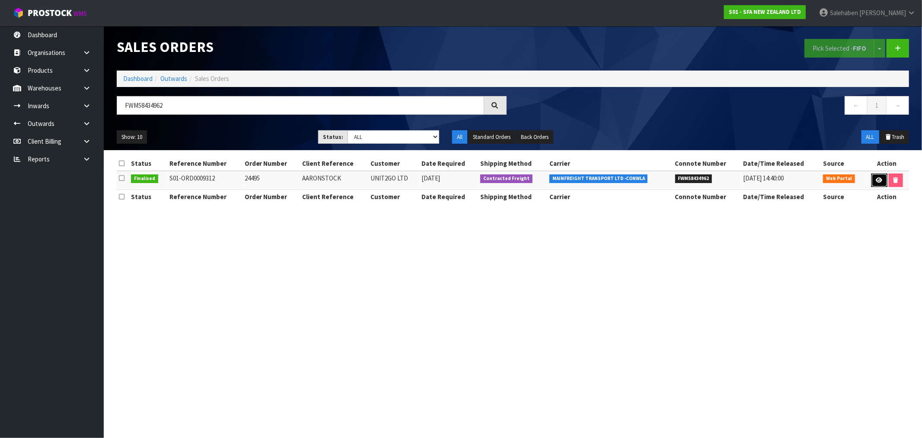
click at [877, 184] on link at bounding box center [880, 180] width 16 height 14
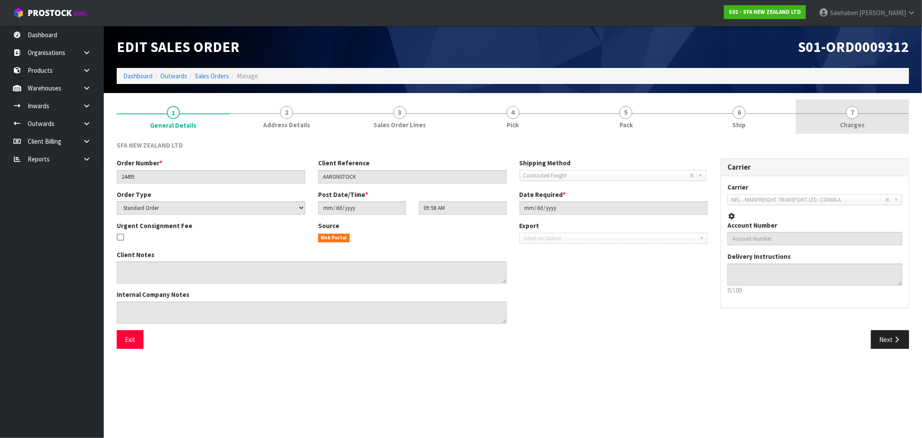
click at [862, 124] on span "Charges" at bounding box center [853, 124] width 25 height 9
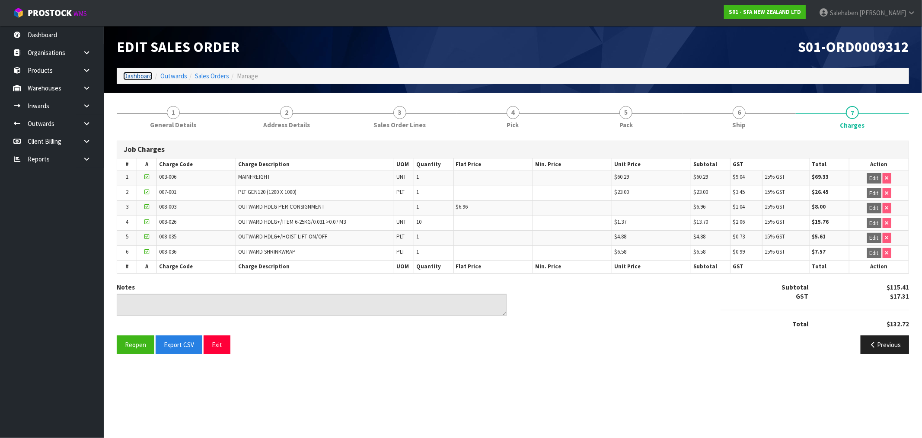
click at [138, 76] on link "Dashboard" at bounding box center [137, 76] width 29 height 8
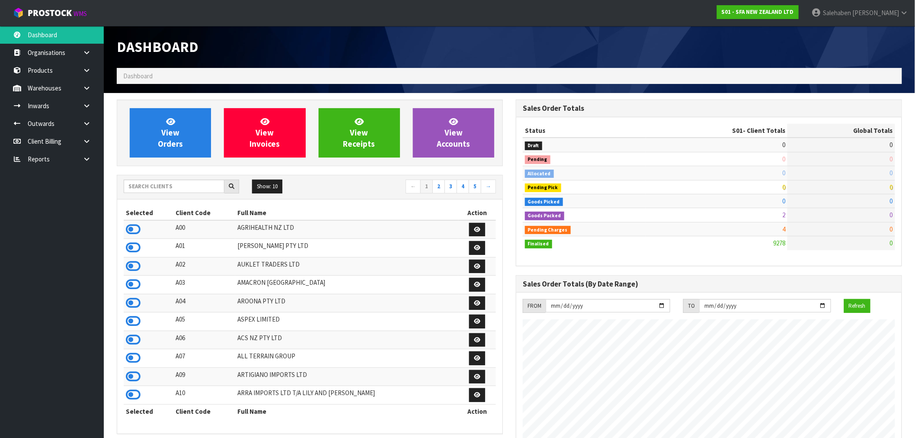
scroll to position [655, 399]
click at [193, 184] on input "text" at bounding box center [174, 185] width 101 height 13
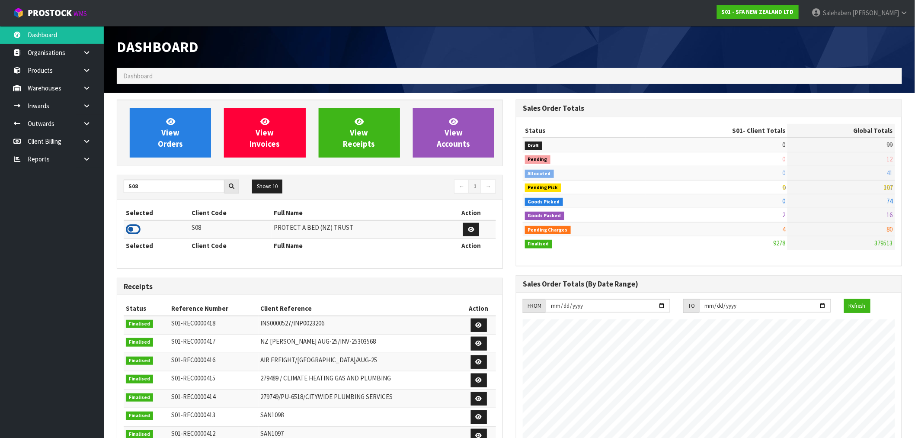
click at [135, 230] on icon at bounding box center [133, 229] width 15 height 13
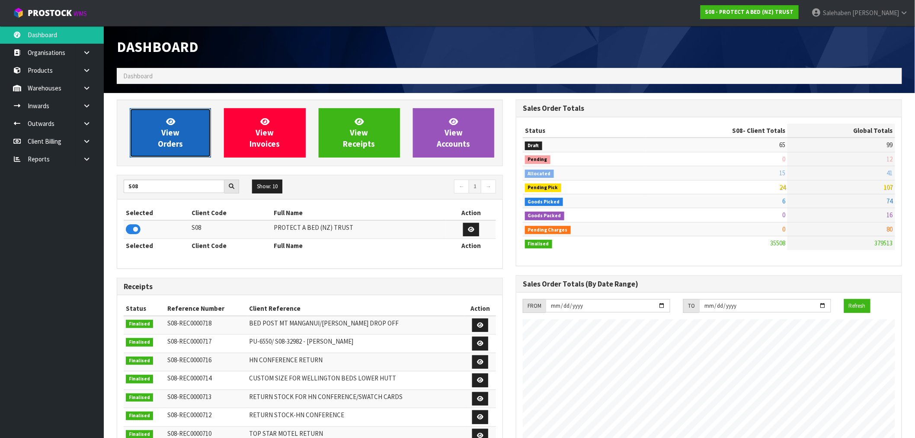
click at [187, 149] on link "View Orders" at bounding box center [170, 132] width 81 height 49
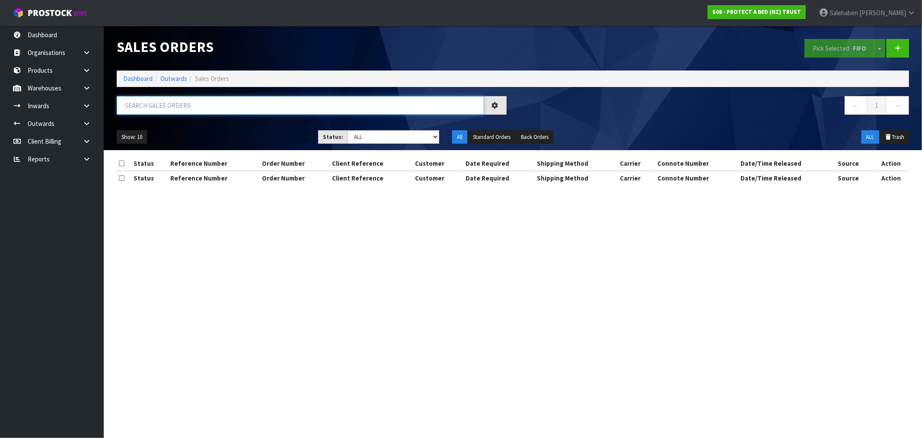
click at [248, 109] on input "text" at bounding box center [301, 105] width 368 height 19
paste input "FWM58335501"
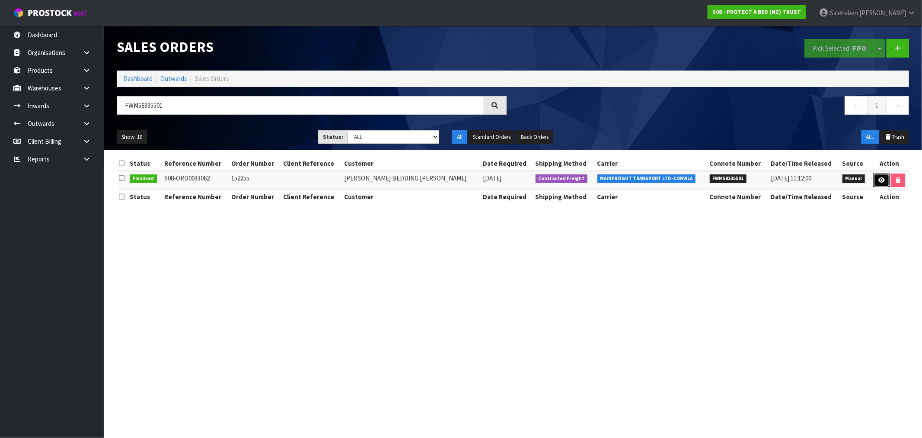
click at [879, 179] on icon at bounding box center [882, 180] width 6 height 6
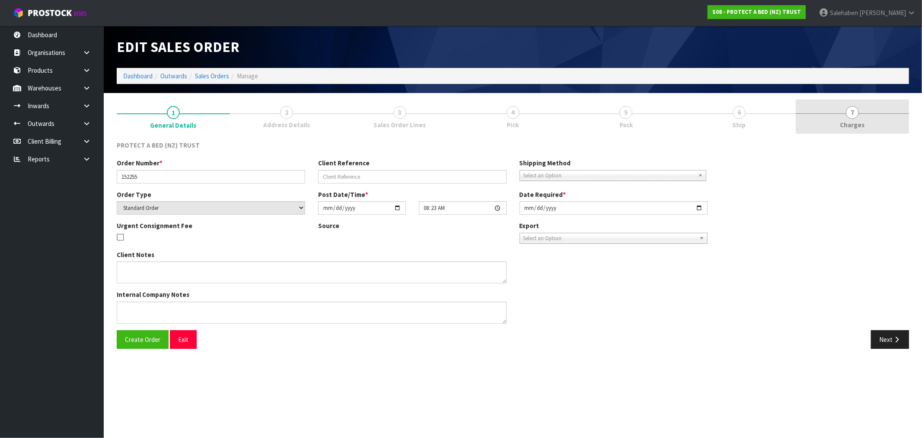
click at [849, 121] on span "Charges" at bounding box center [853, 124] width 25 height 9
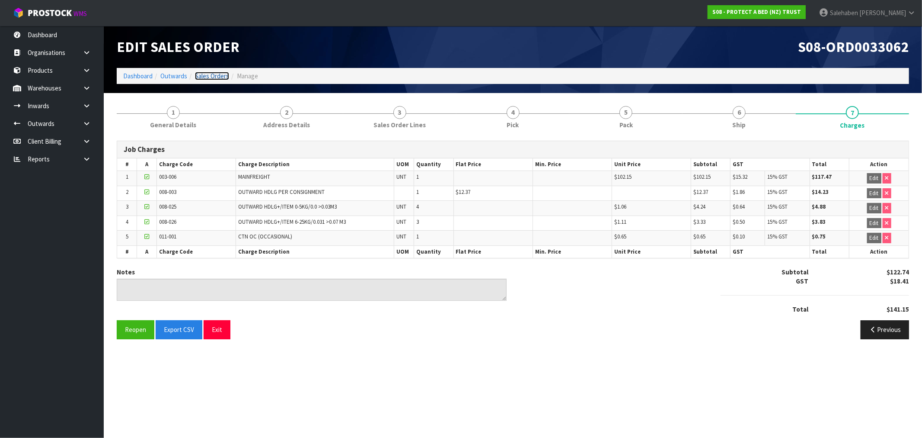
click at [209, 76] on link "Sales Orders" at bounding box center [212, 76] width 34 height 8
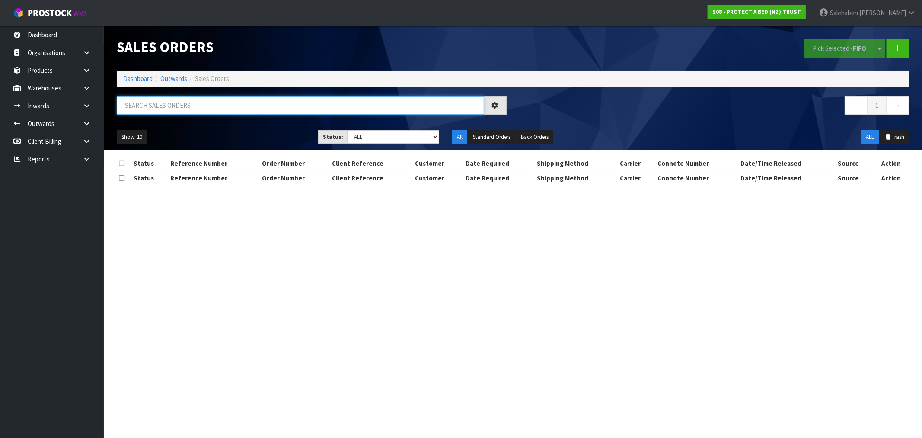
click at [159, 106] on input "text" at bounding box center [301, 105] width 368 height 19
paste input "FWM58423181"
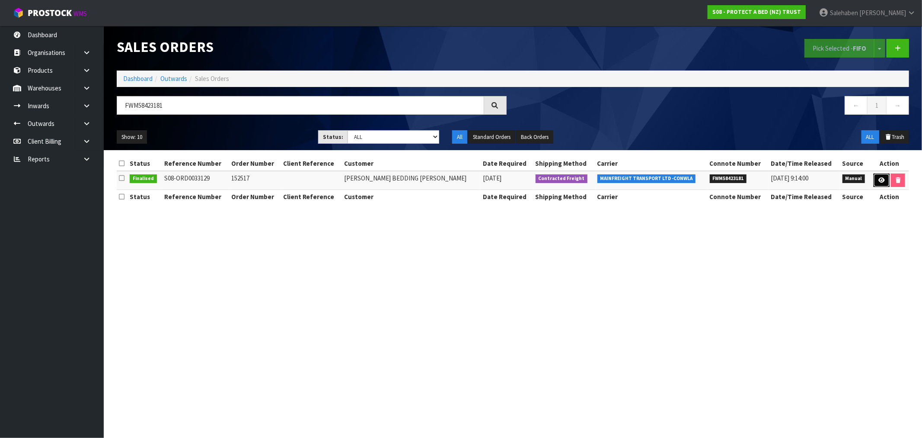
click at [879, 180] on icon at bounding box center [882, 180] width 6 height 6
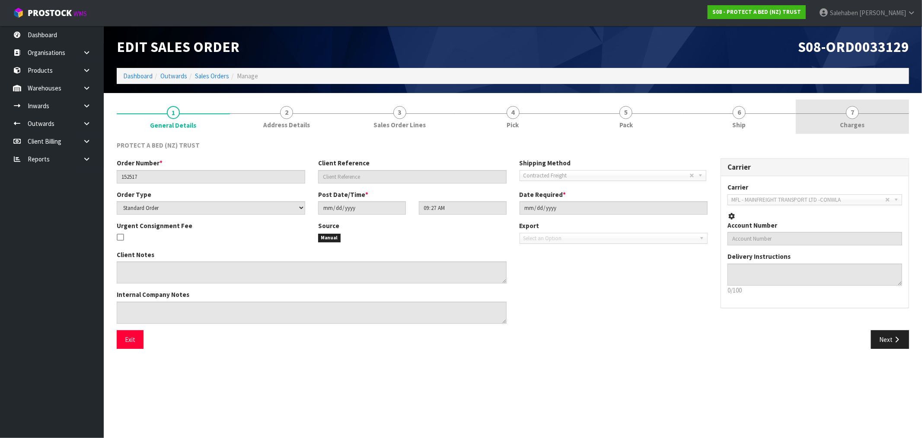
click at [850, 130] on link "7 Charges" at bounding box center [852, 116] width 113 height 34
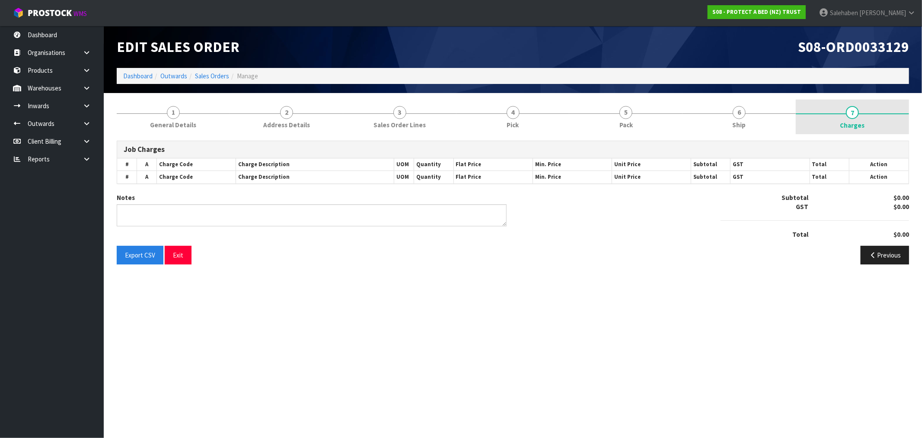
click at [853, 124] on span "Charges" at bounding box center [853, 125] width 25 height 9
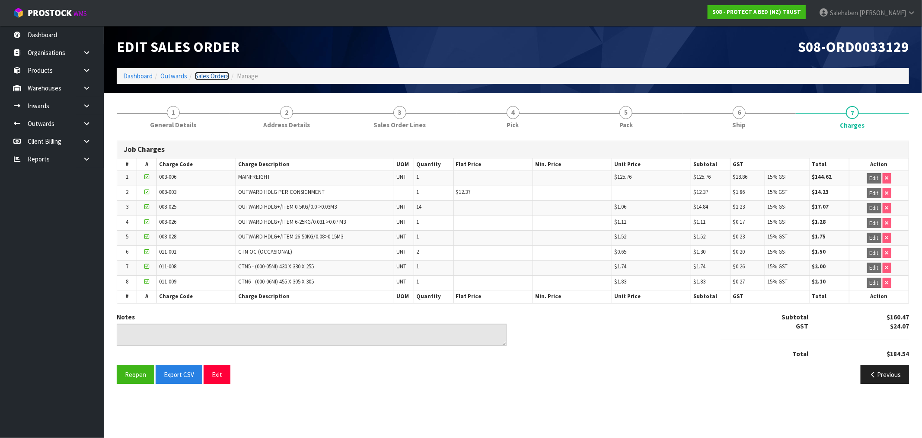
click at [214, 74] on link "Sales Orders" at bounding box center [212, 76] width 34 height 8
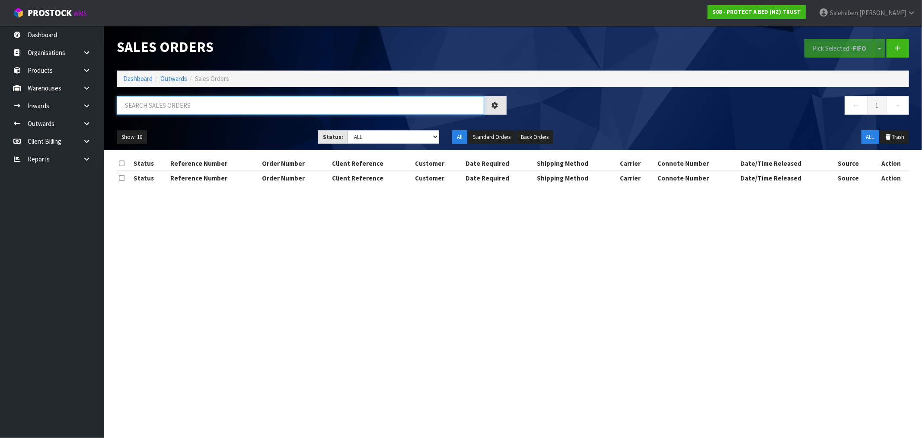
click at [207, 107] on input "text" at bounding box center [301, 105] width 368 height 19
paste input "FWM58451226"
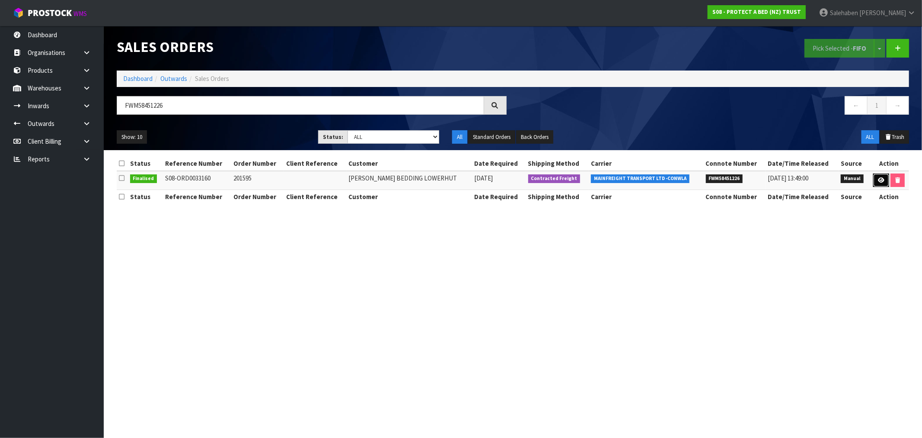
click at [878, 179] on icon at bounding box center [881, 180] width 6 height 6
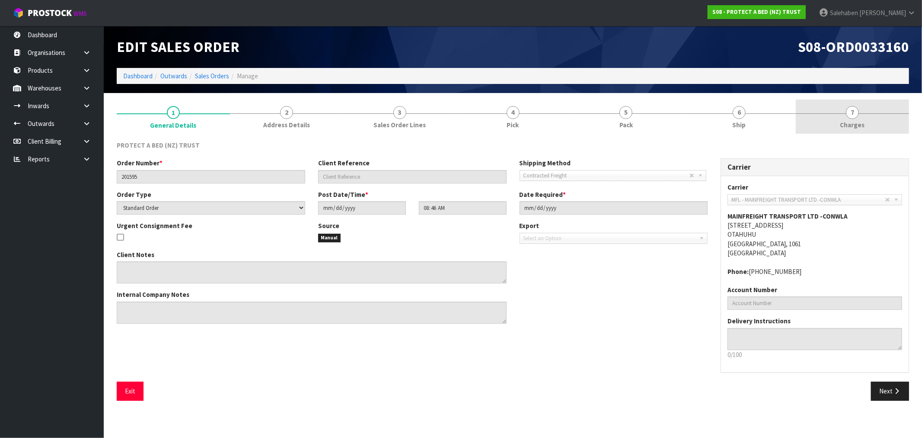
drag, startPoint x: 850, startPoint y: 123, endPoint x: 843, endPoint y: 126, distance: 7.4
click at [850, 123] on span "Charges" at bounding box center [853, 124] width 25 height 9
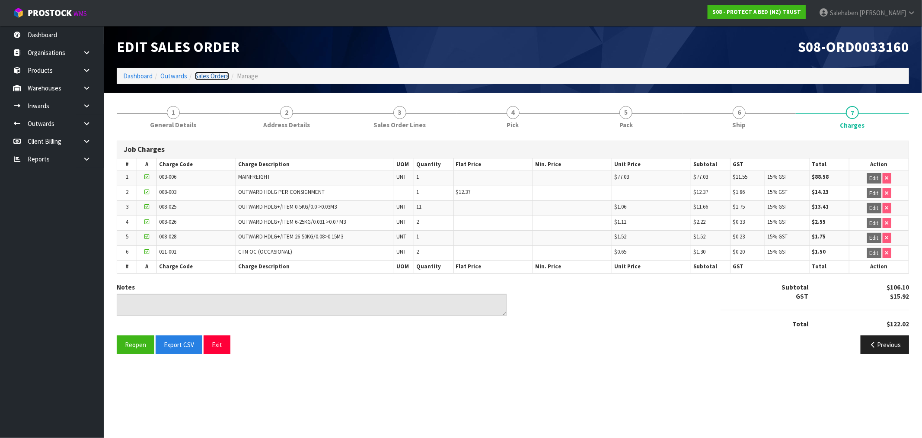
click at [211, 76] on link "Sales Orders" at bounding box center [212, 76] width 34 height 8
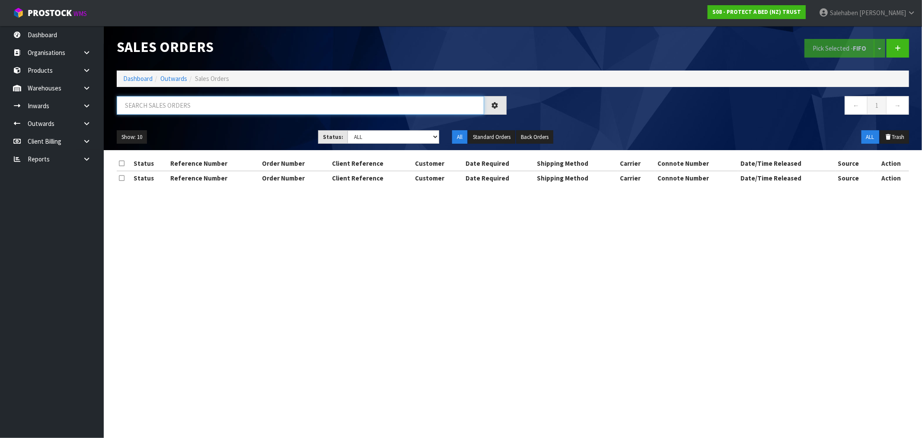
paste input "FWM58444263"
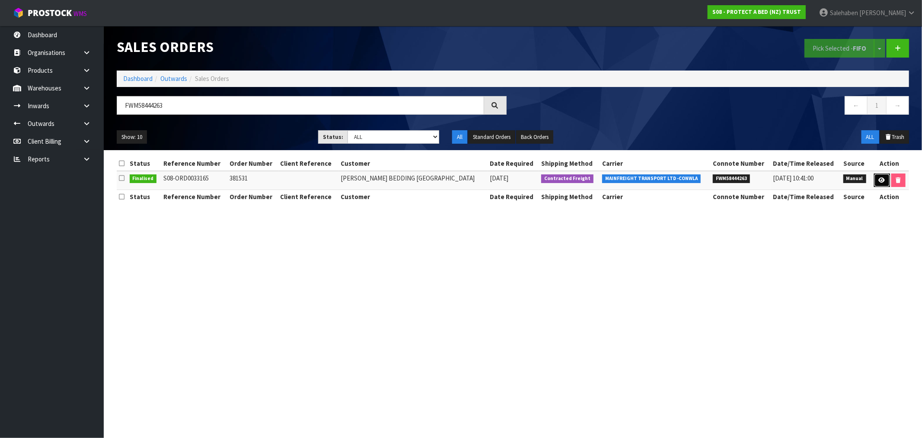
click at [883, 176] on link at bounding box center [882, 180] width 16 height 14
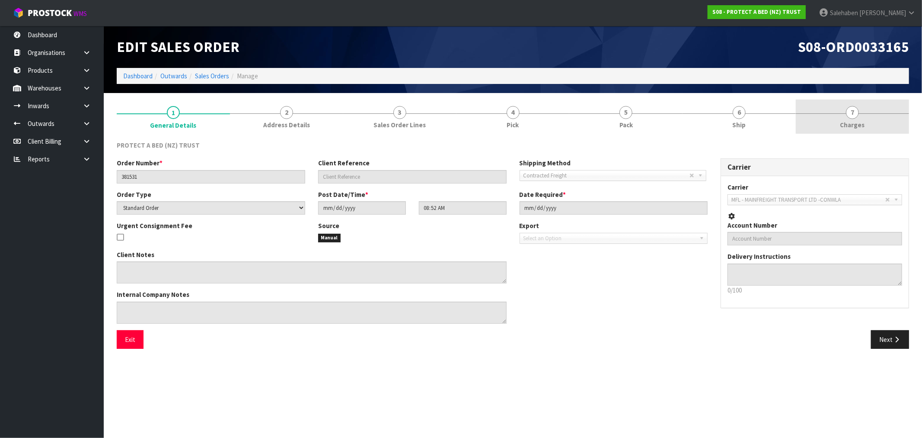
click at [848, 126] on span "Charges" at bounding box center [853, 124] width 25 height 9
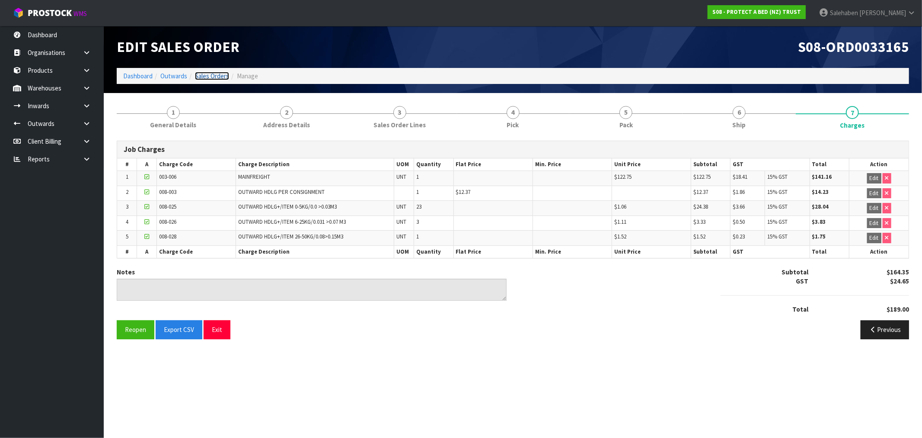
click at [204, 76] on link "Sales Orders" at bounding box center [212, 76] width 34 height 8
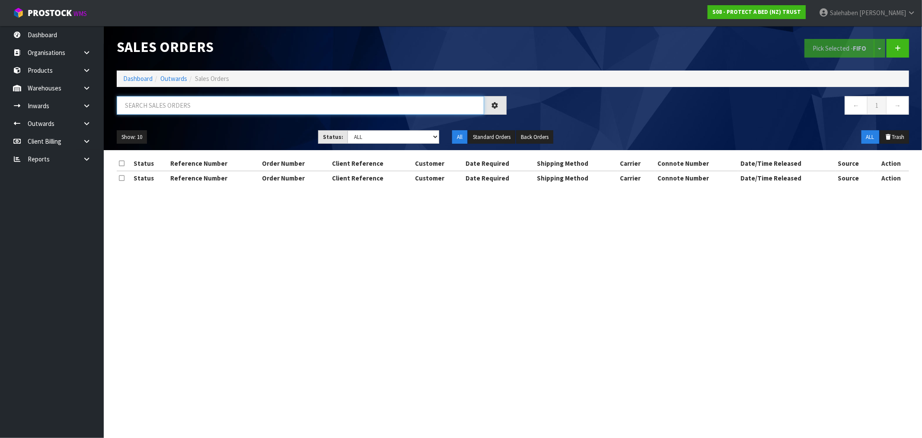
paste input "FWM58403820"
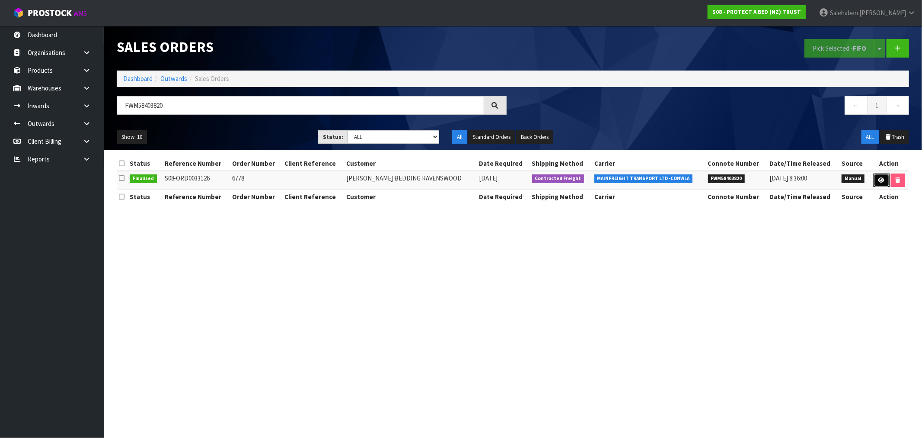
click at [880, 176] on link at bounding box center [882, 180] width 16 height 14
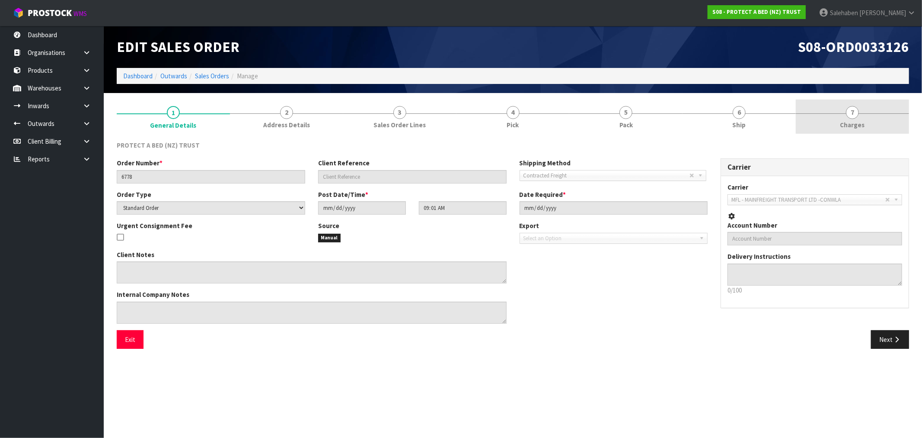
click at [861, 120] on span "Charges" at bounding box center [853, 124] width 25 height 9
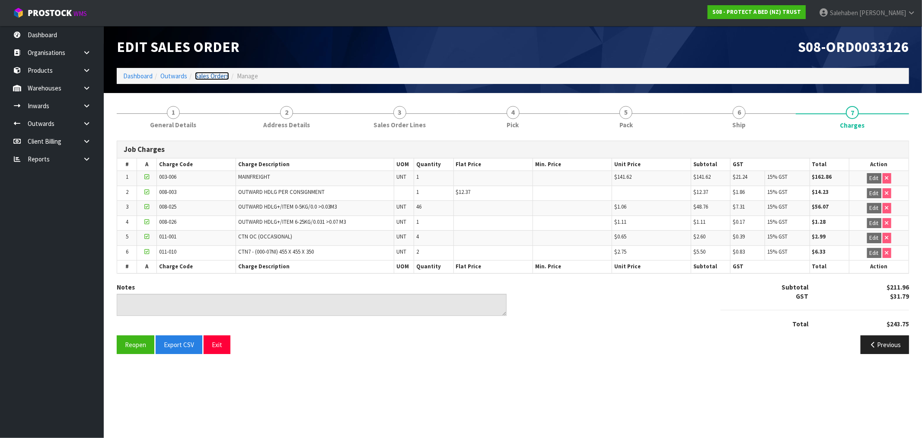
click at [208, 75] on link "Sales Orders" at bounding box center [212, 76] width 34 height 8
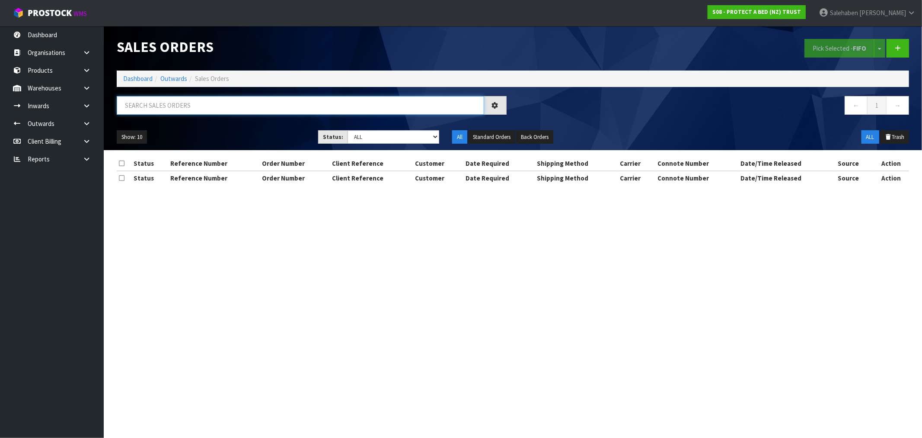
click at [171, 107] on input "text" at bounding box center [301, 105] width 368 height 19
paste input "FWM58470607"
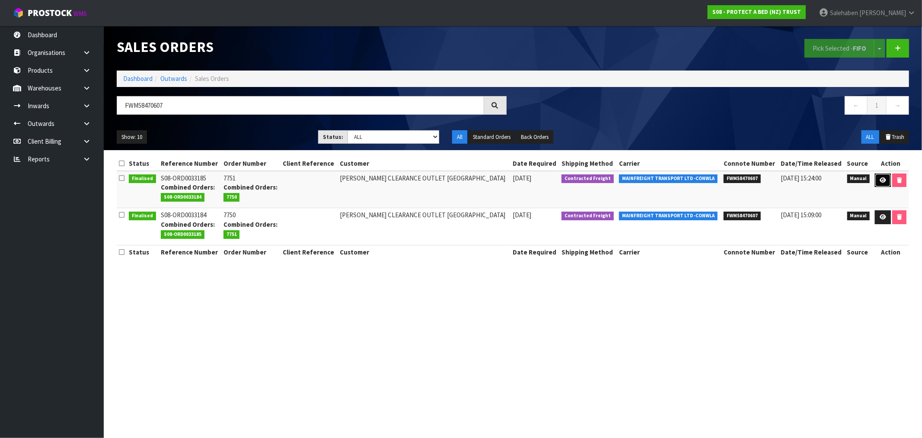
click at [885, 175] on link at bounding box center [883, 180] width 16 height 14
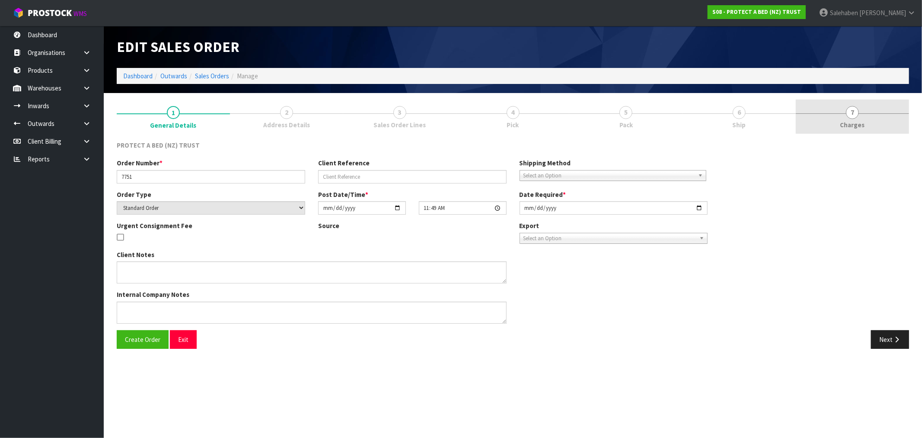
click at [857, 121] on span "Charges" at bounding box center [853, 124] width 25 height 9
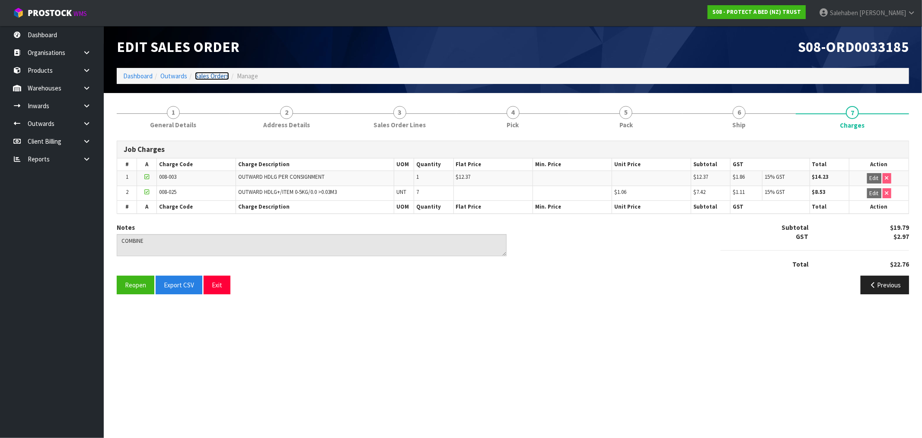
click at [211, 75] on link "Sales Orders" at bounding box center [212, 76] width 34 height 8
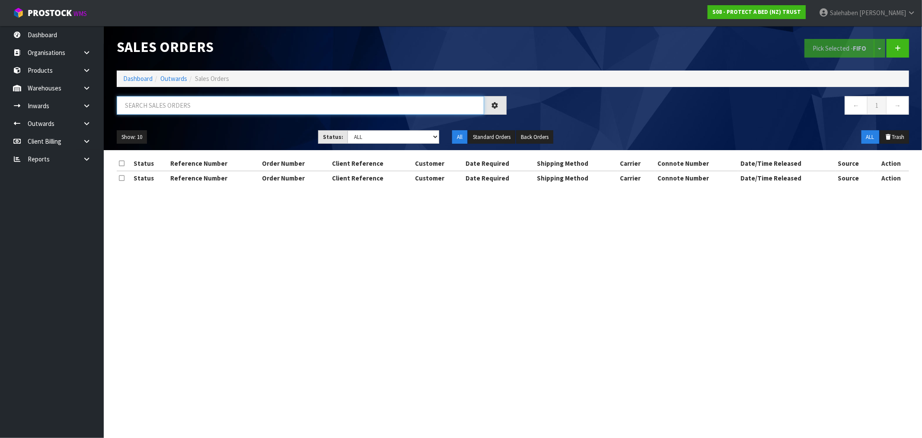
paste input "FWM58470607"
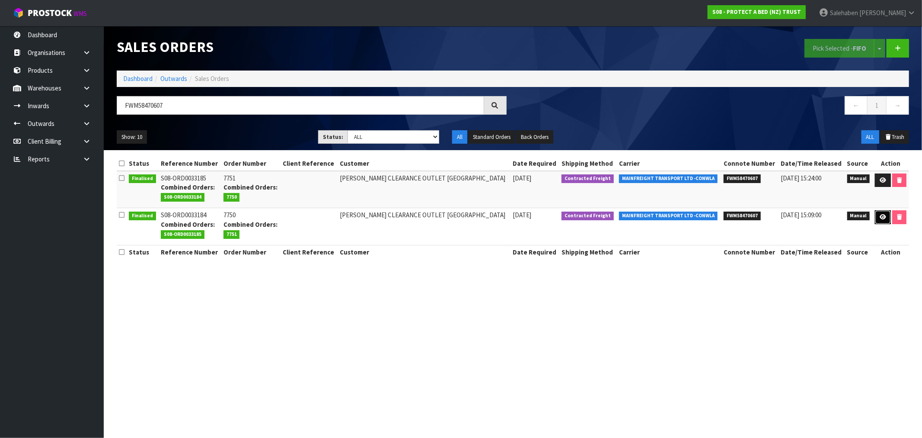
click at [884, 218] on icon at bounding box center [883, 217] width 6 height 6
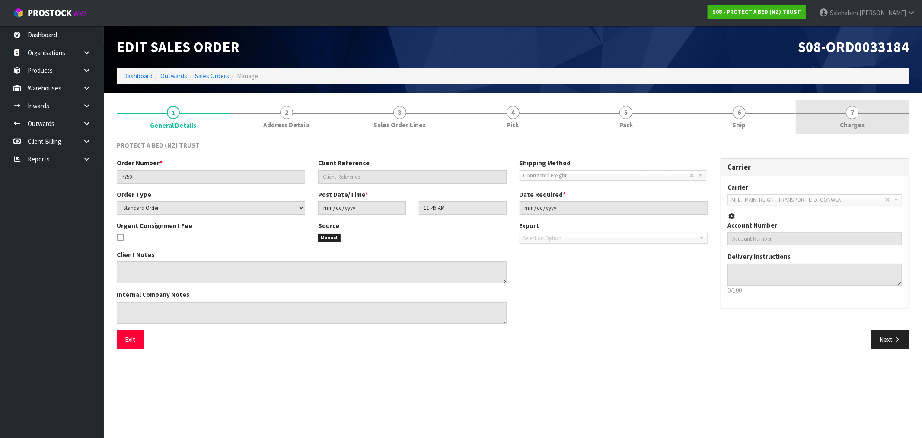
click at [861, 115] on link "7 Charges" at bounding box center [852, 116] width 113 height 34
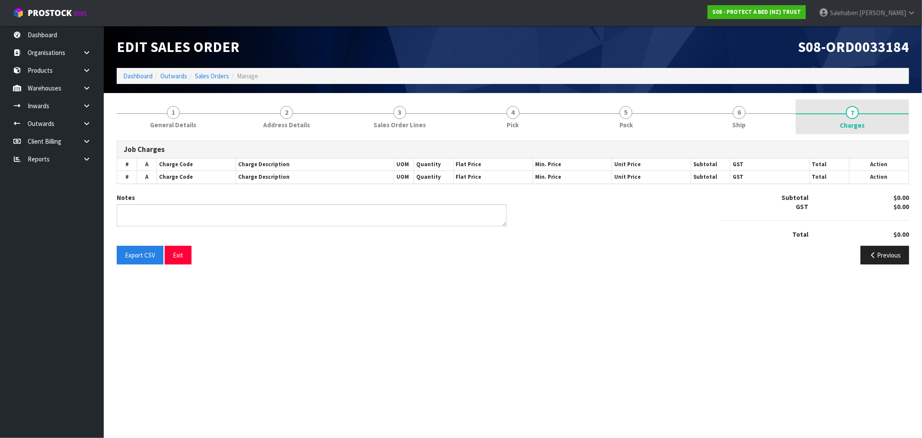
click at [849, 123] on span "Charges" at bounding box center [853, 125] width 25 height 9
click at [848, 123] on span "Charges" at bounding box center [853, 125] width 25 height 9
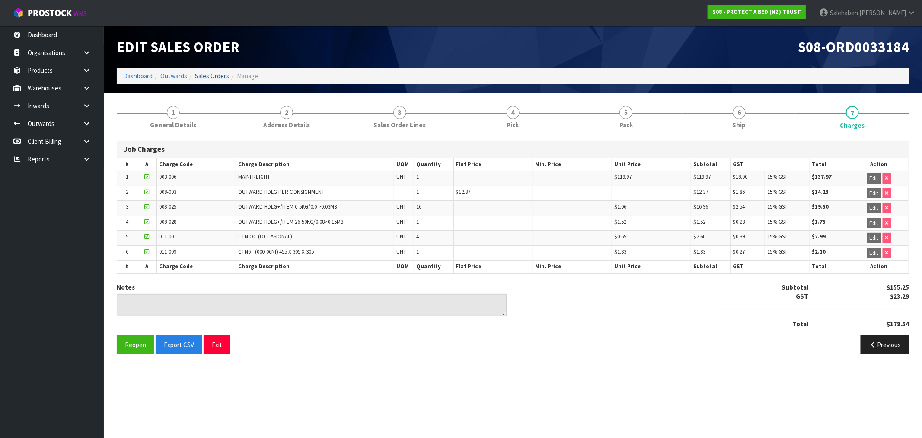
drag, startPoint x: 211, startPoint y: 71, endPoint x: 210, endPoint y: 77, distance: 6.1
click at [210, 74] on div "Edit Sales Order S08-ORD0033184 Dashboard Outwards Sales Orders Manage" at bounding box center [513, 59] width 806 height 67
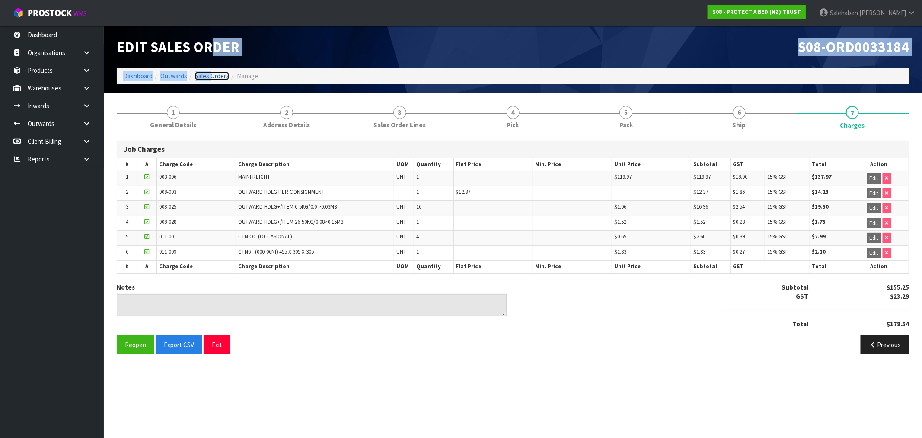
click at [210, 77] on link "Sales Orders" at bounding box center [212, 76] width 34 height 8
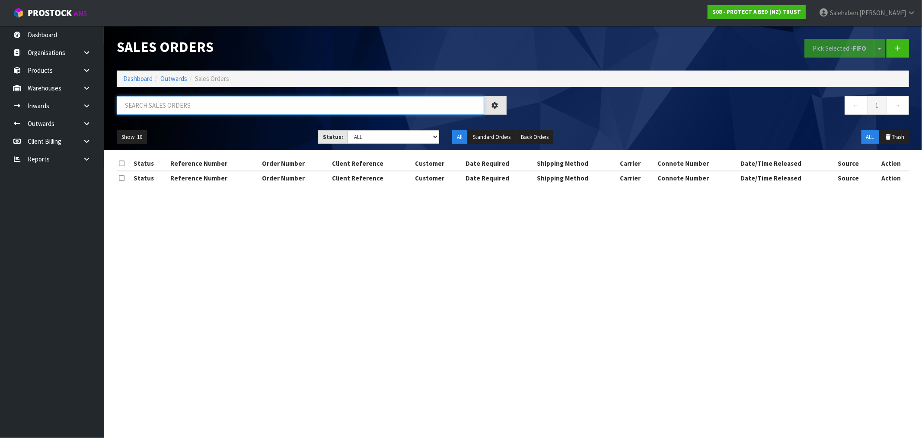
paste input "FWM58423362"
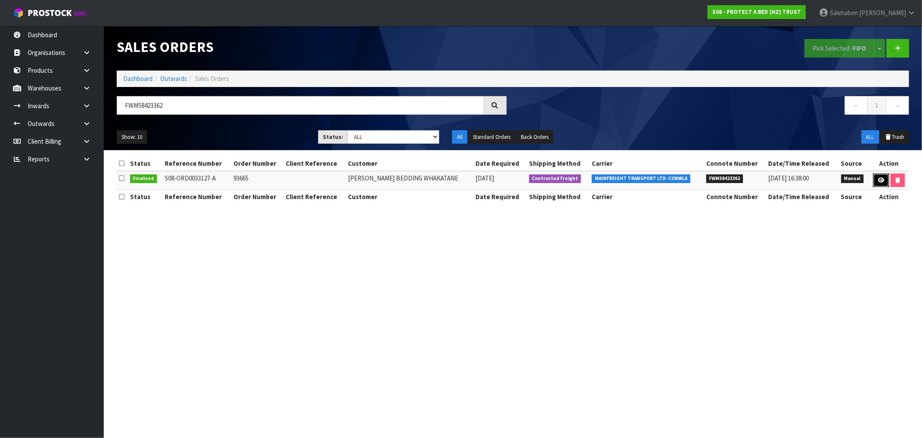
click at [883, 178] on icon at bounding box center [881, 180] width 6 height 6
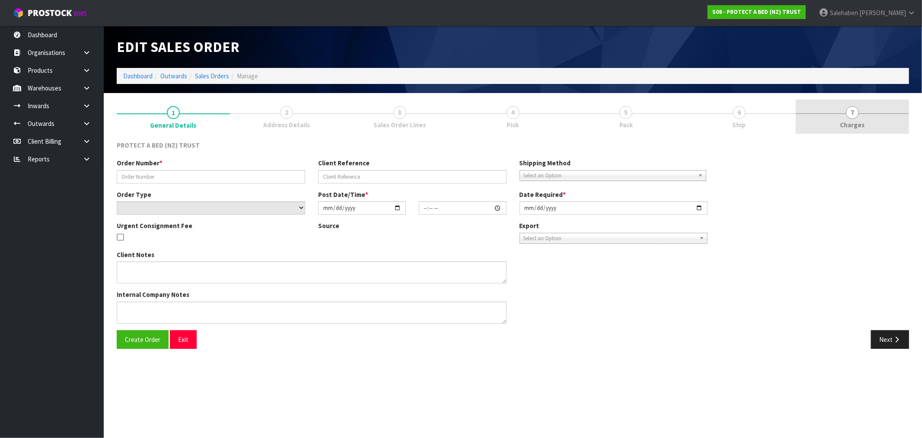
click at [850, 126] on span "Charges" at bounding box center [853, 124] width 25 height 9
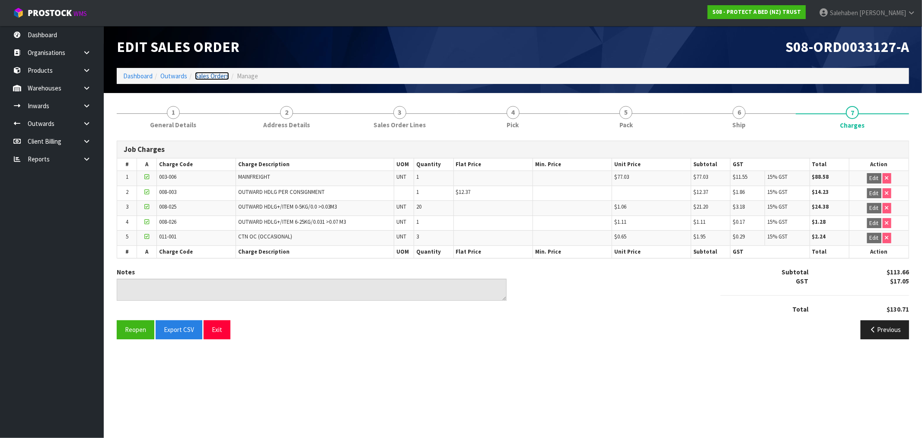
click at [211, 76] on link "Sales Orders" at bounding box center [212, 76] width 34 height 8
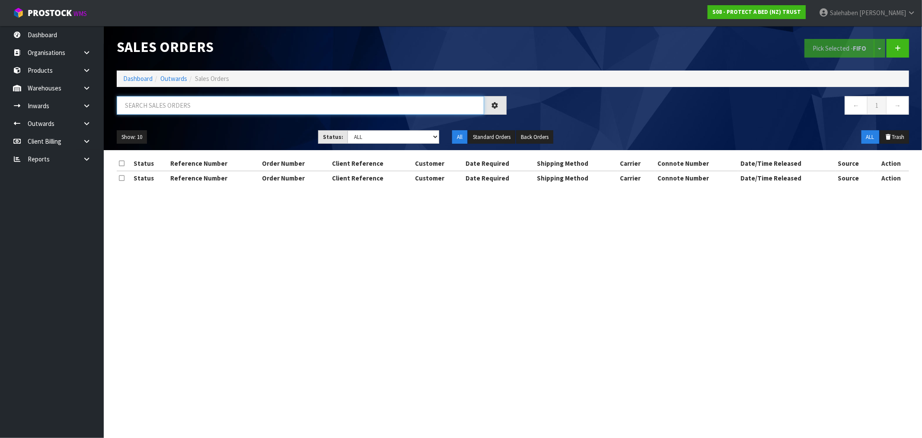
click at [212, 109] on input "text" at bounding box center [301, 105] width 368 height 19
paste input "FWM58436441"
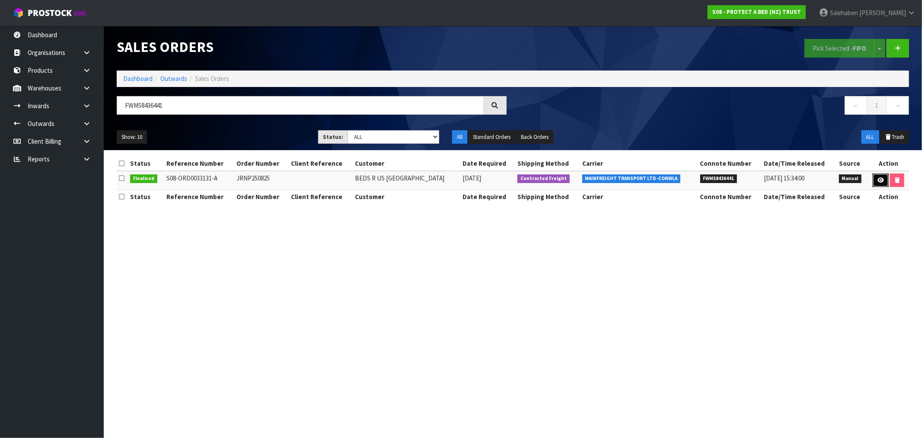
click at [880, 178] on icon at bounding box center [881, 180] width 6 height 6
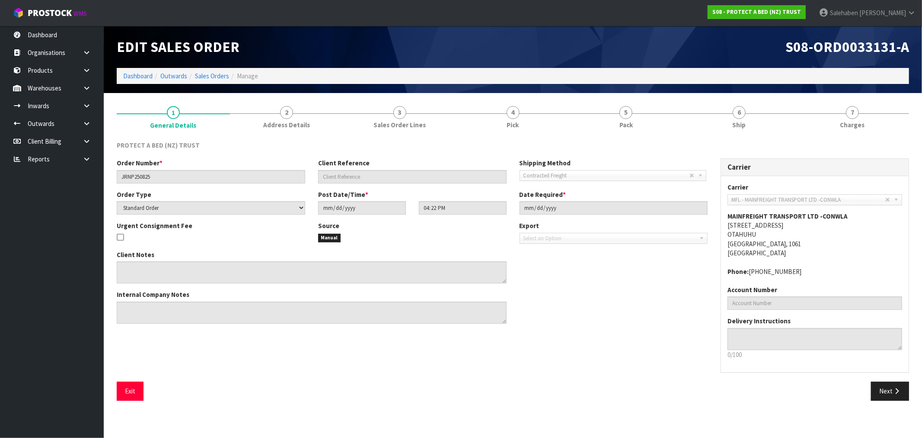
click at [837, 134] on div "PROTECT A BED (NZ) TRUST Order Number * JRNP250825 Client Reference Shipping Me…" at bounding box center [513, 270] width 793 height 273
click at [848, 124] on span "Charges" at bounding box center [853, 124] width 25 height 9
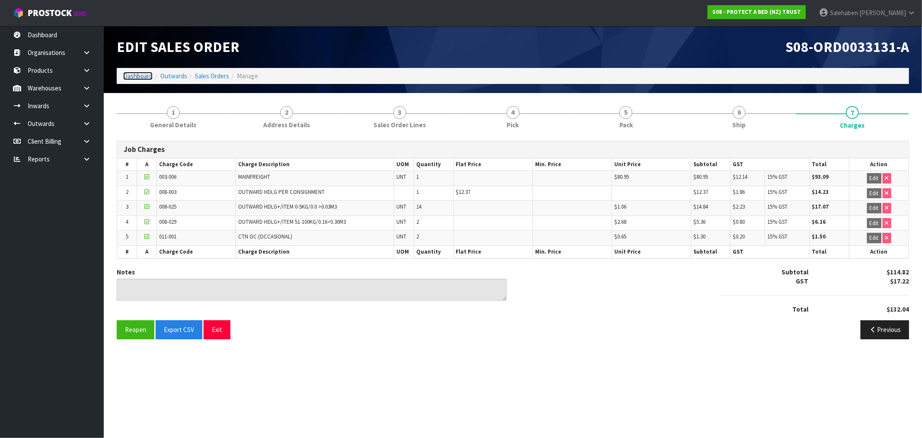
click at [135, 77] on link "Dashboard" at bounding box center [137, 76] width 29 height 8
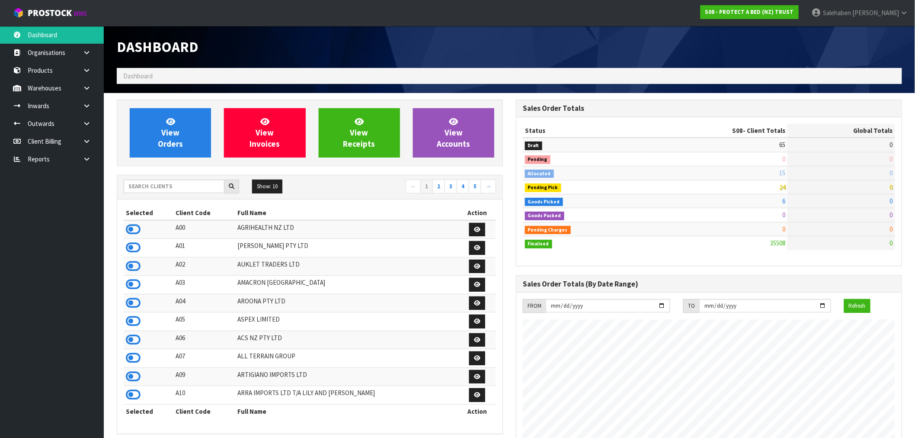
scroll to position [655, 399]
click at [136, 189] on input "text" at bounding box center [174, 185] width 101 height 13
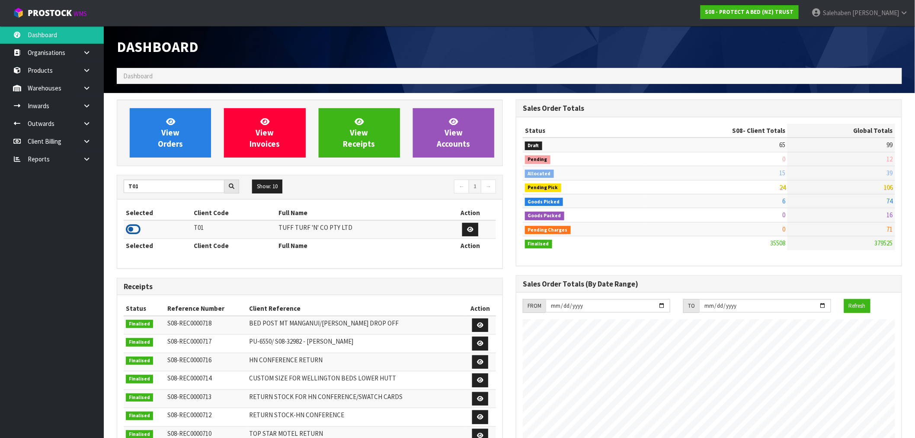
click at [133, 224] on icon at bounding box center [133, 229] width 15 height 13
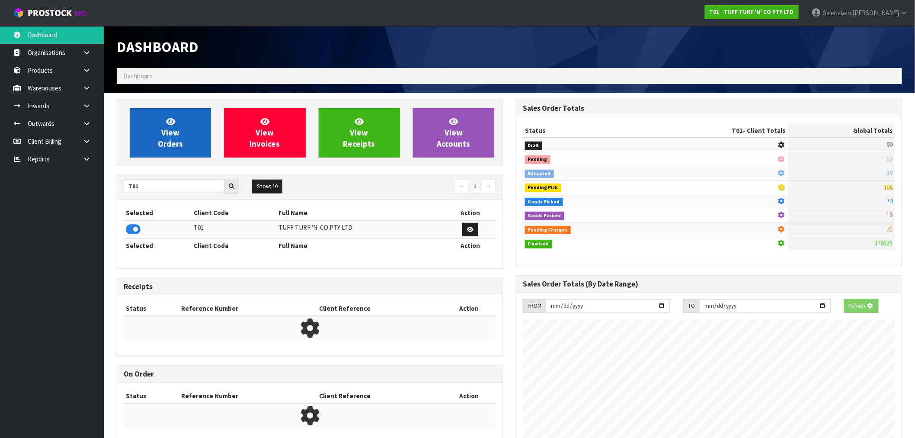
scroll to position [431892, 432032]
click at [171, 139] on span "View Orders" at bounding box center [170, 132] width 25 height 32
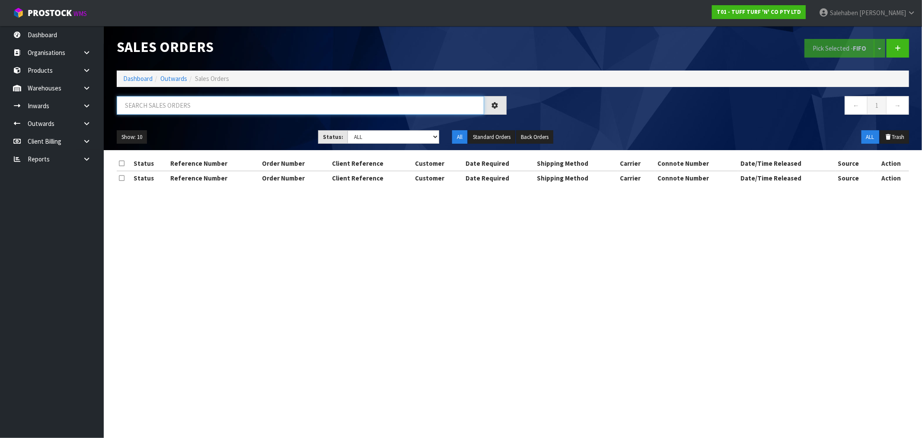
click at [224, 106] on input "text" at bounding box center [301, 105] width 368 height 19
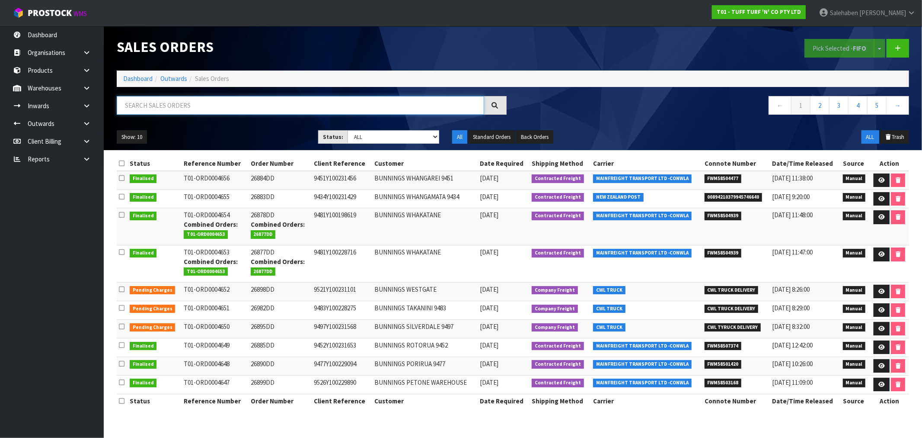
paste input "FWM58425079"
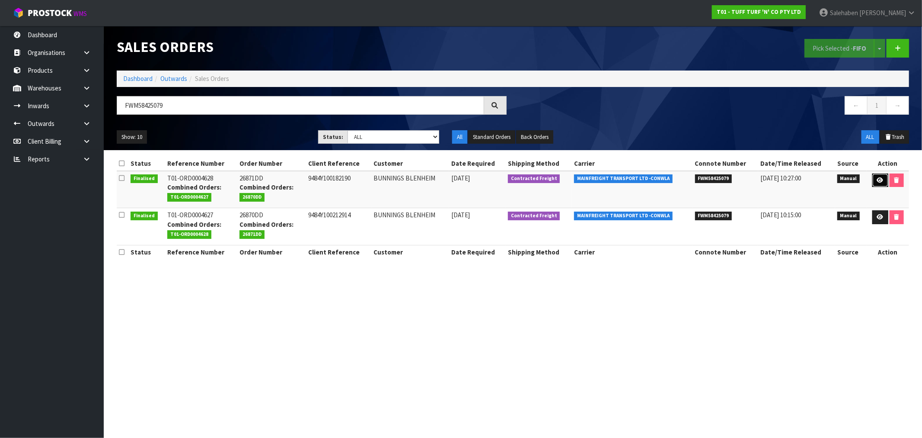
click at [881, 179] on icon at bounding box center [880, 180] width 6 height 6
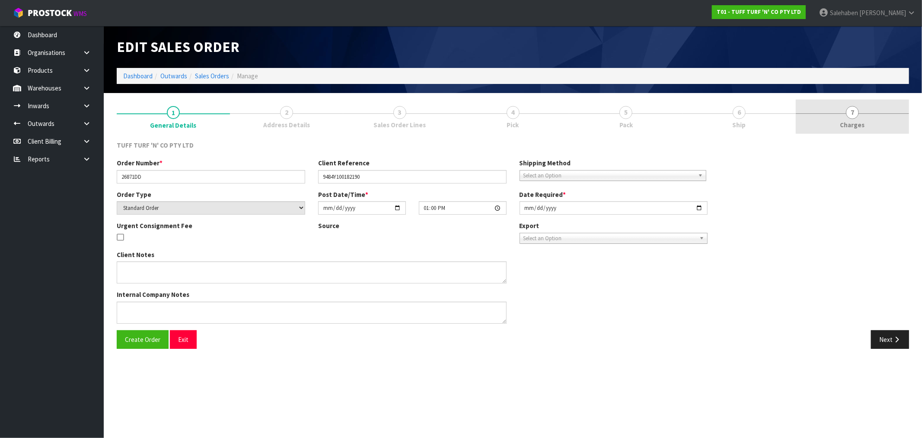
click at [854, 122] on span "Charges" at bounding box center [853, 124] width 25 height 9
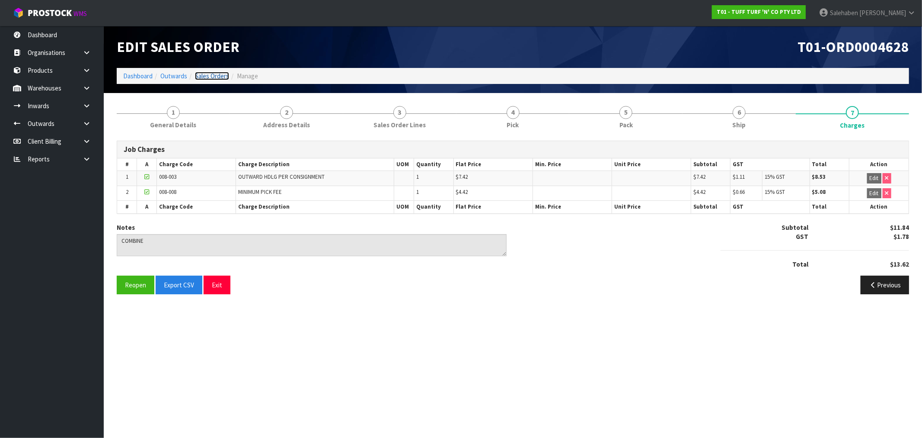
click at [209, 76] on link "Sales Orders" at bounding box center [212, 76] width 34 height 8
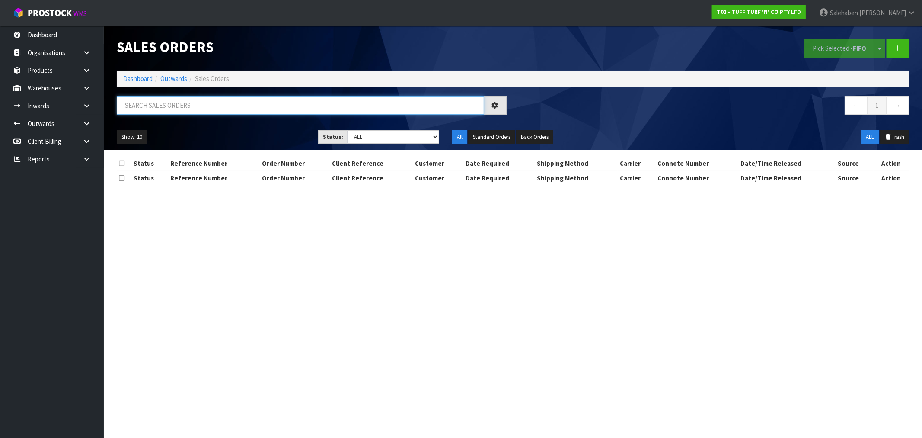
click at [221, 105] on input "text" at bounding box center [301, 105] width 368 height 19
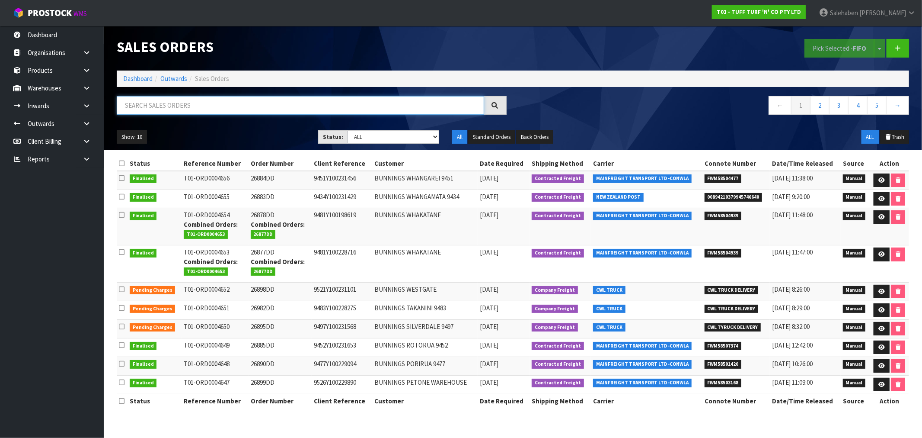
paste input "FWM58425079"
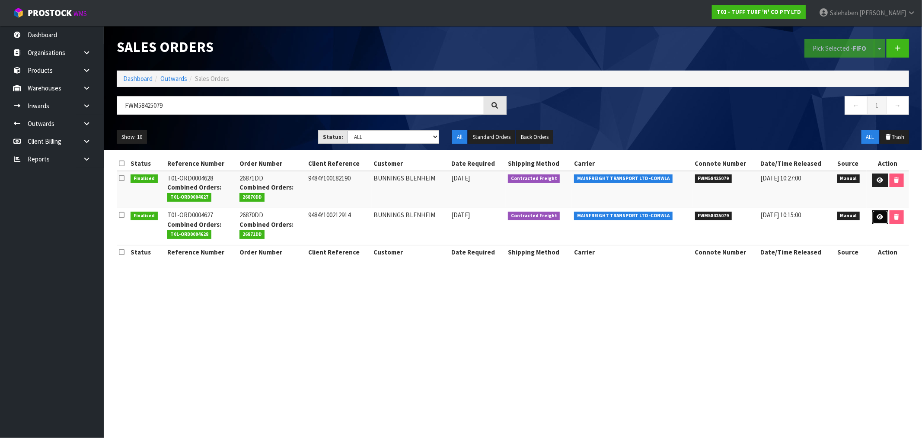
click at [883, 217] on link at bounding box center [881, 217] width 16 height 14
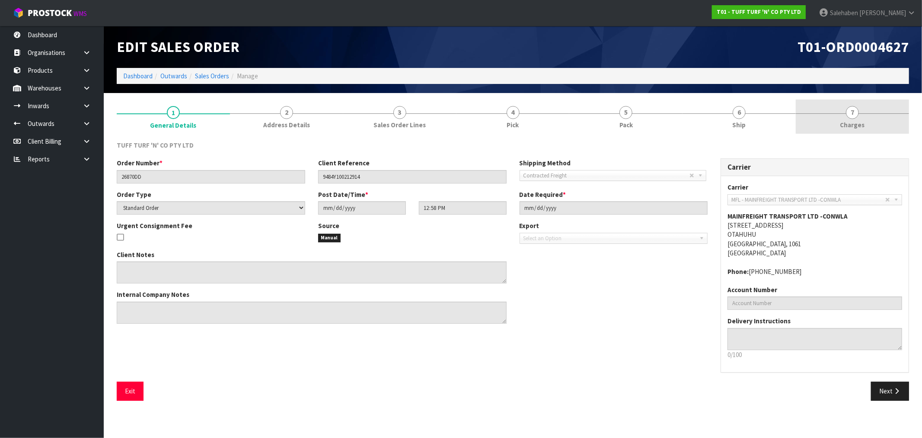
click at [848, 123] on span "Charges" at bounding box center [853, 124] width 25 height 9
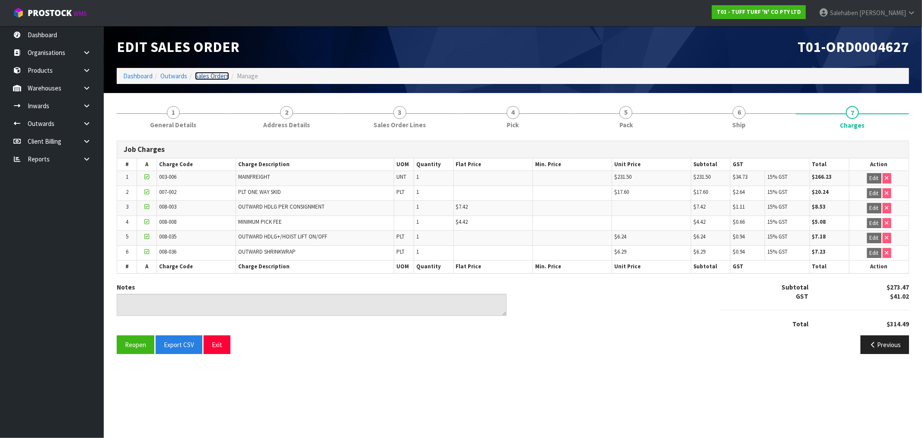
click at [209, 74] on link "Sales Orders" at bounding box center [212, 76] width 34 height 8
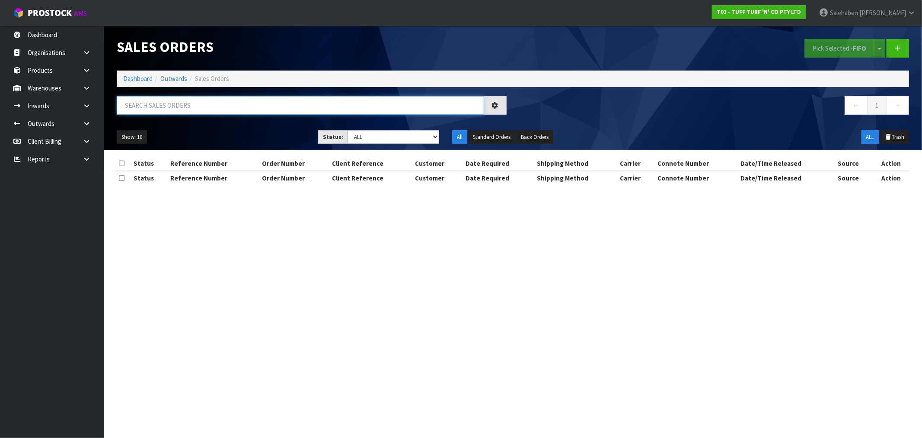
click at [200, 101] on input "text" at bounding box center [301, 105] width 368 height 19
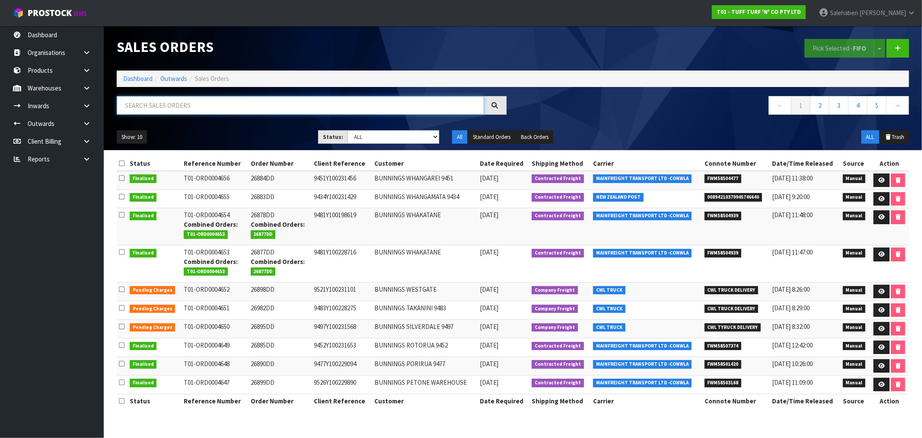
paste input "FWM58427076"
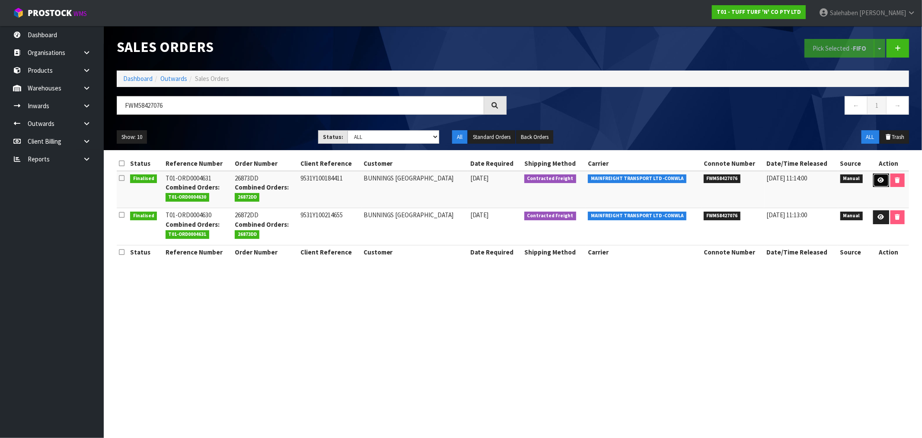
click at [880, 180] on icon at bounding box center [881, 180] width 6 height 6
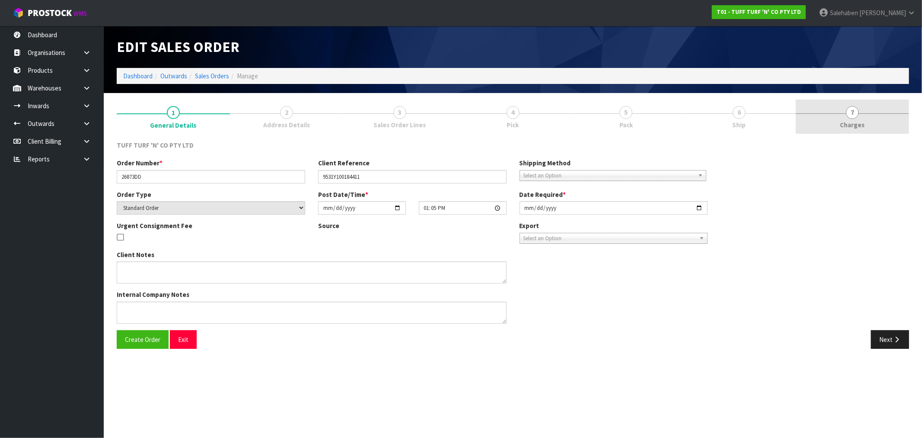
click at [861, 123] on span "Charges" at bounding box center [853, 124] width 25 height 9
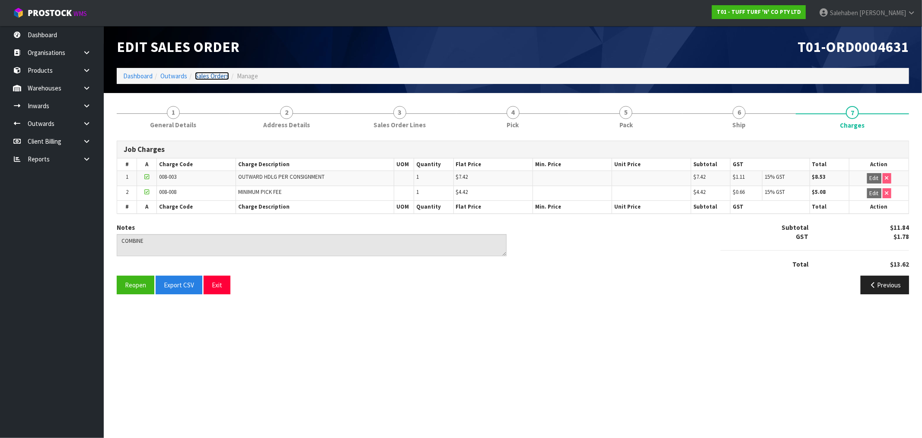
click at [210, 74] on link "Sales Orders" at bounding box center [212, 76] width 34 height 8
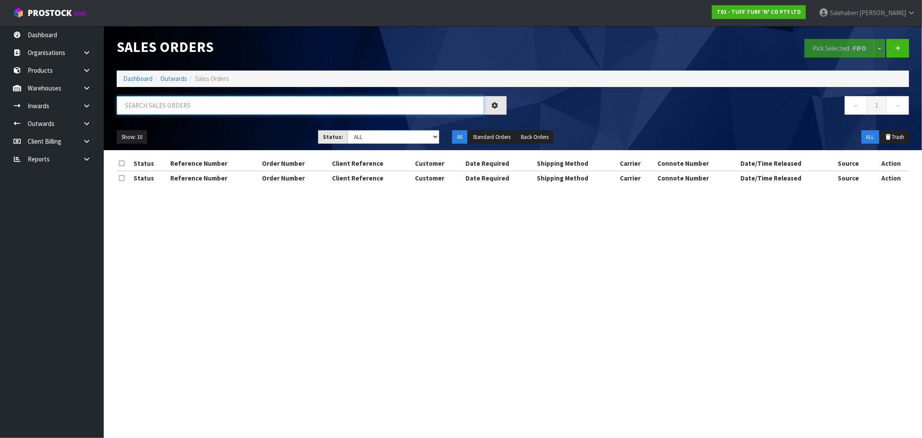
click at [244, 105] on input "text" at bounding box center [301, 105] width 368 height 19
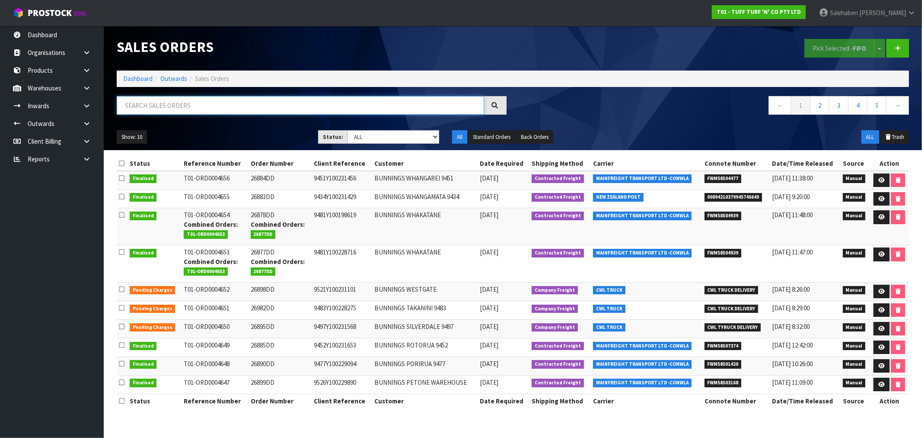
paste input "FWM58427076"
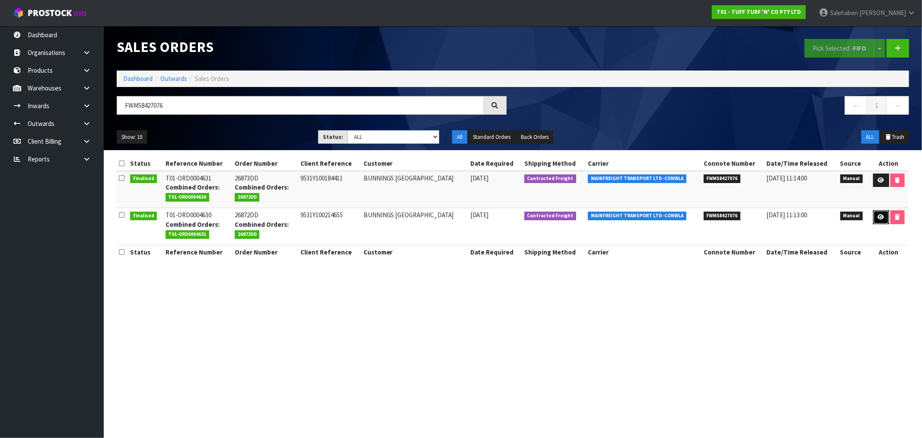
click at [878, 218] on icon at bounding box center [881, 217] width 6 height 6
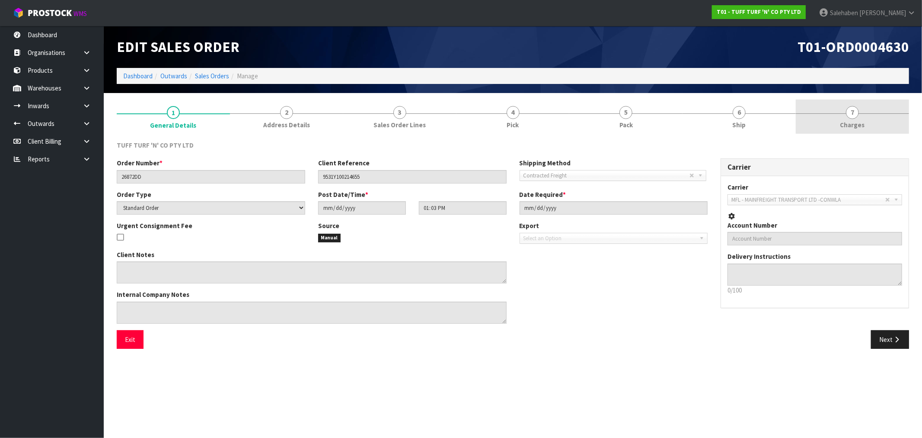
click at [853, 122] on span "Charges" at bounding box center [853, 124] width 25 height 9
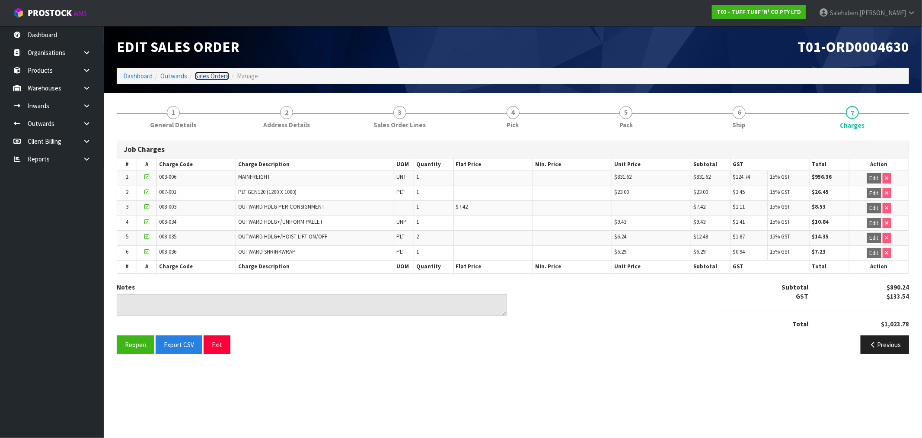
click at [214, 75] on link "Sales Orders" at bounding box center [212, 76] width 34 height 8
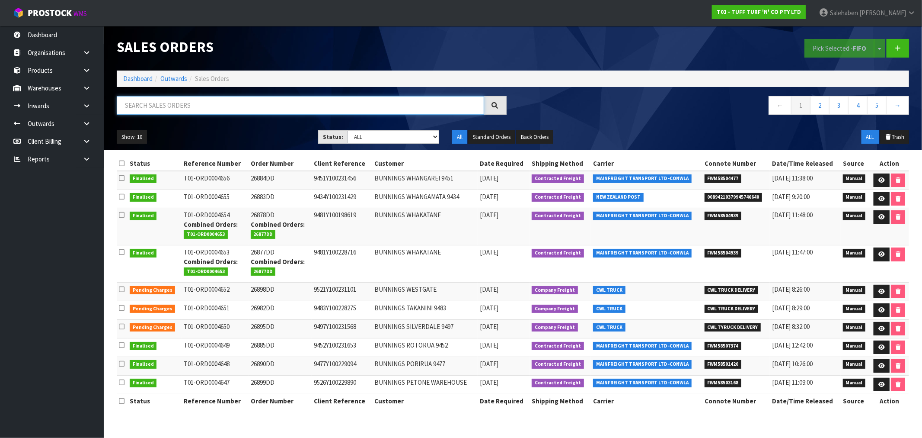
paste input "FWM58426855"
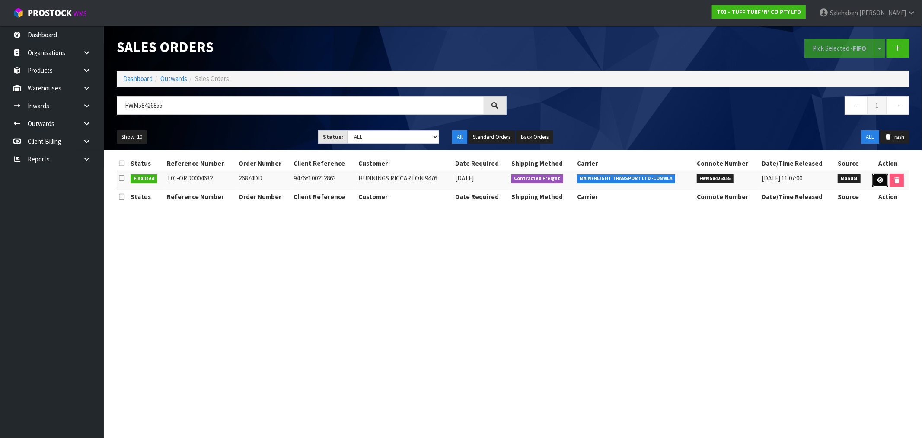
click at [881, 179] on icon at bounding box center [880, 180] width 6 height 6
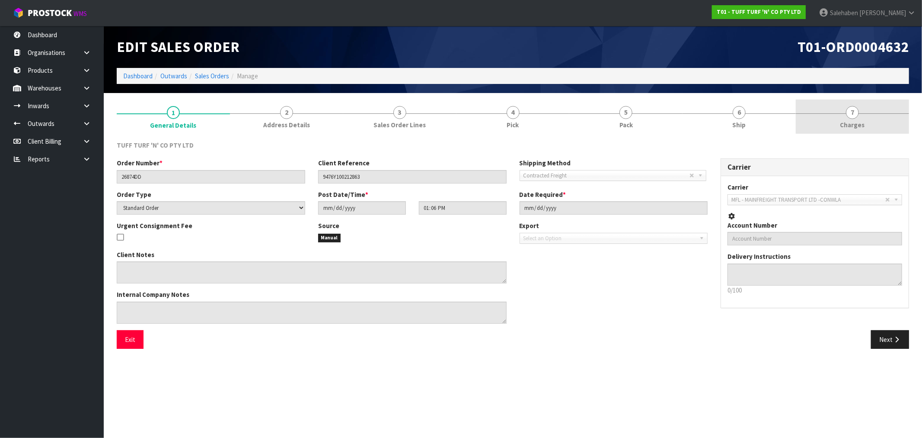
click at [852, 120] on span "Charges" at bounding box center [853, 124] width 25 height 9
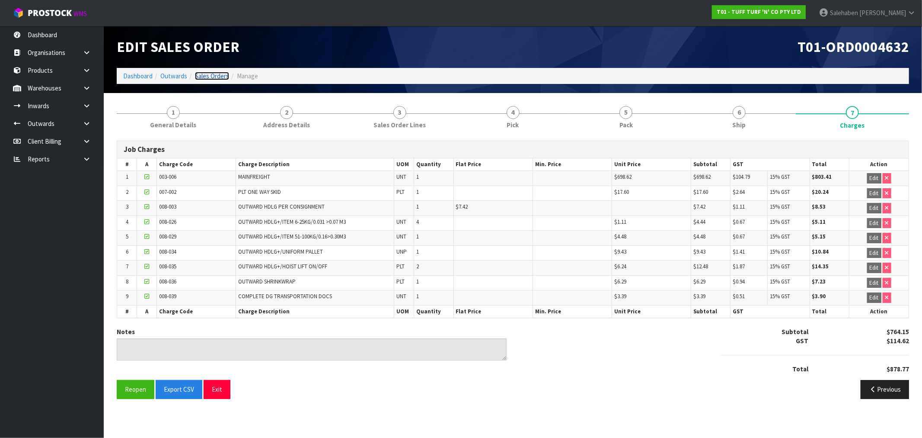
click at [209, 77] on link "Sales Orders" at bounding box center [212, 76] width 34 height 8
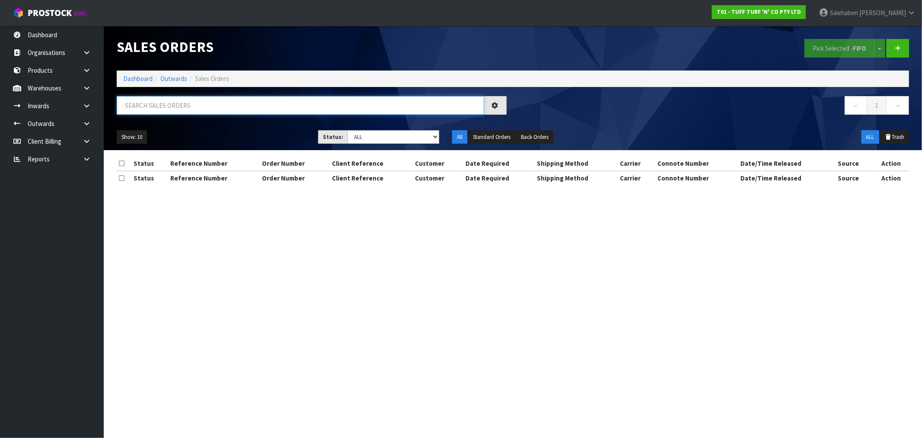
click at [183, 107] on input "text" at bounding box center [301, 105] width 368 height 19
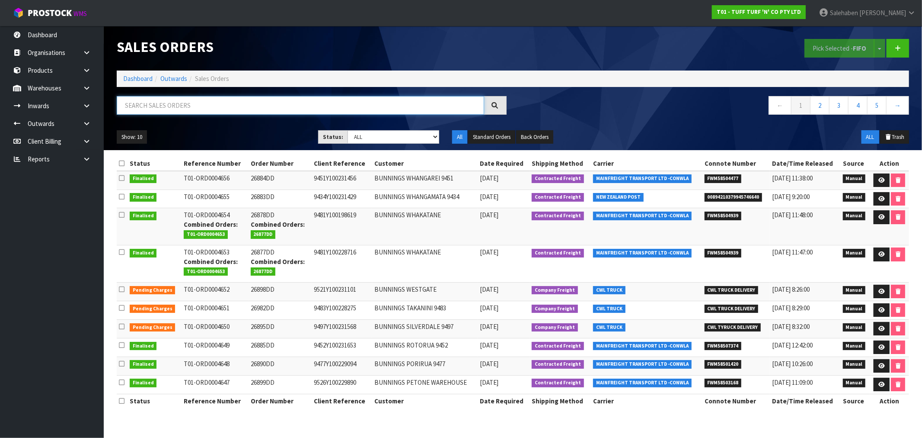
paste input "FWM58425429"
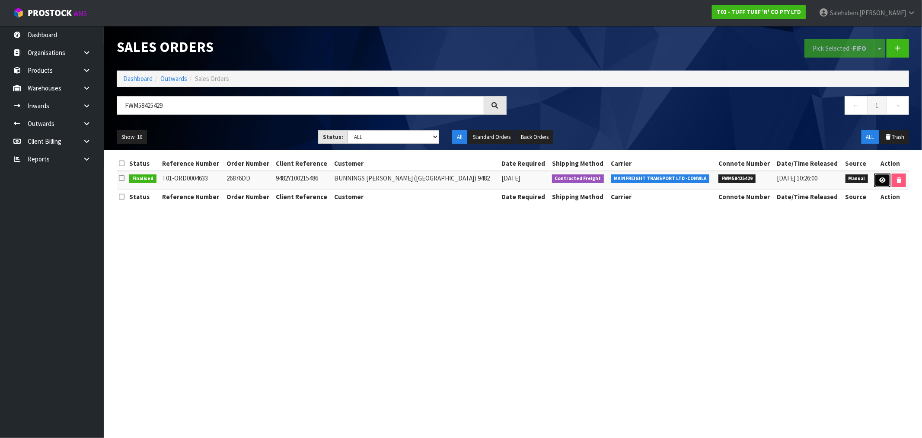
click at [881, 178] on icon at bounding box center [883, 180] width 6 height 6
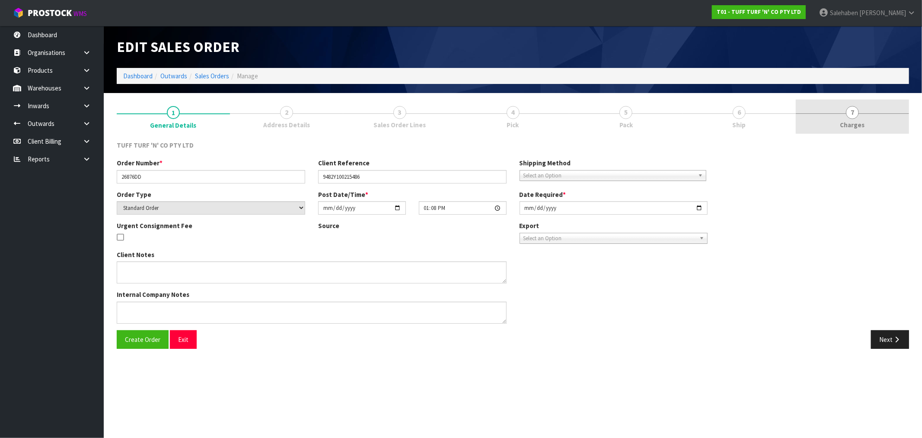
click at [858, 122] on span "Charges" at bounding box center [853, 124] width 25 height 9
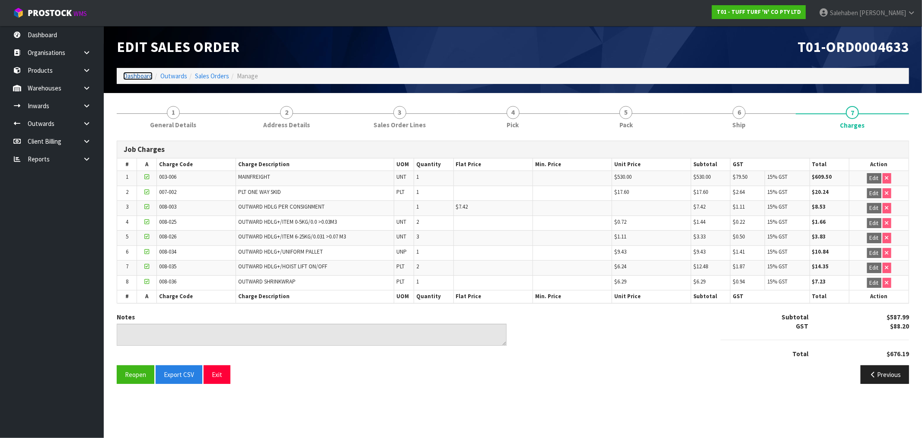
click at [137, 76] on link "Dashboard" at bounding box center [137, 76] width 29 height 8
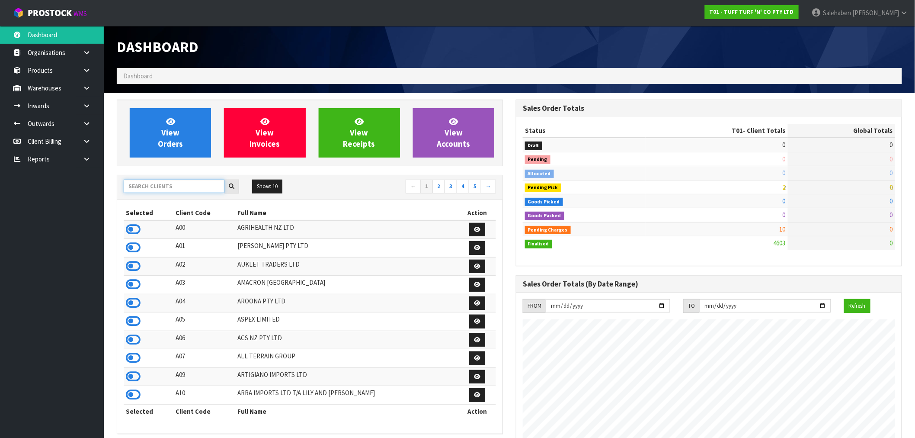
click at [155, 182] on input "text" at bounding box center [174, 185] width 101 height 13
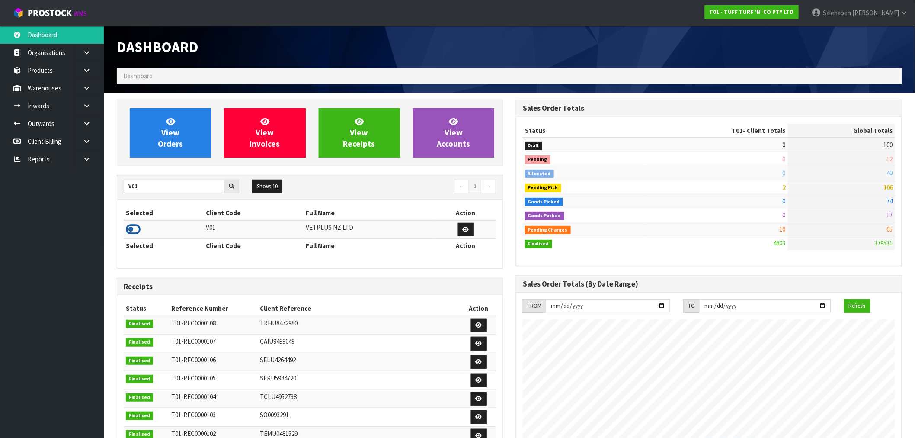
click at [137, 228] on icon at bounding box center [133, 229] width 15 height 13
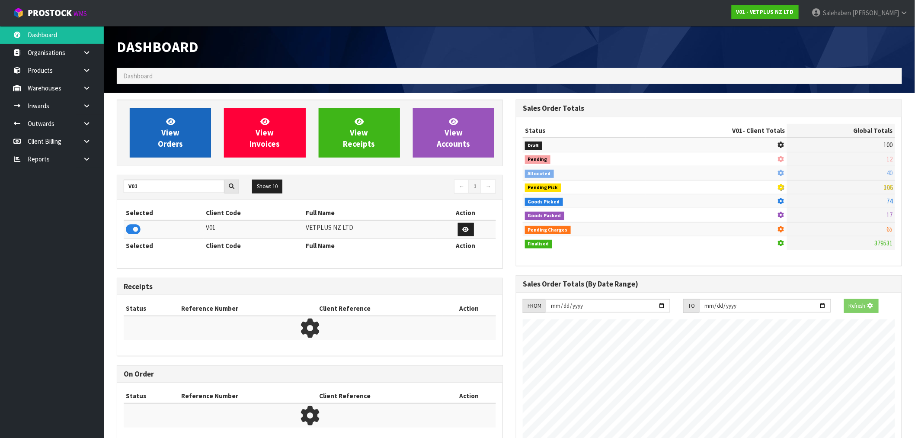
scroll to position [539, 399]
click at [176, 141] on span "View Orders" at bounding box center [170, 132] width 25 height 32
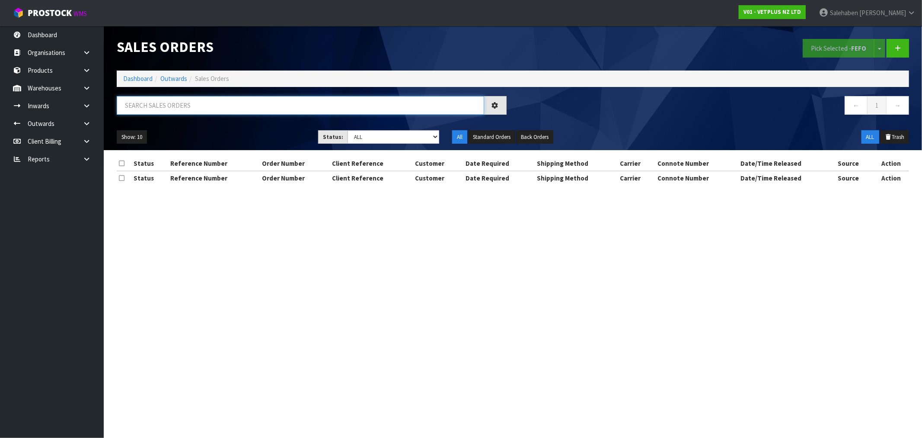
click at [195, 108] on input "text" at bounding box center [301, 105] width 368 height 19
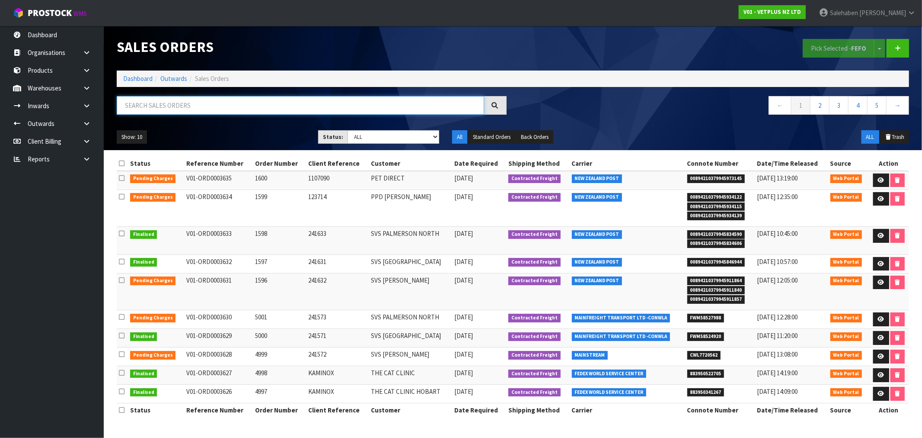
paste input "FWM58456358"
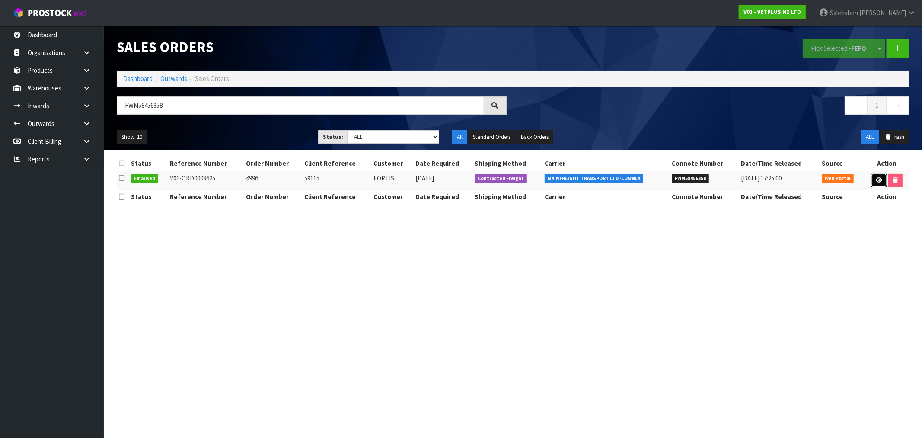
click at [876, 179] on icon at bounding box center [879, 180] width 6 height 6
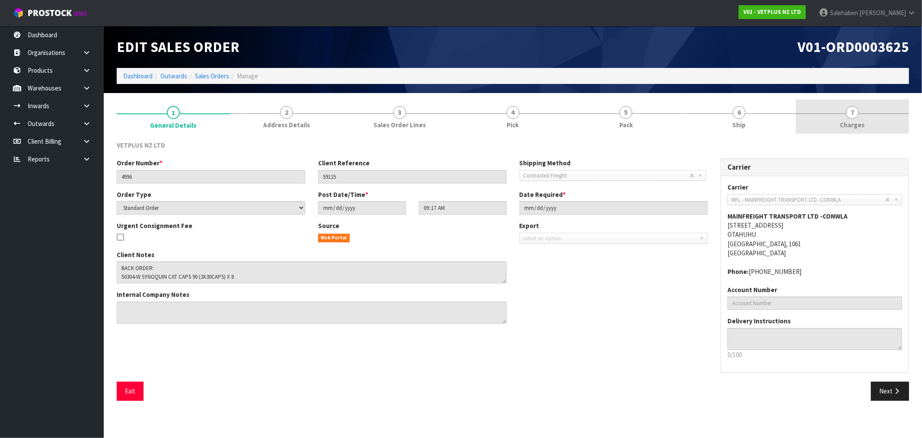
click at [851, 117] on span "7" at bounding box center [852, 112] width 13 height 13
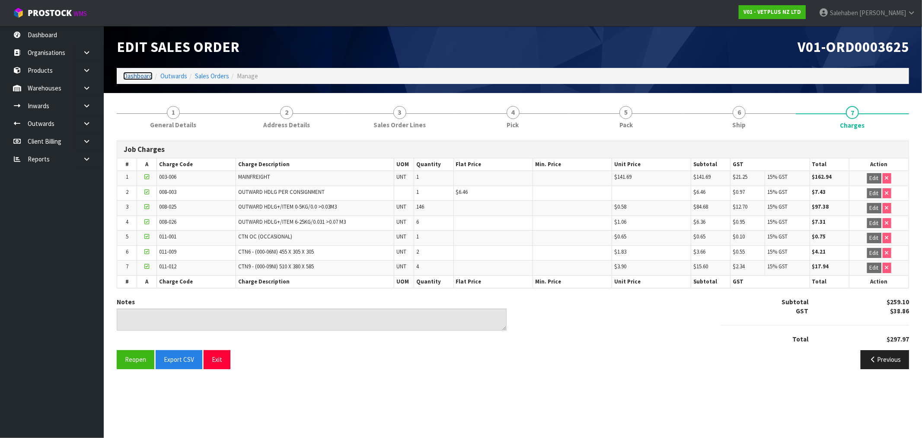
click at [134, 76] on link "Dashboard" at bounding box center [137, 76] width 29 height 8
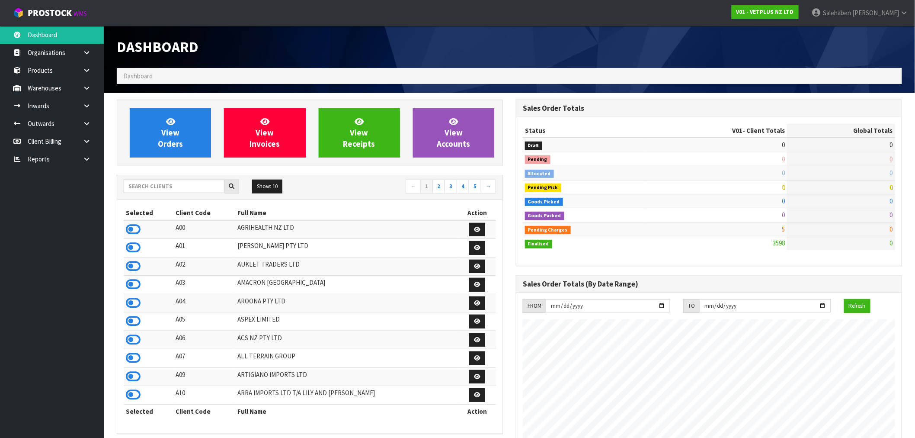
scroll to position [655, 399]
click at [150, 179] on div "Show: 10 5 10 25 50 ← 1 2 3 4 5 →" at bounding box center [309, 187] width 385 height 24
click at [147, 189] on input "text" at bounding box center [174, 185] width 101 height 13
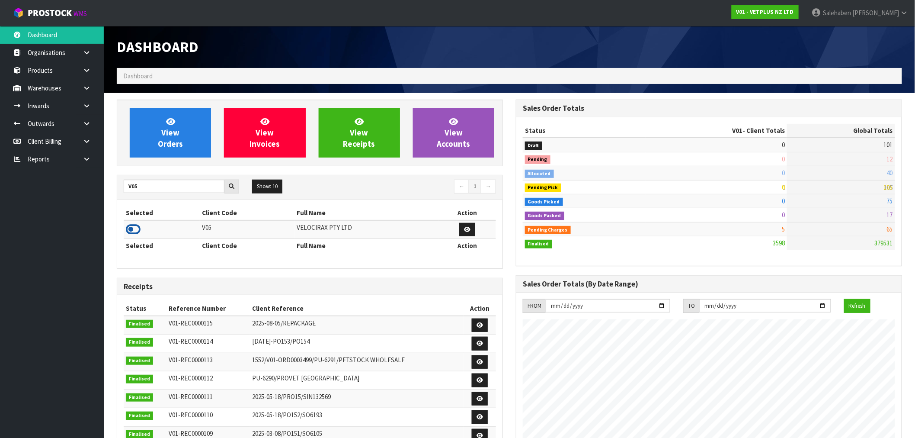
click at [133, 228] on icon at bounding box center [133, 229] width 15 height 13
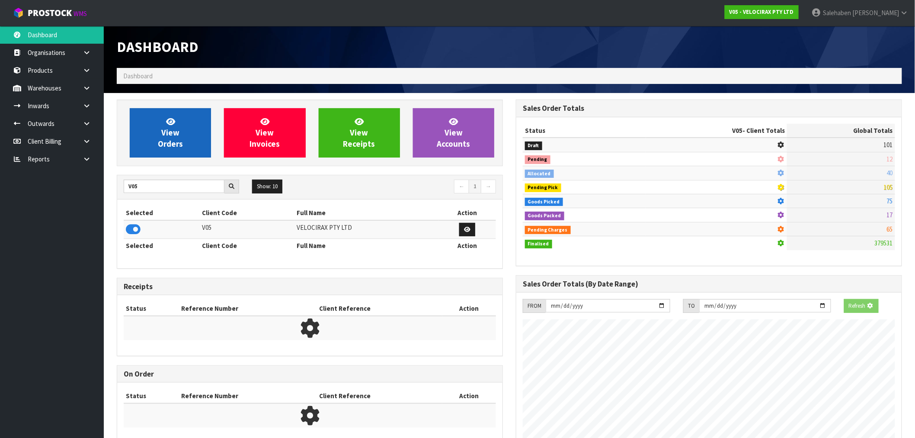
scroll to position [539, 399]
click at [187, 150] on link "View Orders" at bounding box center [170, 132] width 81 height 49
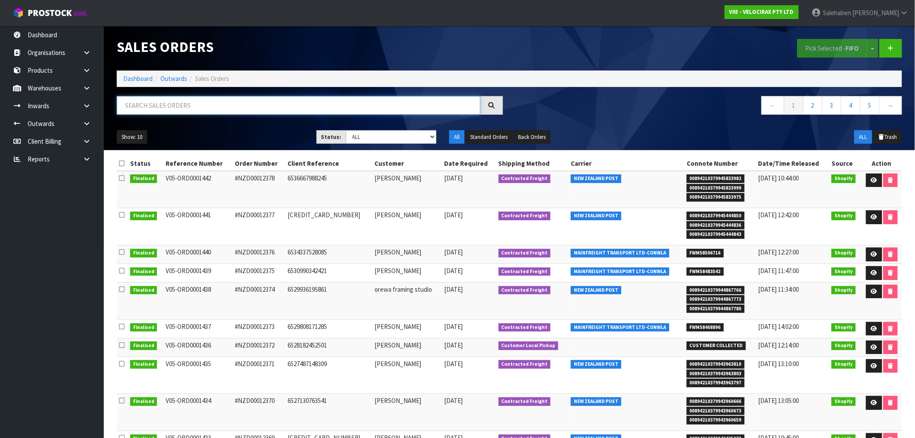
click at [234, 109] on input "text" at bounding box center [299, 105] width 364 height 19
paste input "FWM58406084"
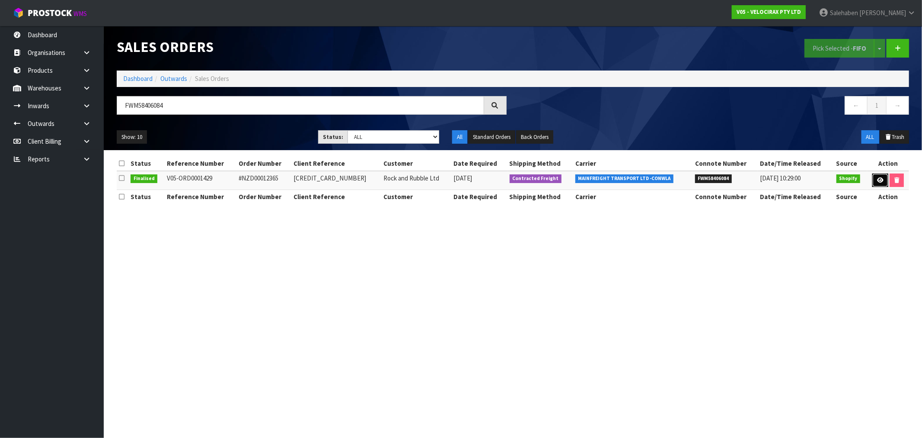
click at [879, 180] on icon at bounding box center [880, 180] width 6 height 6
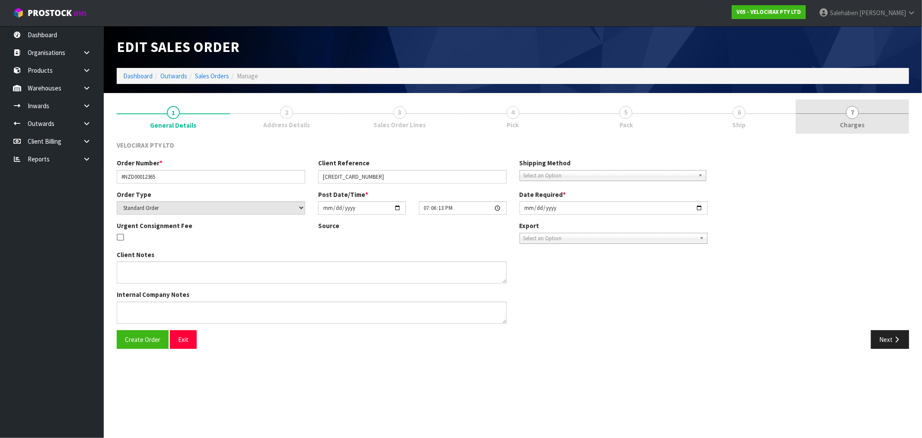
click at [857, 122] on span "Charges" at bounding box center [853, 124] width 25 height 9
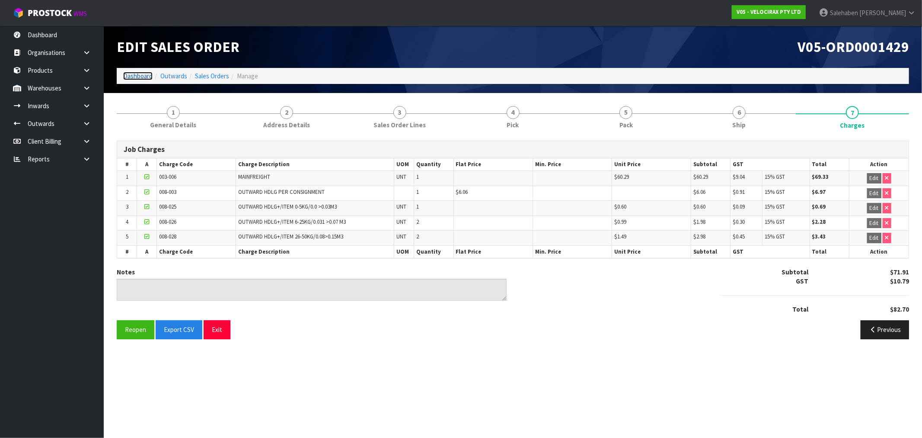
click at [131, 74] on link "Dashboard" at bounding box center [137, 76] width 29 height 8
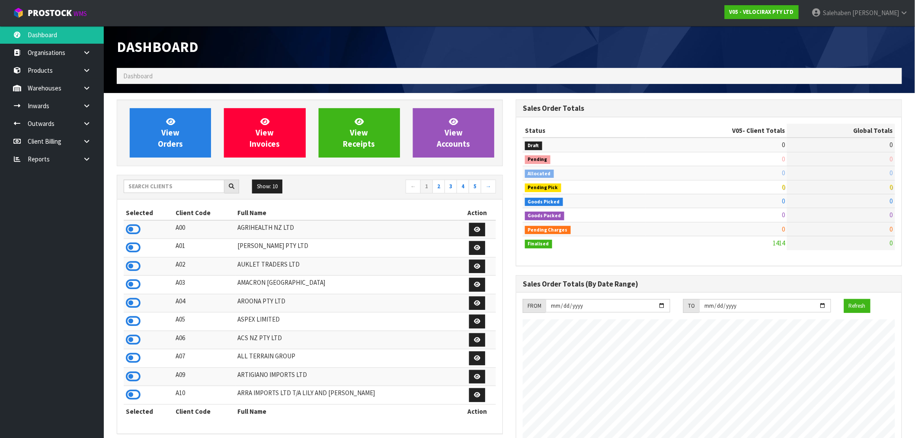
scroll to position [655, 399]
click at [157, 188] on input "text" at bounding box center [174, 185] width 101 height 13
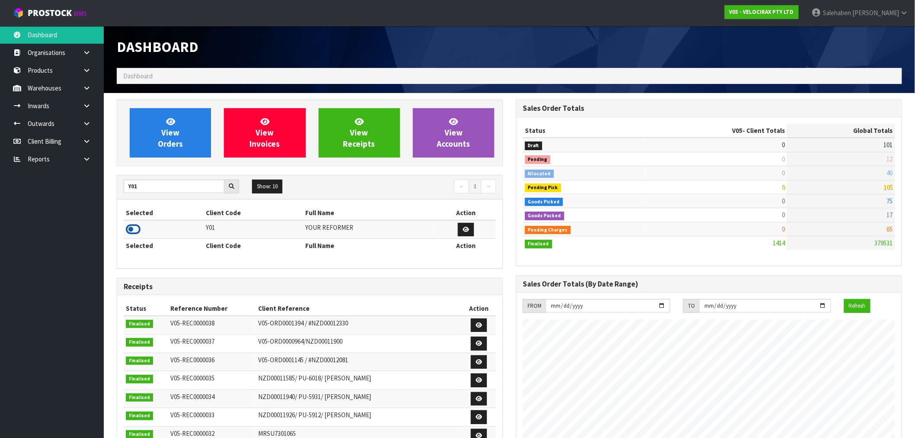
click at [134, 230] on icon at bounding box center [133, 229] width 15 height 13
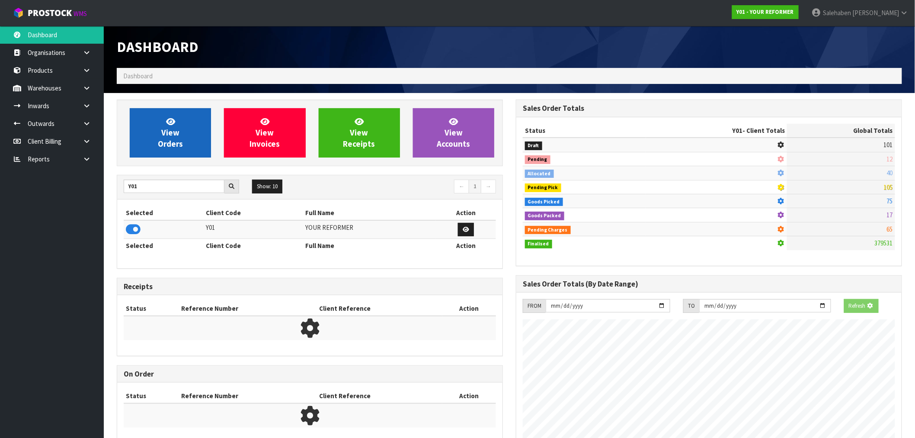
scroll to position [539, 399]
click at [182, 144] on span "View Orders" at bounding box center [170, 132] width 25 height 32
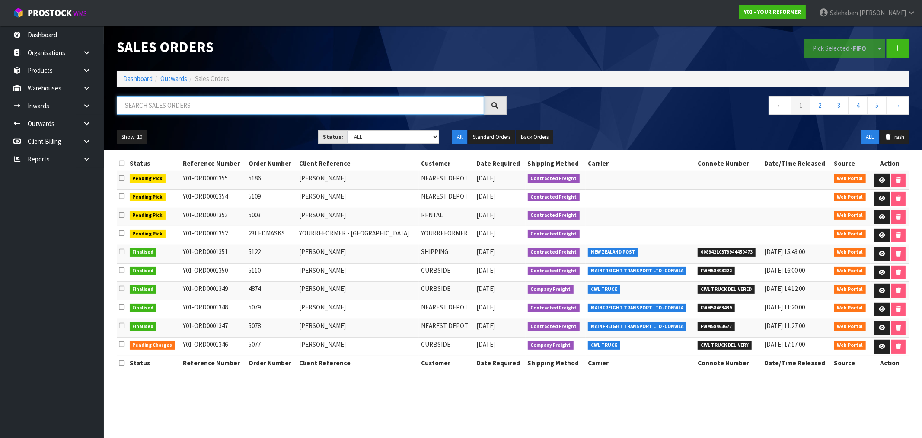
paste input "FWM58379630"
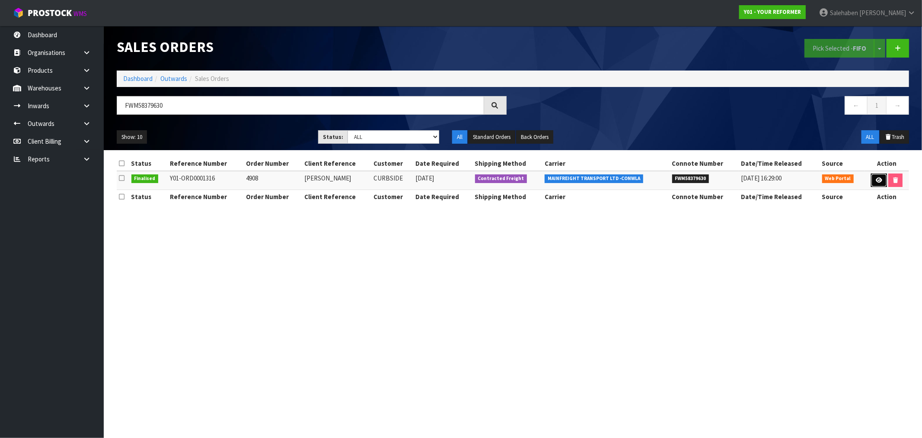
click at [880, 180] on icon at bounding box center [879, 180] width 6 height 6
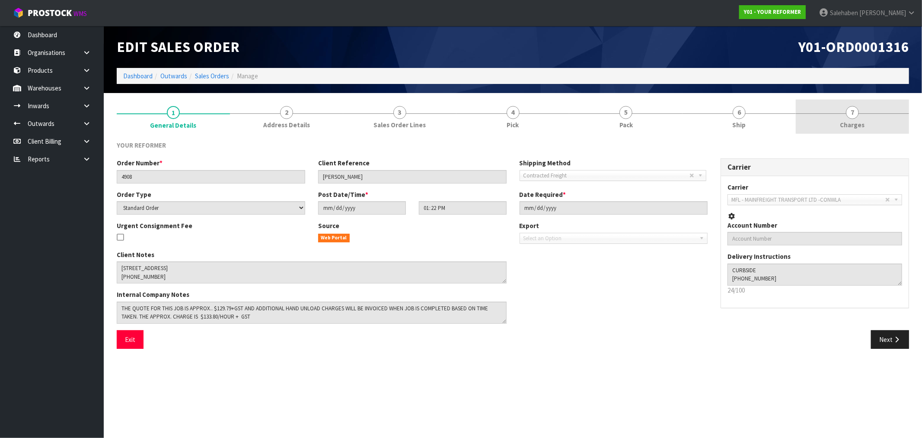
click at [852, 123] on span "Charges" at bounding box center [853, 124] width 25 height 9
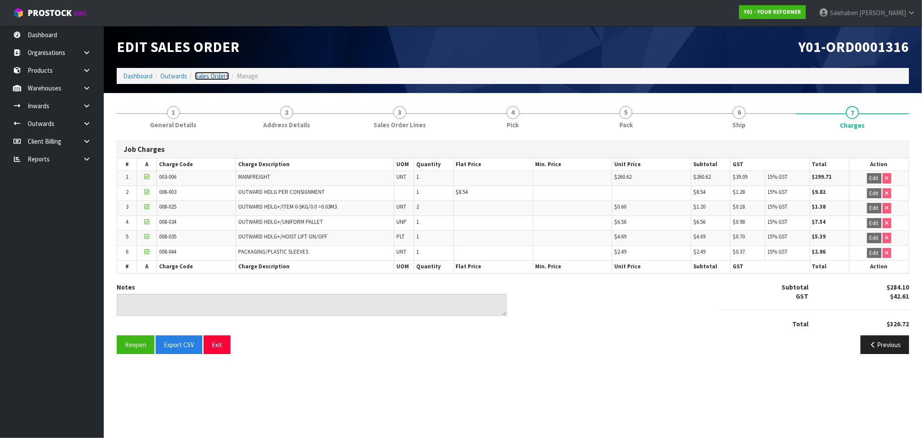
click at [205, 75] on link "Sales Orders" at bounding box center [212, 76] width 34 height 8
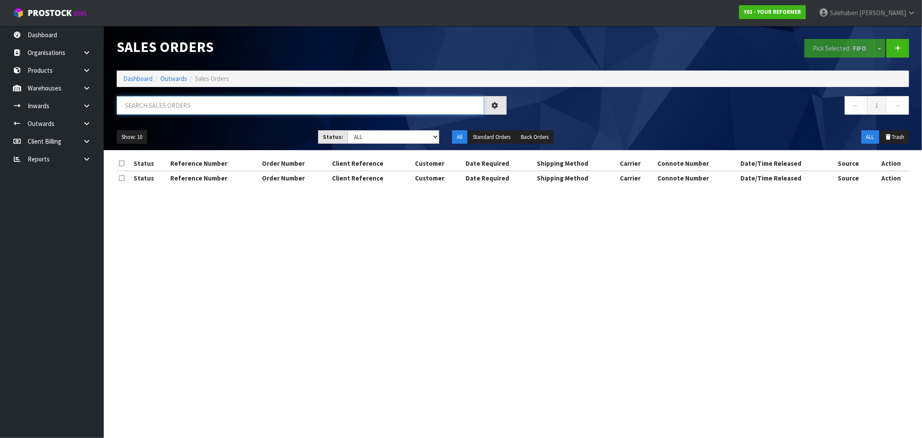
click at [173, 102] on input "text" at bounding box center [301, 105] width 368 height 19
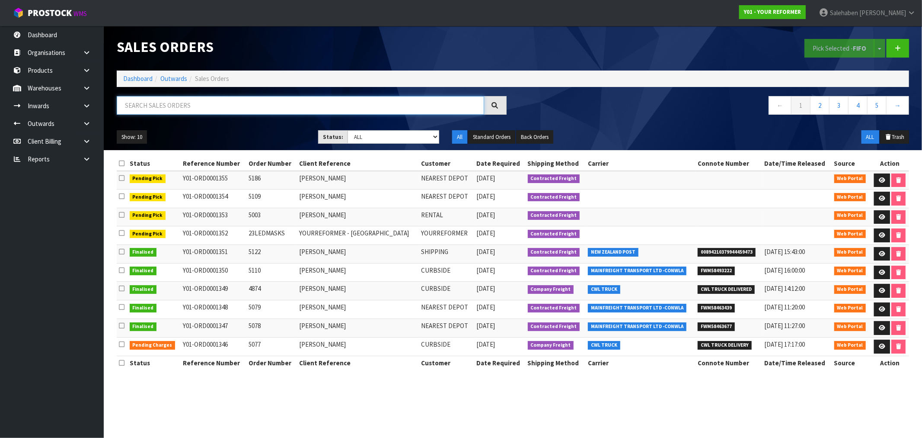
paste input "FWM58396870"
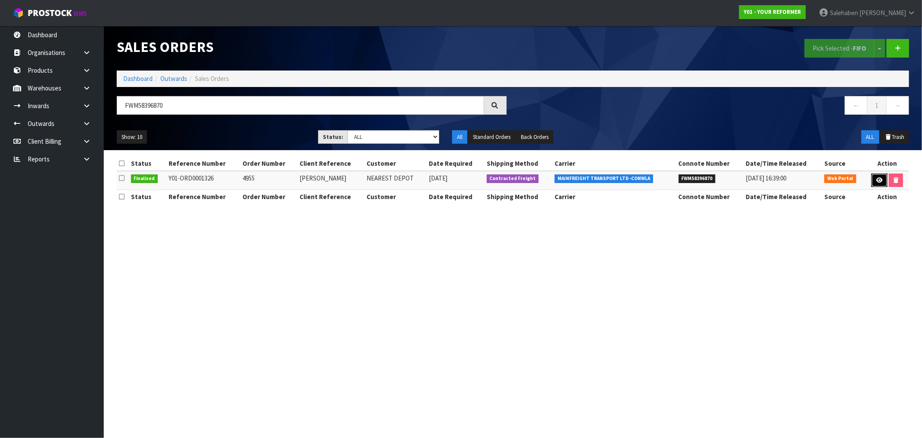
click at [874, 182] on link at bounding box center [880, 180] width 16 height 14
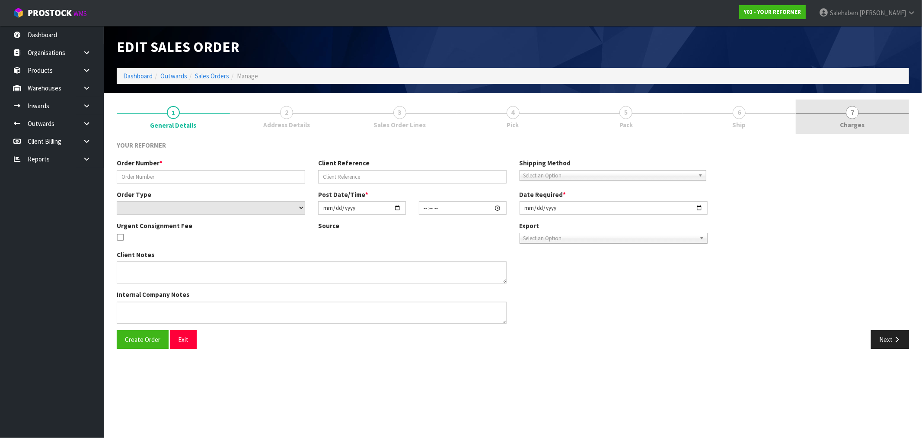
click at [857, 114] on span "7" at bounding box center [852, 112] width 13 height 13
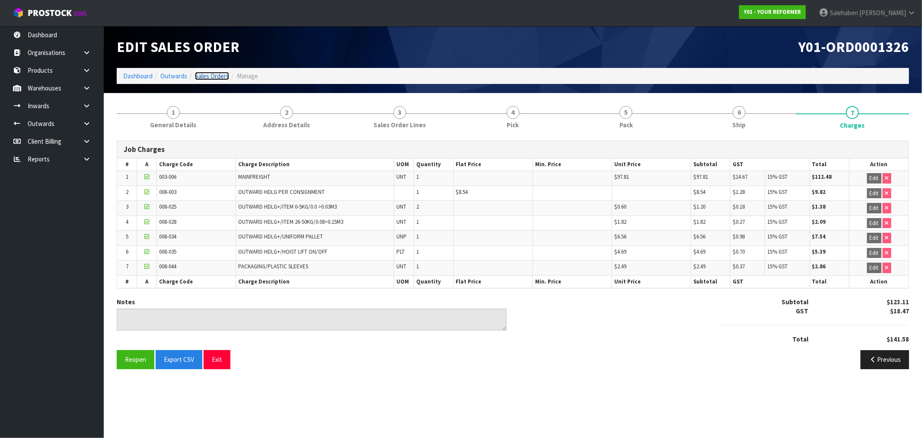
click at [211, 76] on link "Sales Orders" at bounding box center [212, 76] width 34 height 8
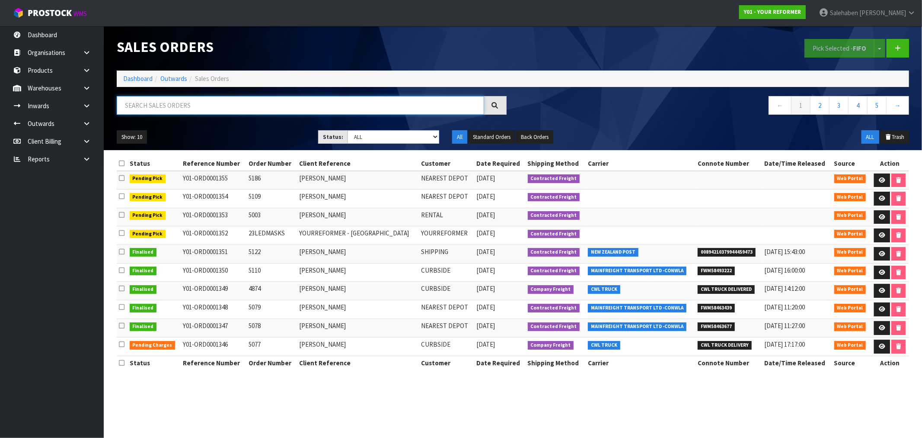
click at [202, 106] on input "text" at bounding box center [301, 105] width 368 height 19
paste input "FWM58438018"
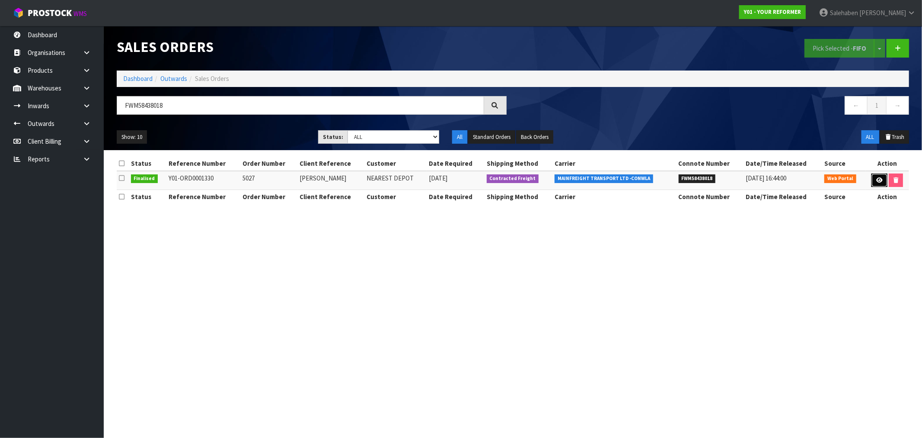
click at [877, 179] on icon at bounding box center [880, 180] width 6 height 6
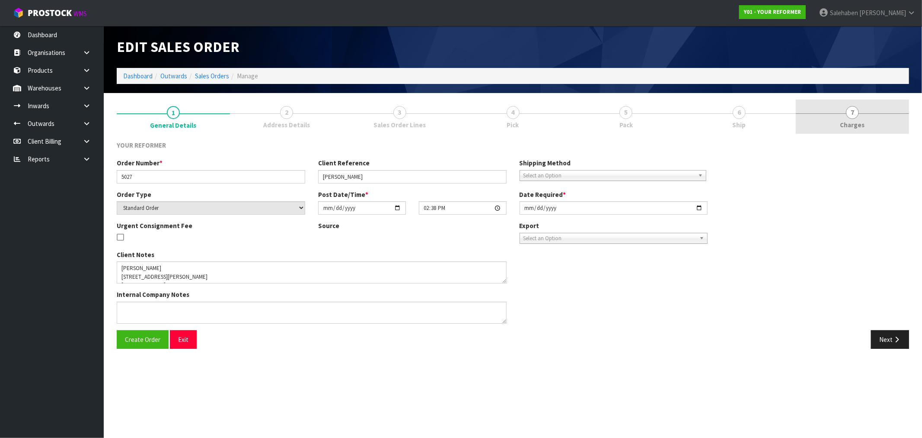
click at [854, 125] on span "Charges" at bounding box center [853, 124] width 25 height 9
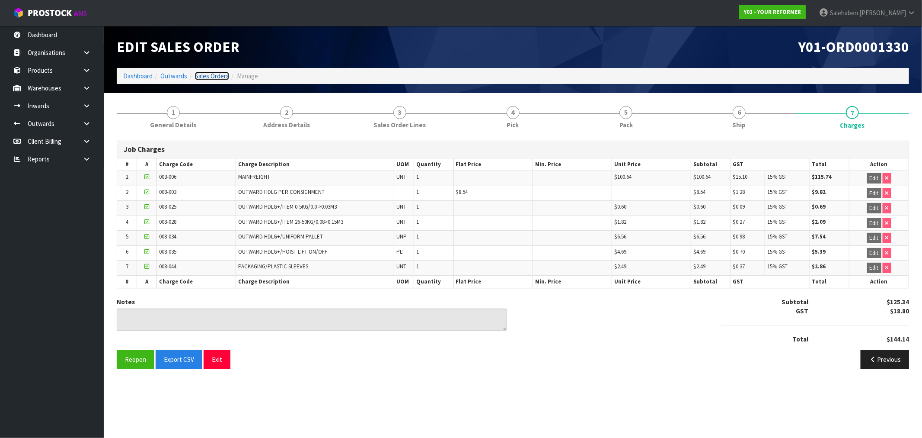
click at [200, 75] on link "Sales Orders" at bounding box center [212, 76] width 34 height 8
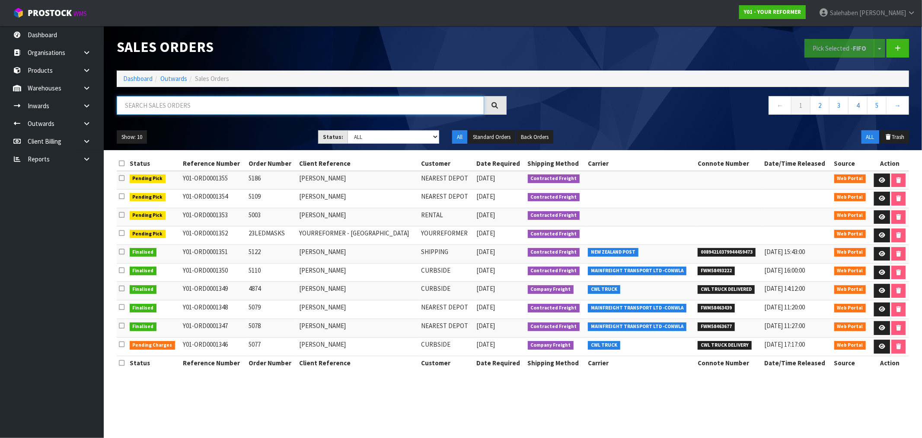
paste input "FWM58428896"
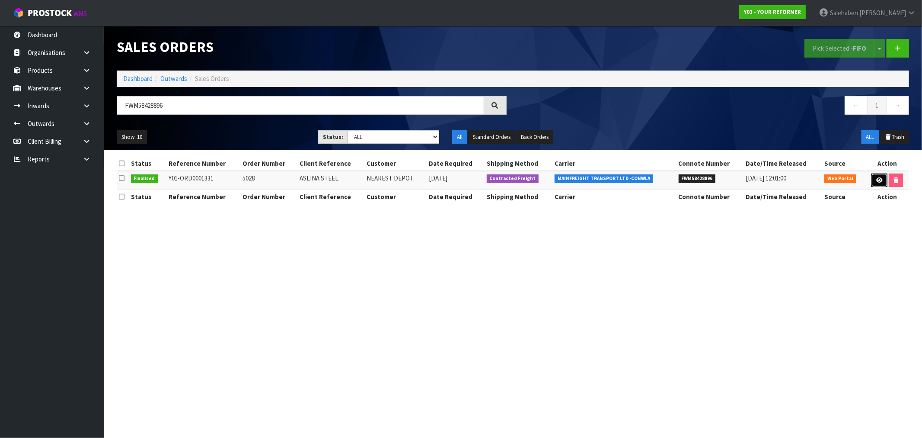
click at [878, 179] on icon at bounding box center [880, 180] width 6 height 6
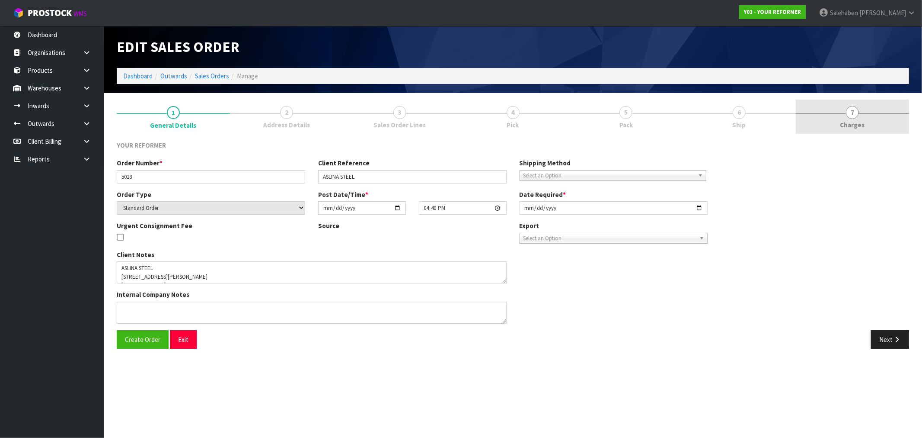
click at [857, 123] on span "Charges" at bounding box center [853, 124] width 25 height 9
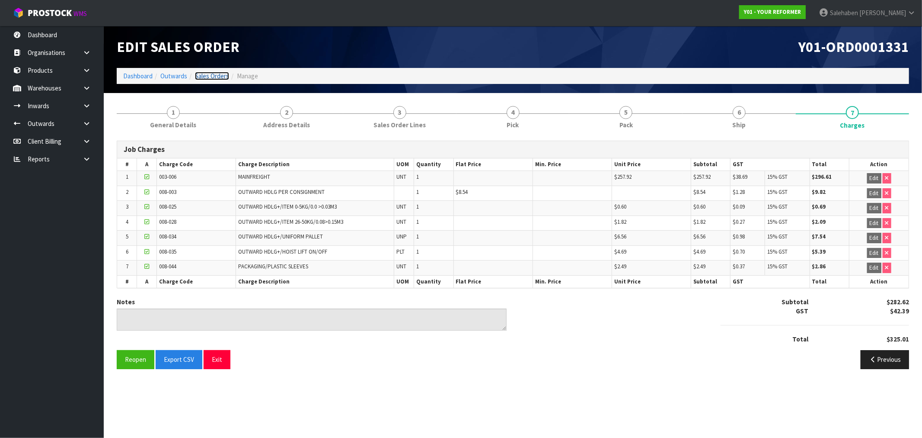
click at [211, 78] on link "Sales Orders" at bounding box center [212, 76] width 34 height 8
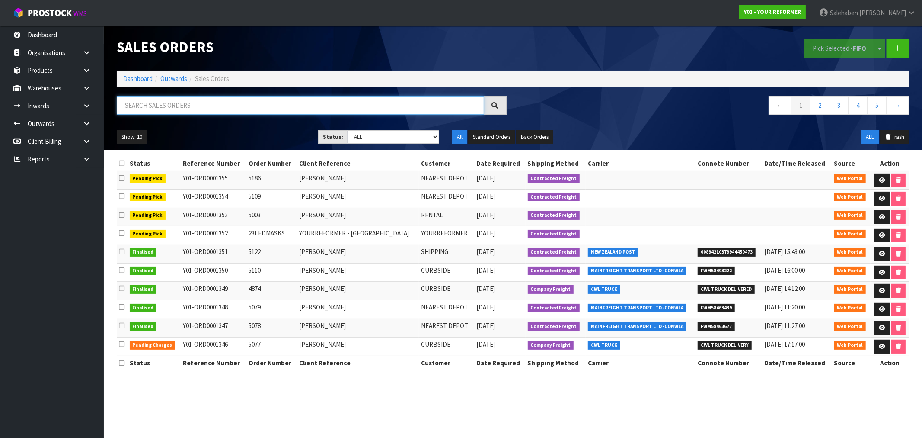
paste input "FWM58431503"
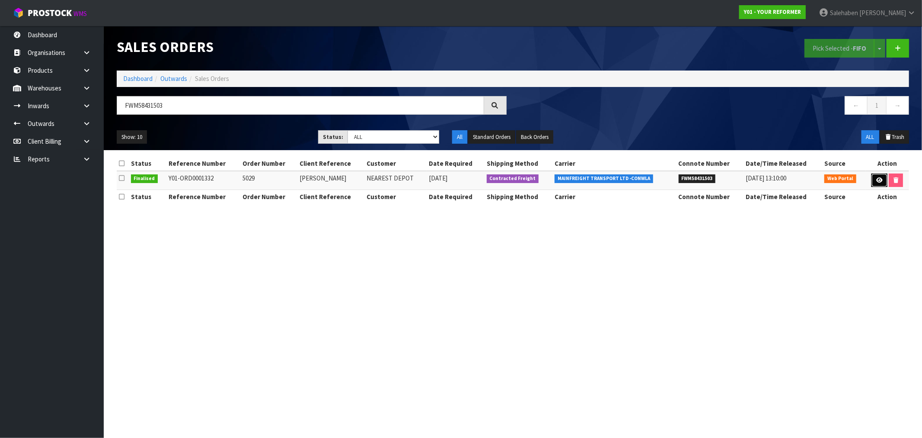
click at [878, 182] on icon at bounding box center [880, 180] width 6 height 6
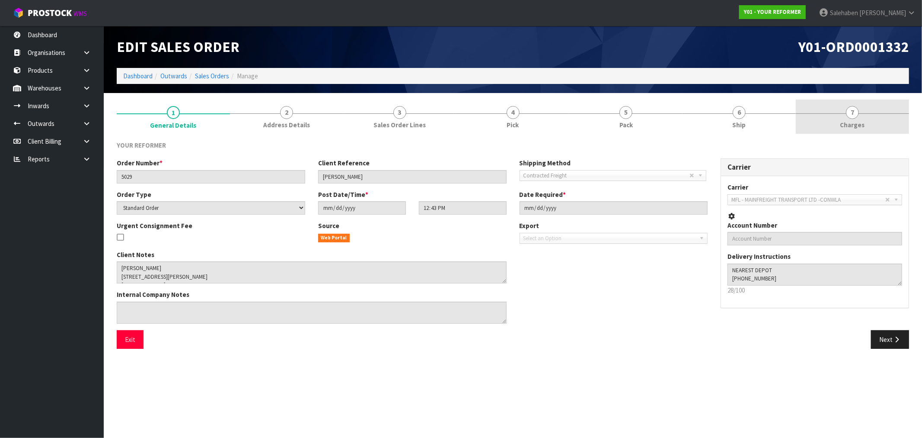
click at [858, 123] on span "Charges" at bounding box center [853, 124] width 25 height 9
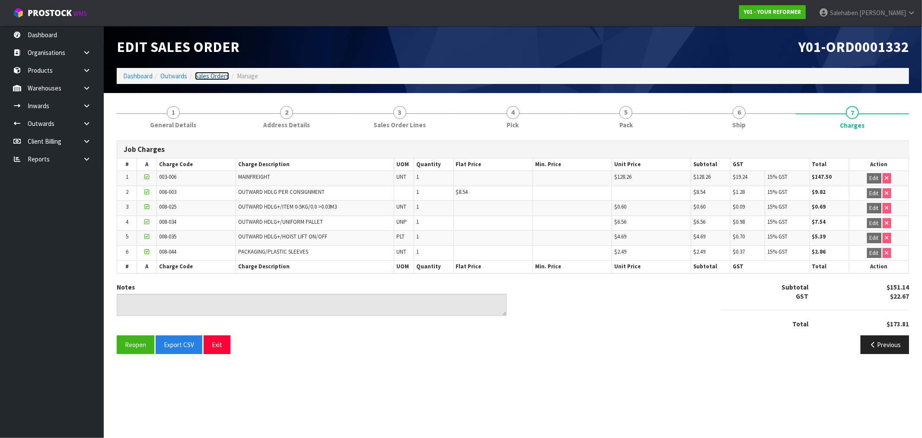
click at [210, 77] on link "Sales Orders" at bounding box center [212, 76] width 34 height 8
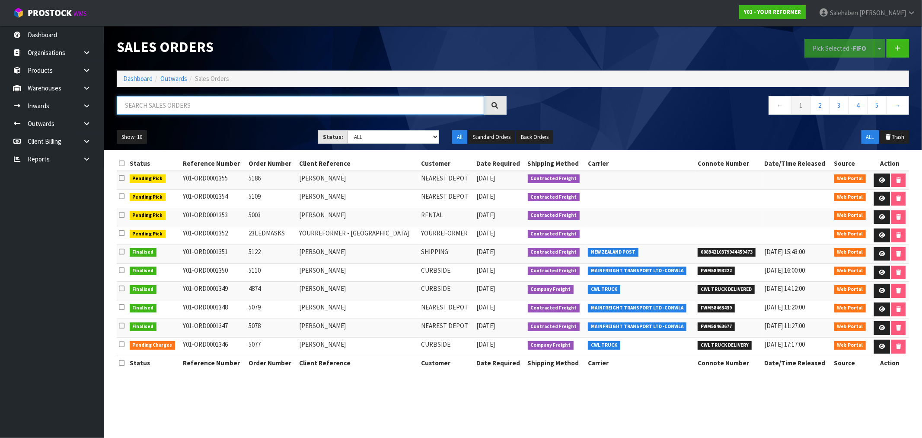
paste input "FWM58427989"
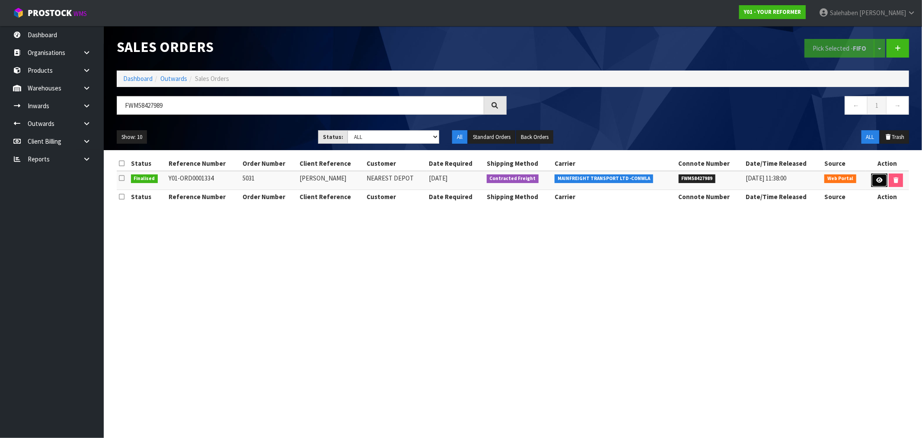
click at [878, 178] on icon at bounding box center [880, 180] width 6 height 6
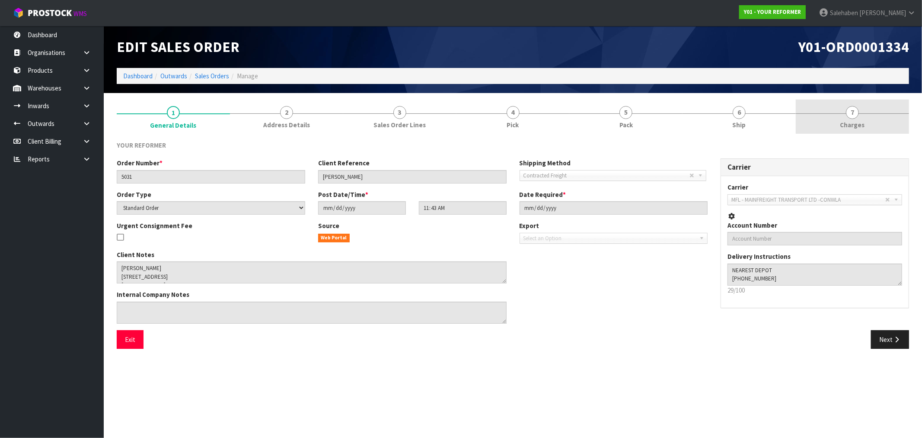
click at [852, 123] on span "Charges" at bounding box center [853, 124] width 25 height 9
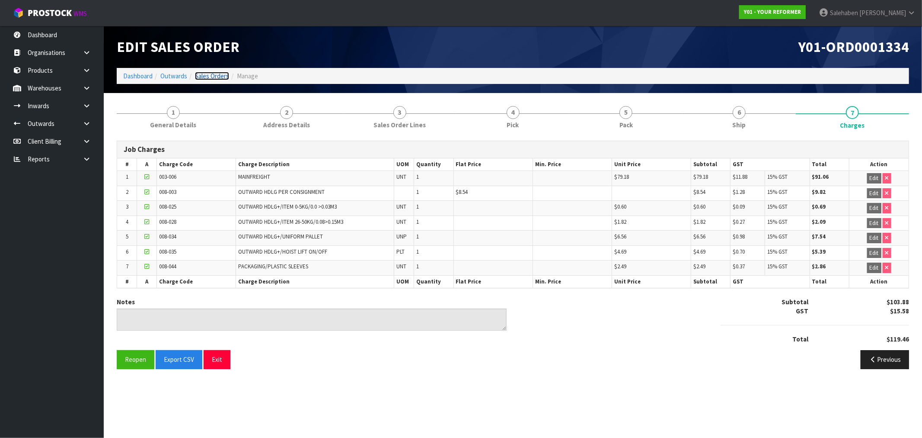
click at [205, 76] on link "Sales Orders" at bounding box center [212, 76] width 34 height 8
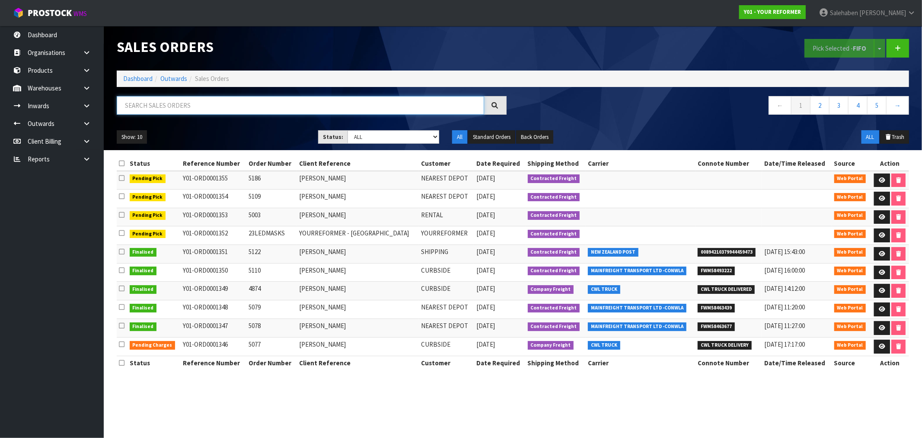
paste input "FWM58428452"
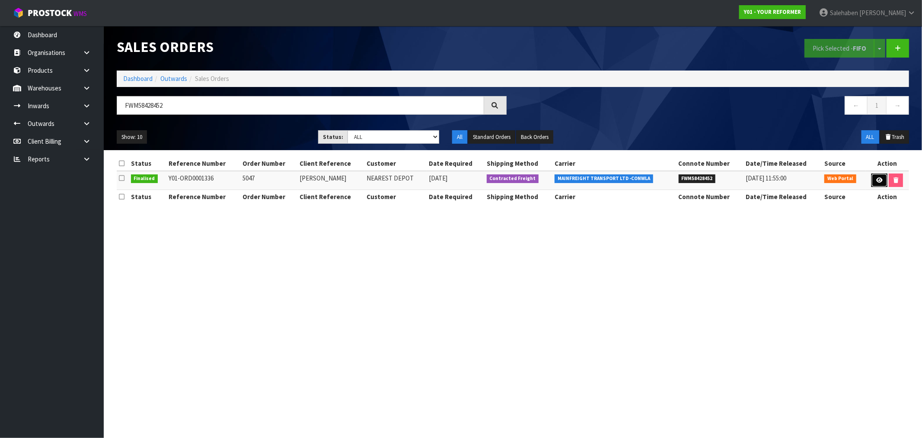
click at [880, 184] on link at bounding box center [880, 180] width 16 height 14
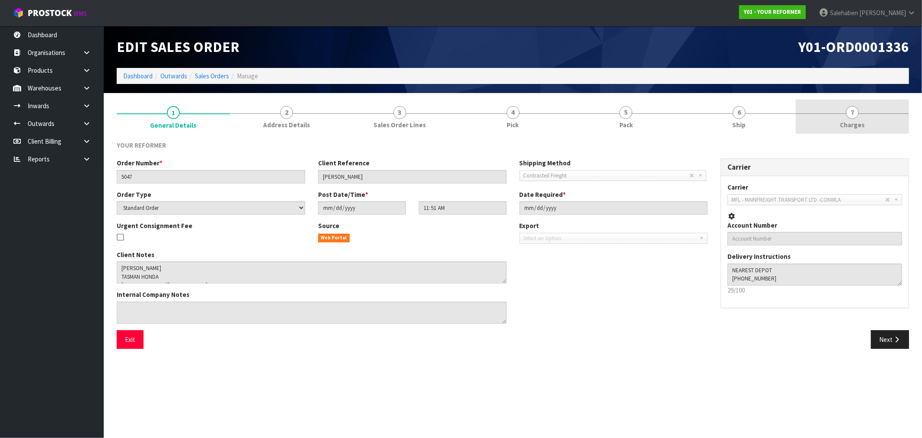
click at [852, 123] on span "Charges" at bounding box center [853, 124] width 25 height 9
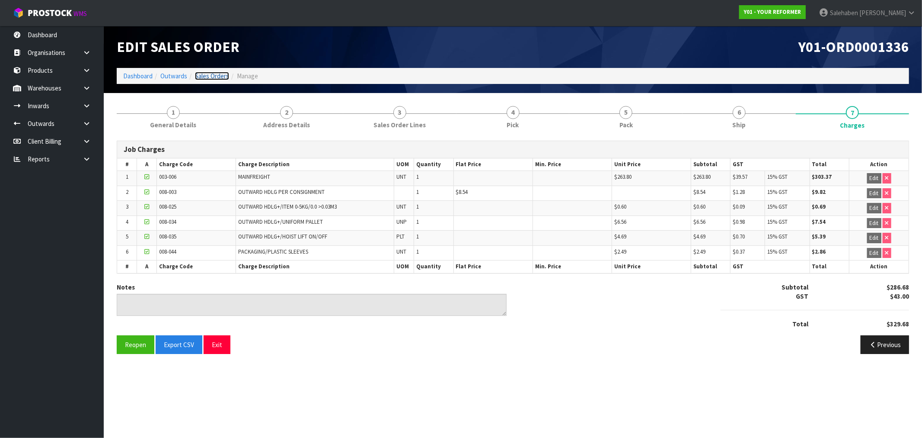
click at [218, 76] on link "Sales Orders" at bounding box center [212, 76] width 34 height 8
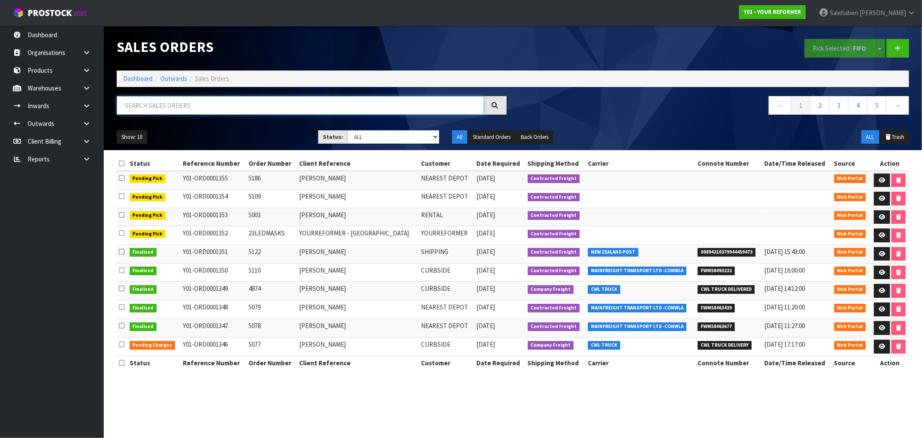
paste input "FWM58445163"
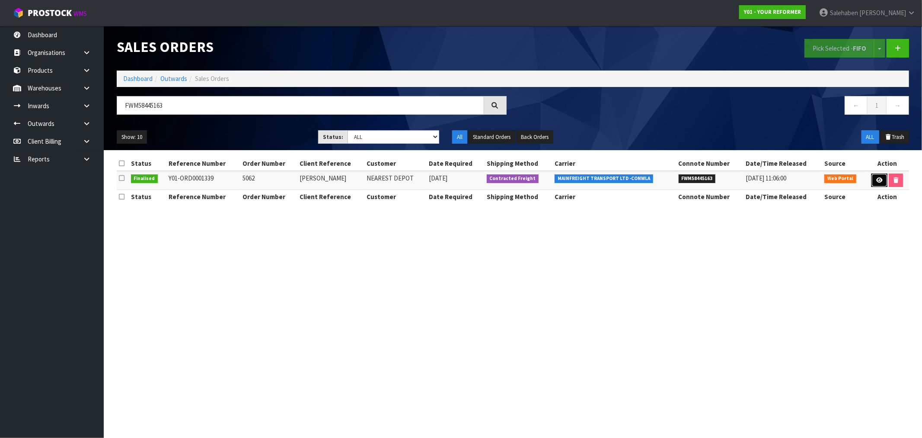
click at [883, 180] on link at bounding box center [880, 180] width 16 height 14
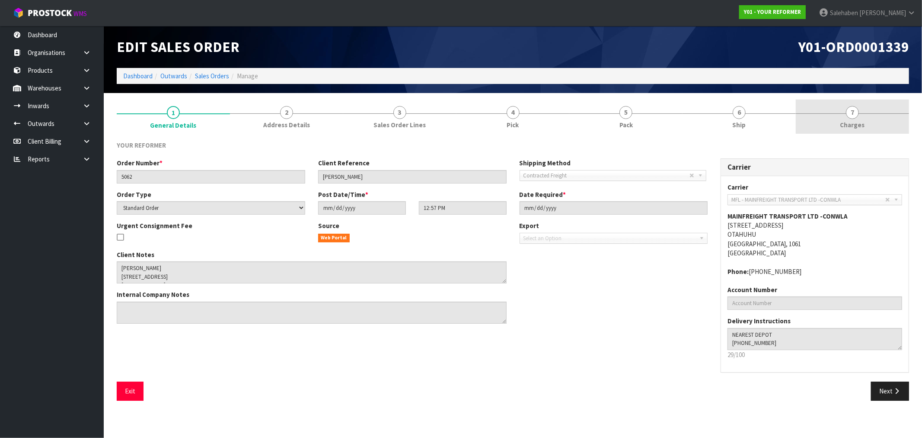
click at [862, 124] on span "Charges" at bounding box center [853, 124] width 25 height 9
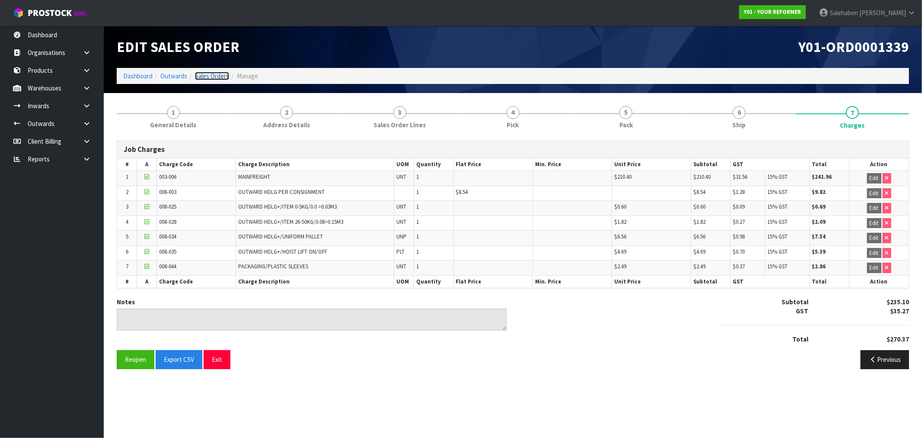
click at [208, 74] on link "Sales Orders" at bounding box center [212, 76] width 34 height 8
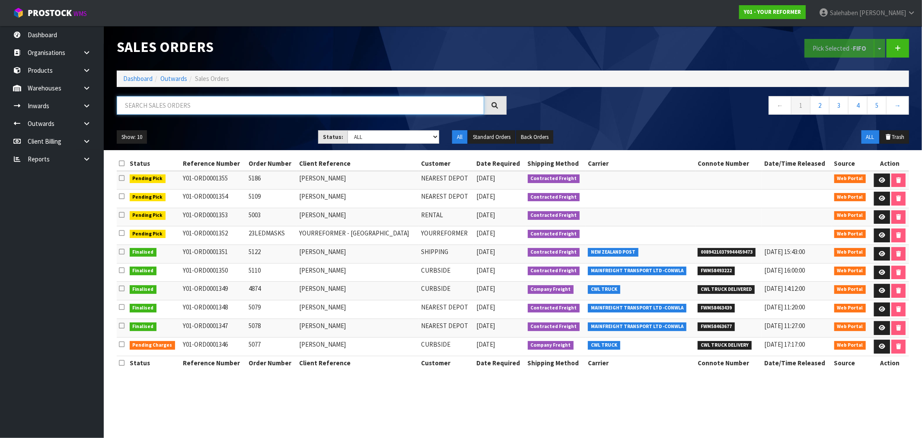
click at [163, 103] on input "text" at bounding box center [301, 105] width 368 height 19
paste input "FWM58463861"
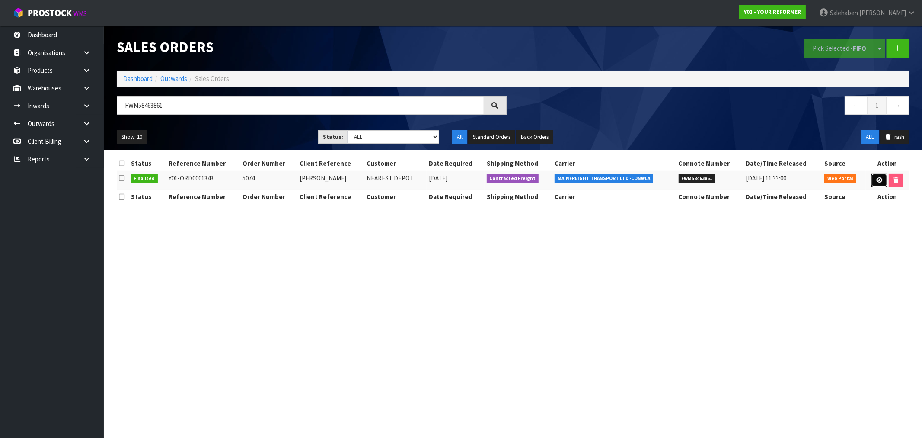
click at [878, 178] on icon at bounding box center [880, 180] width 6 height 6
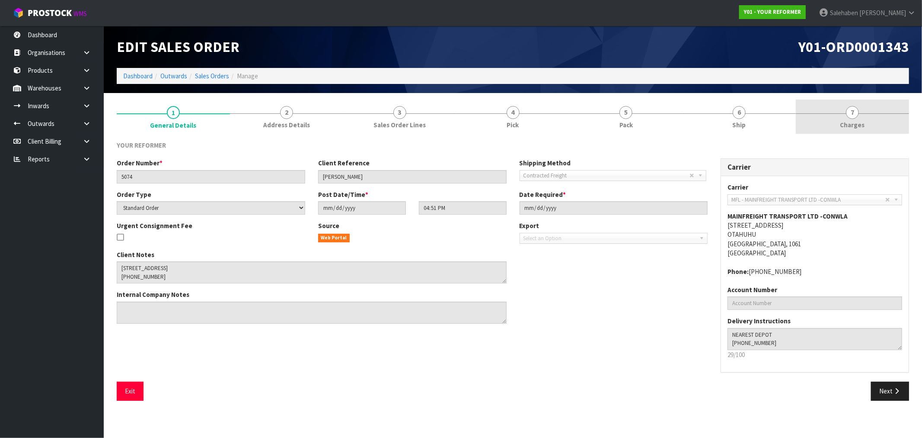
click at [854, 124] on span "Charges" at bounding box center [853, 124] width 25 height 9
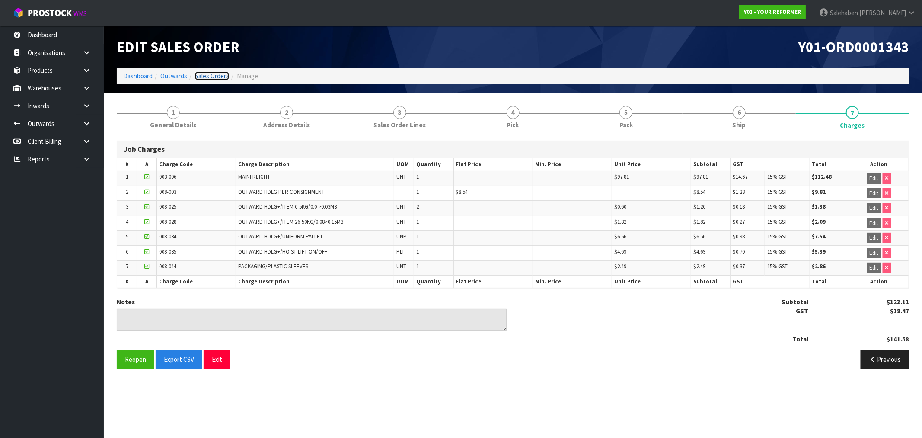
click at [214, 77] on link "Sales Orders" at bounding box center [212, 76] width 34 height 8
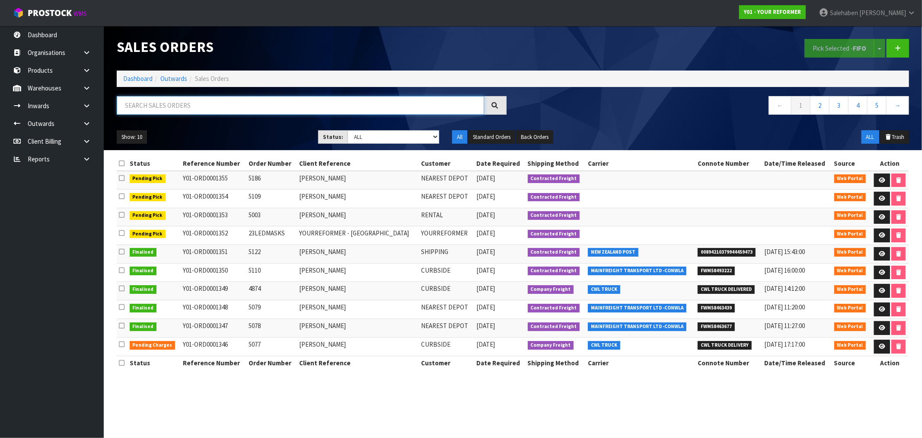
paste input "FWM58464034"
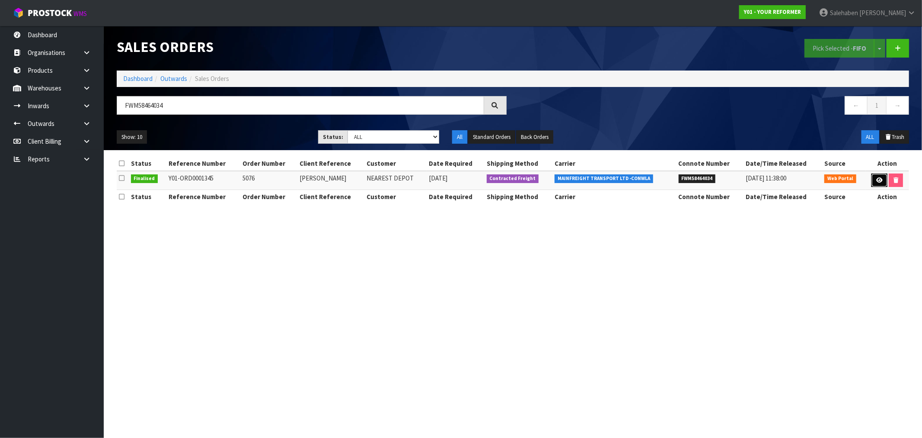
click at [880, 177] on icon at bounding box center [880, 180] width 6 height 6
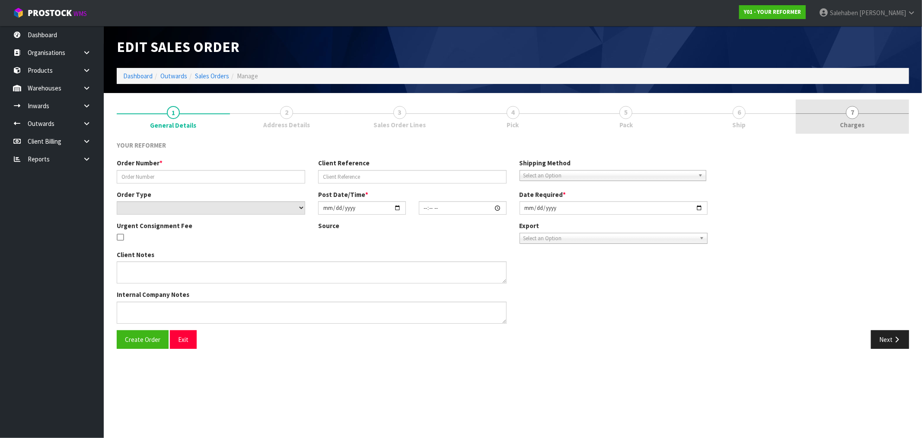
click at [853, 107] on span "7" at bounding box center [852, 112] width 13 height 13
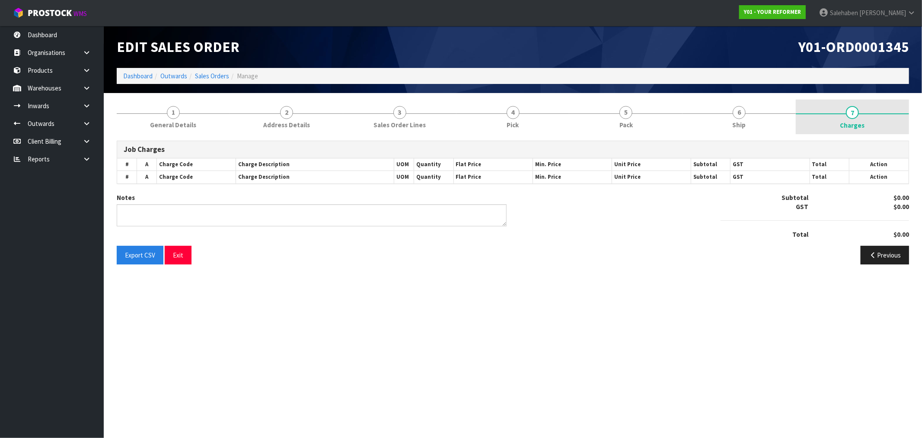
click at [854, 122] on span "Charges" at bounding box center [853, 125] width 25 height 9
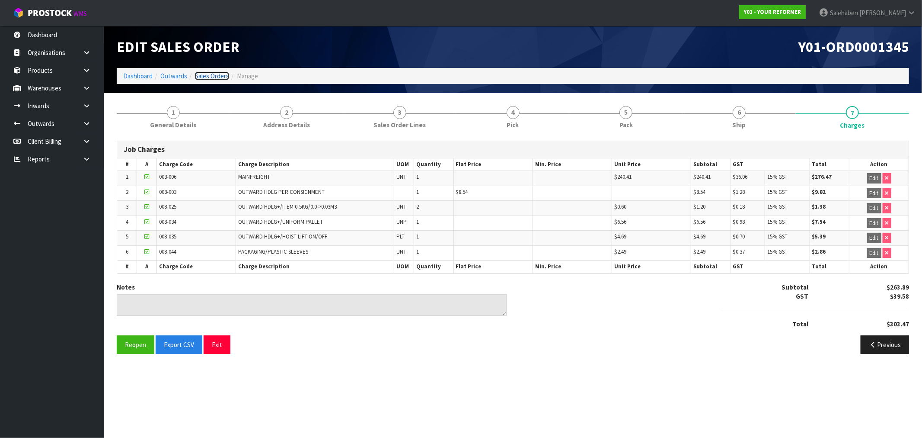
click at [200, 76] on link "Sales Orders" at bounding box center [212, 76] width 34 height 8
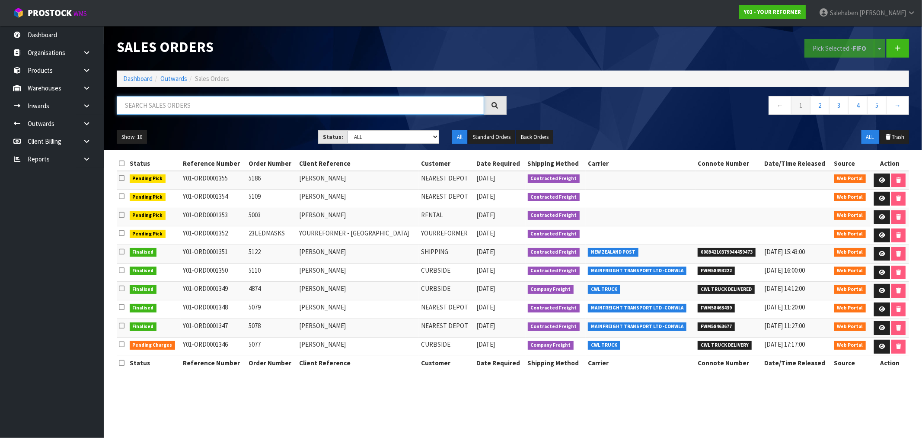
click at [216, 104] on input "text" at bounding box center [301, 105] width 368 height 19
paste input "FWM58463677"
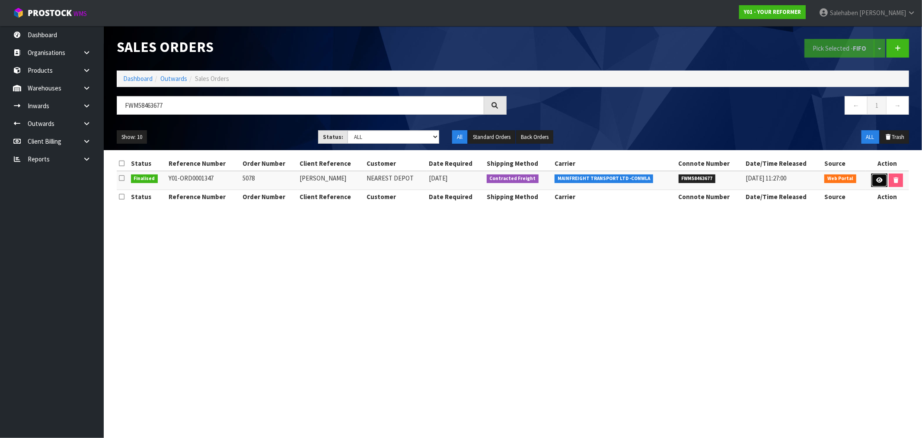
click at [874, 179] on link at bounding box center [880, 180] width 16 height 14
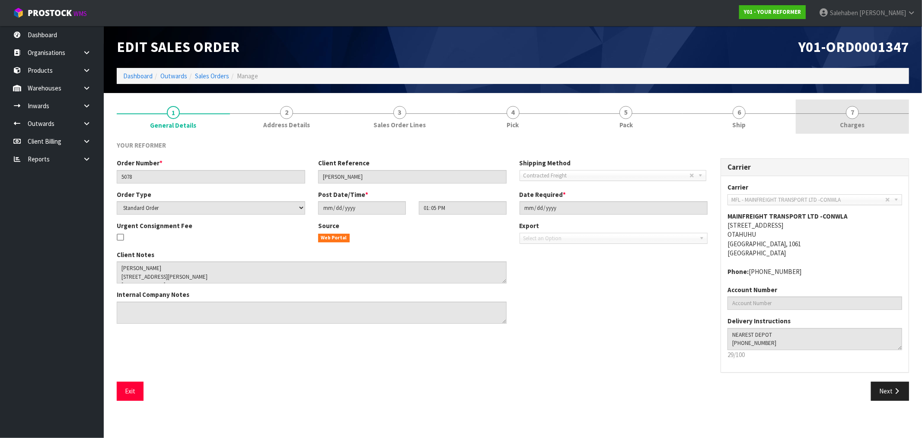
click at [851, 124] on span "Charges" at bounding box center [853, 124] width 25 height 9
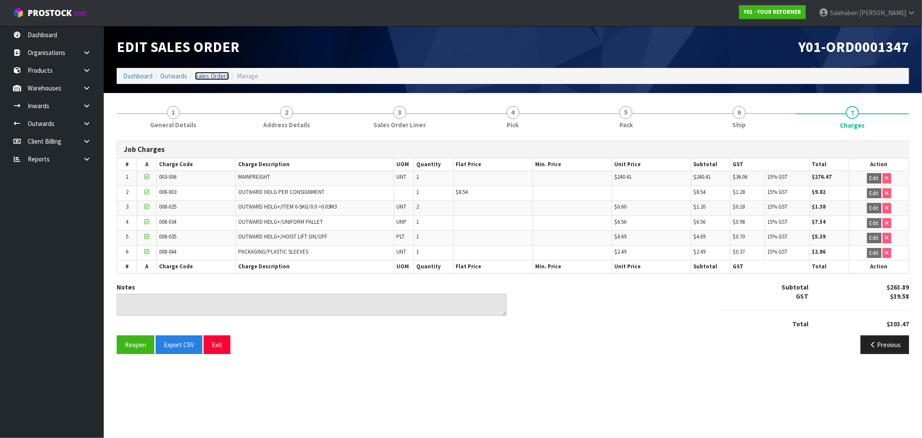
click at [208, 75] on link "Sales Orders" at bounding box center [212, 76] width 34 height 8
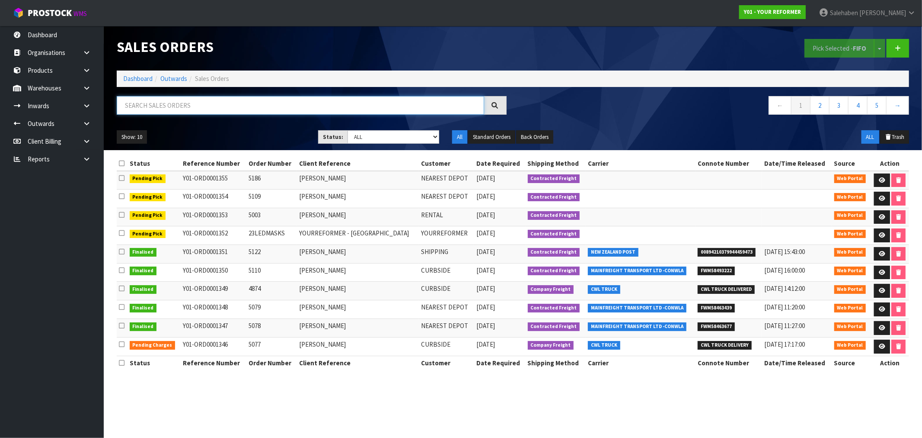
paste input "FWM58463439"
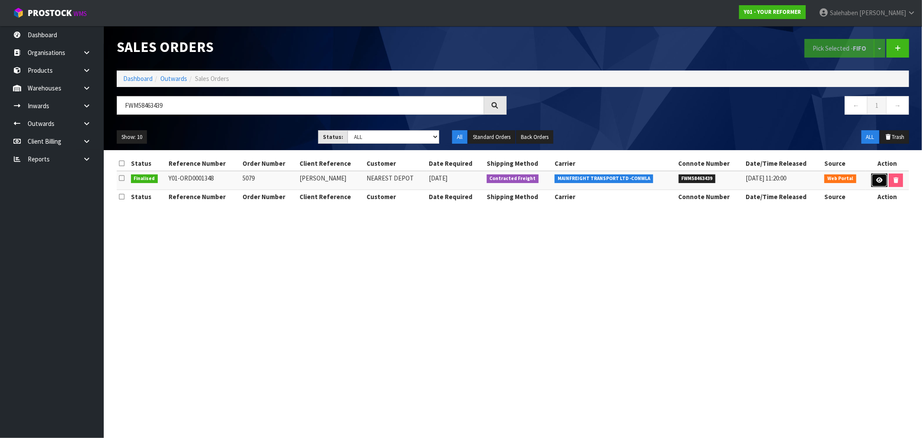
click at [881, 178] on icon at bounding box center [880, 180] width 6 height 6
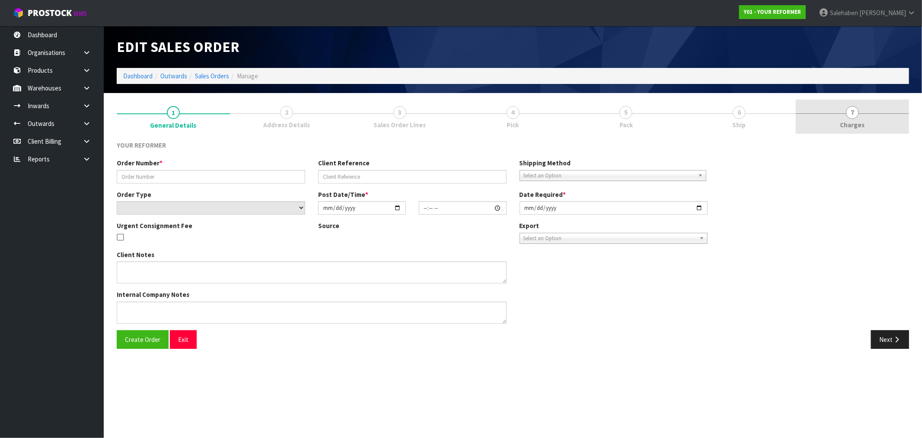
click at [853, 123] on span "Charges" at bounding box center [853, 124] width 25 height 9
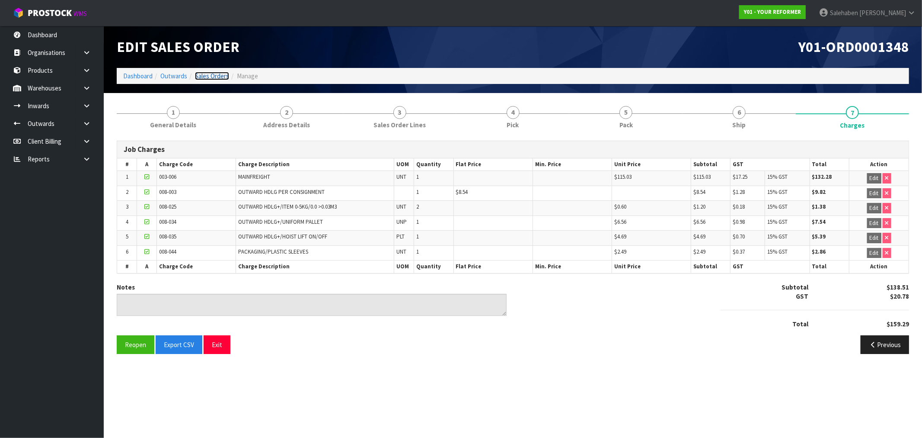
click at [210, 77] on link "Sales Orders" at bounding box center [212, 76] width 34 height 8
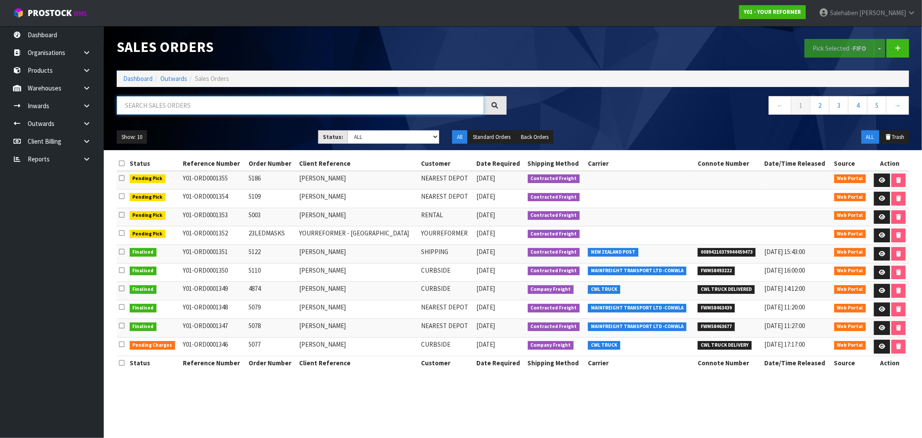
click at [270, 96] on input "text" at bounding box center [301, 105] width 368 height 19
paste input "FWM58379630"
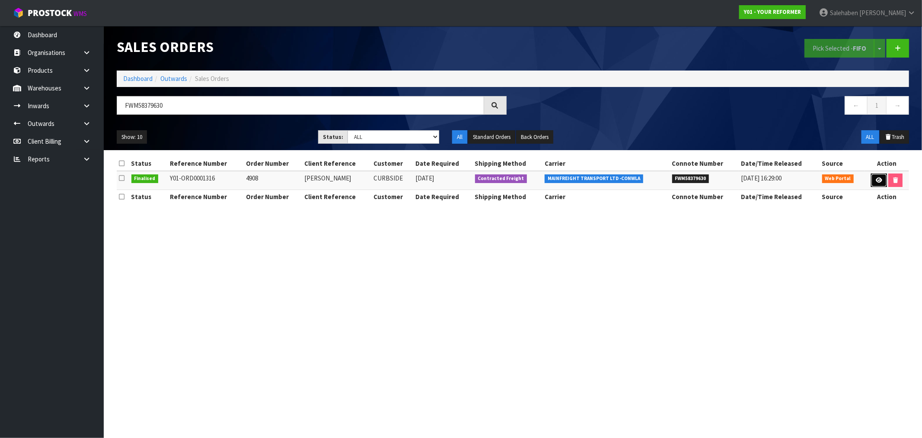
click at [878, 179] on icon at bounding box center [879, 180] width 6 height 6
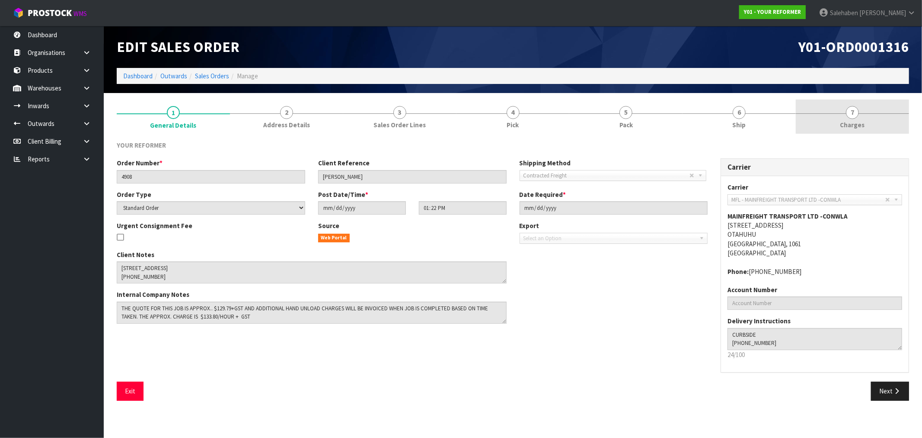
click at [850, 120] on span "Charges" at bounding box center [853, 124] width 25 height 9
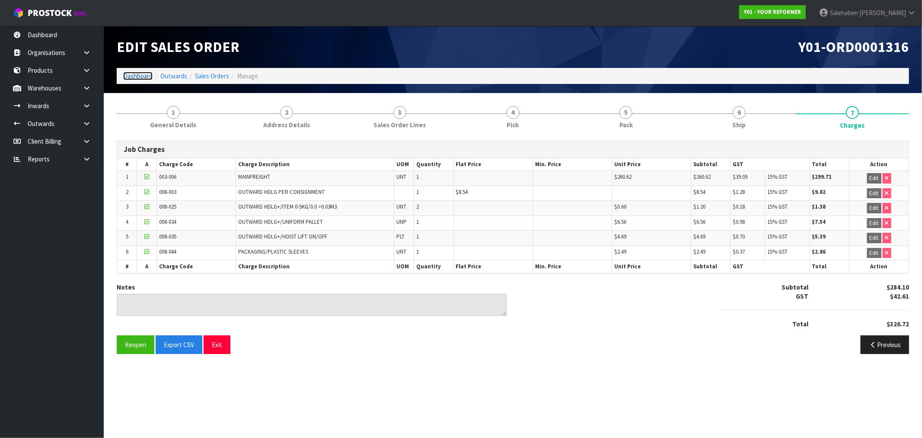
drag, startPoint x: 136, startPoint y: 72, endPoint x: 127, endPoint y: 79, distance: 12.0
click at [136, 72] on link "Dashboard" at bounding box center [137, 76] width 29 height 8
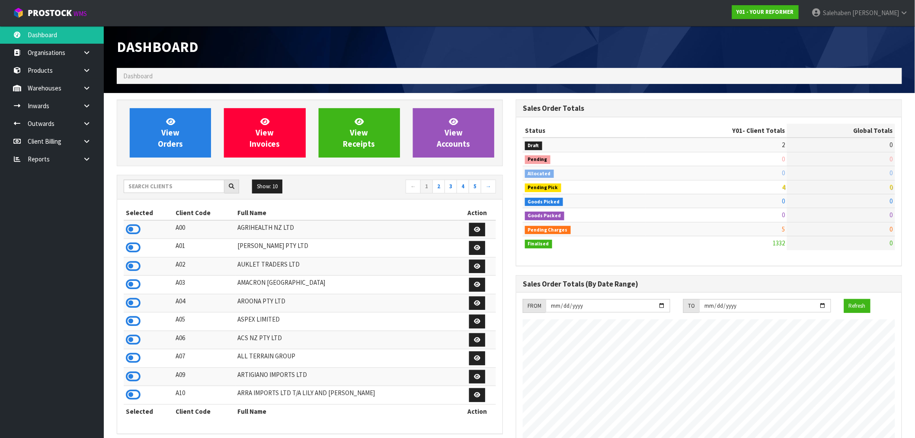
scroll to position [655, 399]
click at [180, 184] on input "text" at bounding box center [174, 185] width 101 height 13
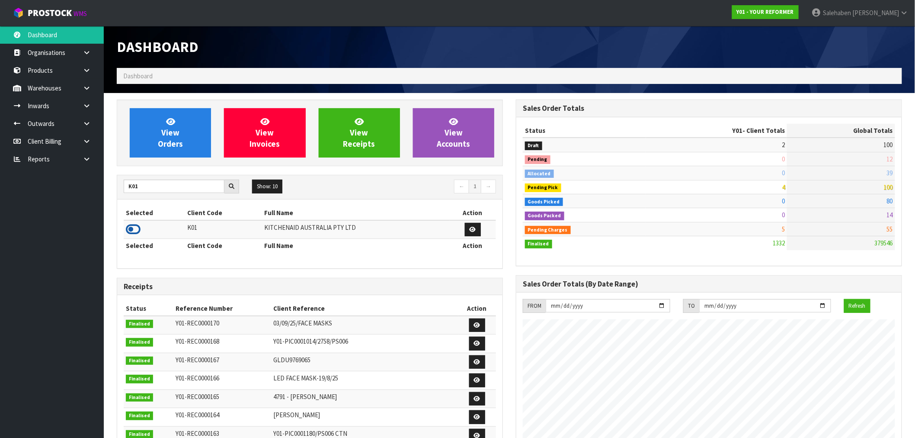
click at [134, 229] on icon at bounding box center [133, 229] width 15 height 13
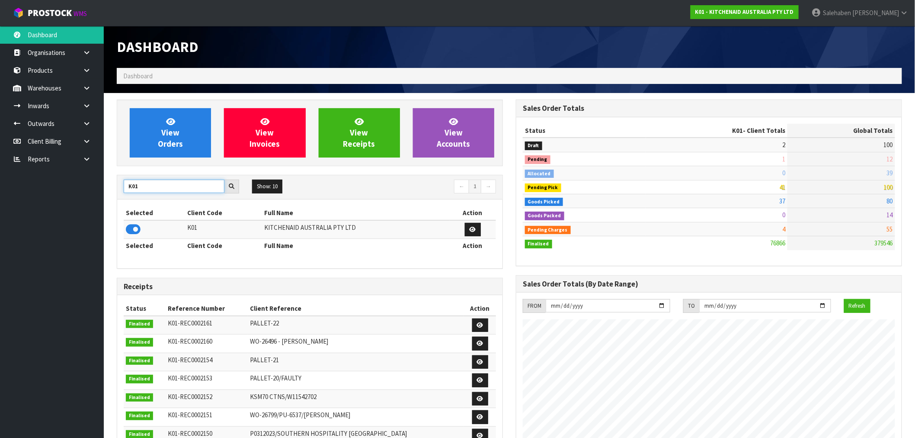
drag, startPoint x: 145, startPoint y: 182, endPoint x: 72, endPoint y: 205, distance: 76.8
click at [72, 205] on body "Toggle navigation ProStock WMS K01 - KITCHENAID AUSTRALIA PTY LTD Salehaben Pat…" at bounding box center [457, 219] width 915 height 438
click at [126, 234] on icon at bounding box center [133, 229] width 15 height 13
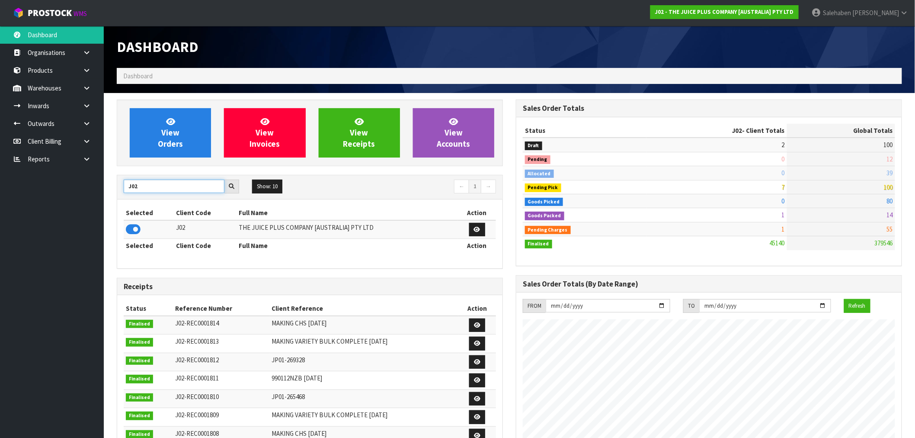
click at [144, 184] on input "J02" at bounding box center [174, 185] width 101 height 13
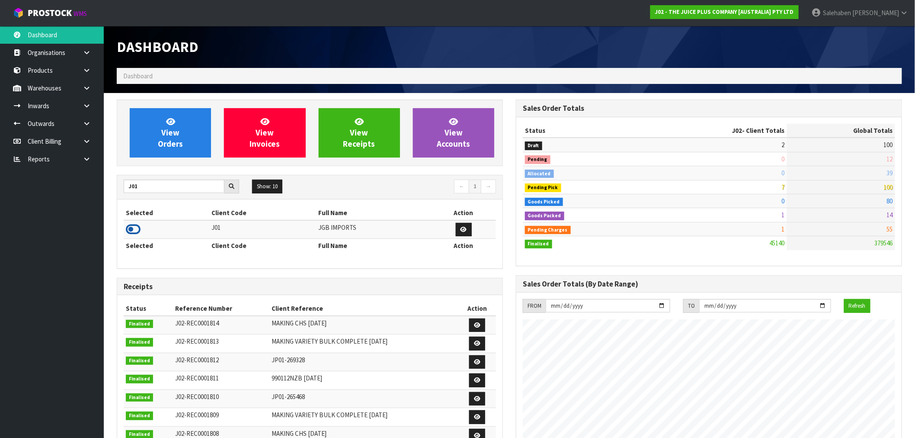
click at [132, 227] on icon at bounding box center [133, 229] width 15 height 13
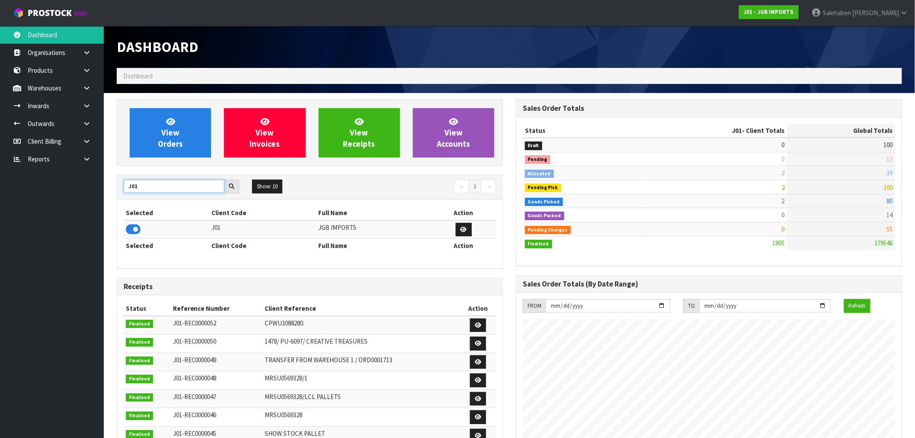
drag, startPoint x: 144, startPoint y: 185, endPoint x: 111, endPoint y: 187, distance: 32.9
click at [112, 186] on div "View Orders View Invoices View Receipts View Accounts J01 Show: 10 5 10 25 50 ←…" at bounding box center [309, 350] width 399 height 502
type input "D00"
click at [130, 234] on icon at bounding box center [133, 229] width 15 height 13
drag, startPoint x: 140, startPoint y: 185, endPoint x: 69, endPoint y: 198, distance: 72.2
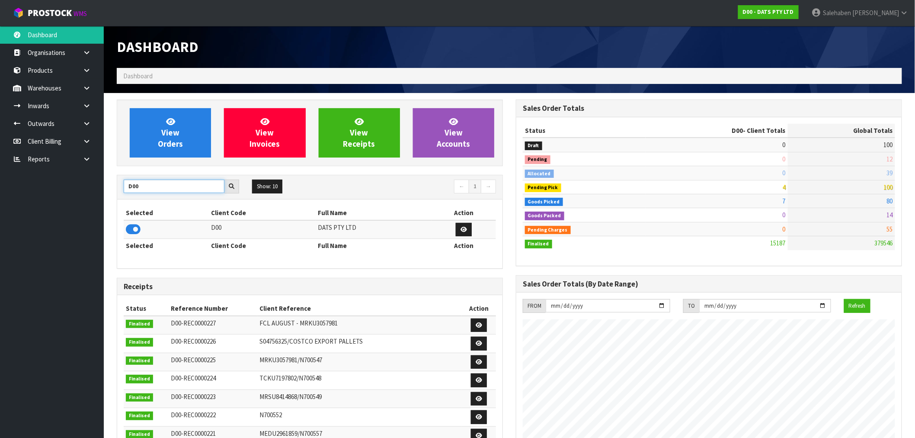
click at [94, 193] on body "Toggle navigation ProStock WMS D00 - DATS PTY LTD Salehaben Patel Logout Dashbo…" at bounding box center [457, 219] width 915 height 438
type input "T01"
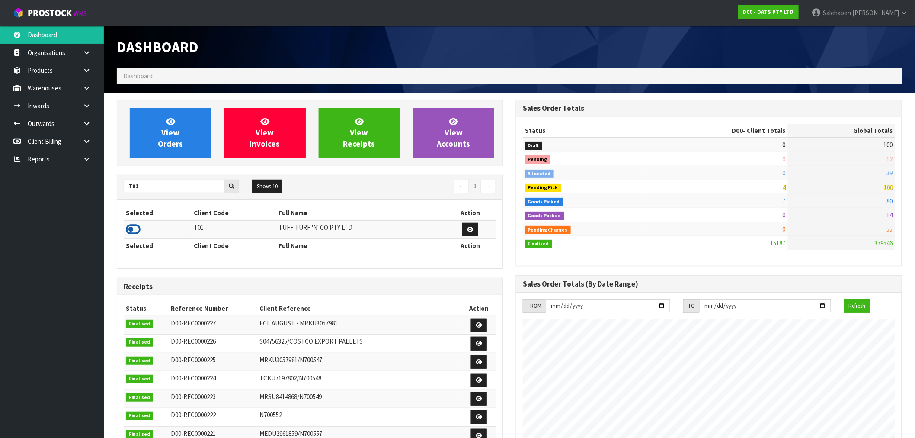
click at [129, 230] on icon at bounding box center [133, 229] width 15 height 13
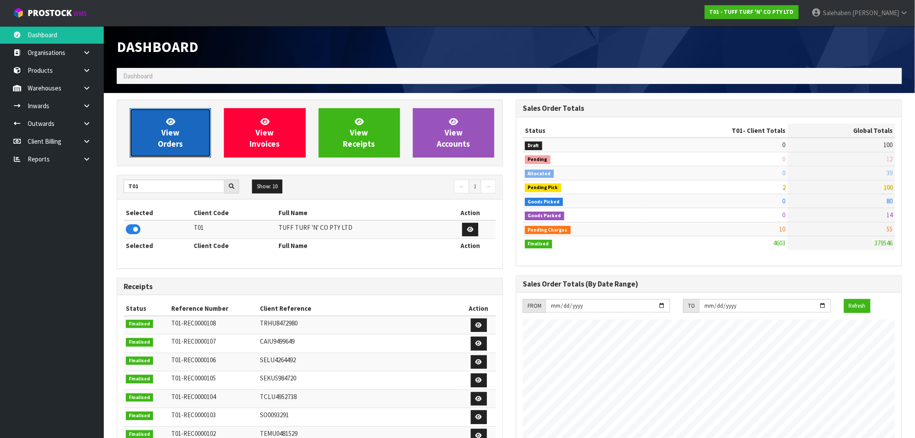
click at [174, 143] on span "View Orders" at bounding box center [170, 132] width 25 height 32
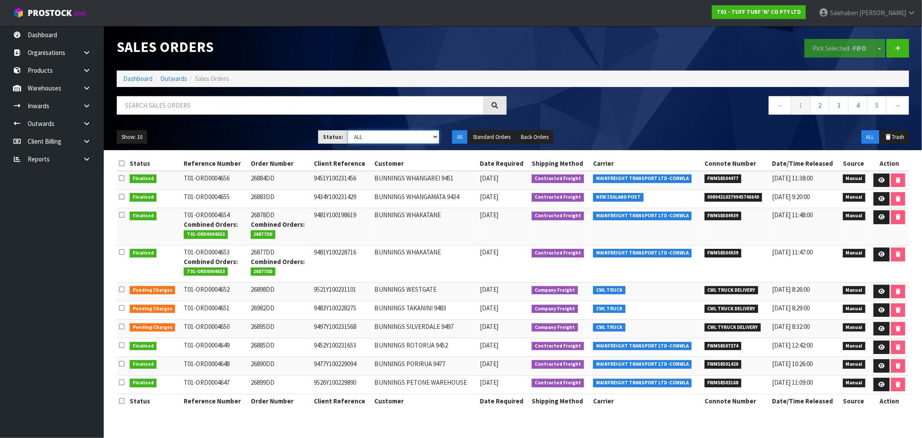
drag, startPoint x: 414, startPoint y: 137, endPoint x: 413, endPoint y: 143, distance: 6.7
click at [414, 137] on select "Draft Pending Allocated Pending Pick Goods Picked Goods Packed Pending Charges …" at bounding box center [394, 136] width 92 height 13
select select "string:3"
click at [348, 130] on select "Draft Pending Allocated Pending Pick Goods Picked Goods Packed Pending Charges …" at bounding box center [394, 136] width 92 height 13
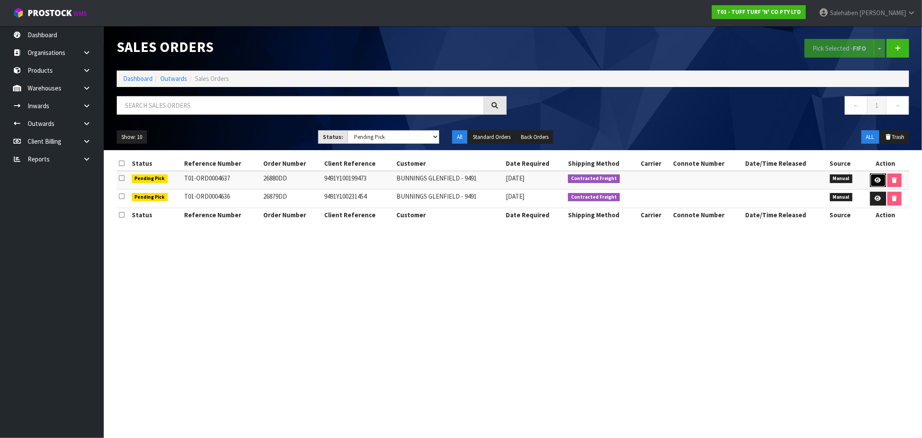
click at [880, 179] on icon at bounding box center [878, 180] width 6 height 6
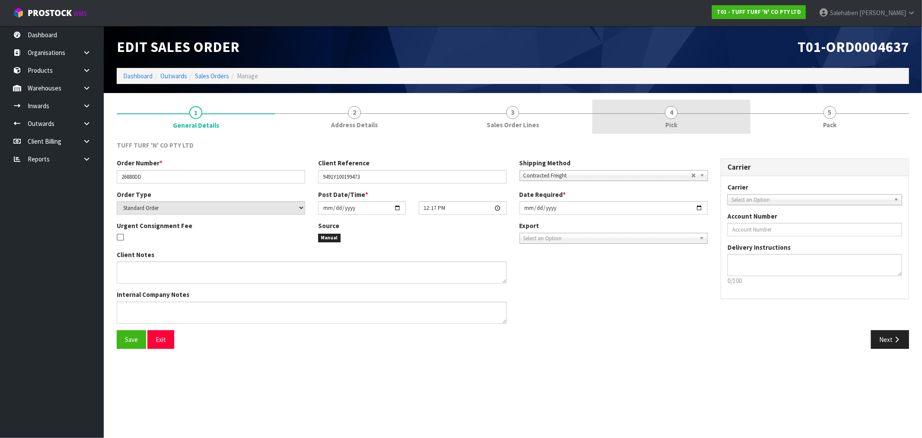
click at [669, 122] on span "Pick" at bounding box center [672, 124] width 12 height 9
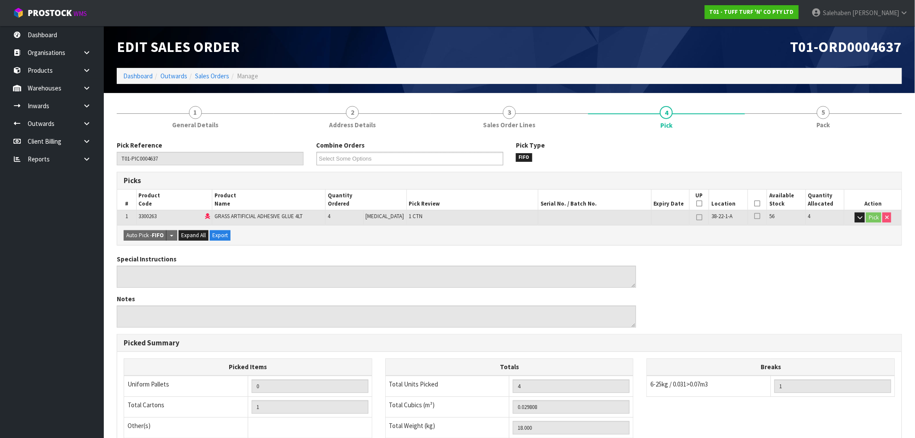
click at [755, 203] on icon at bounding box center [758, 203] width 6 height 0
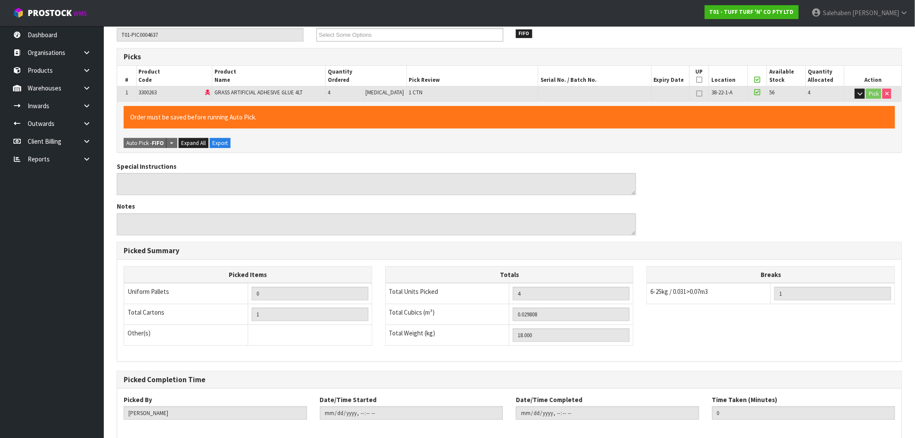
scroll to position [166, 0]
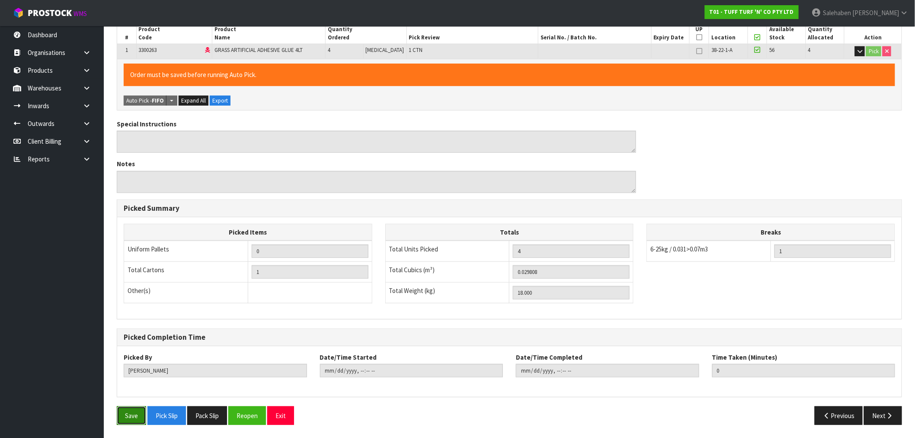
click at [130, 416] on button "Save" at bounding box center [131, 415] width 29 height 19
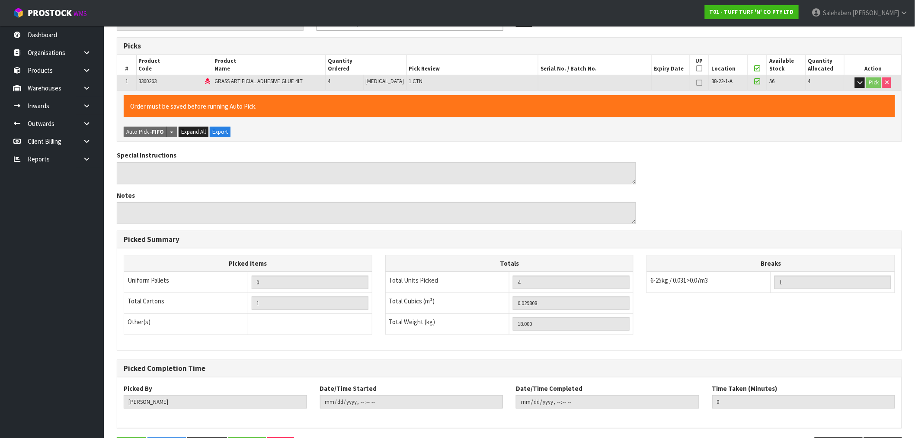
scroll to position [0, 0]
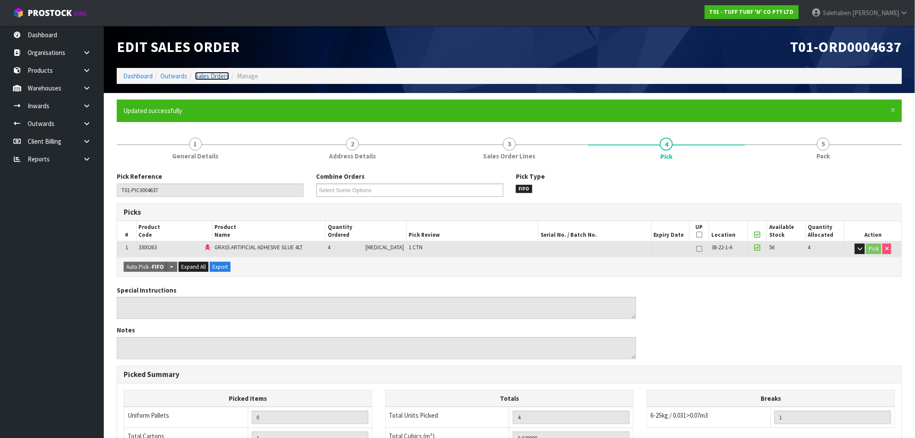
click at [210, 75] on link "Sales Orders" at bounding box center [212, 76] width 34 height 8
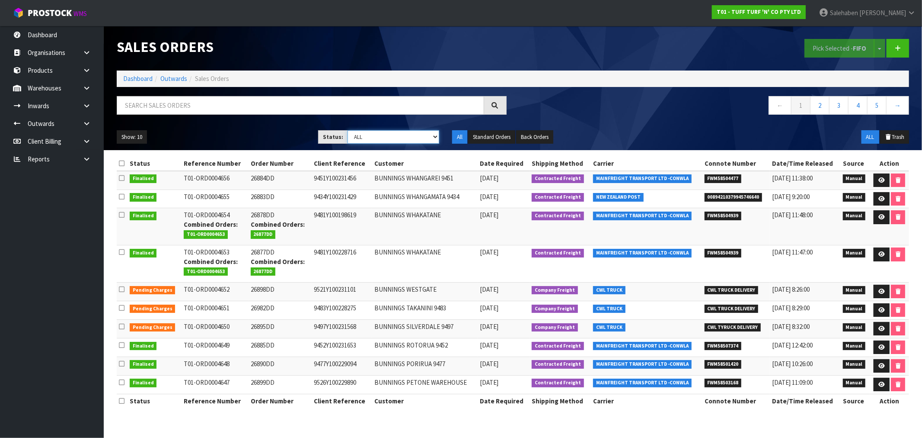
click at [415, 138] on select "Draft Pending Allocated Pending Pick Goods Picked Goods Packed Pending Charges …" at bounding box center [394, 136] width 92 height 13
select select "string:3"
click at [348, 130] on select "Draft Pending Allocated Pending Pick Goods Picked Goods Packed Pending Charges …" at bounding box center [394, 136] width 92 height 13
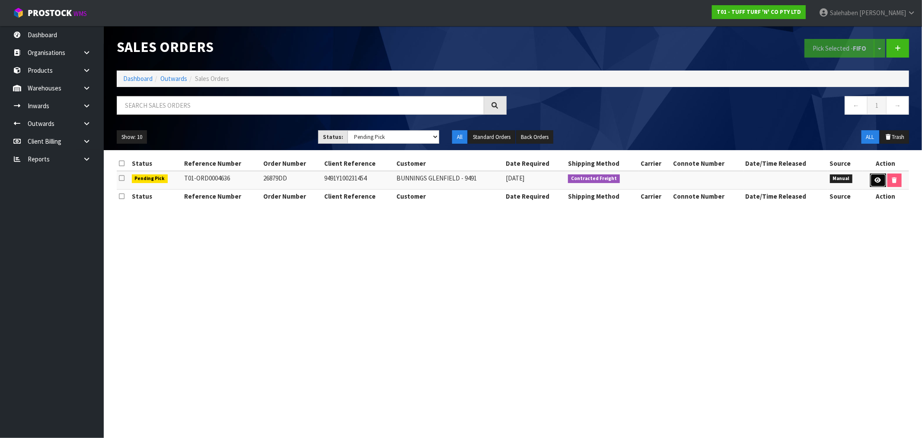
click at [877, 179] on icon at bounding box center [878, 180] width 6 height 6
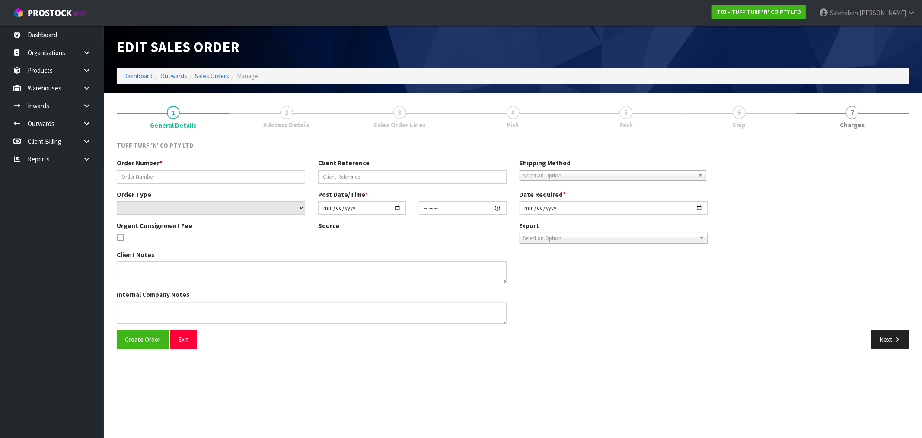
type input "26879DD"
type input "9491Y100231454"
select select "number:0"
type input "[DATE]"
type input "12:10:00.000"
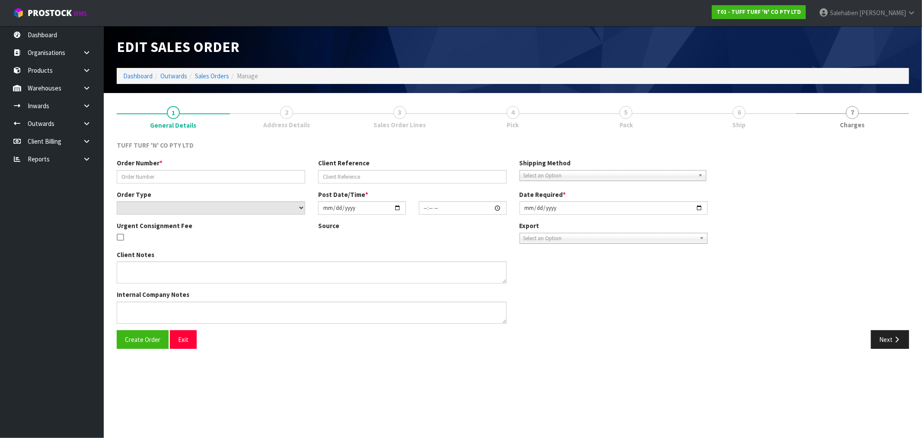
type input "[DATE]"
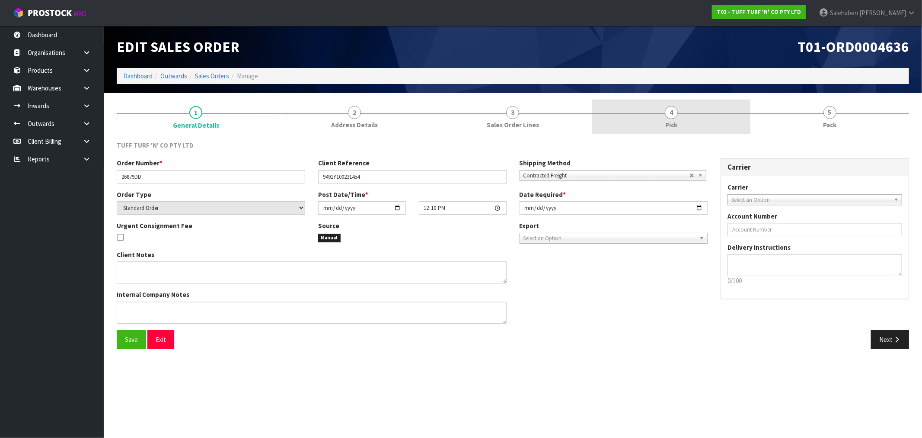
click at [678, 105] on link "4 Pick" at bounding box center [671, 116] width 159 height 34
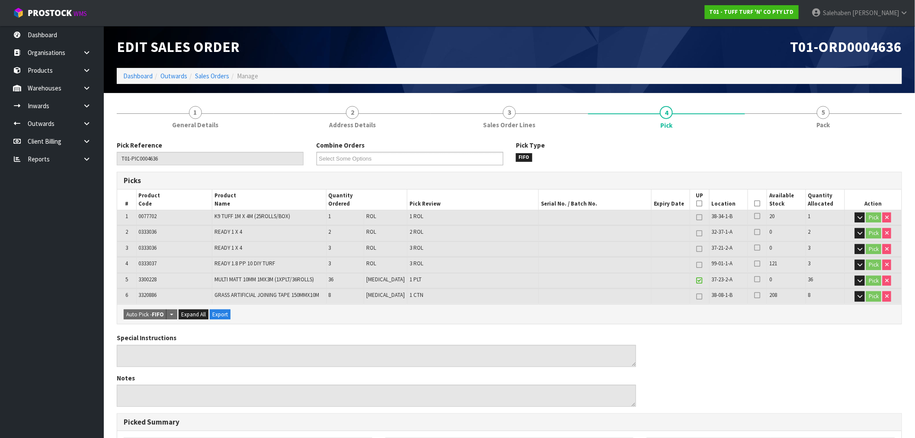
click at [756, 203] on icon at bounding box center [758, 203] width 6 height 0
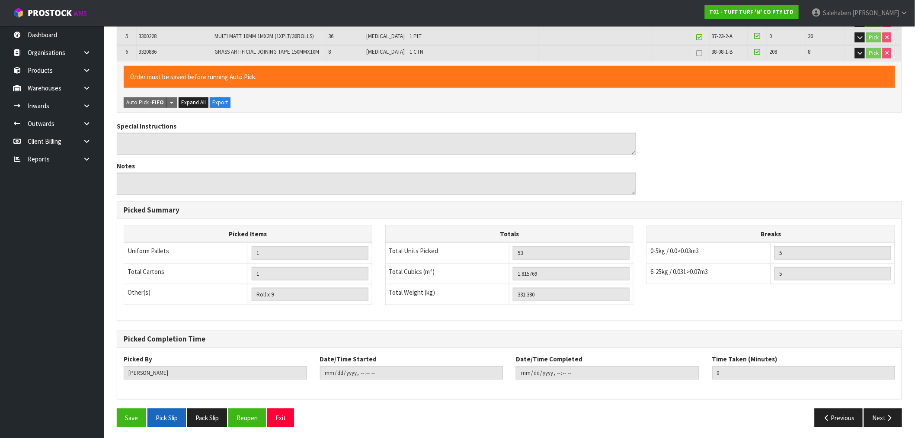
scroll to position [244, 0]
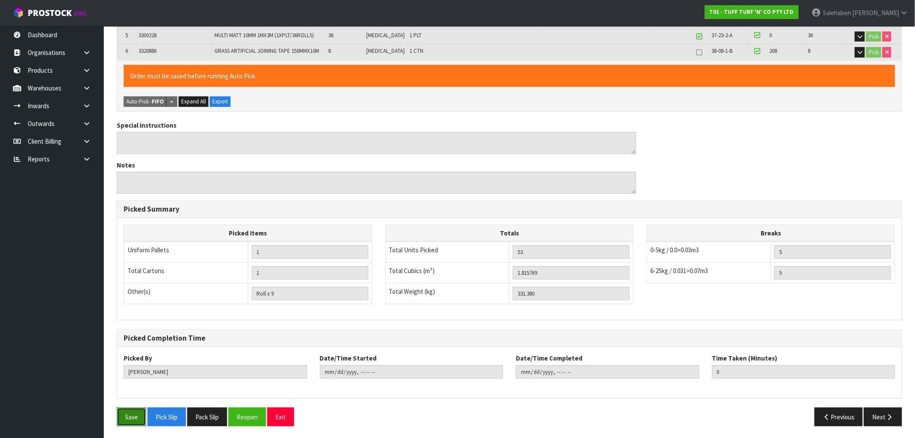
click at [134, 415] on button "Save" at bounding box center [131, 416] width 29 height 19
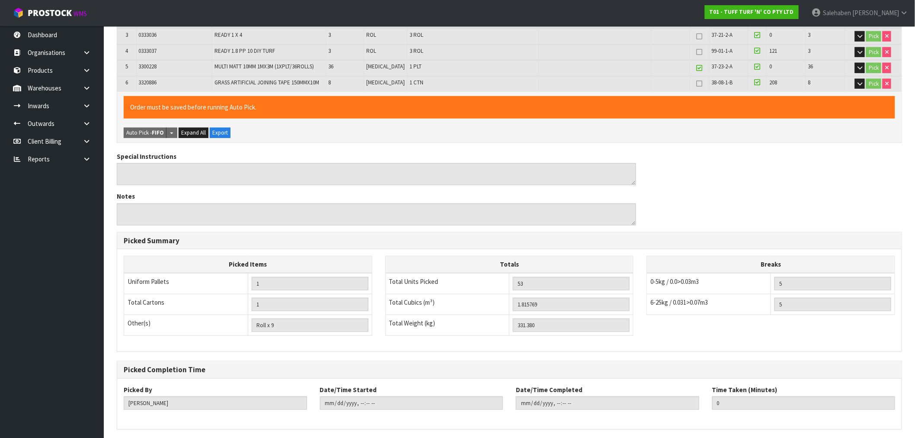
scroll to position [0, 0]
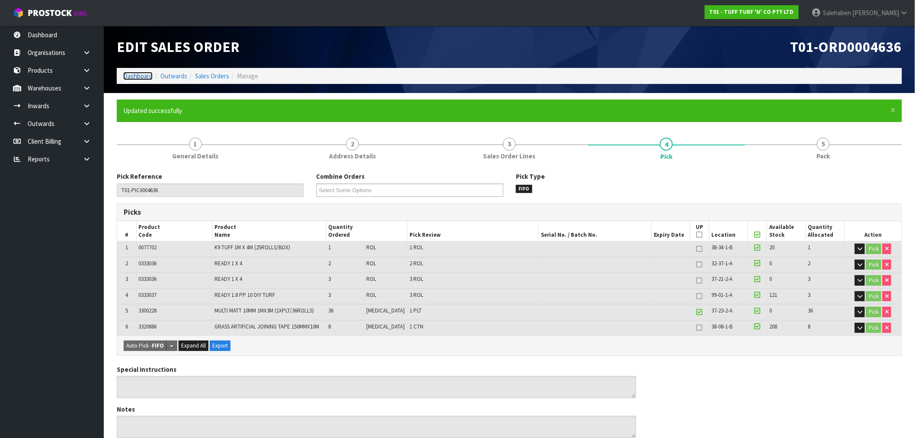
click at [145, 72] on link "Dashboard" at bounding box center [137, 76] width 29 height 8
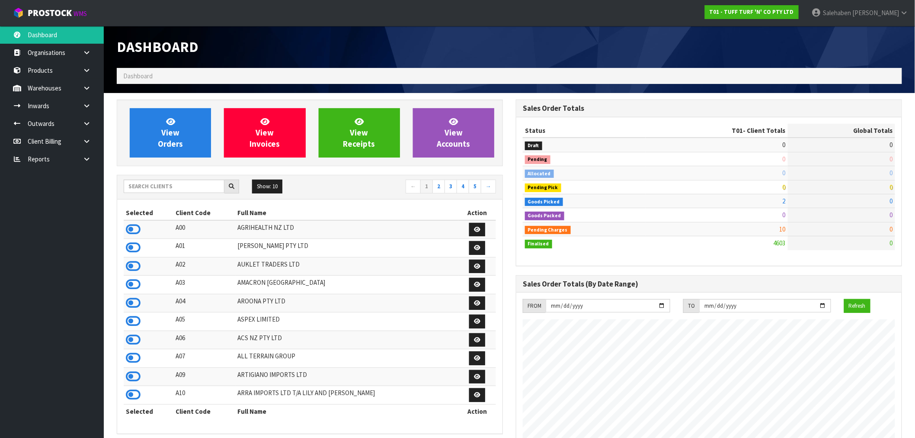
scroll to position [655, 399]
click at [140, 187] on input "text" at bounding box center [174, 185] width 101 height 13
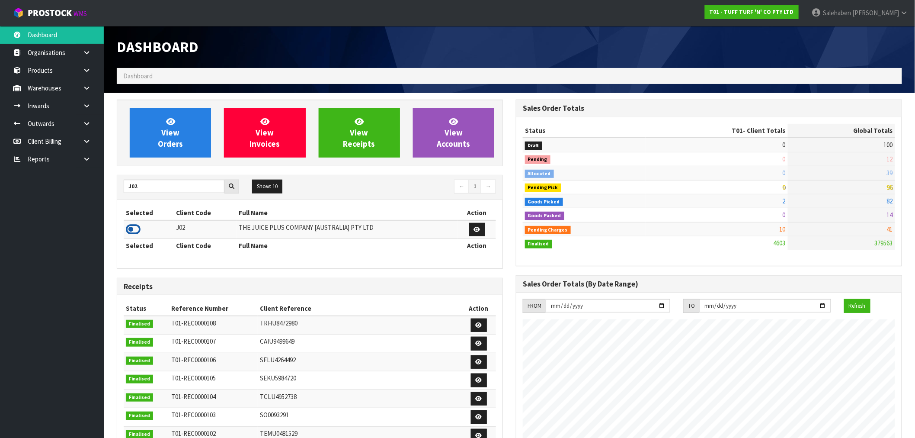
click at [134, 230] on icon at bounding box center [133, 229] width 15 height 13
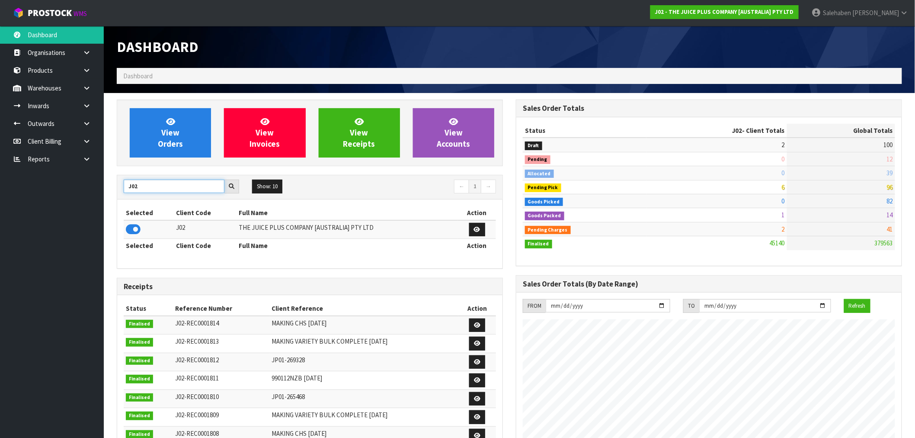
drag, startPoint x: 140, startPoint y: 181, endPoint x: 122, endPoint y: 192, distance: 22.0
click at [122, 192] on div "J02" at bounding box center [181, 186] width 128 height 14
click at [134, 228] on icon at bounding box center [133, 229] width 15 height 13
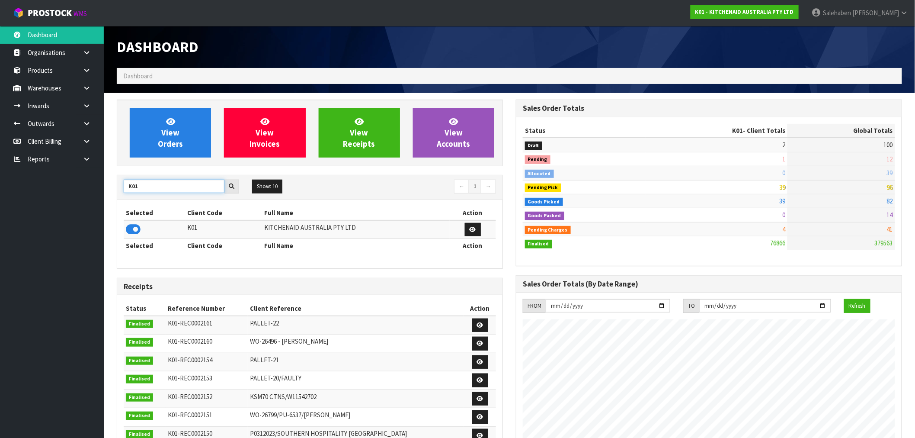
drag, startPoint x: 141, startPoint y: 189, endPoint x: 101, endPoint y: 191, distance: 40.3
click at [115, 192] on div "View Orders View Invoices View Receipts View Accounts K01 Show: 10 5 10 25 50 ←…" at bounding box center [309, 370] width 399 height 543
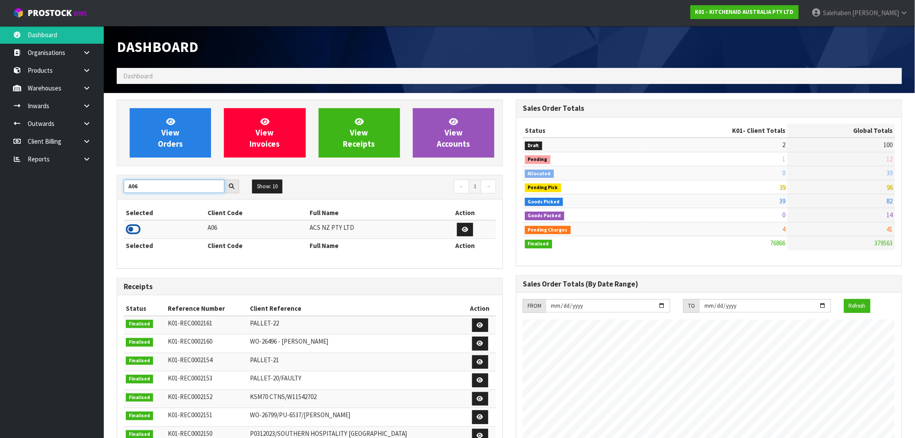
type input "A06"
drag, startPoint x: 133, startPoint y: 228, endPoint x: 153, endPoint y: 199, distance: 34.8
click at [133, 228] on icon at bounding box center [133, 229] width 15 height 13
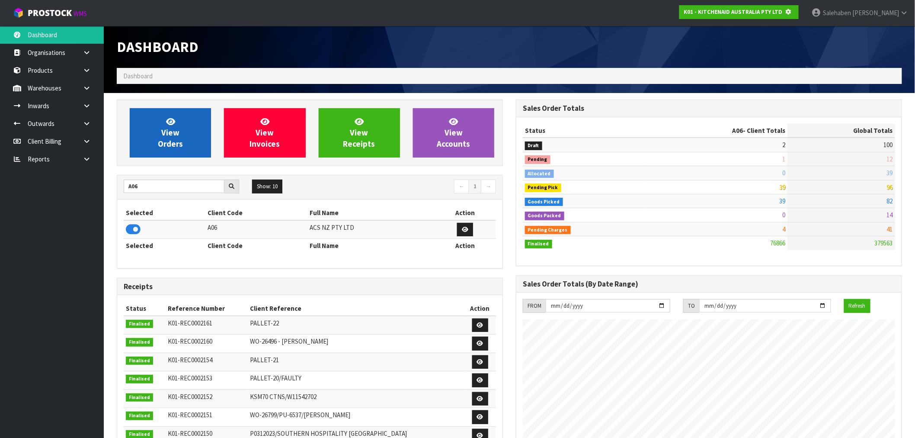
scroll to position [539, 399]
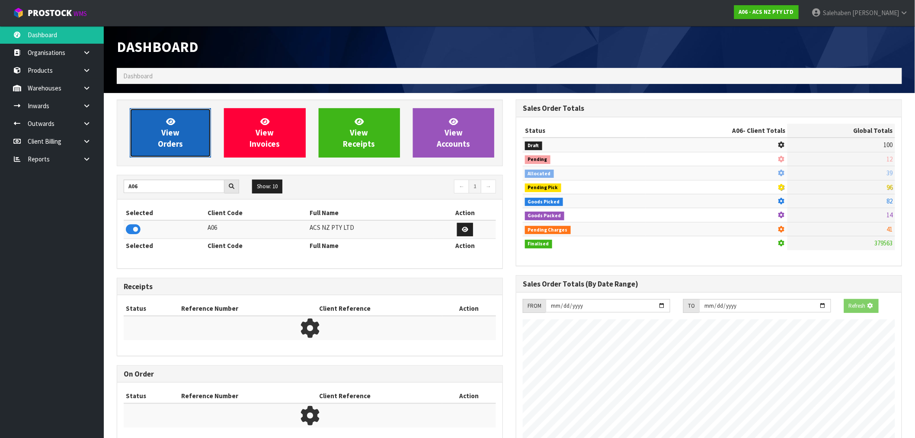
click at [180, 146] on span "View Orders" at bounding box center [170, 132] width 25 height 32
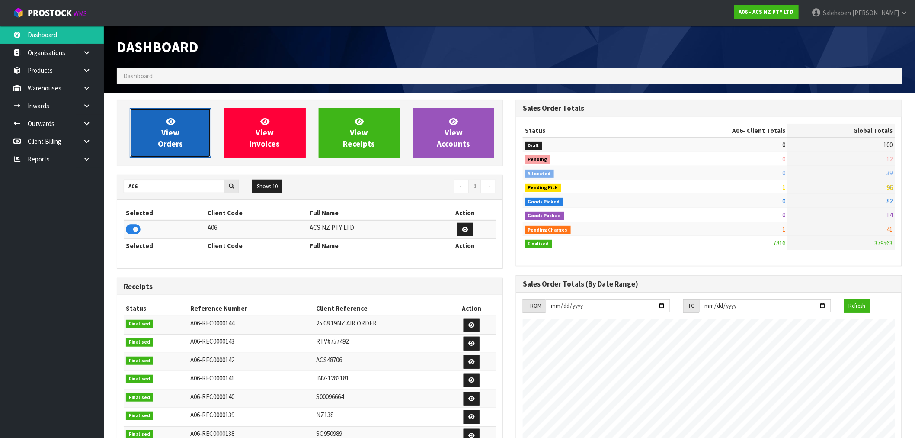
scroll to position [655, 399]
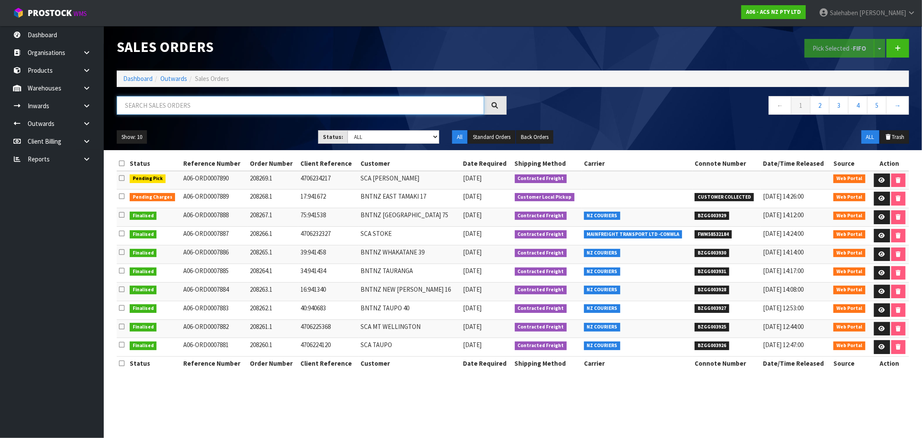
click at [284, 108] on input "text" at bounding box center [301, 105] width 368 height 19
click at [141, 80] on link "Dashboard" at bounding box center [137, 78] width 29 height 8
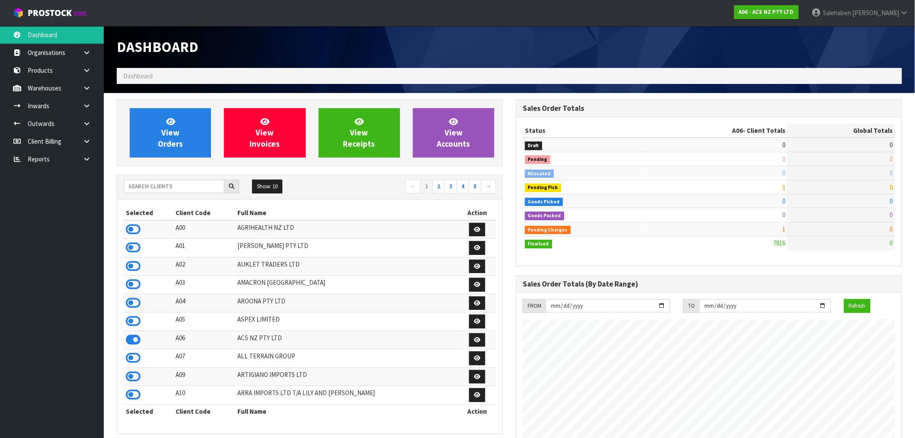
scroll to position [655, 399]
click at [148, 188] on input "text" at bounding box center [174, 185] width 101 height 13
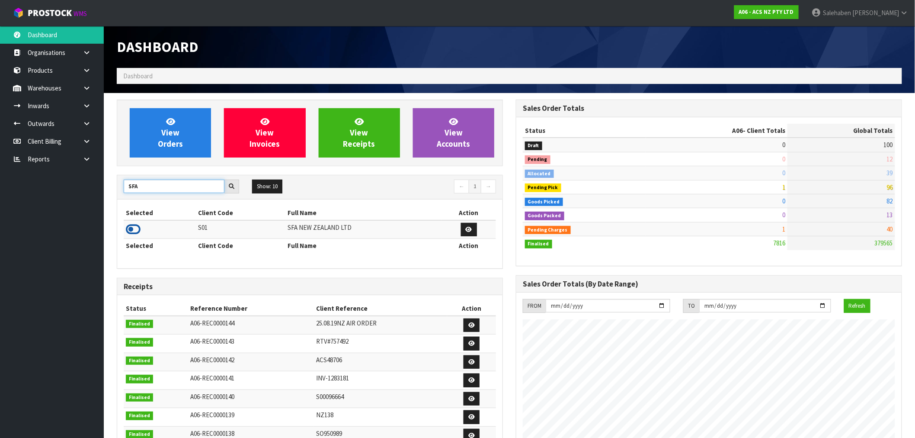
type input "SFA"
click at [128, 230] on icon at bounding box center [133, 229] width 15 height 13
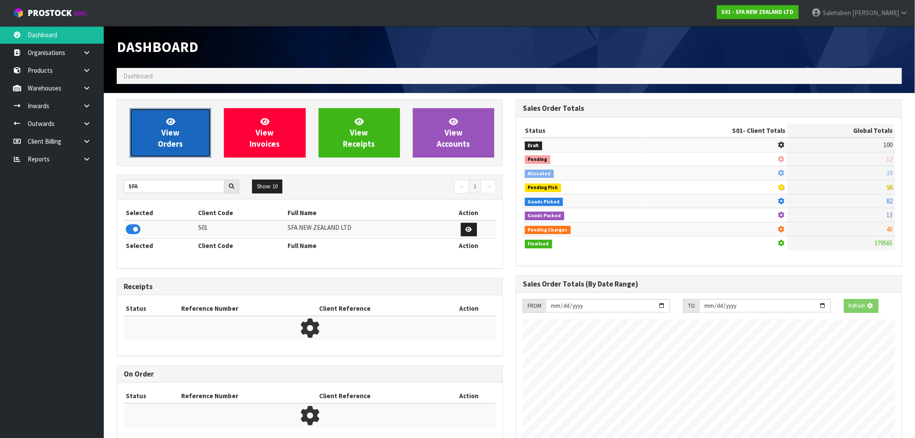
click at [163, 147] on span "View Orders" at bounding box center [170, 132] width 25 height 32
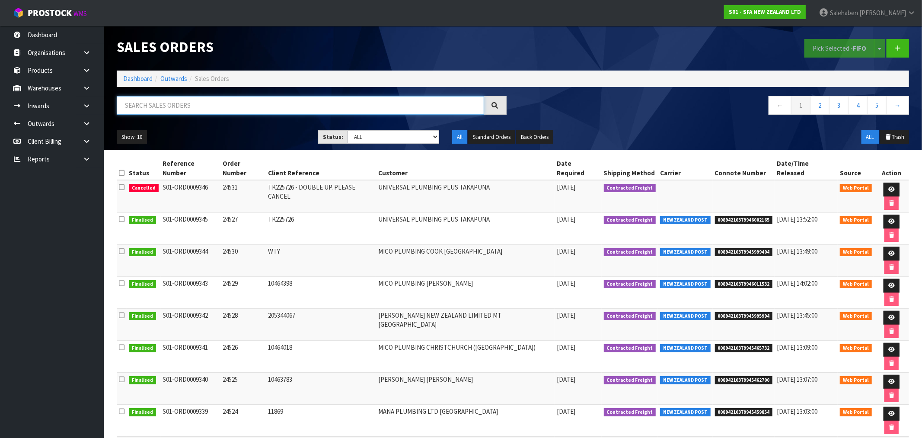
click at [267, 102] on input "text" at bounding box center [301, 105] width 368 height 19
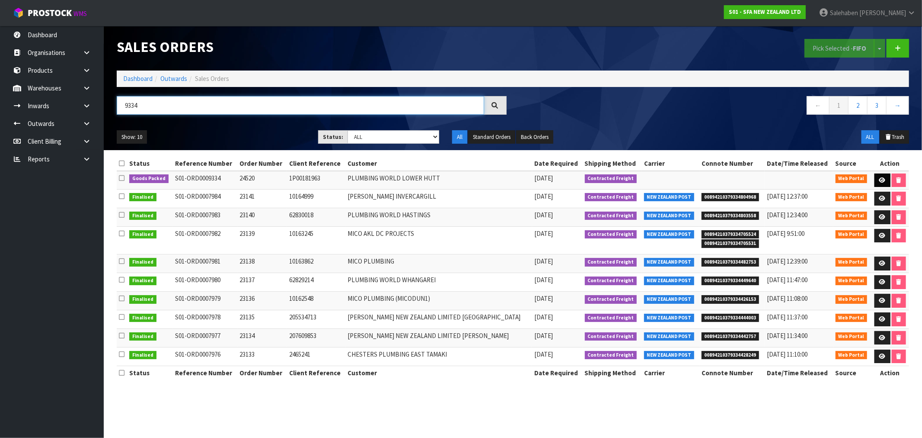
type input "9334"
click at [879, 176] on link at bounding box center [883, 180] width 16 height 14
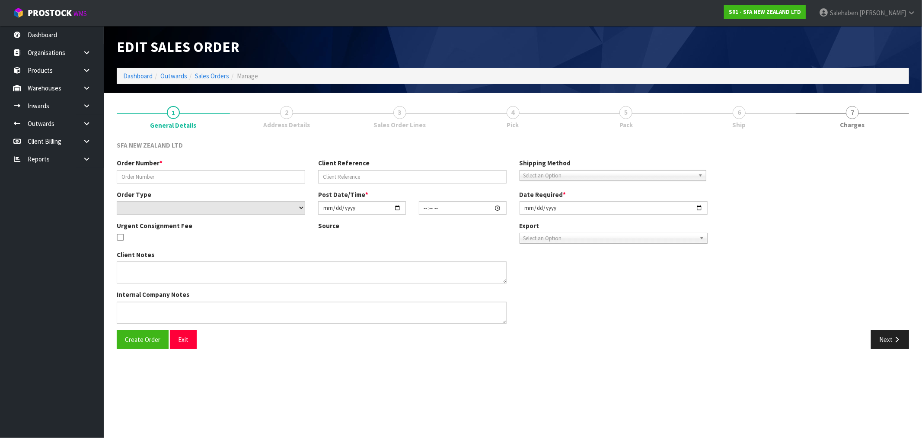
type input "24520"
type input "1P00181963"
select select "number:0"
type input "[DATE]"
type input "09:50:00.000"
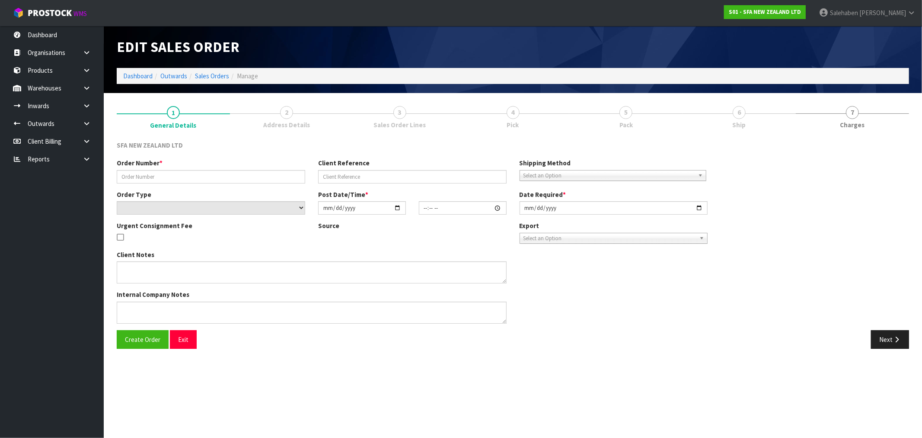
type input "[DATE]"
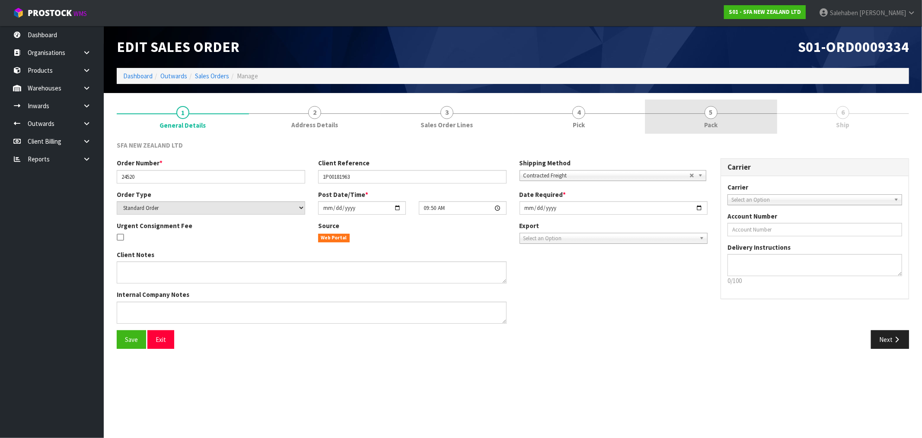
click at [701, 122] on link "5 Pack" at bounding box center [711, 116] width 132 height 34
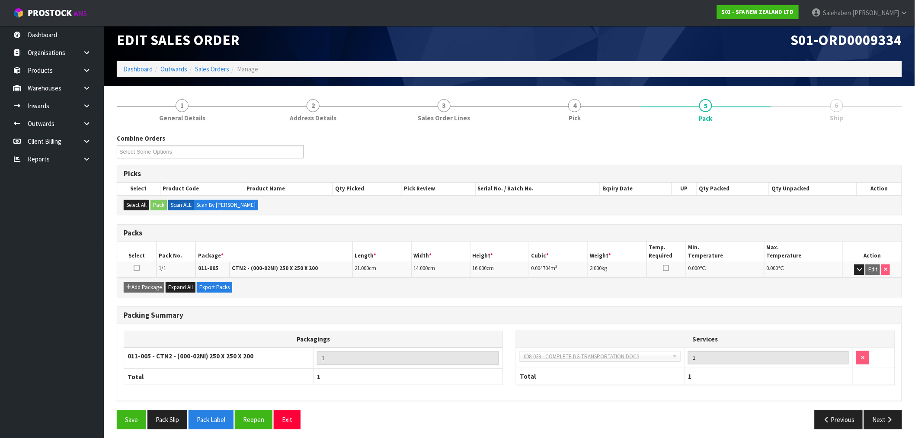
scroll to position [11, 0]
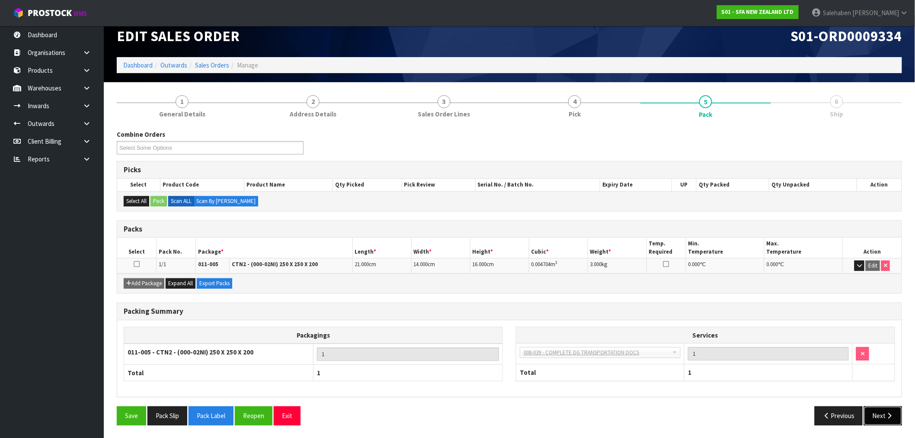
click at [885, 414] on button "Next" at bounding box center [883, 415] width 38 height 19
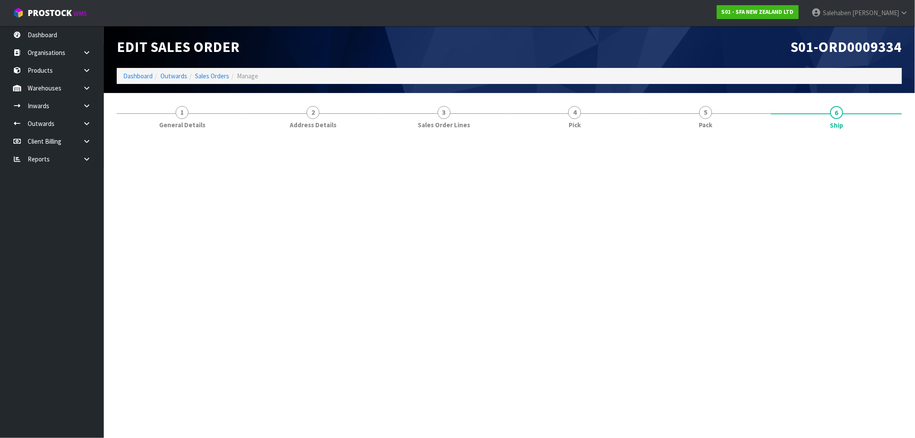
scroll to position [0, 0]
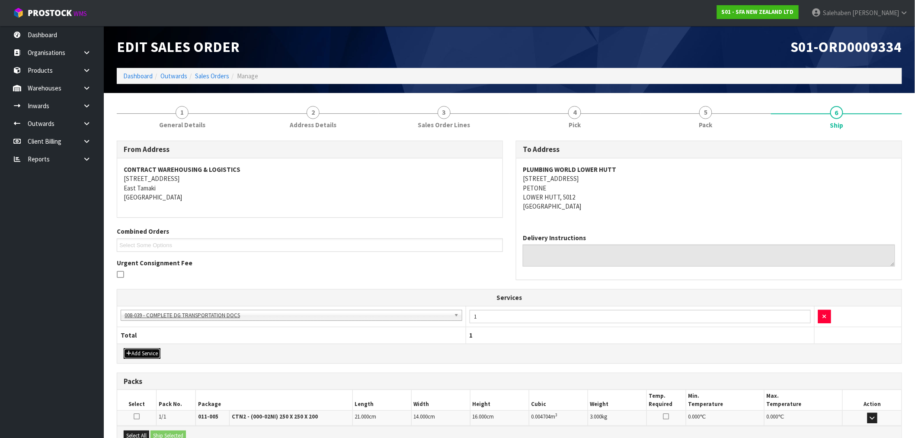
click at [141, 356] on button "Add Service" at bounding box center [142, 353] width 37 height 10
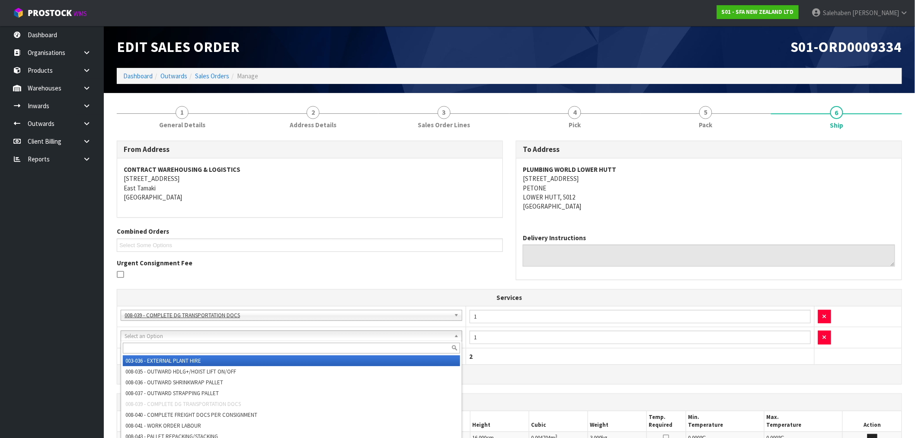
click at [149, 349] on input "text" at bounding box center [291, 347] width 337 height 11
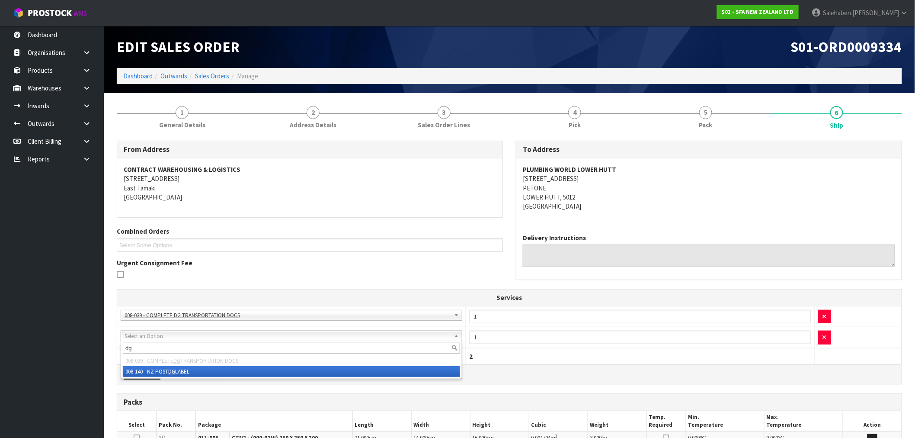
type input "dg"
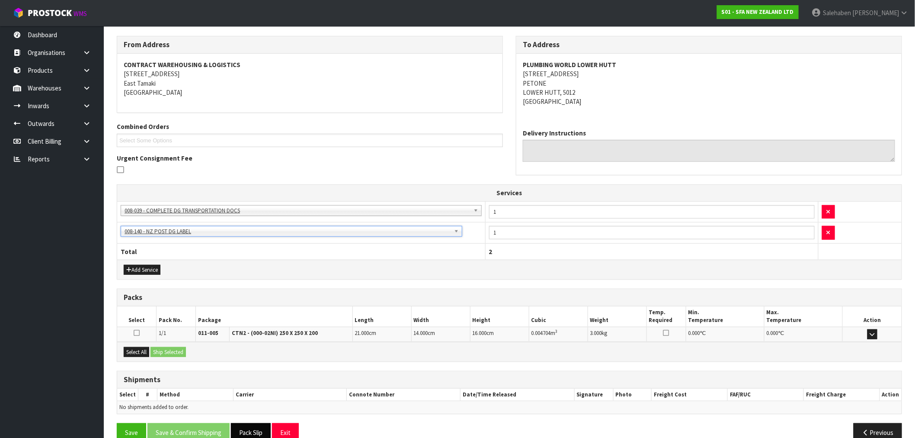
scroll to position [122, 0]
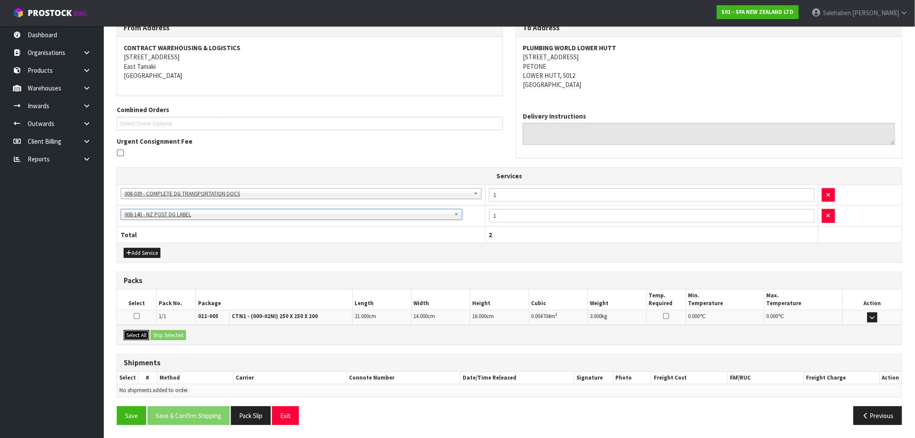
drag, startPoint x: 139, startPoint y: 333, endPoint x: 164, endPoint y: 330, distance: 25.7
click at [140, 332] on button "Select All" at bounding box center [137, 335] width 26 height 10
click at [170, 330] on button "Ship Selected" at bounding box center [167, 335] width 35 height 10
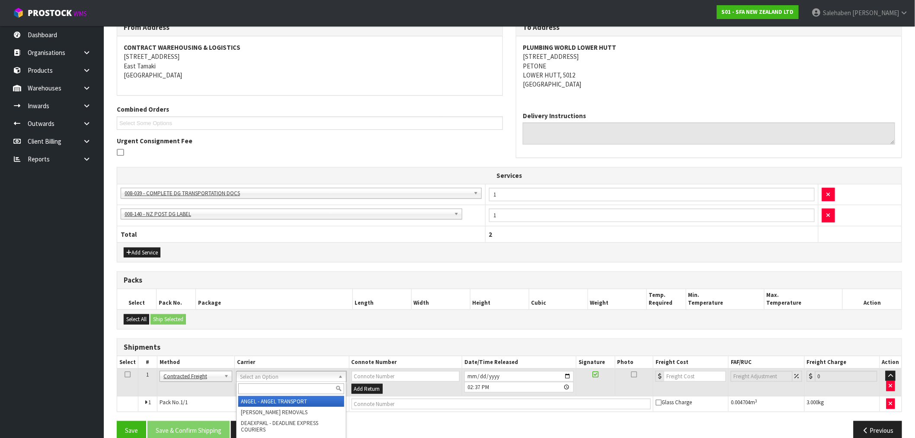
click at [253, 392] on input "text" at bounding box center [291, 388] width 106 height 11
type input "nzc"
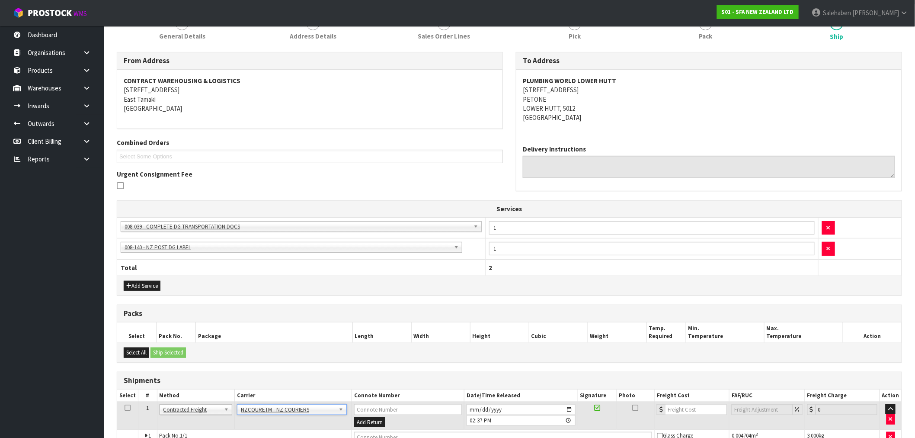
scroll to position [74, 0]
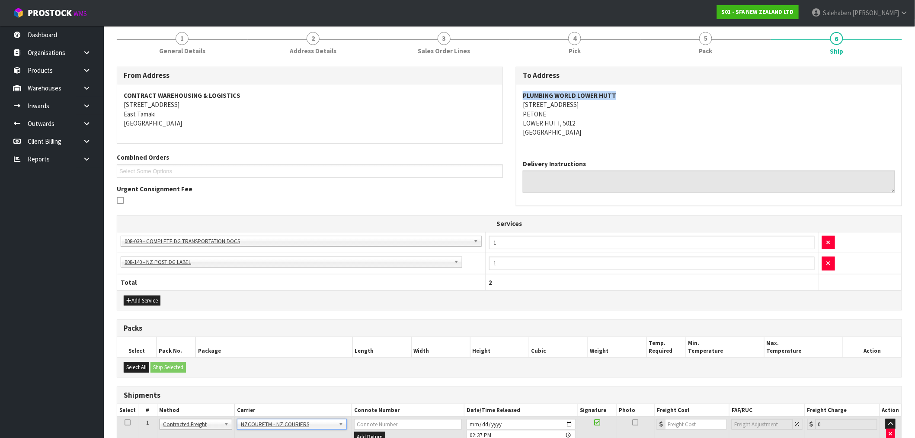
drag, startPoint x: 619, startPoint y: 93, endPoint x: 517, endPoint y: 96, distance: 102.5
click at [517, 96] on div "PLUMBING WORLD LOWER HUTT 40 BOUVERIE STREET PETONE LOWER HUTT, 5012 New Zealand" at bounding box center [708, 118] width 385 height 68
copy strong "PLUMBING WORLD LOWER HUTT"
drag, startPoint x: 584, startPoint y: 105, endPoint x: 520, endPoint y: 104, distance: 64.4
click at [520, 104] on div "PLUMBING WORLD LOWER HUTT 40 BOUVERIE STREET PETONE LOWER HUTT, 5012 New Zealand" at bounding box center [708, 118] width 385 height 68
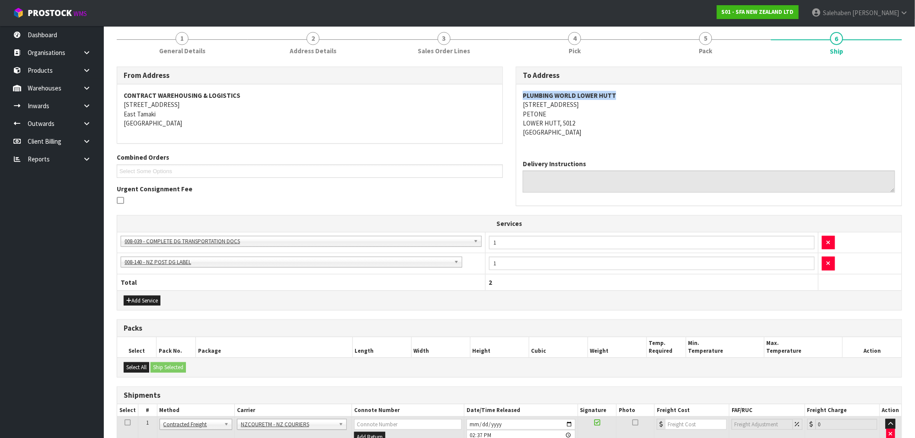
copy address "40 BOUVERIE STREET"
click at [191, 48] on span "General Details" at bounding box center [182, 50] width 46 height 9
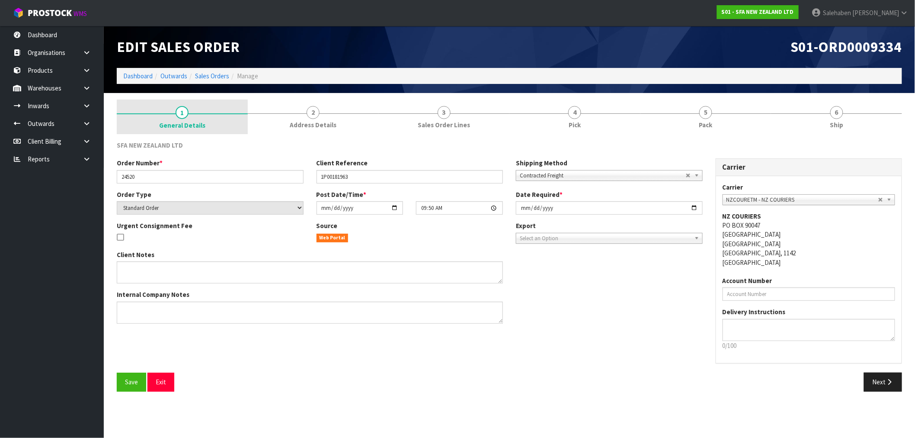
scroll to position [0, 0]
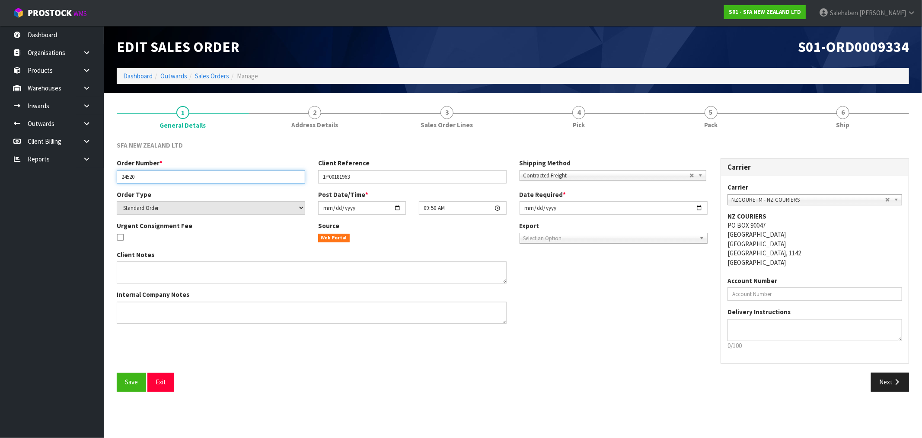
drag, startPoint x: 137, startPoint y: 174, endPoint x: 120, endPoint y: 179, distance: 17.0
click at [120, 179] on input "24520" at bounding box center [211, 176] width 189 height 13
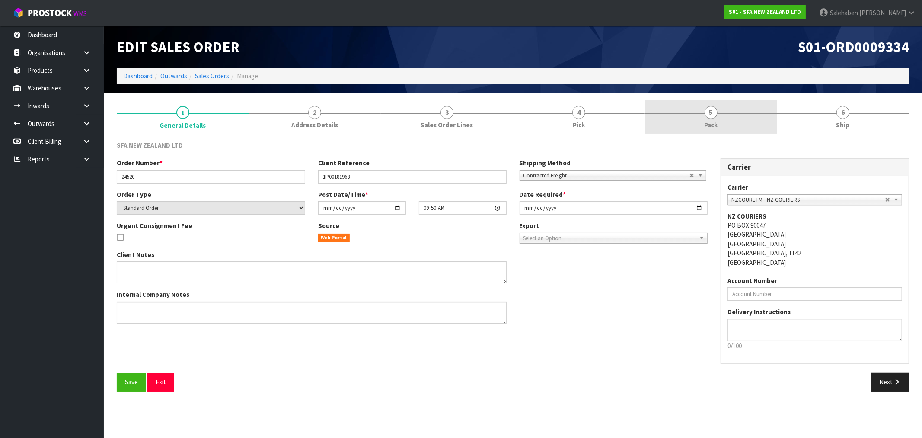
click at [714, 118] on link "5 Pack" at bounding box center [711, 116] width 132 height 34
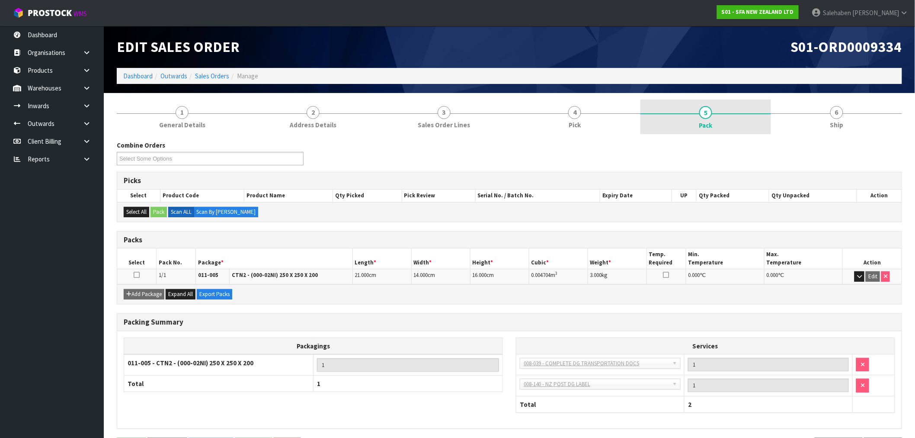
click at [710, 115] on span "5" at bounding box center [705, 112] width 13 height 13
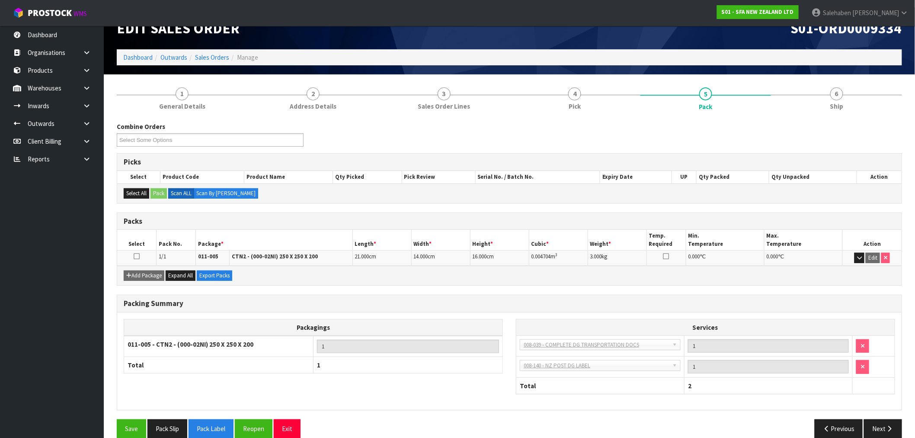
scroll to position [32, 0]
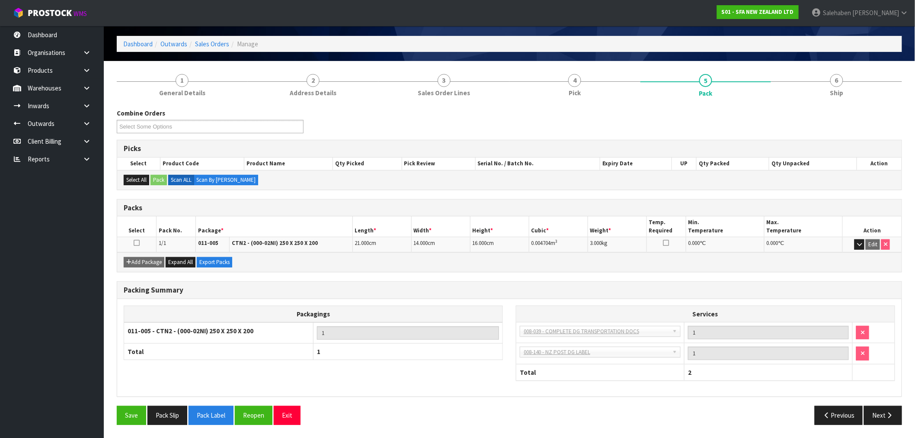
click at [902, 419] on div "Previous Next" at bounding box center [708, 415] width 399 height 19
click at [889, 414] on icon "button" at bounding box center [890, 415] width 8 height 6
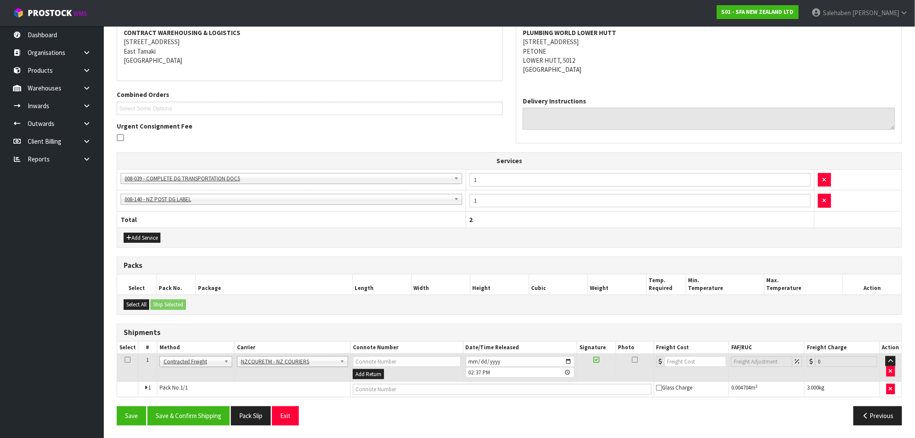
scroll to position [137, 0]
click at [364, 383] on input "text" at bounding box center [502, 388] width 299 height 11
paste input "BZGG003932"
type input "BZGG003932"
click at [676, 358] on input "number" at bounding box center [696, 360] width 62 height 11
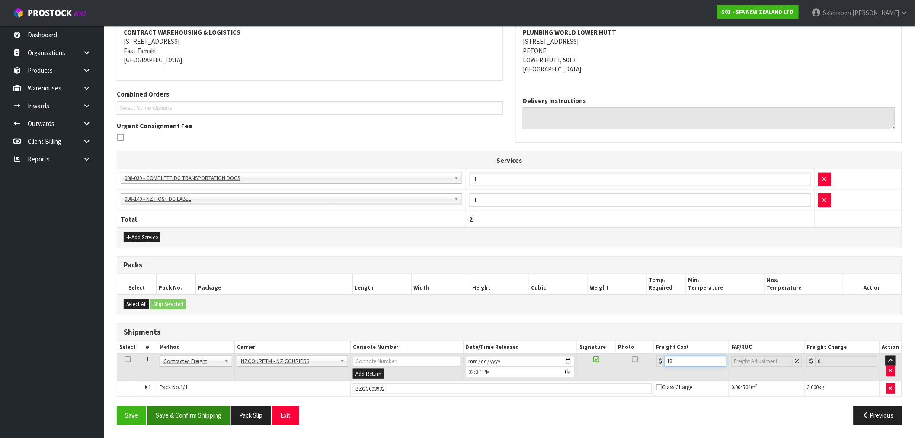
type input "18"
click at [177, 412] on button "Save & Confirm Shipping" at bounding box center [188, 415] width 82 height 19
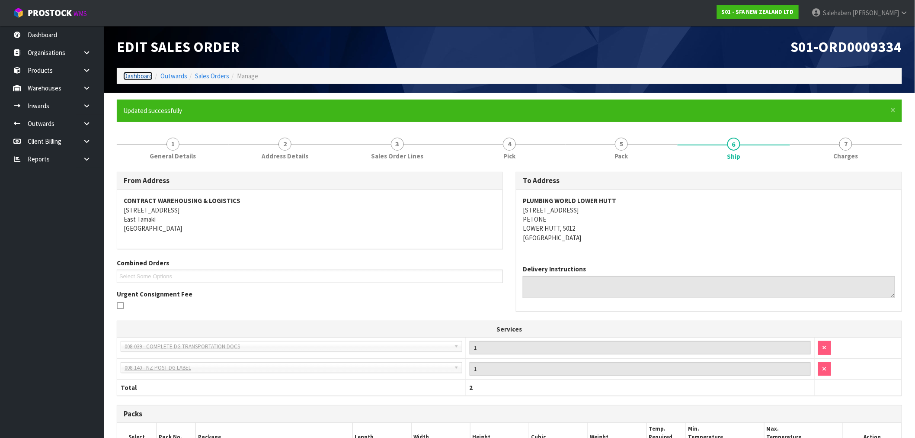
click at [139, 77] on link "Dashboard" at bounding box center [137, 76] width 29 height 8
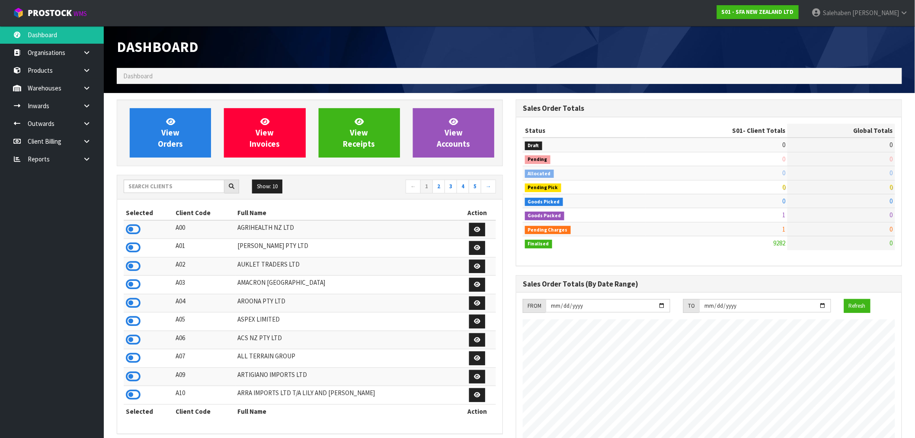
scroll to position [655, 399]
click at [147, 187] on input "text" at bounding box center [174, 185] width 101 height 13
click at [175, 185] on input "text" at bounding box center [174, 185] width 101 height 13
type input "C10"
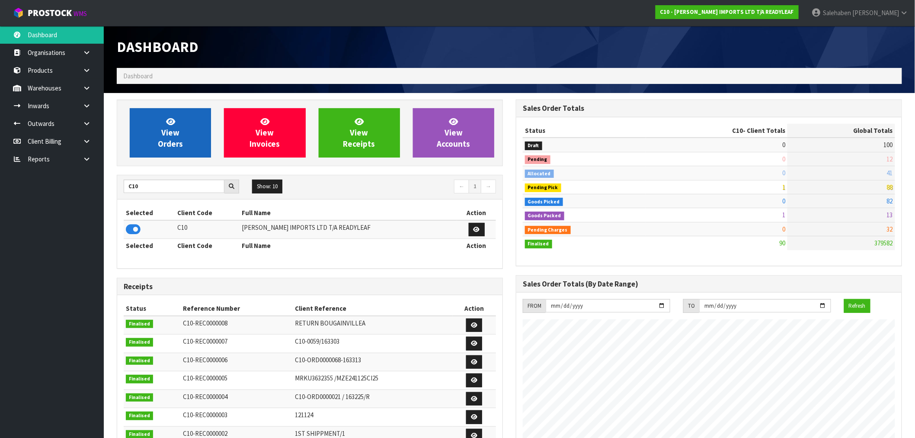
scroll to position [585, 399]
click at [182, 145] on span "View Orders" at bounding box center [170, 132] width 25 height 32
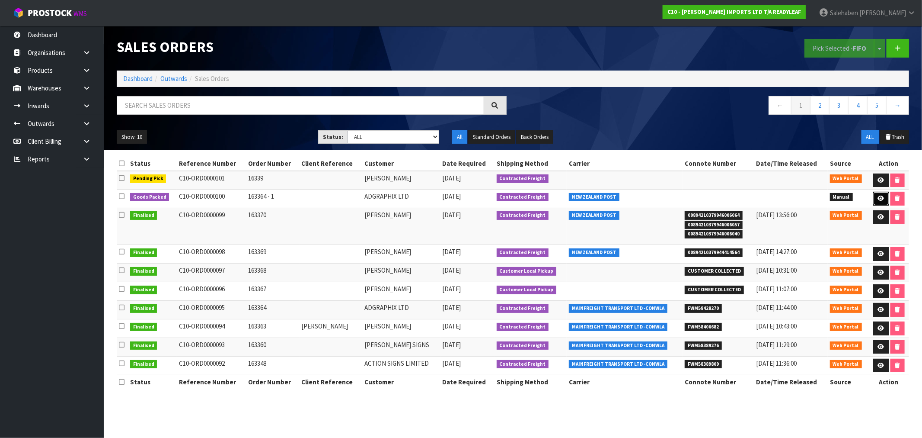
click at [883, 198] on icon at bounding box center [881, 198] width 6 height 6
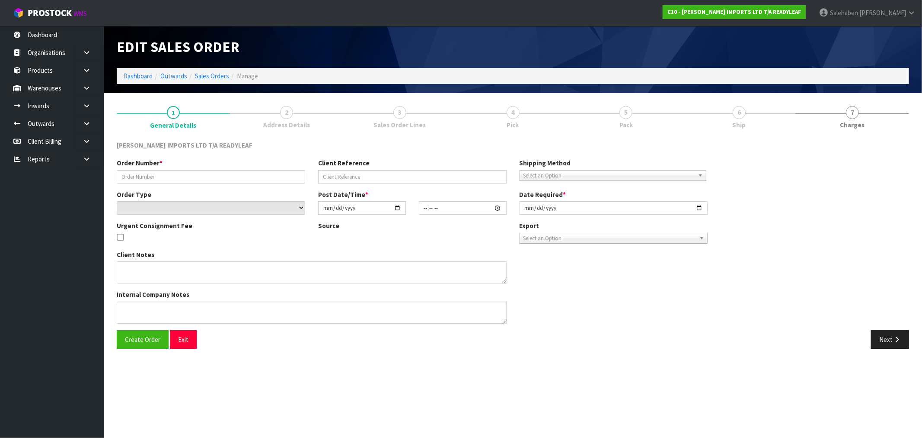
type input "163364 - 1"
select select "number:0"
type input "2025-09-03"
type input "14:06:00.000"
type input "2025-09-03"
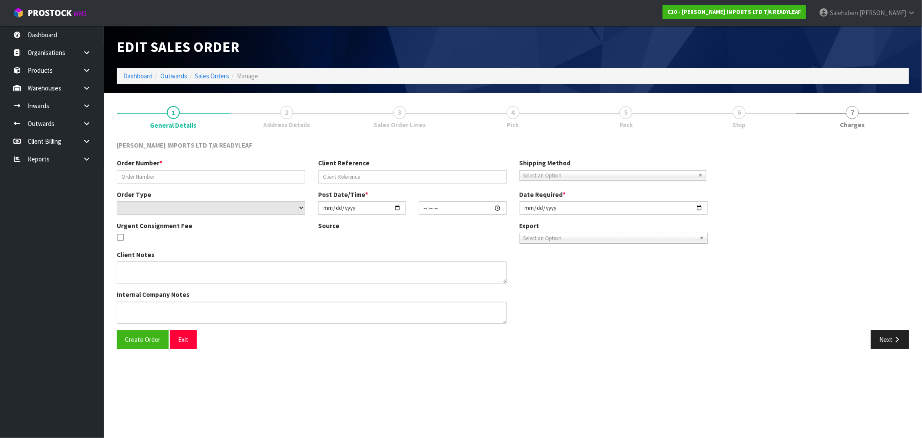
type textarea "URGENT OVERNIGHT DISPATCH"
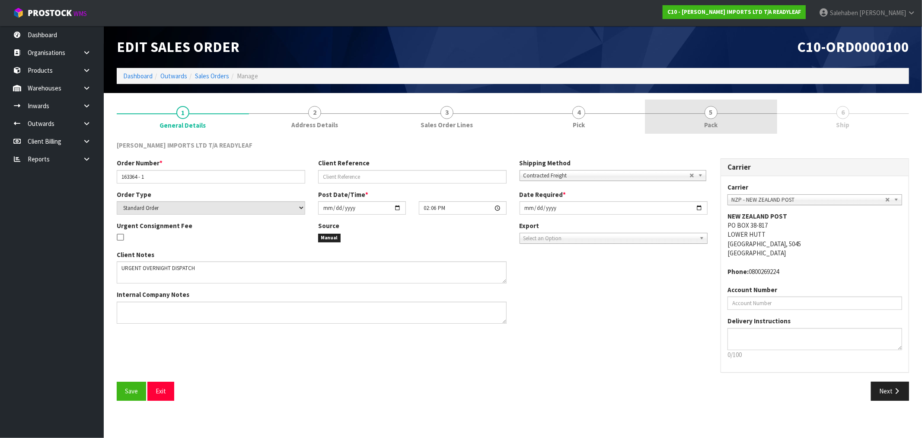
click at [713, 115] on span "5" at bounding box center [711, 112] width 13 height 13
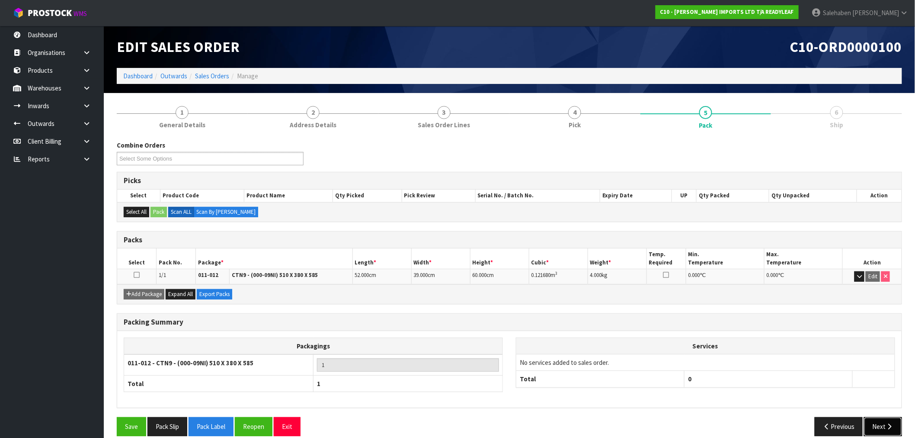
click at [879, 431] on button "Next" at bounding box center [883, 426] width 38 height 19
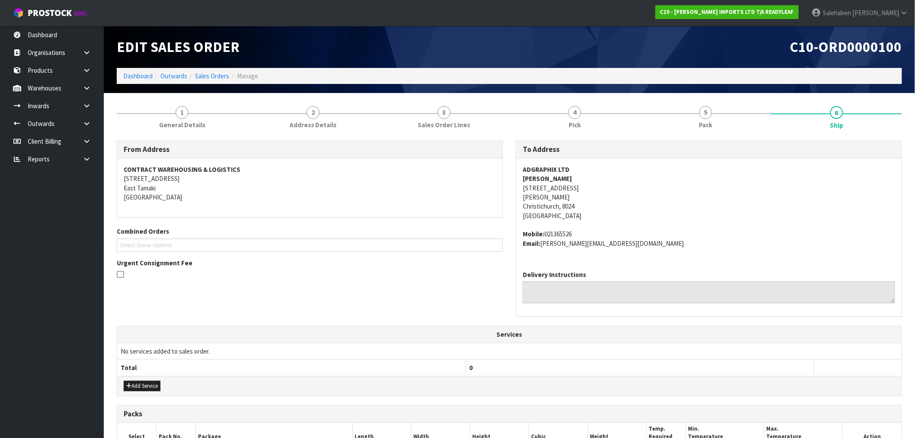
drag, startPoint x: 579, startPoint y: 177, endPoint x: 521, endPoint y: 178, distance: 57.5
click at [521, 178] on div "ADGRAPHIX LTD JONO GALLACHER 32A BIRMINGHAM DRIVE MIDDLETON Christichurch, 8024…" at bounding box center [708, 210] width 385 height 105
copy strong "JONO GALLACHER"
drag, startPoint x: 594, startPoint y: 188, endPoint x: 518, endPoint y: 188, distance: 76.1
click at [518, 188] on div "ADGRAPHIX LTD JONO GALLACHER 32A BIRMINGHAM DRIVE MIDDLETON Christichurch, 8024…" at bounding box center [708, 210] width 385 height 105
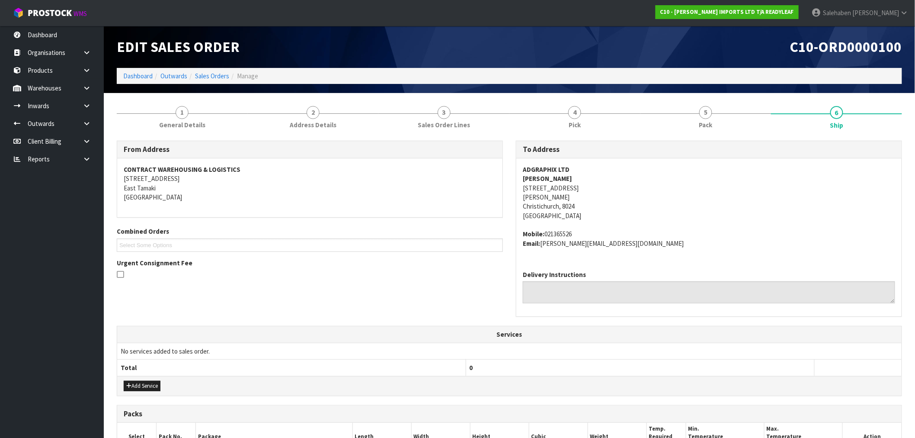
copy address "32A BIRMINGHAM DRIVE"
click at [708, 112] on span "5" at bounding box center [705, 112] width 13 height 13
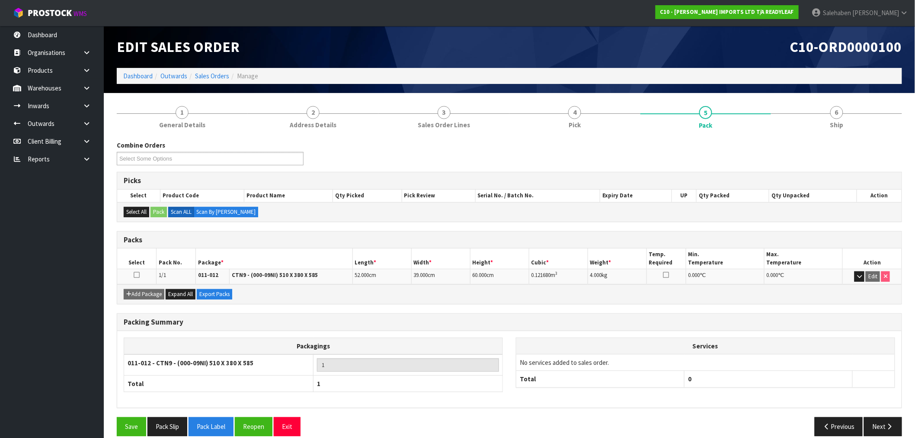
click at [288, 274] on strong "CTN9 - (000-09NI) 510 X 380 X 585" at bounding box center [275, 274] width 86 height 7
click at [573, 126] on span "Pick" at bounding box center [575, 124] width 12 height 9
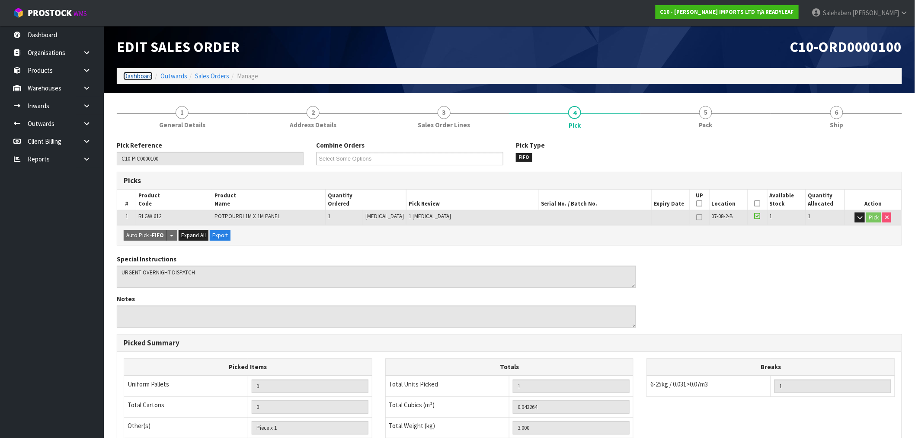
click at [136, 72] on link "Dashboard" at bounding box center [137, 76] width 29 height 8
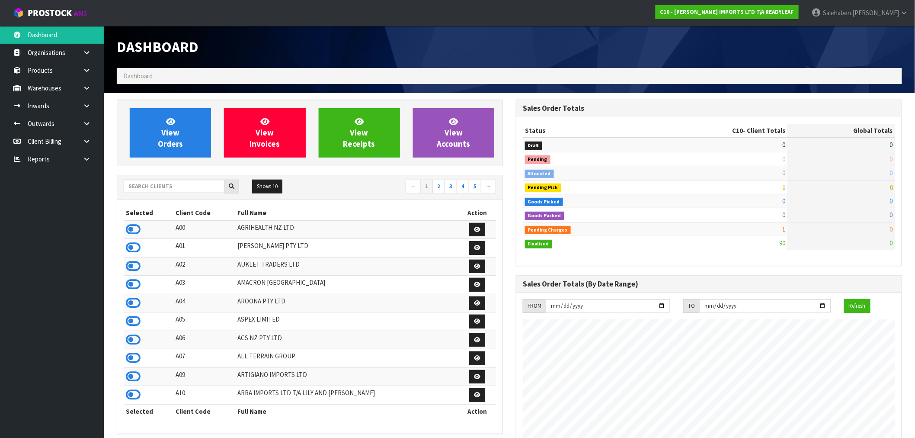
scroll to position [585, 399]
click at [154, 186] on input "text" at bounding box center [174, 185] width 101 height 13
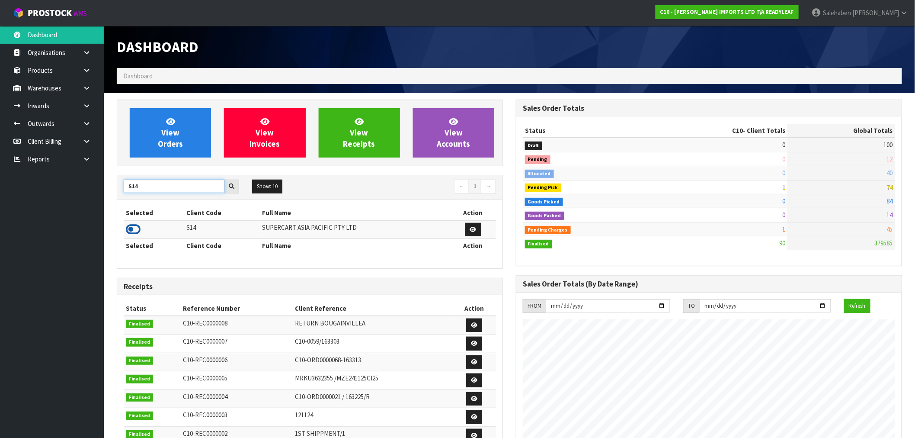
type input "S14"
click at [133, 230] on icon at bounding box center [133, 229] width 15 height 13
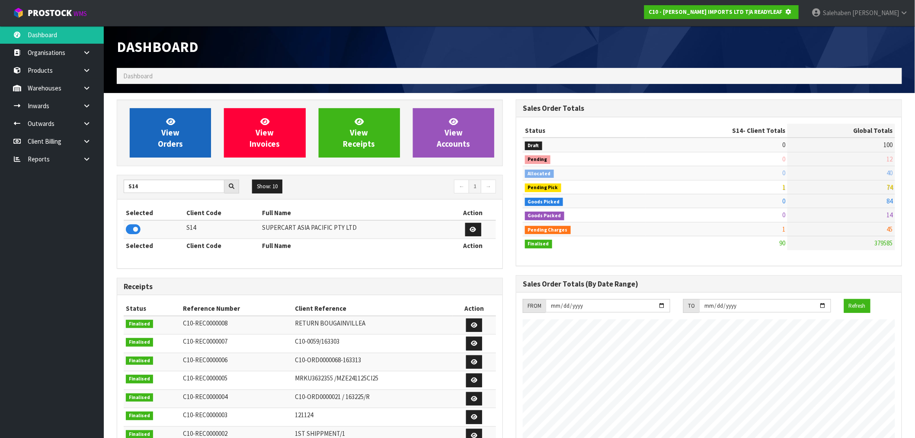
scroll to position [431892, 432032]
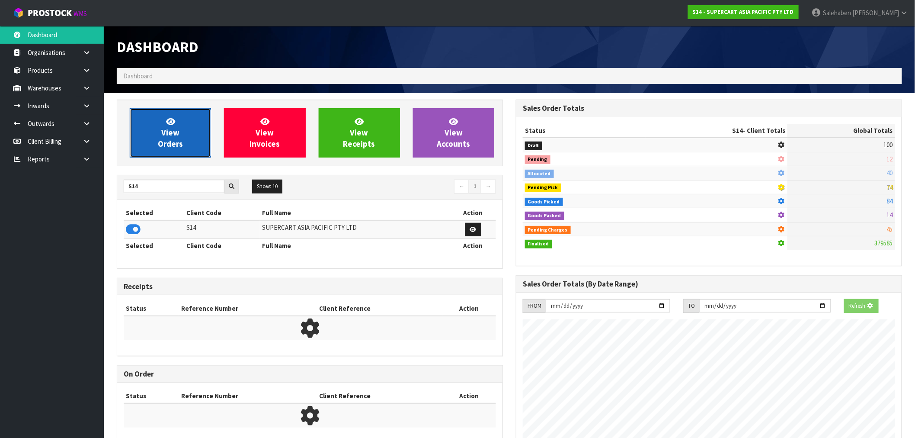
click at [158, 144] on span "View Orders" at bounding box center [170, 132] width 25 height 32
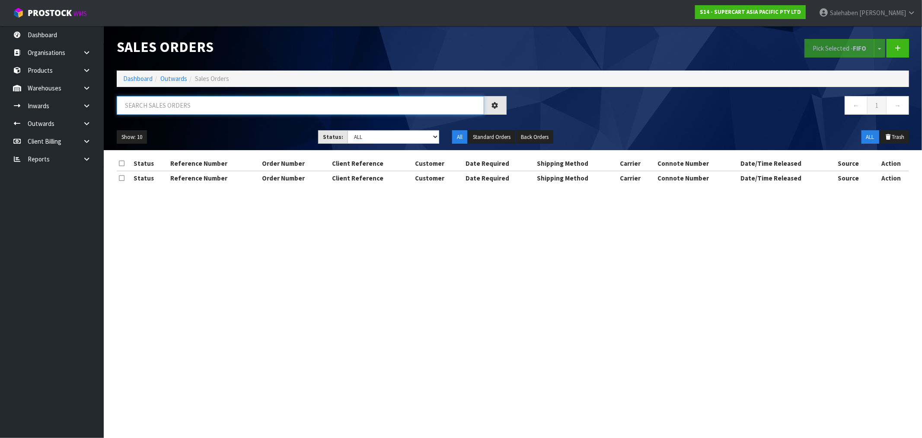
click at [144, 106] on input "text" at bounding box center [301, 105] width 368 height 19
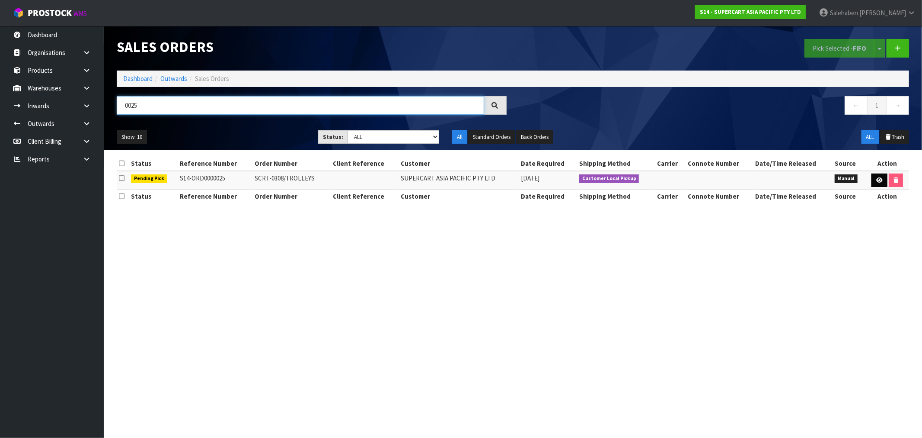
type input "0025"
click at [879, 178] on icon at bounding box center [880, 180] width 6 height 6
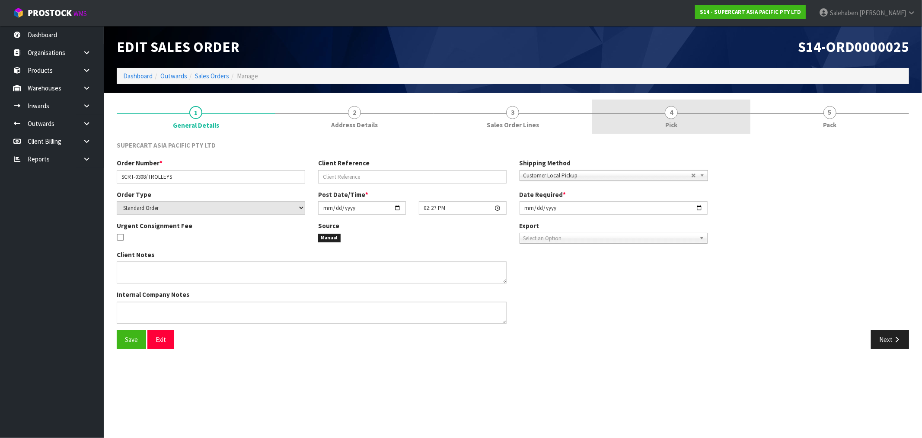
click at [671, 119] on link "4 Pick" at bounding box center [671, 116] width 159 height 34
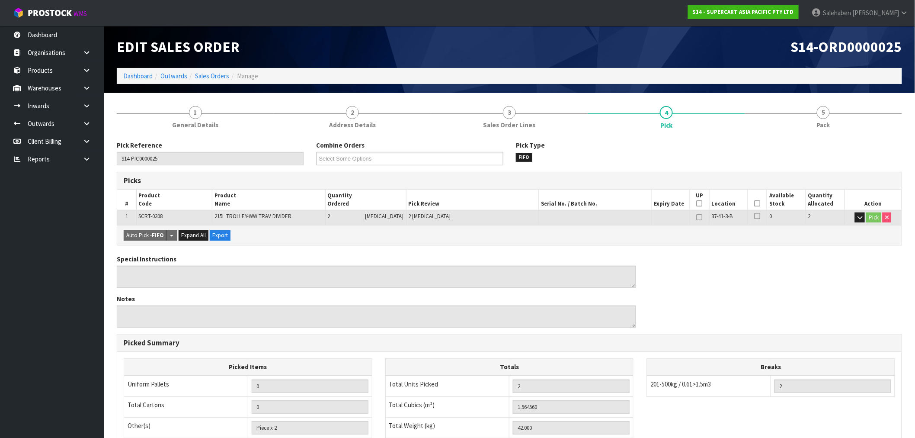
click at [755, 204] on icon at bounding box center [758, 203] width 6 height 0
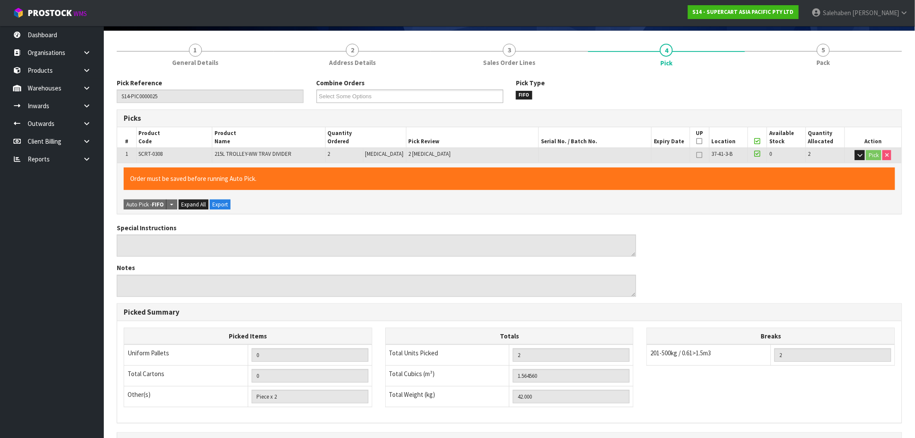
scroll to position [166, 0]
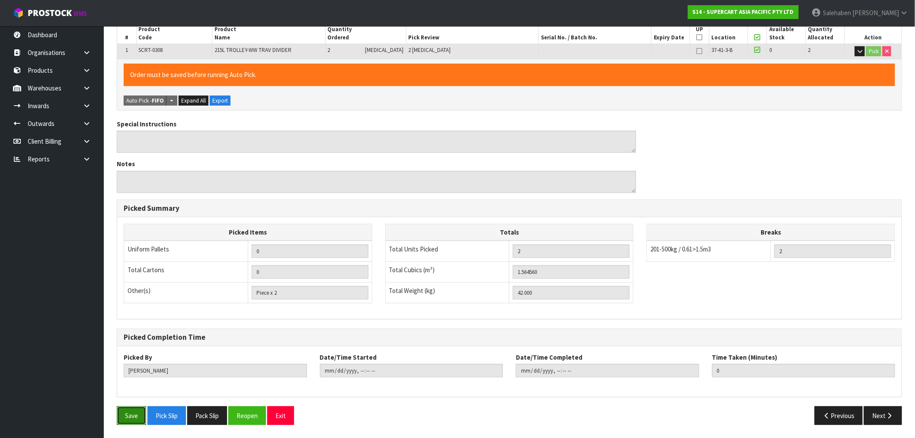
click at [128, 413] on button "Save" at bounding box center [131, 415] width 29 height 19
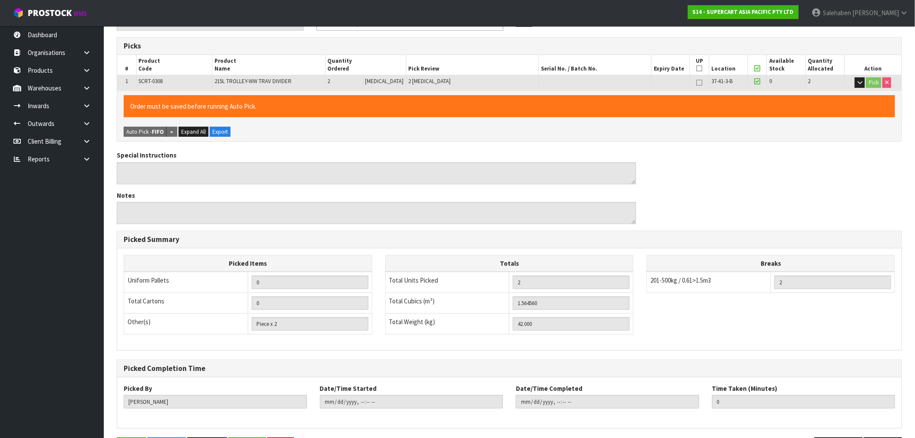
scroll to position [0, 0]
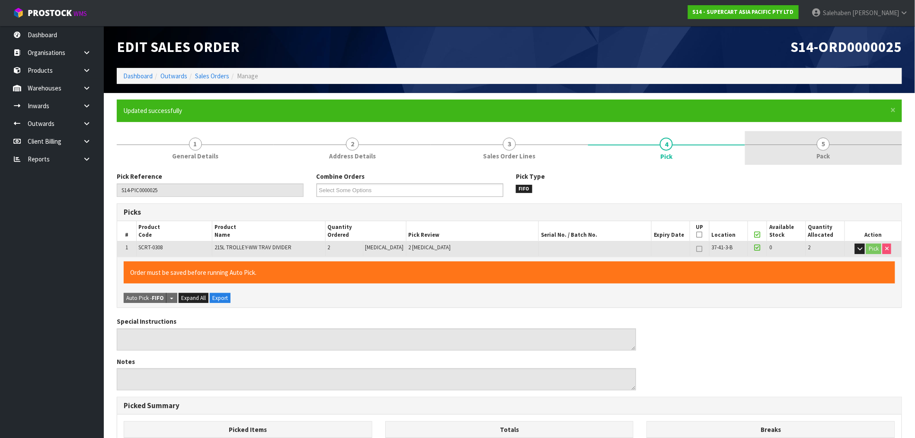
type input "[PERSON_NAME]"
type input "[DATE]T15:25:58"
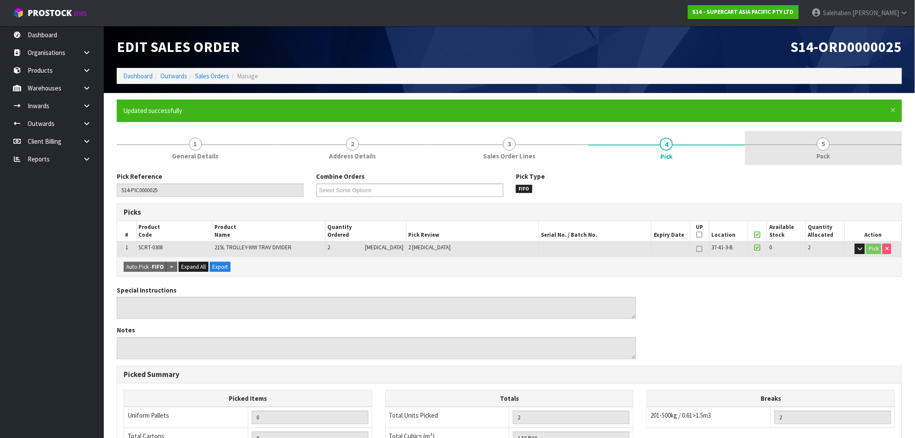
click at [822, 138] on span "5" at bounding box center [823, 144] width 13 height 13
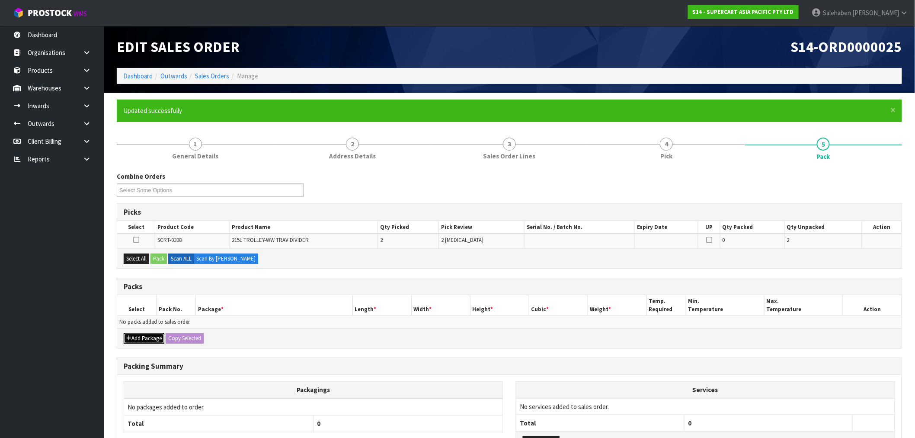
drag, startPoint x: 135, startPoint y: 340, endPoint x: 136, endPoint y: 336, distance: 4.4
click at [135, 340] on button "Add Package" at bounding box center [144, 338] width 41 height 10
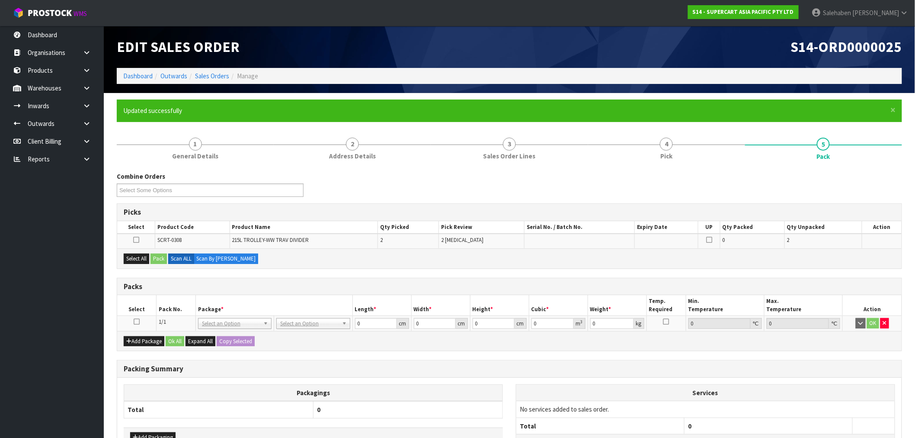
click at [137, 322] on icon at bounding box center [137, 321] width 6 height 0
click at [136, 256] on button "Select All" at bounding box center [137, 258] width 26 height 10
click at [159, 256] on button "Pack" at bounding box center [158, 258] width 16 height 10
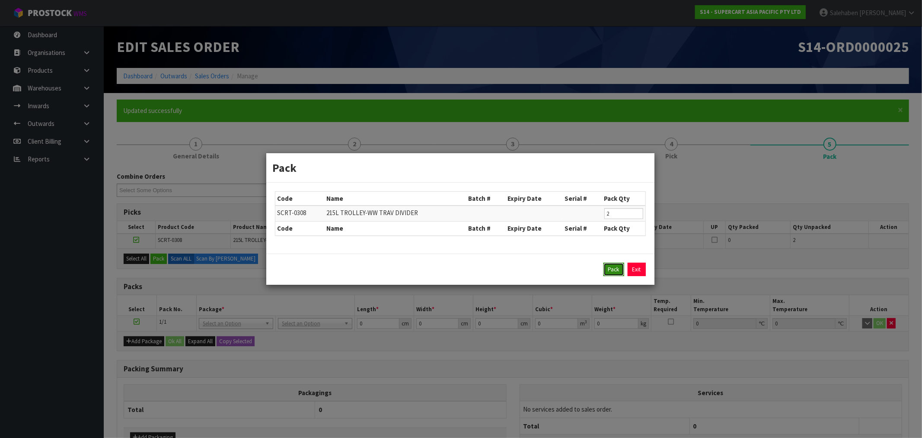
click at [605, 269] on button "Pack" at bounding box center [614, 269] width 21 height 14
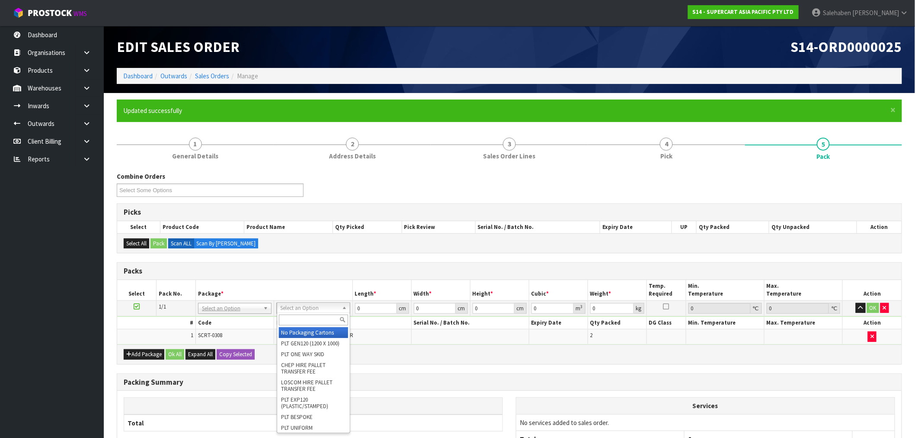
click at [306, 319] on input "text" at bounding box center [313, 319] width 69 height 11
type input "ret"
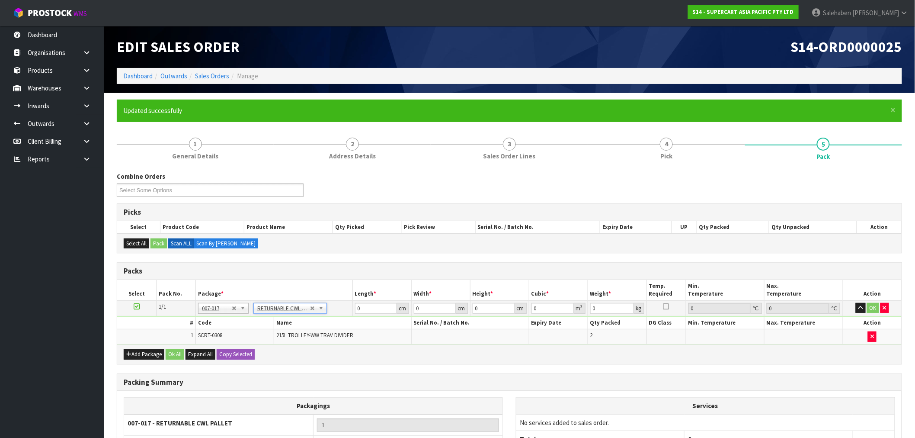
type input "42"
drag, startPoint x: 363, startPoint y: 309, endPoint x: 342, endPoint y: 311, distance: 21.8
click at [343, 311] on tr "1/1 NONE 007-001 007-002 007-004 007-009 007-013 007-014 007-015 007-017 007-01…" at bounding box center [509, 308] width 784 height 16
type input "120"
type input "100"
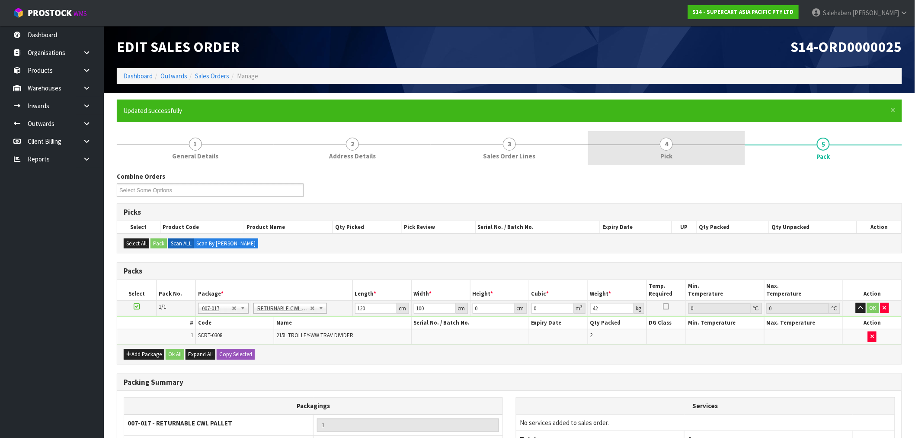
click at [669, 148] on span "4" at bounding box center [666, 144] width 13 height 13
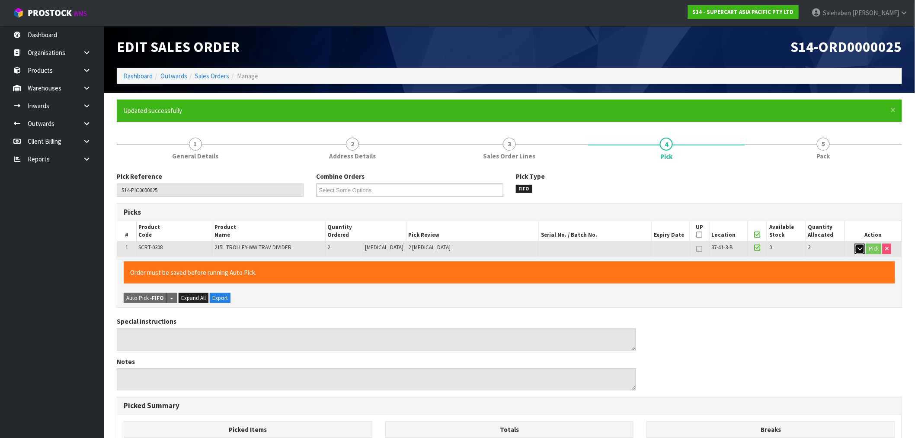
click at [859, 247] on icon "button" at bounding box center [860, 249] width 5 height 6
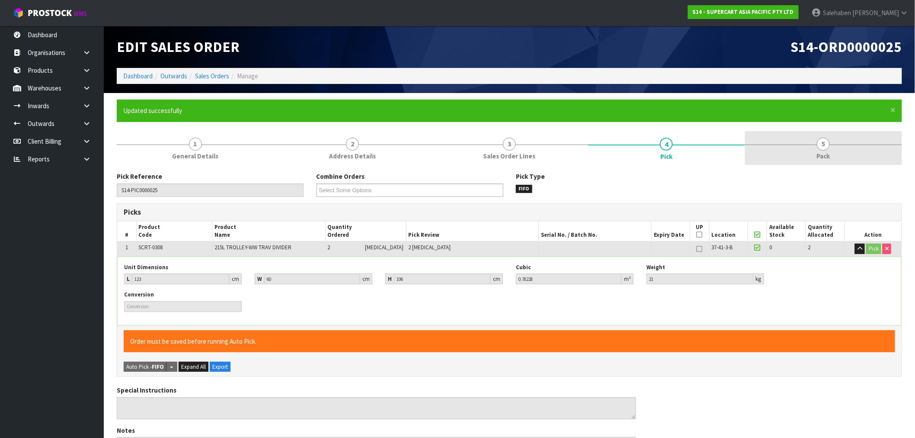
click at [816, 146] on link "5 Pack" at bounding box center [823, 148] width 157 height 34
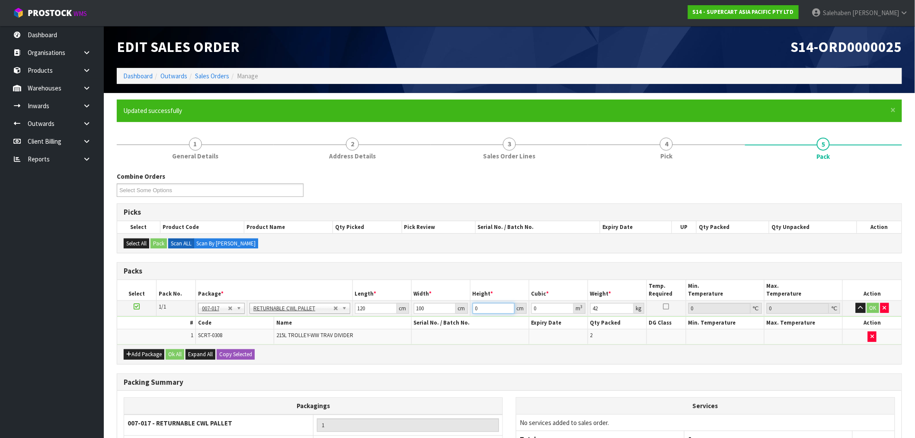
drag, startPoint x: 485, startPoint y: 306, endPoint x: 447, endPoint y: 315, distance: 39.1
click at [450, 316] on tbody "1/1 NONE 007-001 007-002 007-004 007-009 007-013 007-014 007-015 007-017 007-01…" at bounding box center [509, 322] width 784 height 44
type input "1"
type input "0.012"
type input "11"
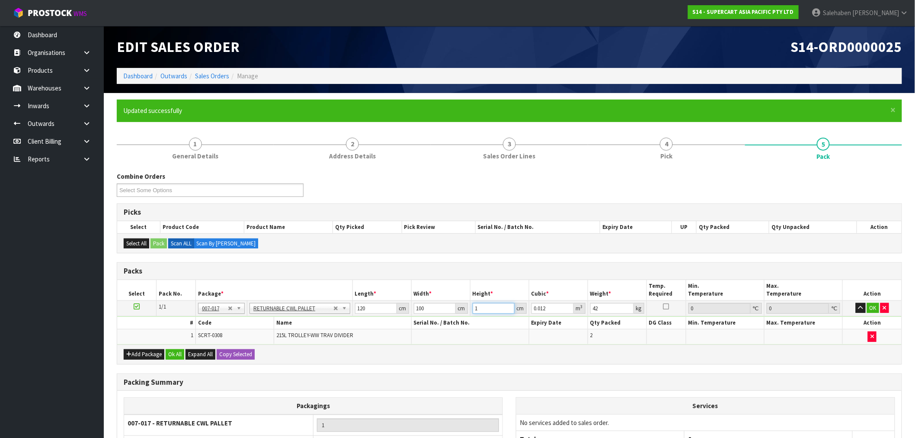
type input "0.132"
type input "116"
type input "1.392"
type input "116"
type input "50"
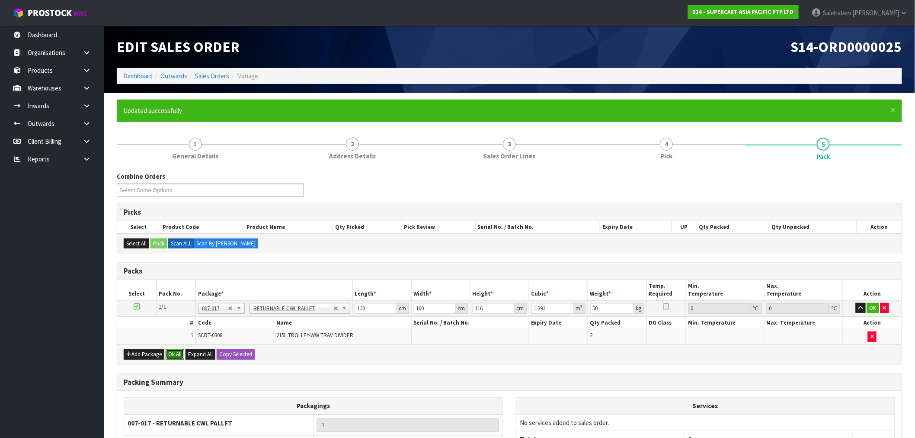
click at [178, 349] on button "Ok All" at bounding box center [175, 354] width 19 height 10
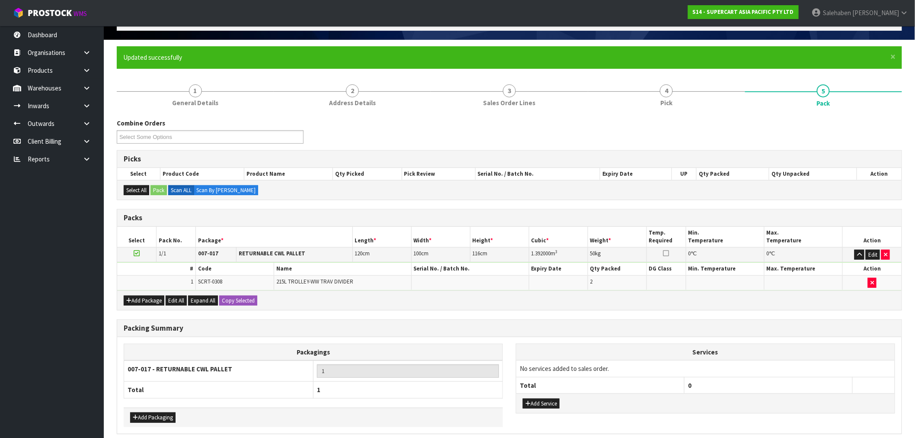
scroll to position [90, 0]
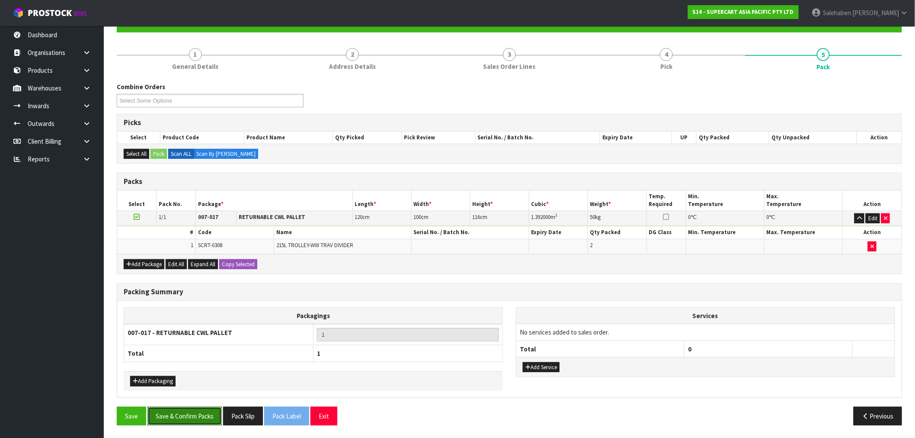
click at [192, 409] on button "Save & Confirm Packs" at bounding box center [184, 415] width 74 height 19
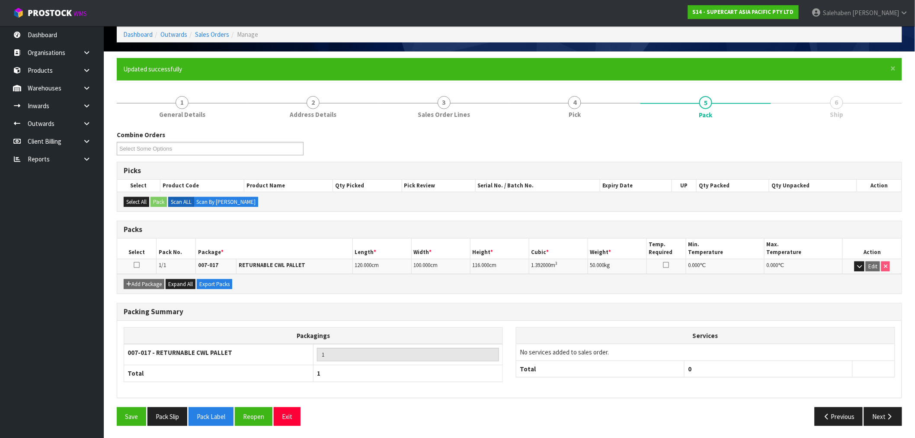
scroll to position [42, 0]
click at [876, 422] on button "Next" at bounding box center [883, 415] width 38 height 19
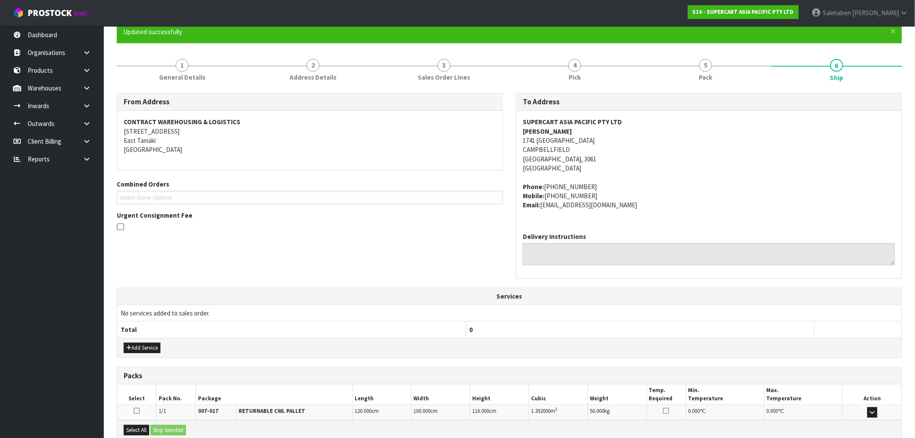
scroll to position [174, 0]
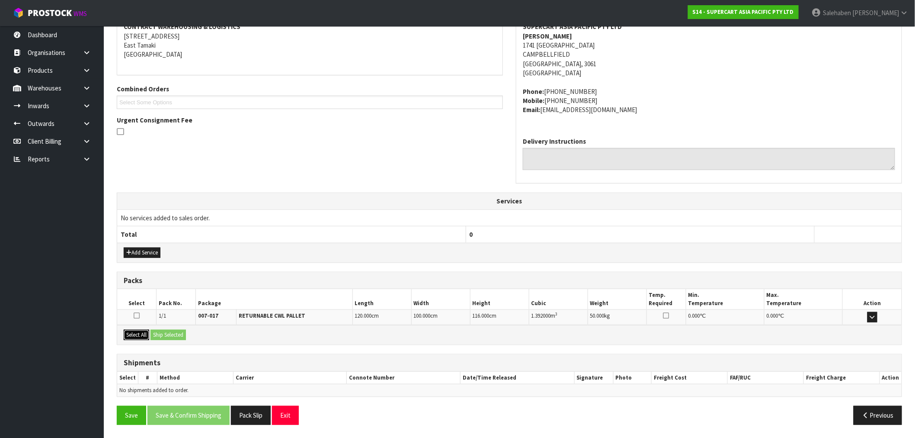
click at [135, 334] on button "Select All" at bounding box center [137, 335] width 26 height 10
click at [170, 336] on button "Ship Selected" at bounding box center [167, 335] width 35 height 10
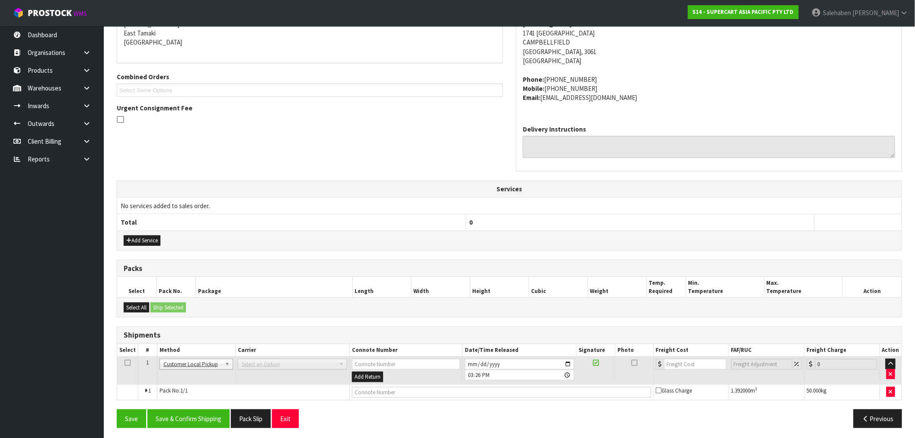
scroll to position [189, 0]
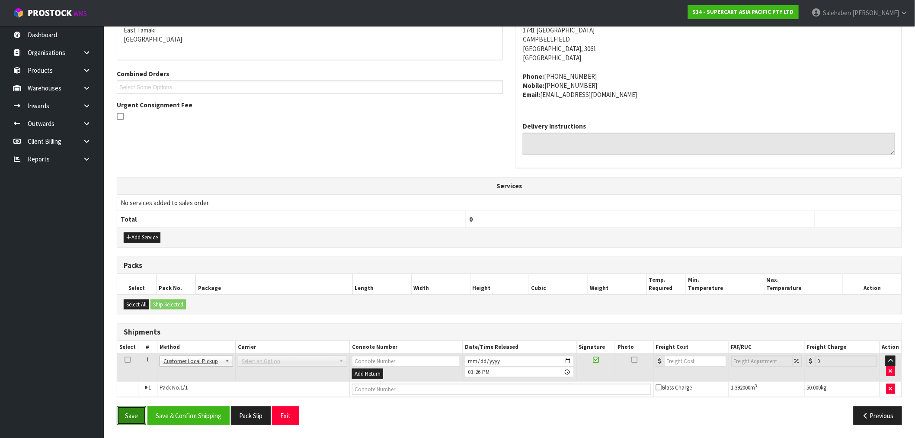
click at [127, 419] on button "Save" at bounding box center [131, 415] width 29 height 19
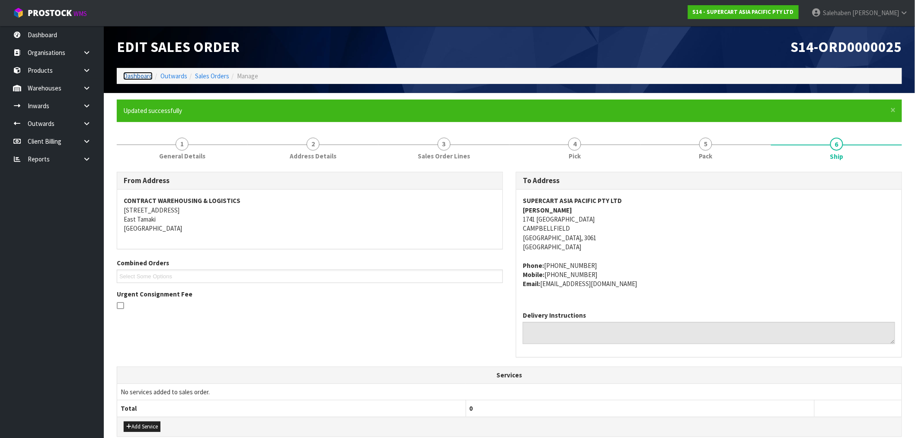
click at [130, 77] on link "Dashboard" at bounding box center [137, 76] width 29 height 8
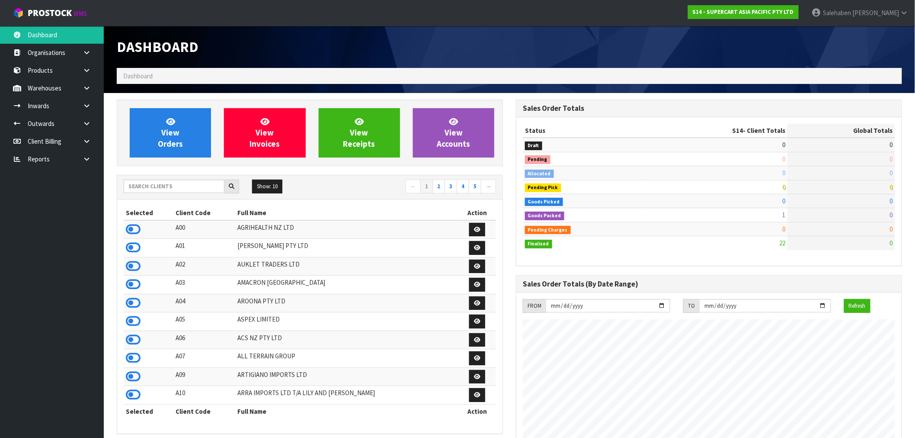
scroll to position [529, 399]
click at [212, 188] on input "text" at bounding box center [174, 185] width 101 height 13
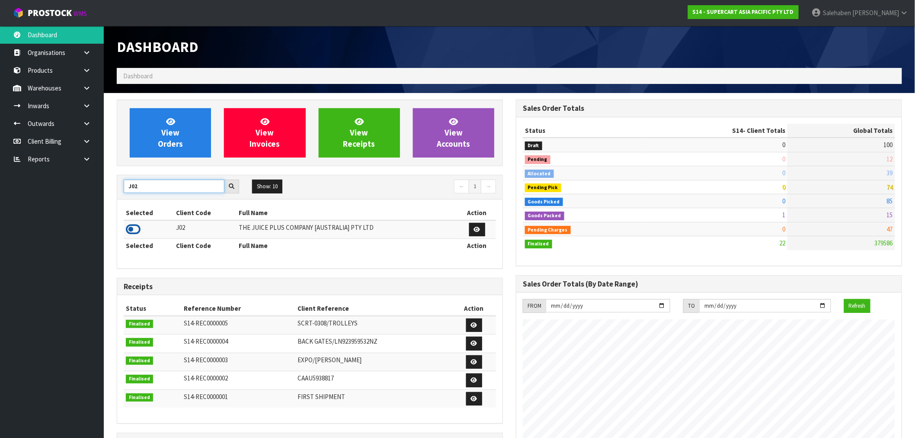
type input "J02"
click at [129, 230] on icon at bounding box center [133, 229] width 15 height 13
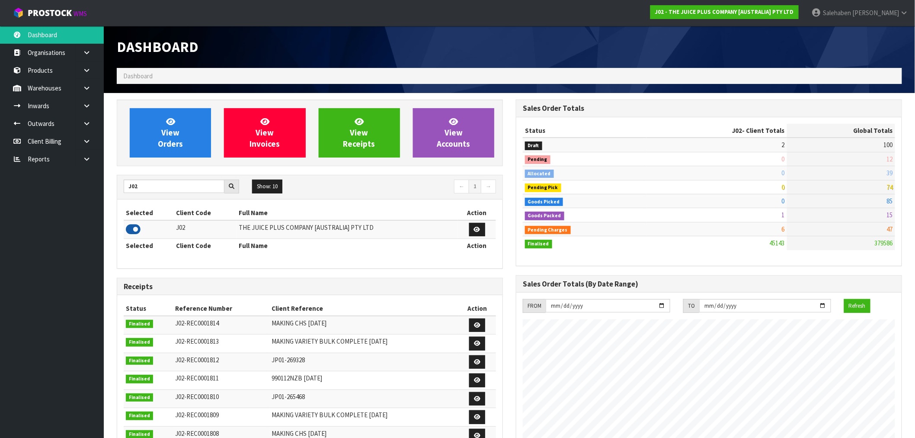
scroll to position [655, 399]
click at [138, 141] on link "View Orders" at bounding box center [170, 132] width 81 height 49
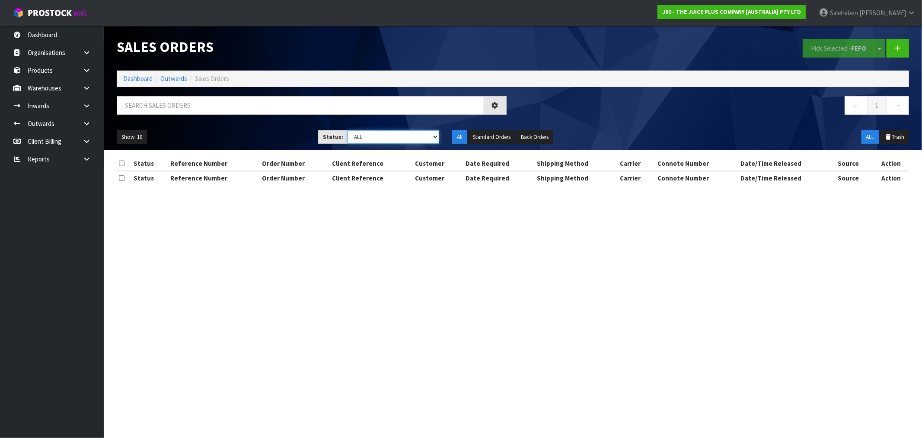
click at [386, 134] on select "Draft Pending Allocated Pending Pick Goods Picked Goods Packed Pending Charges …" at bounding box center [394, 136] width 92 height 13
select select "string:5"
click at [348, 130] on select "Draft Pending Allocated Pending Pick Goods Picked Goods Packed Pending Charges …" at bounding box center [394, 136] width 92 height 13
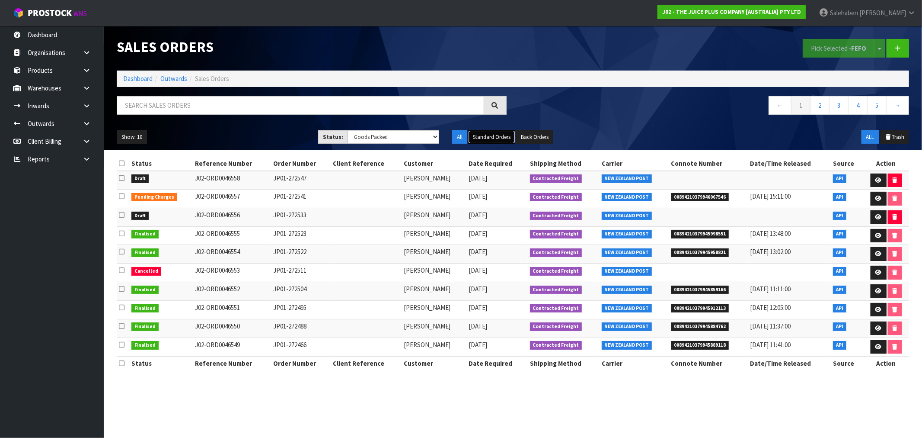
drag, startPoint x: 496, startPoint y: 138, endPoint x: 491, endPoint y: 141, distance: 6.1
click at [496, 138] on button "Standard Orders" at bounding box center [491, 137] width 47 height 14
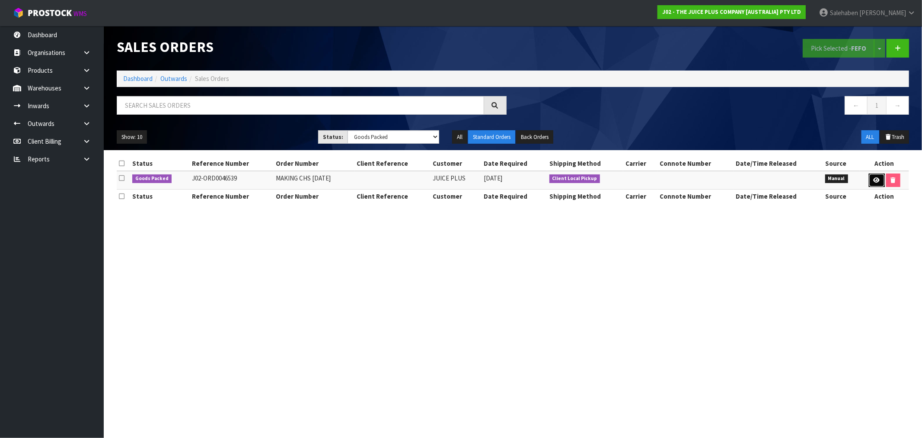
click at [874, 179] on icon at bounding box center [877, 180] width 6 height 6
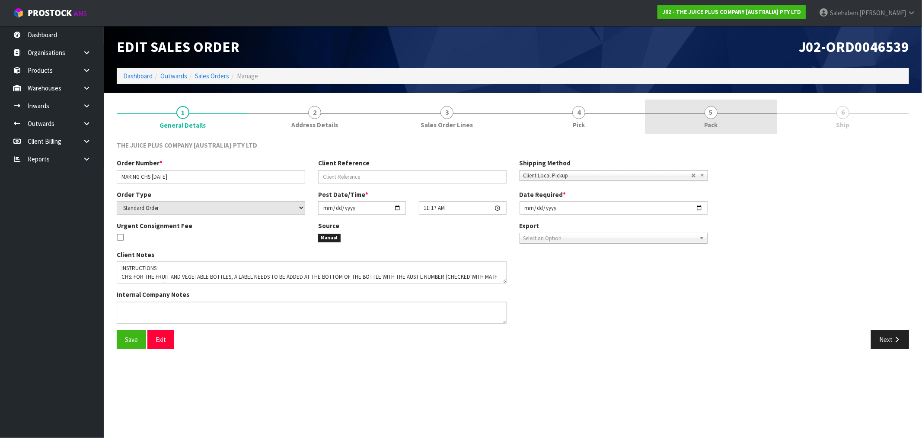
click at [715, 115] on span "5" at bounding box center [711, 112] width 13 height 13
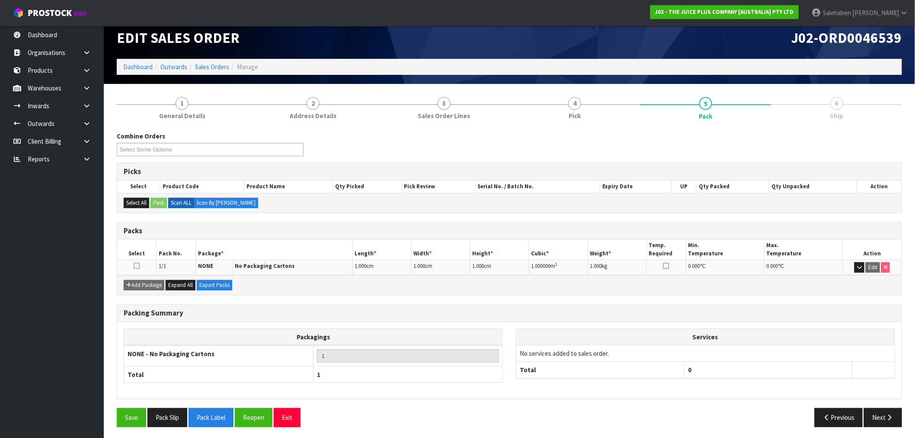
scroll to position [11, 0]
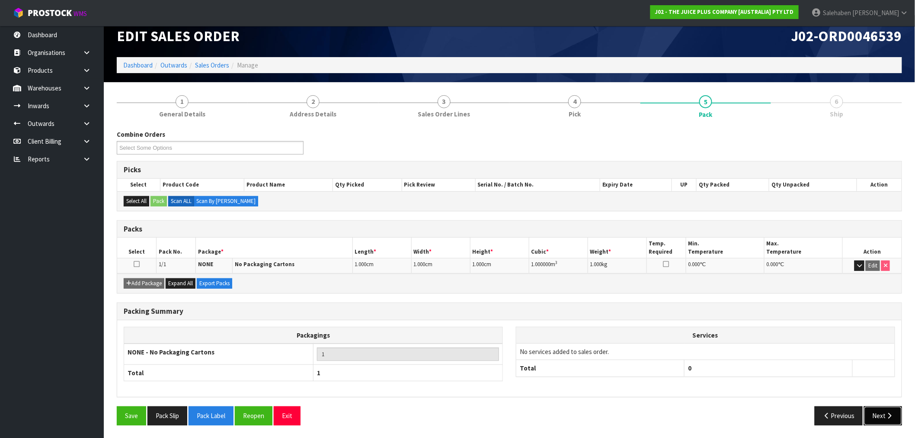
click at [886, 414] on icon "button" at bounding box center [890, 415] width 8 height 6
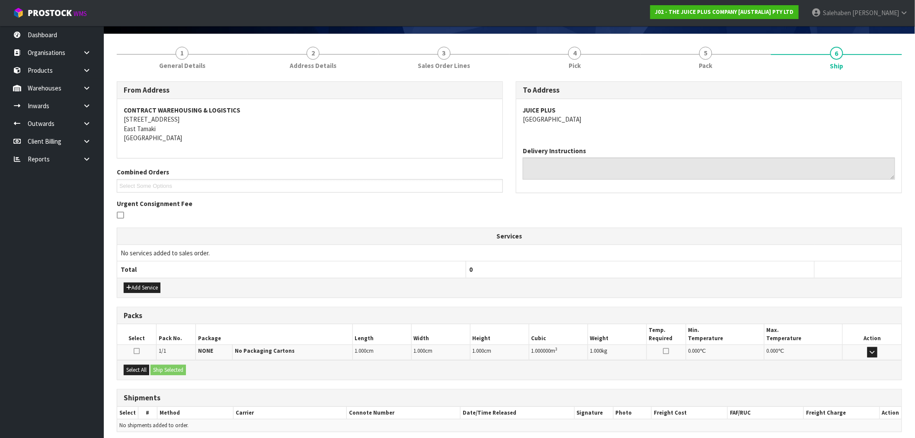
scroll to position [94, 0]
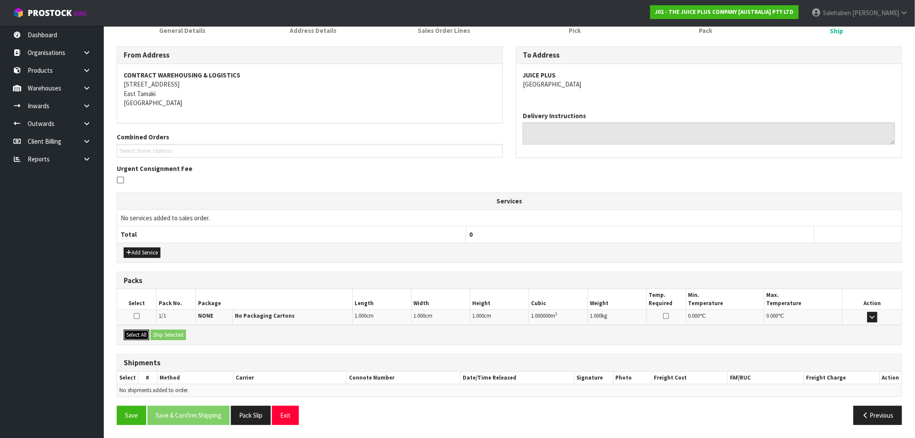
click at [136, 331] on button "Select All" at bounding box center [137, 335] width 26 height 10
click at [167, 331] on button "Ship Selected" at bounding box center [167, 335] width 35 height 10
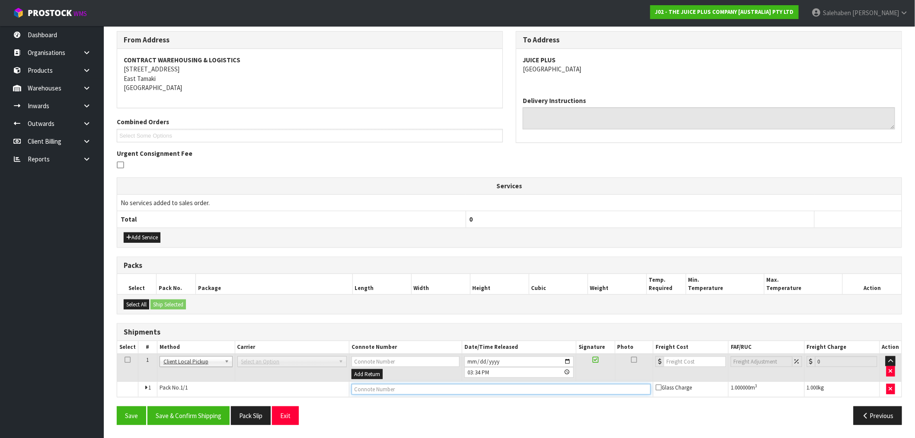
click at [372, 390] on tbody "1 Client Local Pickup Customer Local Pickup Company Freight Contracted Freight …" at bounding box center [509, 374] width 784 height 43
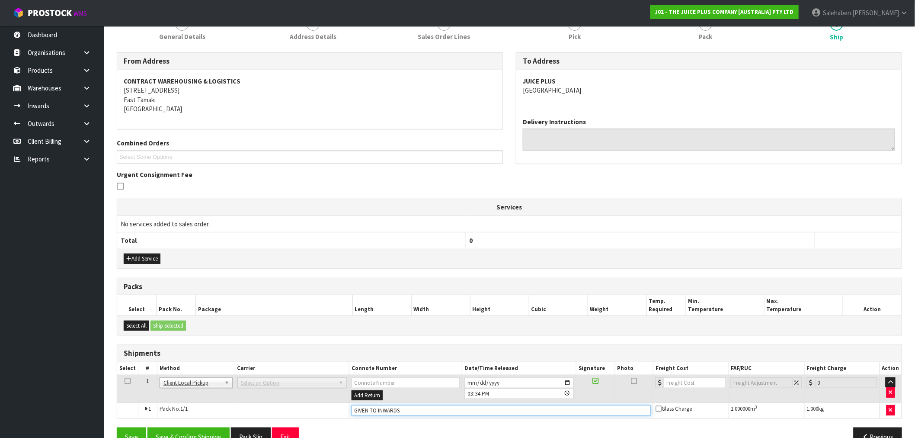
scroll to position [110, 0]
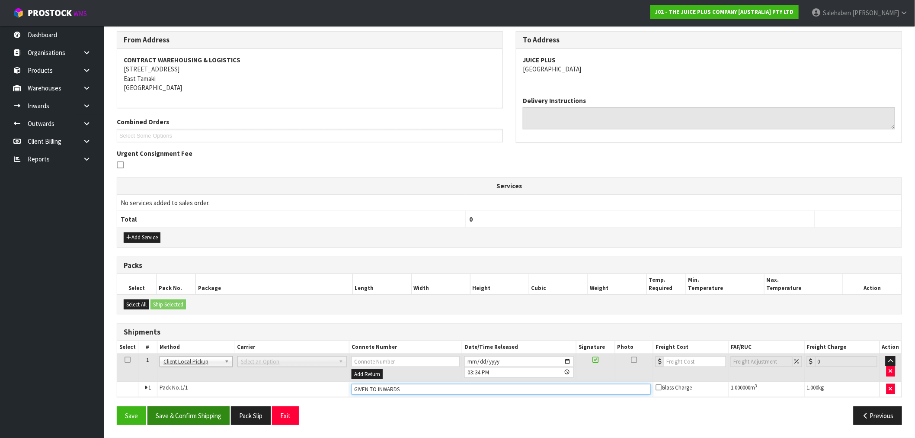
type input "GIVEN TO INWARDS"
click at [207, 415] on button "Save & Confirm Shipping" at bounding box center [188, 415] width 82 height 19
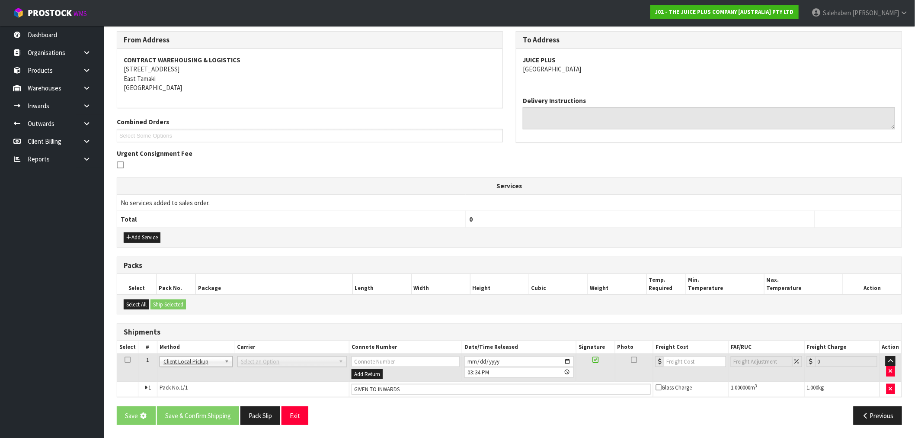
scroll to position [0, 0]
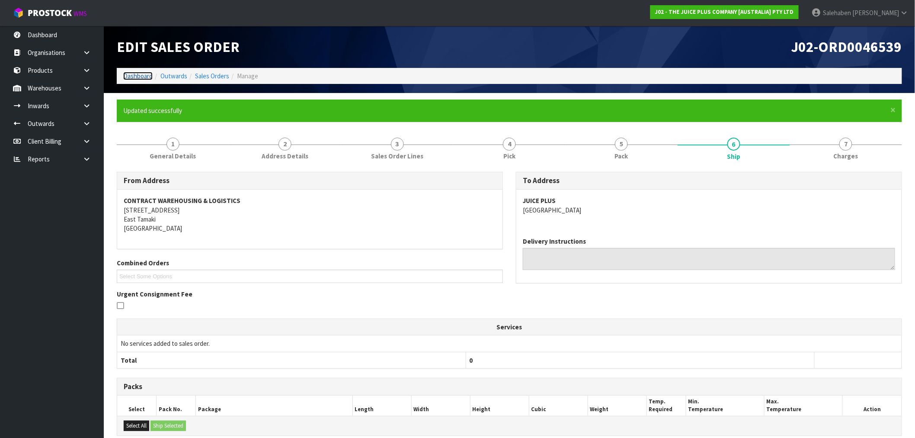
click at [135, 79] on link "Dashboard" at bounding box center [137, 76] width 29 height 8
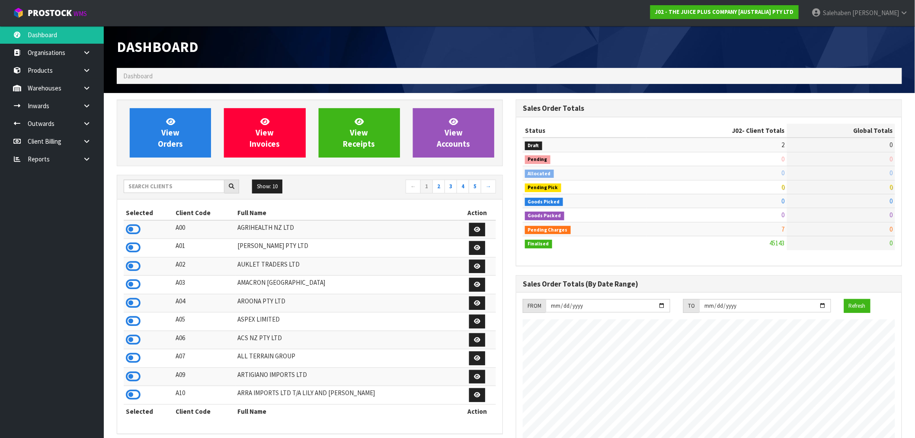
scroll to position [655, 399]
click at [153, 187] on input "text" at bounding box center [174, 185] width 101 height 13
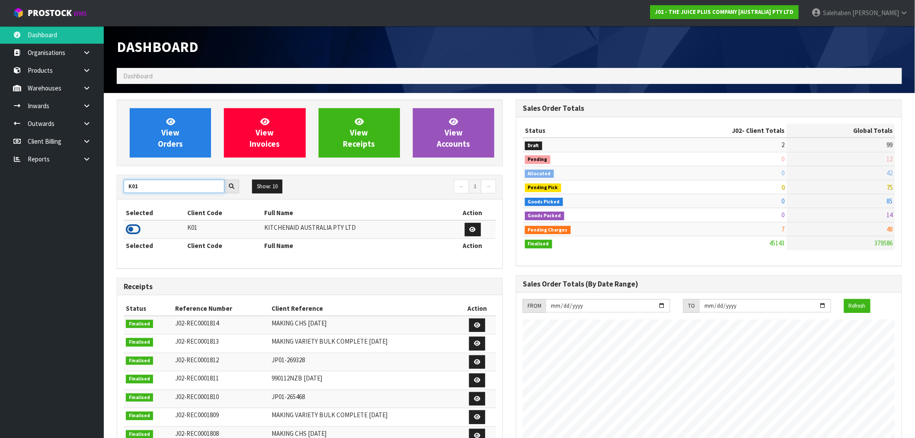
type input "K01"
click at [131, 228] on icon at bounding box center [133, 229] width 15 height 13
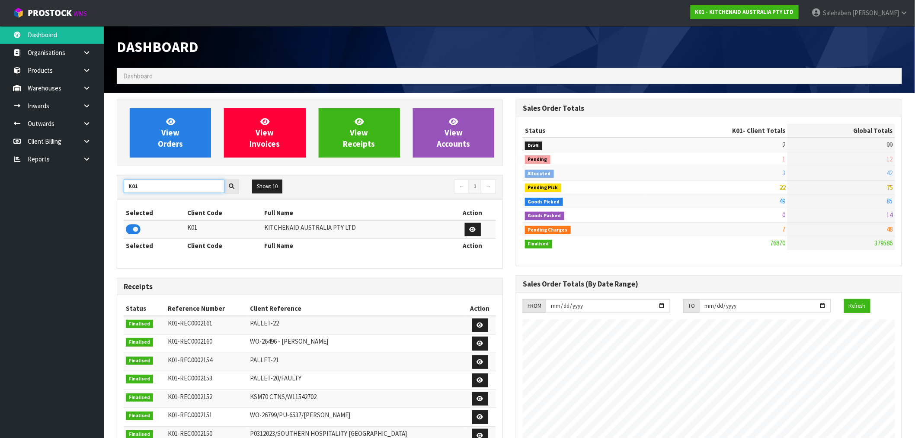
drag, startPoint x: 146, startPoint y: 184, endPoint x: 105, endPoint y: 192, distance: 41.5
click at [117, 189] on div "K01" at bounding box center [181, 186] width 128 height 14
type input "C11"
click at [120, 232] on div "Selected Client Code Full Name Action C11 LIFETIME BRANDS NZ PTY LTD Selected C…" at bounding box center [309, 233] width 385 height 68
click at [128, 231] on icon at bounding box center [133, 229] width 15 height 13
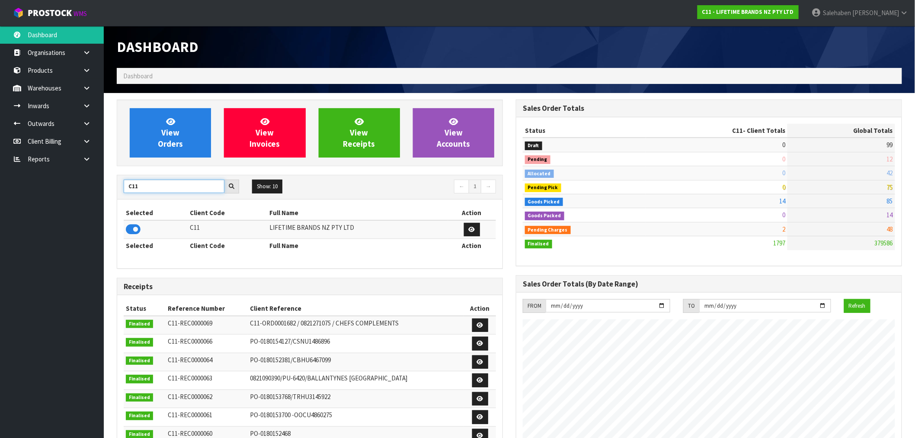
click at [133, 186] on input "C11" at bounding box center [174, 185] width 101 height 13
drag, startPoint x: 140, startPoint y: 186, endPoint x: 102, endPoint y: 194, distance: 39.3
click at [110, 192] on div "View Orders View Invoices View Receipts View Accounts C11 Show: 10 5 10 25 50 ←…" at bounding box center [309, 350] width 399 height 502
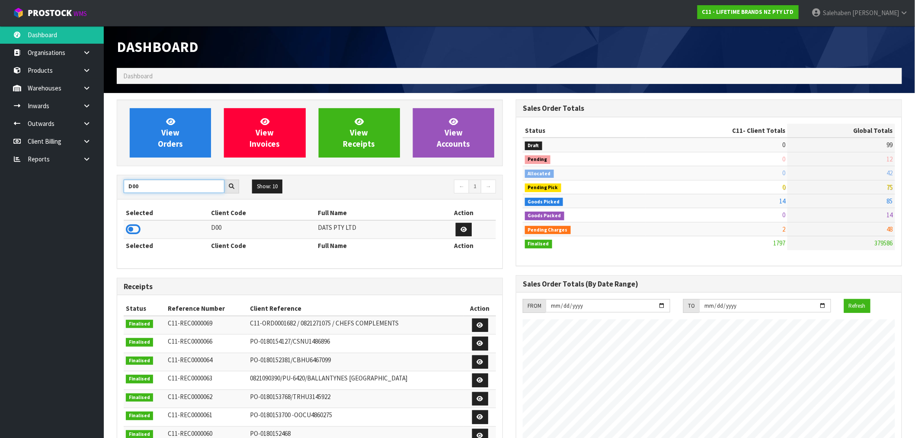
type input "D00"
click at [135, 226] on icon at bounding box center [133, 229] width 15 height 13
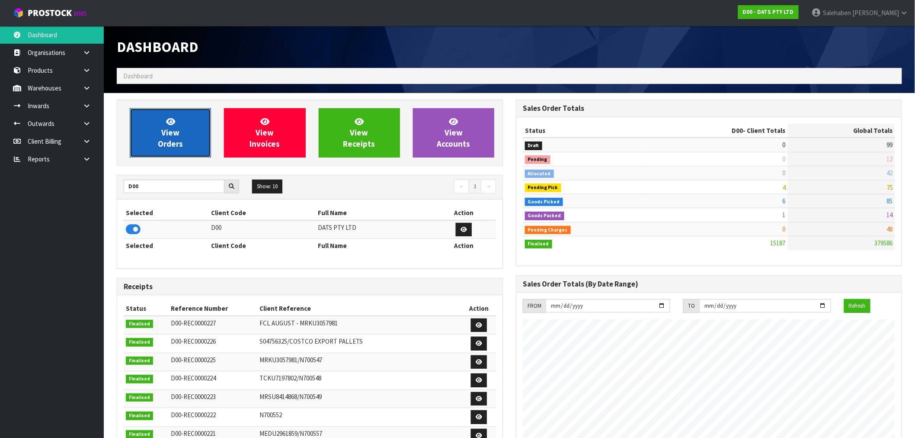
click at [185, 138] on link "View Orders" at bounding box center [170, 132] width 81 height 49
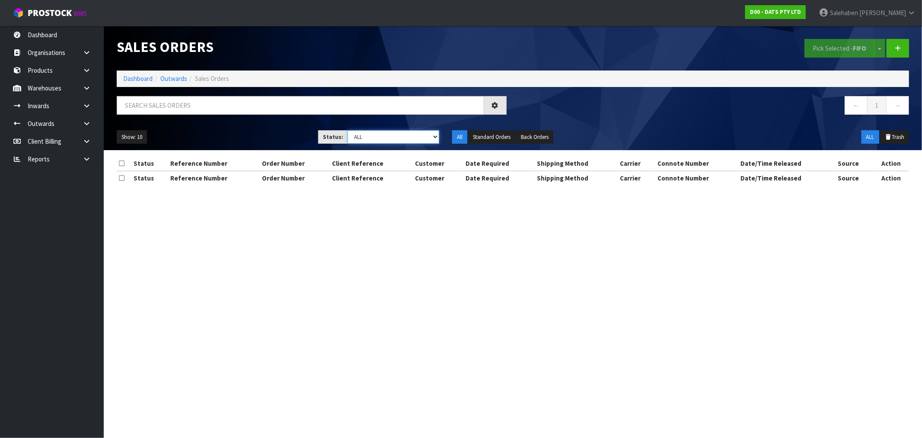
click at [416, 140] on select "Draft Pending Allocated Pending Pick Goods Picked Goods Packed Pending Charges …" at bounding box center [394, 136] width 92 height 13
select select "string:3"
click at [348, 130] on select "Draft Pending Allocated Pending Pick Goods Picked Goods Packed Pending Charges …" at bounding box center [394, 136] width 92 height 13
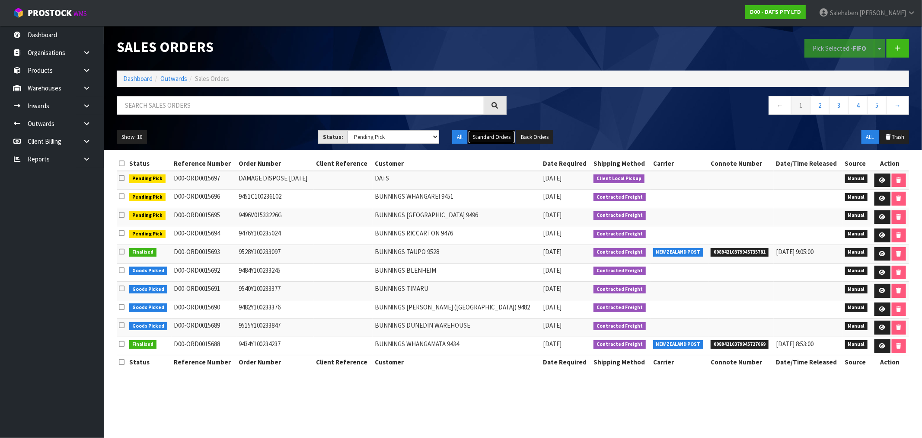
click at [502, 133] on button "Standard Orders" at bounding box center [491, 137] width 47 height 14
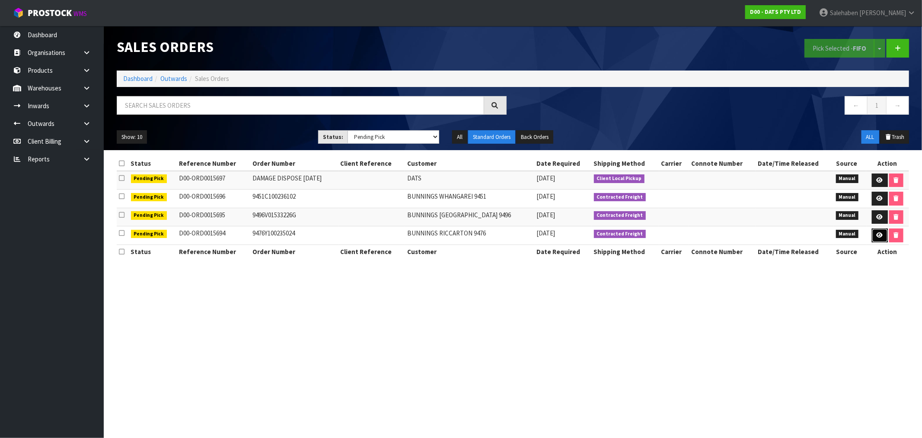
click at [880, 234] on icon at bounding box center [880, 235] width 6 height 6
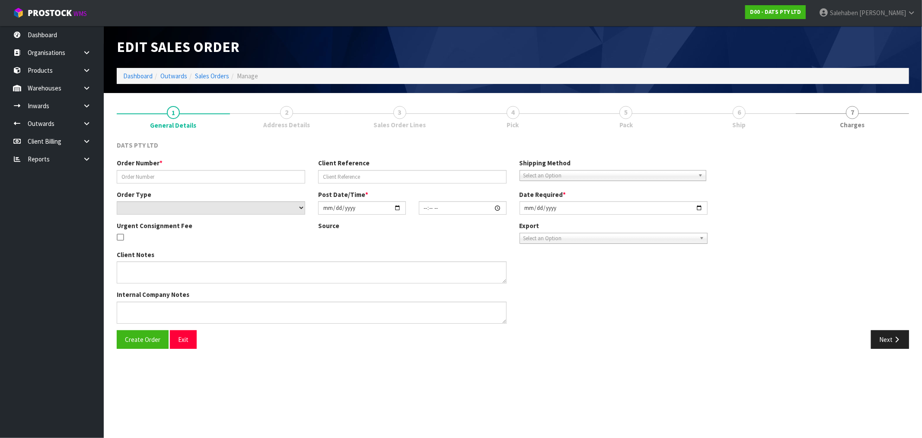
type input "9476Y100235024"
select select "number:0"
type input "2025-09-02"
type input "09:11:00.000"
type input "2025-09-02"
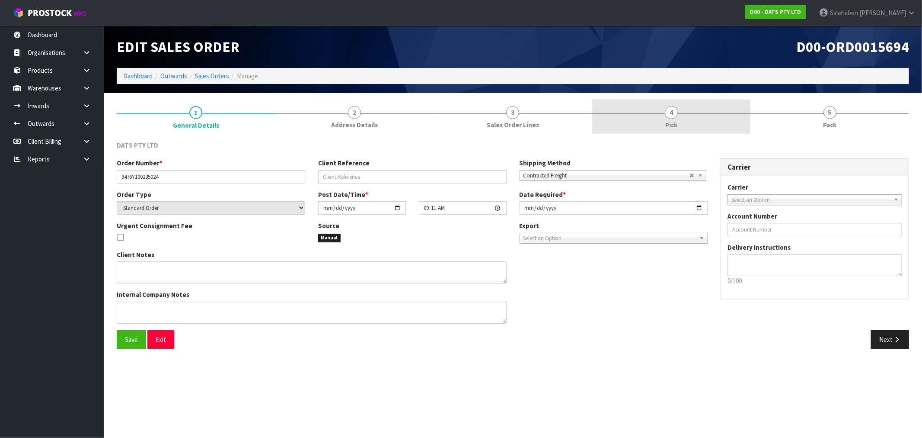
click at [676, 114] on span "4" at bounding box center [671, 112] width 13 height 13
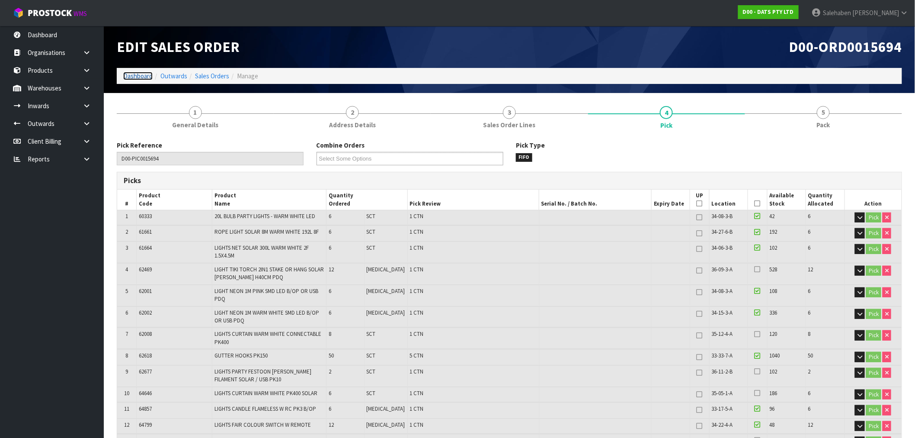
click at [132, 77] on link "Dashboard" at bounding box center [137, 76] width 29 height 8
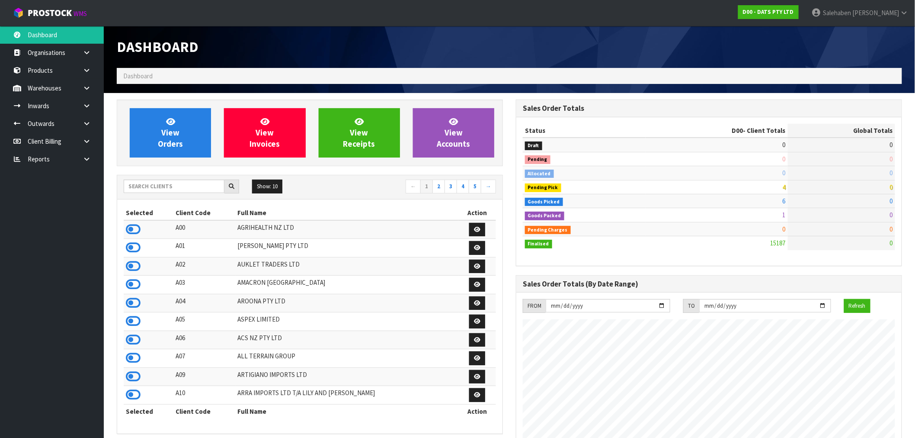
scroll to position [655, 399]
click at [159, 192] on input "text" at bounding box center [174, 185] width 101 height 13
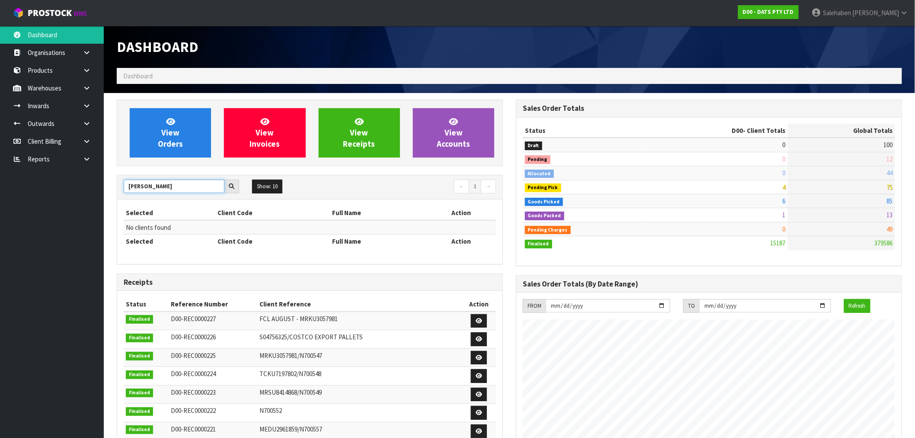
click at [161, 185] on input "[PERSON_NAME]" at bounding box center [174, 185] width 101 height 13
type input "[PERSON_NAME]"
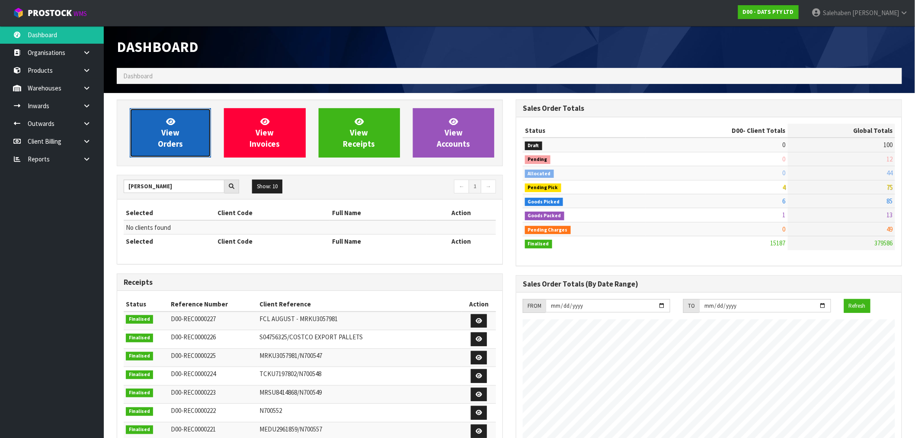
click at [182, 141] on span "View Orders" at bounding box center [170, 132] width 25 height 32
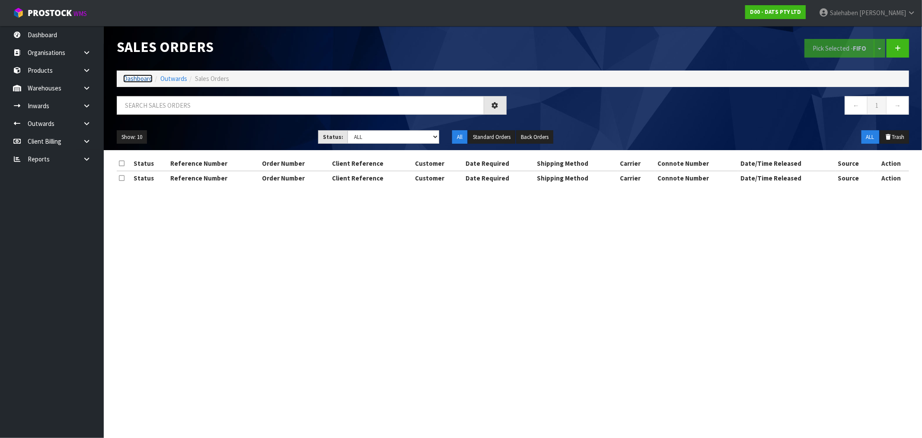
click at [143, 79] on link "Dashboard" at bounding box center [137, 78] width 29 height 8
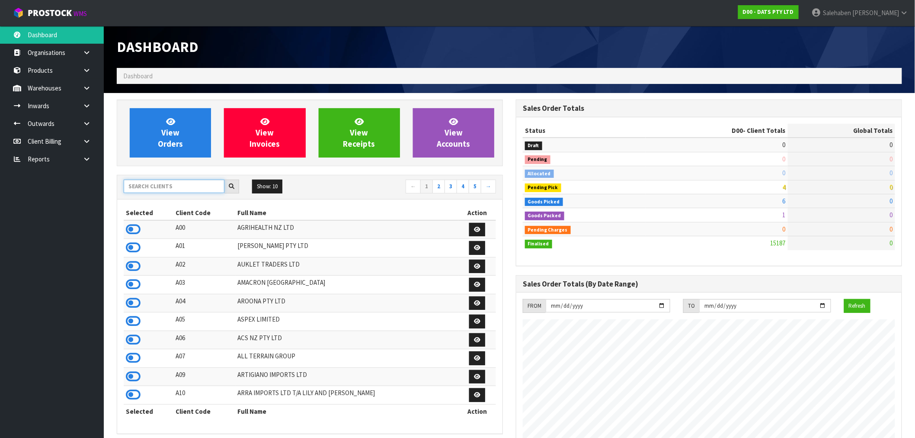
scroll to position [655, 399]
click at [168, 185] on input "text" at bounding box center [174, 185] width 101 height 13
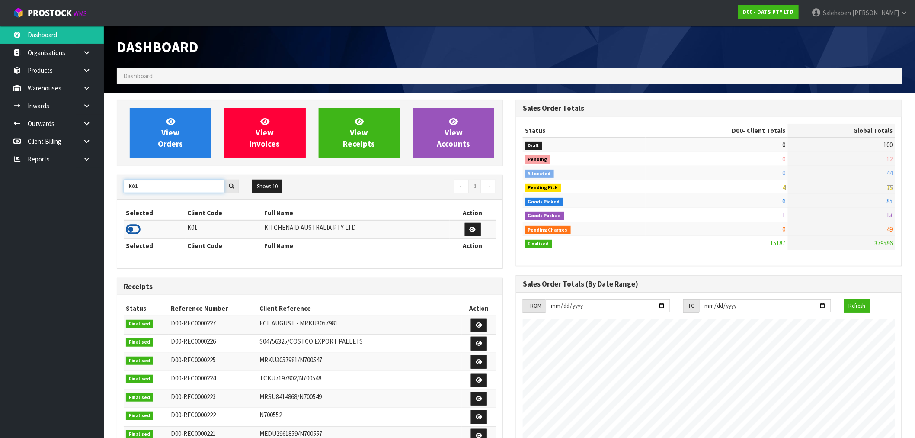
type input "K01"
click at [132, 228] on icon at bounding box center [133, 229] width 15 height 13
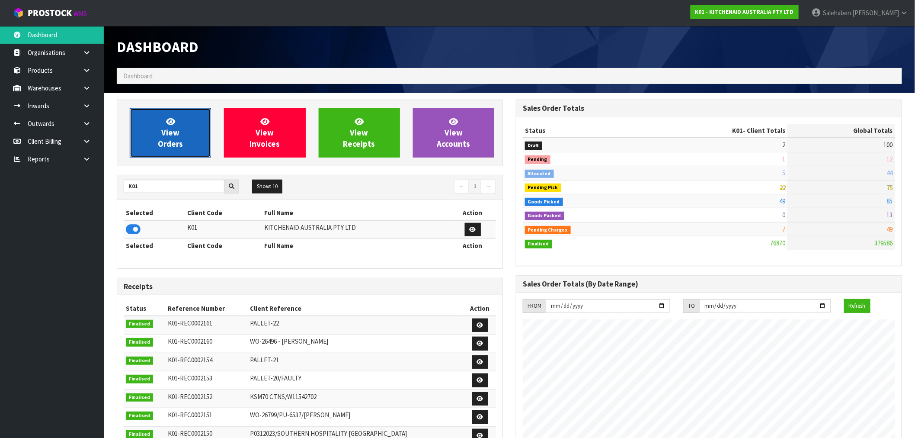
click at [182, 139] on link "View Orders" at bounding box center [170, 132] width 81 height 49
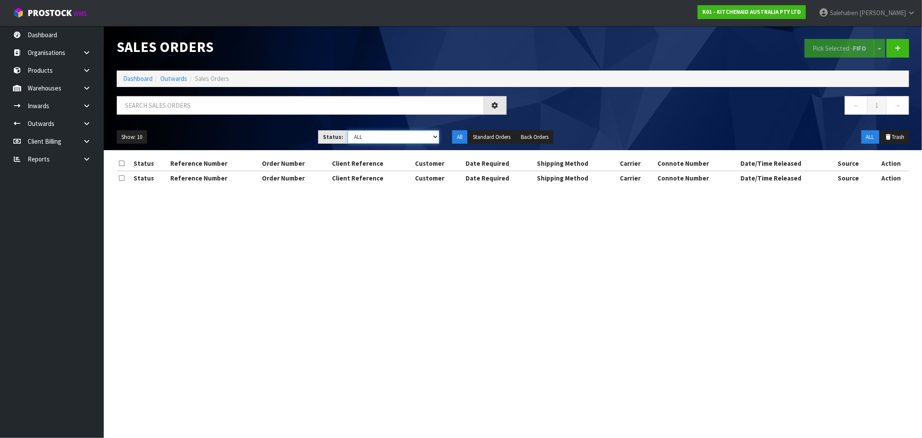
click at [375, 138] on select "Draft Pending Allocated Pending Pick Goods Picked Goods Packed Pending Charges …" at bounding box center [394, 136] width 92 height 13
select select "string:4"
click at [348, 130] on select "Draft Pending Allocated Pending Pick Goods Picked Goods Packed Pending Charges …" at bounding box center [394, 136] width 92 height 13
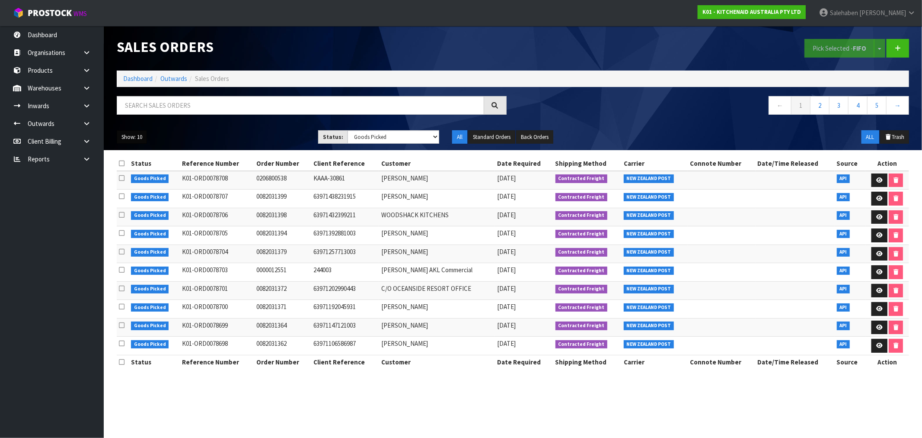
click at [141, 138] on button "Show: 10" at bounding box center [132, 137] width 30 height 14
click at [137, 192] on link "50" at bounding box center [151, 188] width 68 height 12
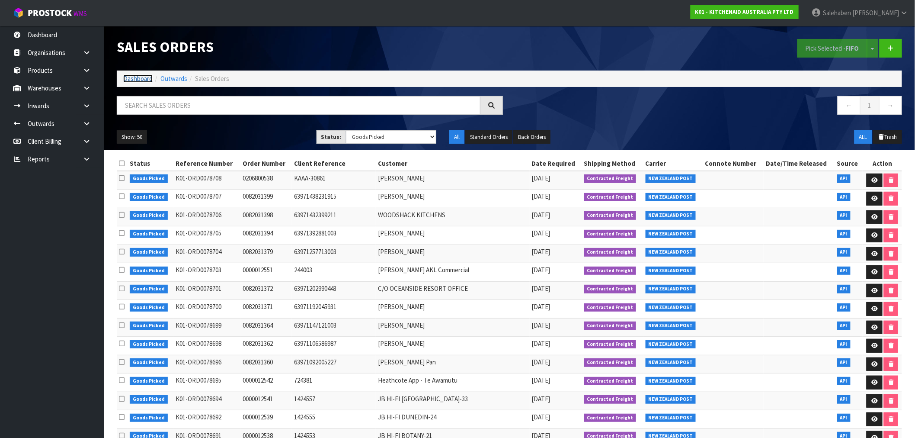
click at [137, 77] on link "Dashboard" at bounding box center [137, 78] width 29 height 8
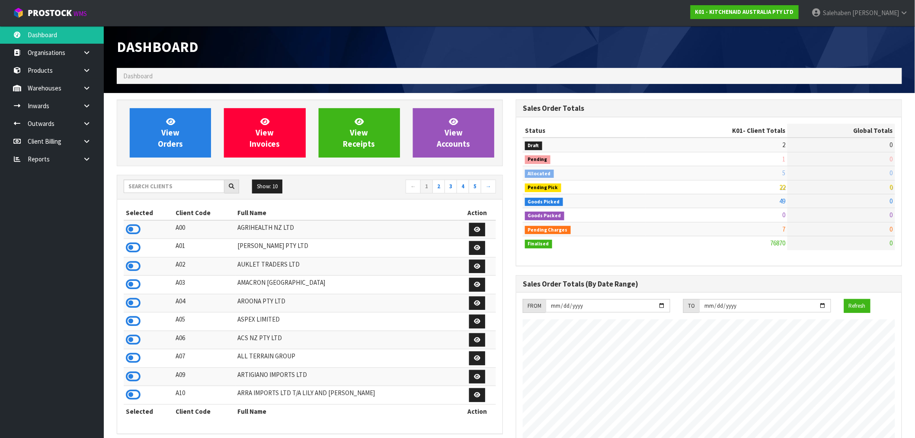
scroll to position [655, 399]
click at [158, 188] on input "text" at bounding box center [174, 185] width 101 height 13
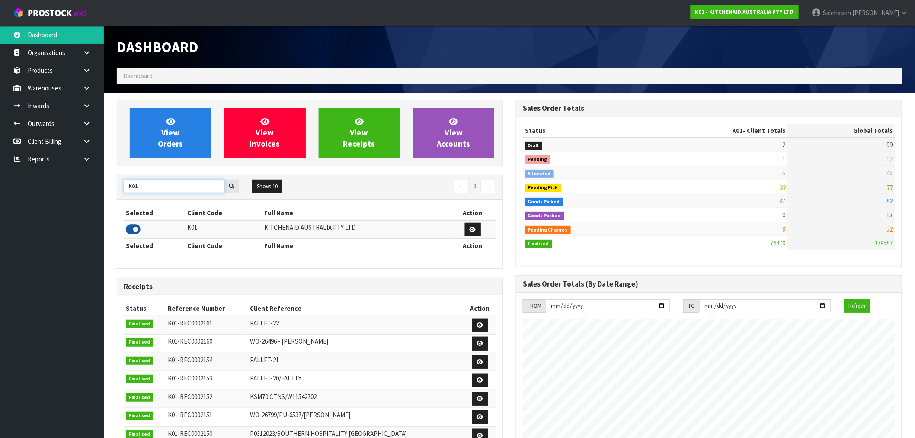
type input "K01"
click at [136, 229] on icon at bounding box center [133, 229] width 15 height 13
drag, startPoint x: 145, startPoint y: 186, endPoint x: 102, endPoint y: 191, distance: 43.5
click at [109, 189] on section "View Orders View Invoices View Receipts View Accounts K01 Show: 10 5 10 25 50 ←…" at bounding box center [509, 427] width 811 height 669
type input "S08"
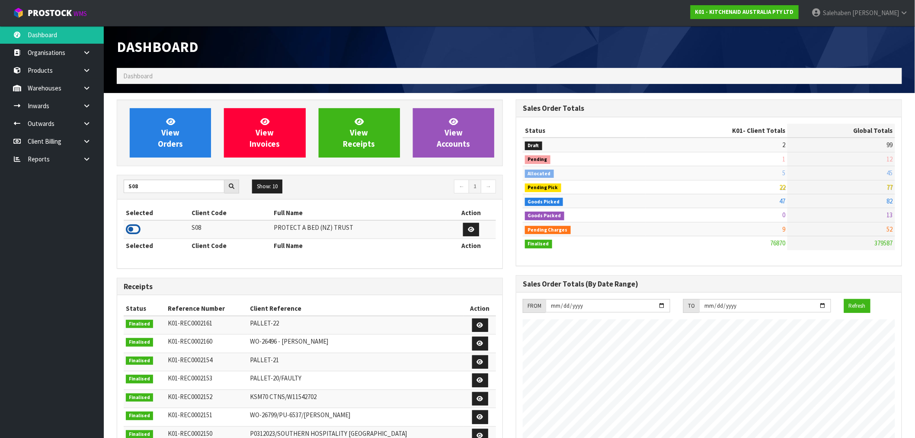
click at [132, 229] on icon at bounding box center [133, 229] width 15 height 13
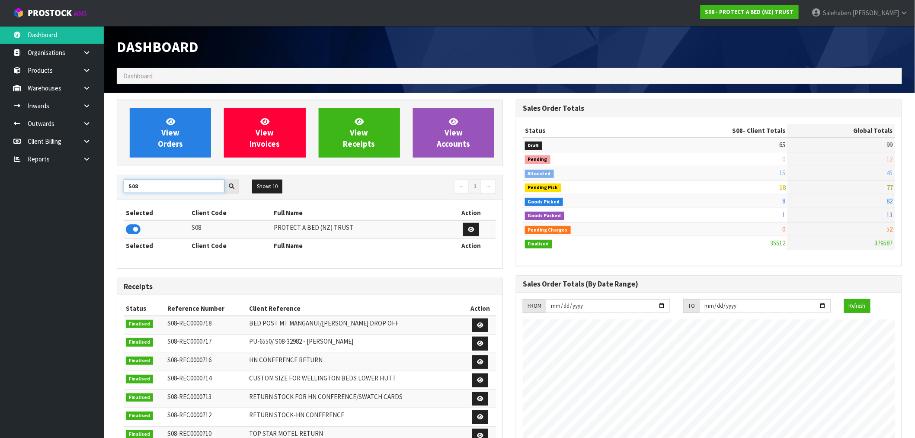
drag, startPoint x: 147, startPoint y: 183, endPoint x: 48, endPoint y: 204, distance: 101.3
click at [54, 205] on body "Toggle navigation ProStock WMS S08 - PROTECT A BED (NZ) TRUST Salehaben Patel L…" at bounding box center [457, 219] width 915 height 438
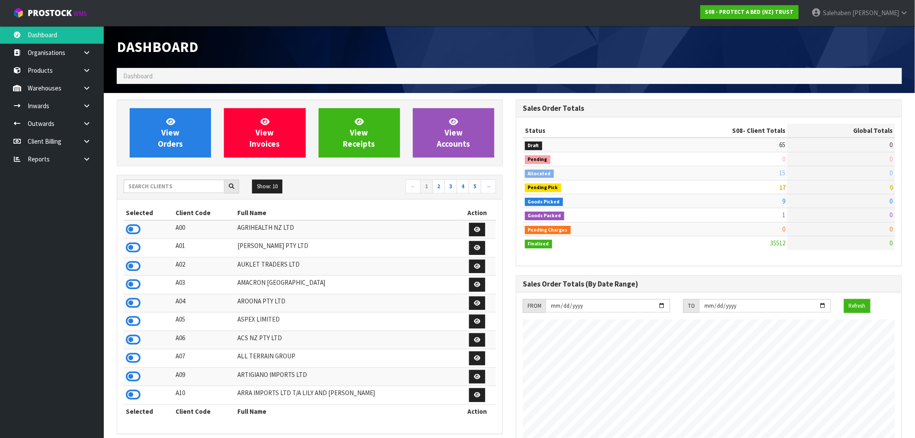
scroll to position [655, 399]
click at [141, 179] on div "Show: 10 5 10 25 50 ← 1 2 3 4 5 →" at bounding box center [309, 187] width 385 height 24
click at [149, 188] on input "text" at bounding box center [174, 185] width 101 height 13
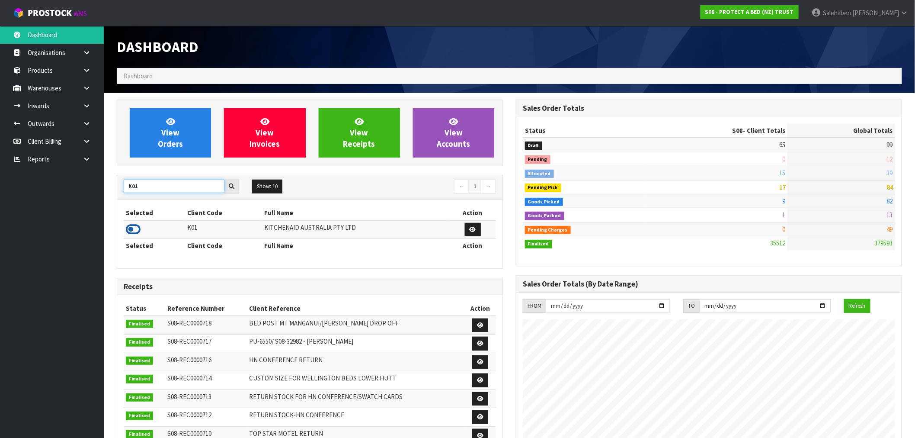
type input "K01"
click at [138, 228] on icon at bounding box center [133, 229] width 15 height 13
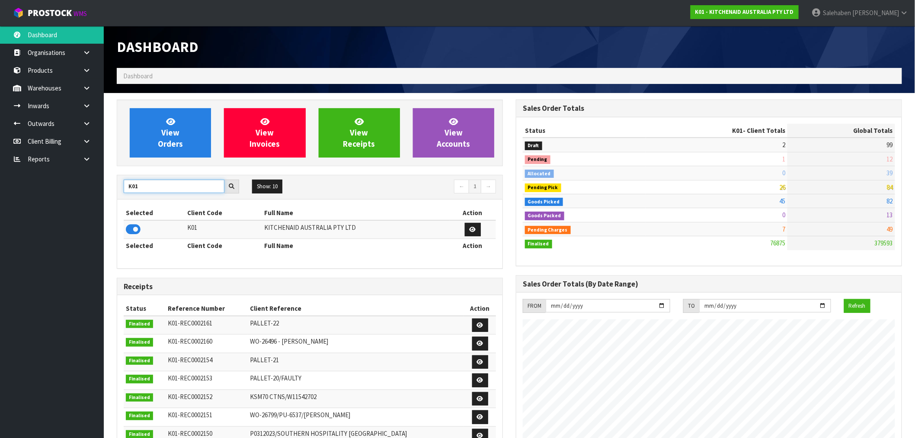
drag, startPoint x: 144, startPoint y: 189, endPoint x: 117, endPoint y: 197, distance: 28.3
click at [117, 197] on div "K01 Show: 10 5 10 25 50 ← 1 → Selected Client Code Full Name Action K01 KITCHEN…" at bounding box center [310, 222] width 386 height 94
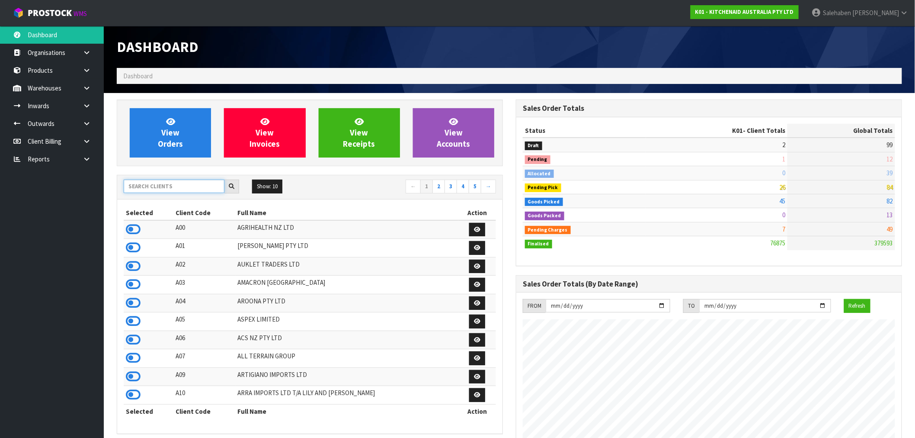
click at [175, 188] on input "text" at bounding box center [174, 185] width 101 height 13
type input "K01"
click at [154, 191] on input "text" at bounding box center [174, 185] width 101 height 13
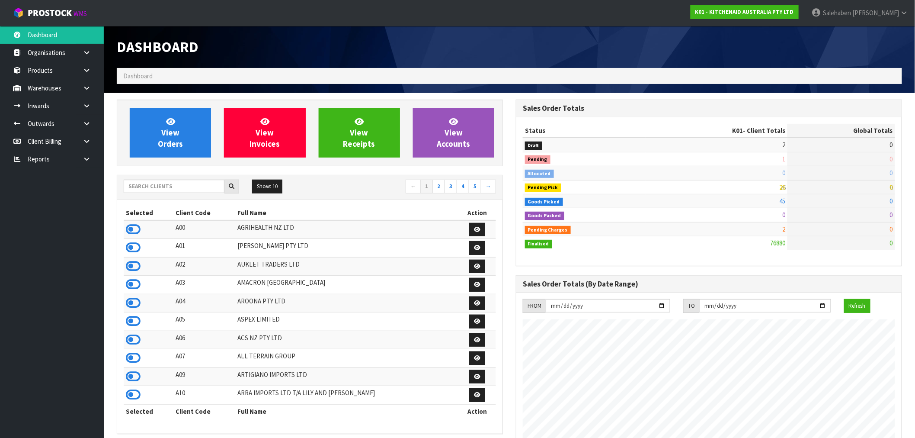
scroll to position [655, 399]
